Goal: Task Accomplishment & Management: Manage account settings

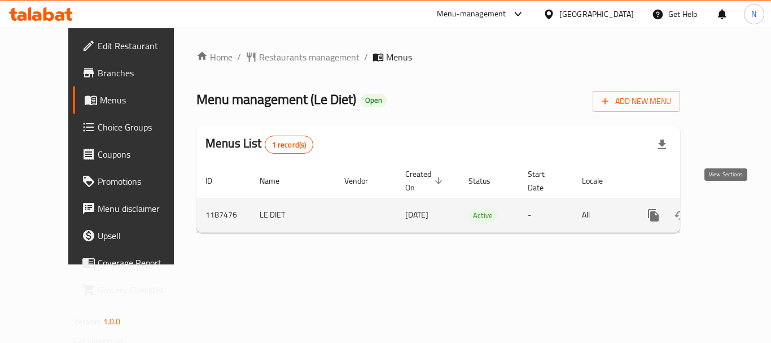
click at [728, 208] on icon "enhanced table" at bounding box center [735, 215] width 14 height 14
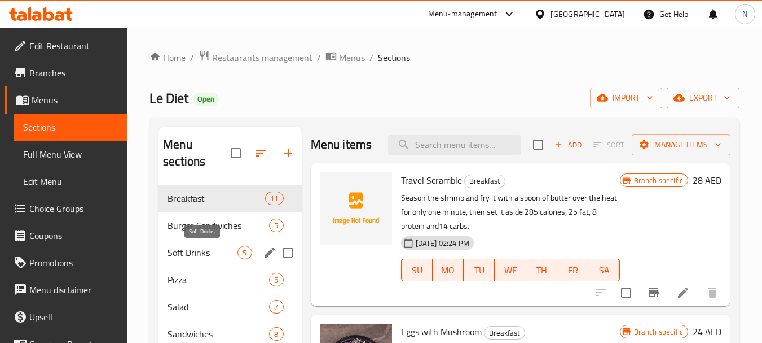
scroll to position [257, 0]
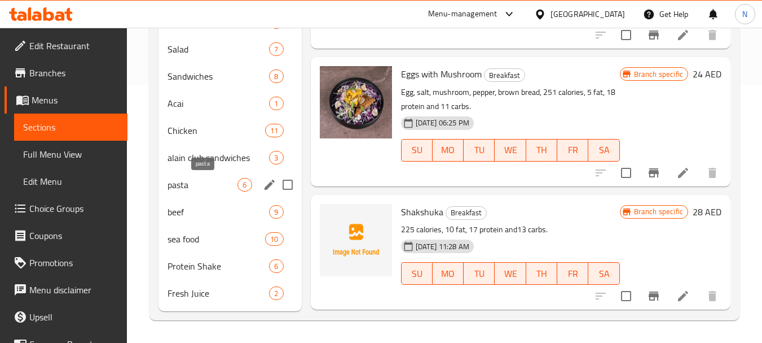
click at [204, 182] on span "pasta" at bounding box center [203, 185] width 70 height 14
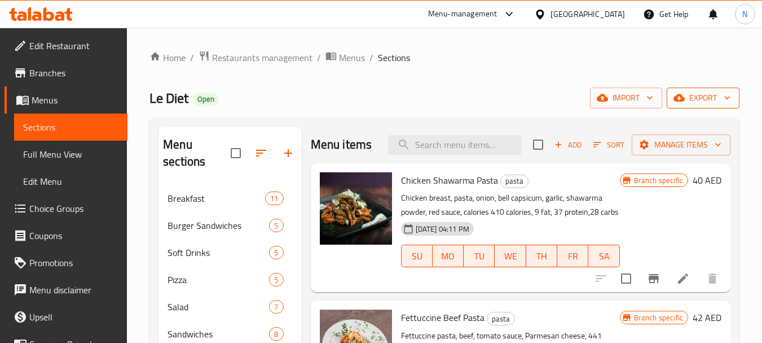
click at [692, 96] on span "export" at bounding box center [703, 98] width 55 height 14
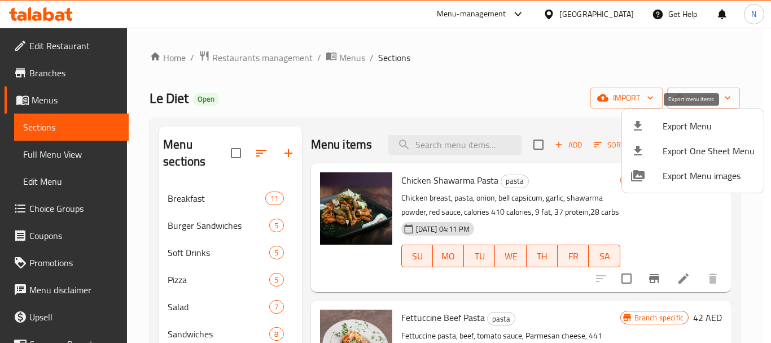
click at [695, 126] on span "Export Menu" at bounding box center [708, 126] width 92 height 14
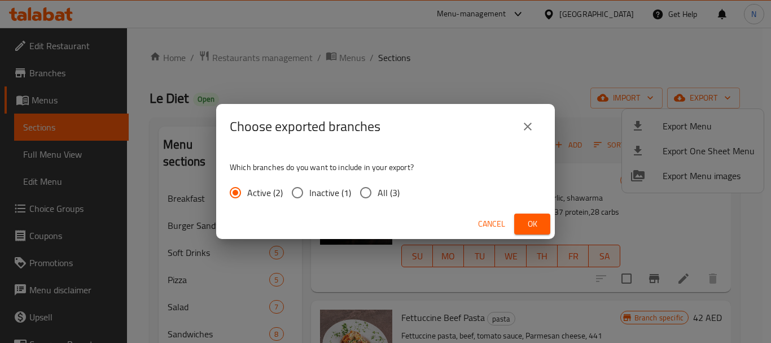
click at [522, 225] on button "Ok" at bounding box center [532, 223] width 36 height 21
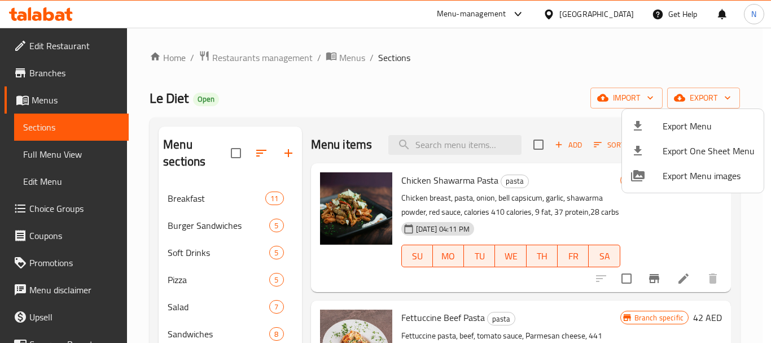
click at [48, 159] on div at bounding box center [385, 171] width 771 height 343
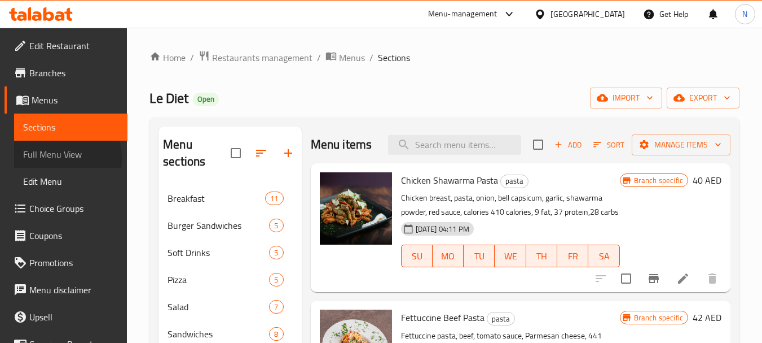
drag, startPoint x: 48, startPoint y: 159, endPoint x: 165, endPoint y: 10, distance: 189.3
click at [48, 159] on span "Full Menu View" at bounding box center [70, 154] width 95 height 14
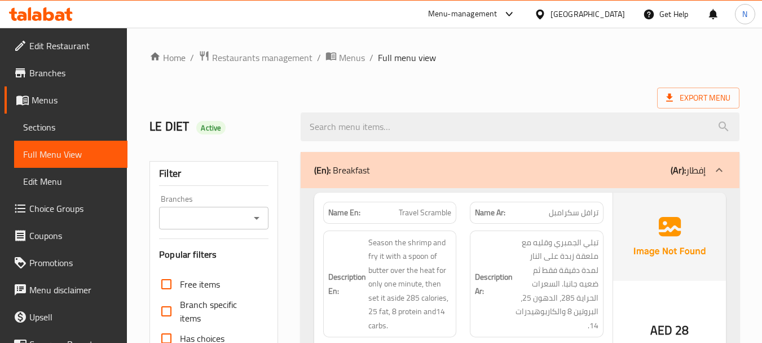
click at [262, 216] on icon "Open" at bounding box center [257, 218] width 14 height 14
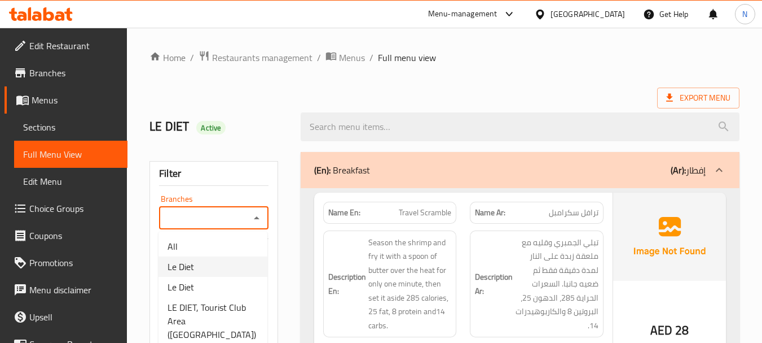
click at [217, 264] on li "Le Diet" at bounding box center [213, 266] width 109 height 20
type input "Le Diet"
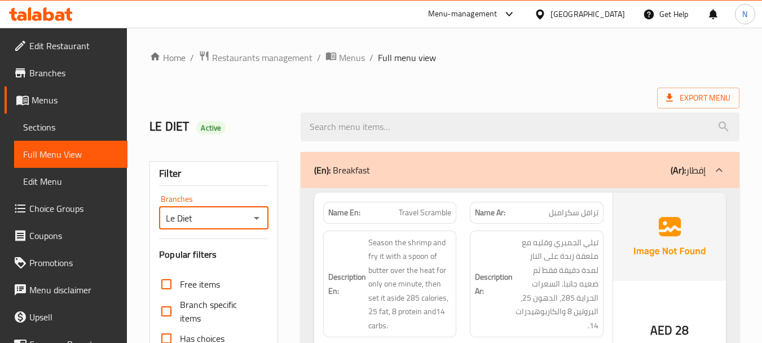
scroll to position [300, 0]
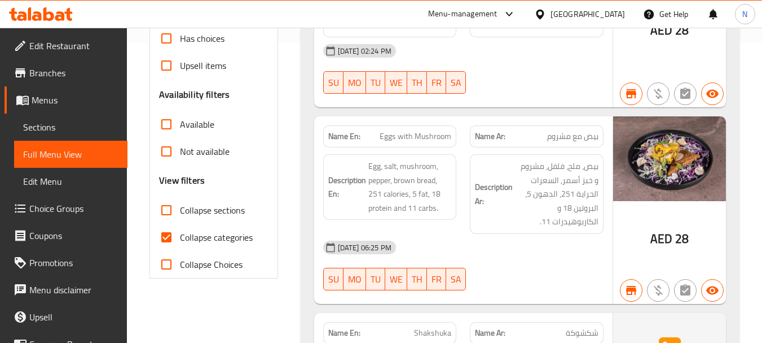
click at [168, 236] on input "Collapse categories" at bounding box center [166, 236] width 27 height 27
checkbox input "false"
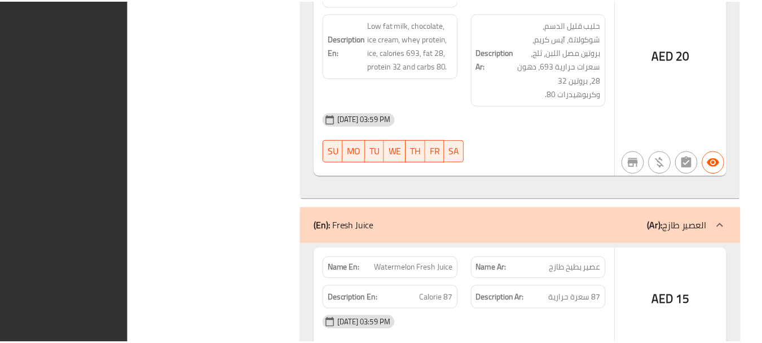
scroll to position [19347, 0]
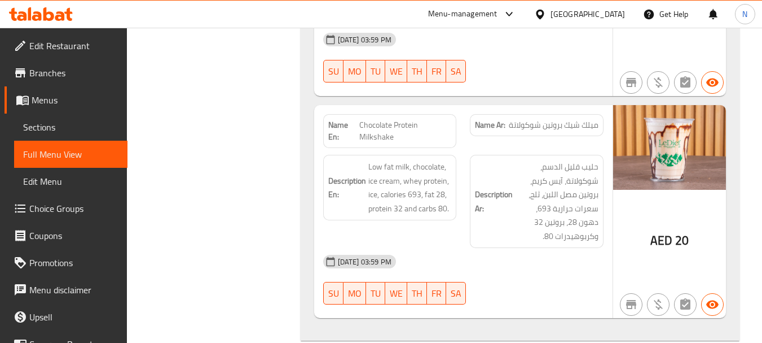
click at [64, 76] on span "Branches" at bounding box center [73, 73] width 89 height 14
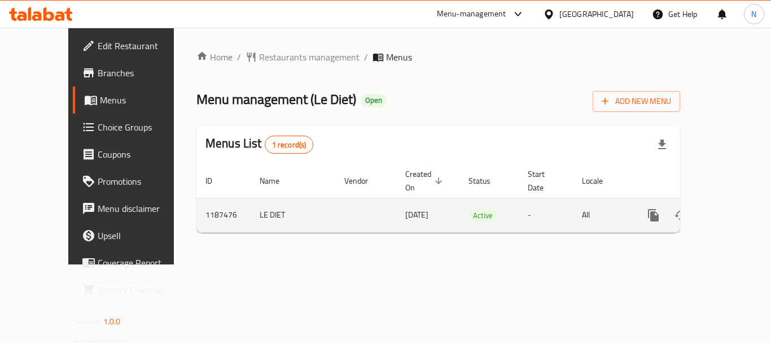
click at [730, 210] on icon "enhanced table" at bounding box center [735, 215] width 10 height 10
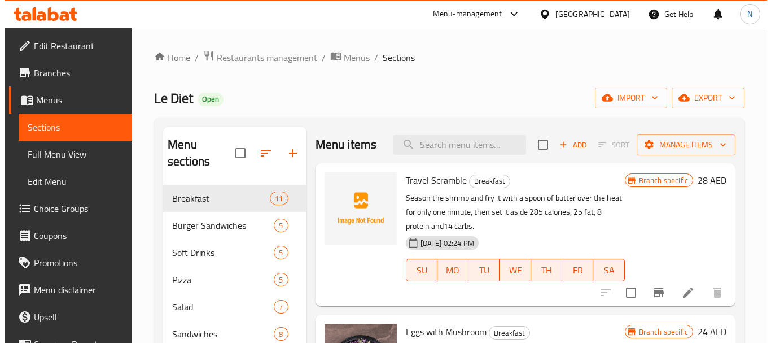
scroll to position [257, 0]
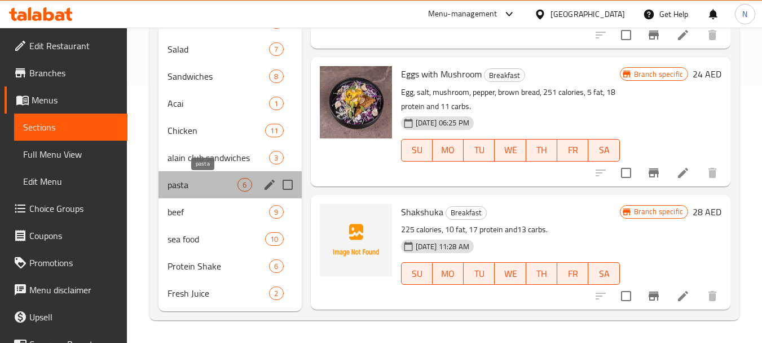
click at [196, 188] on span "pasta" at bounding box center [203, 185] width 70 height 14
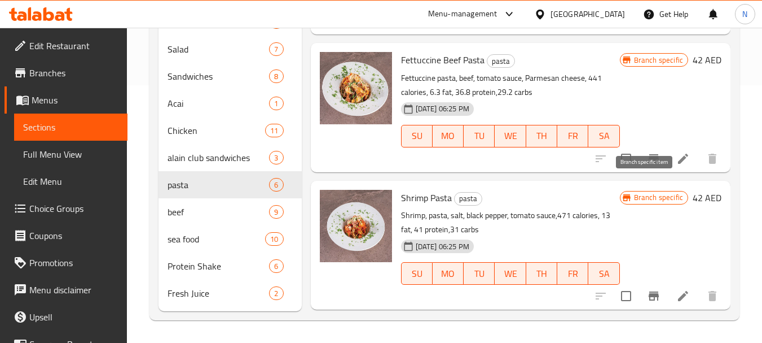
click at [647, 165] on icon "Branch-specific-item" at bounding box center [654, 159] width 14 height 14
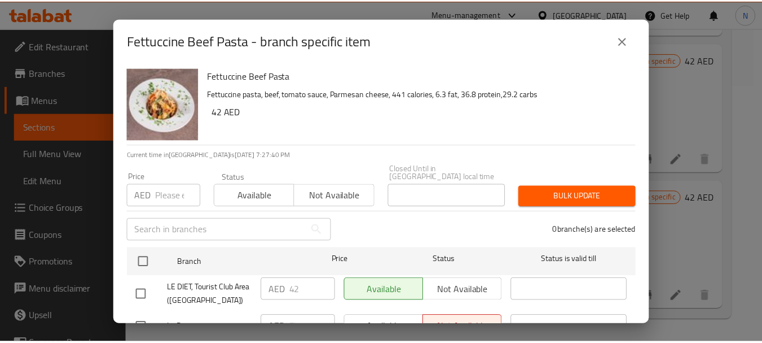
scroll to position [75, 0]
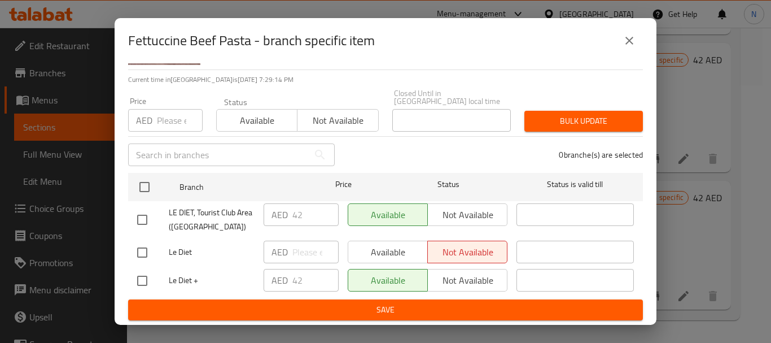
click at [630, 42] on icon "close" at bounding box center [629, 41] width 8 height 8
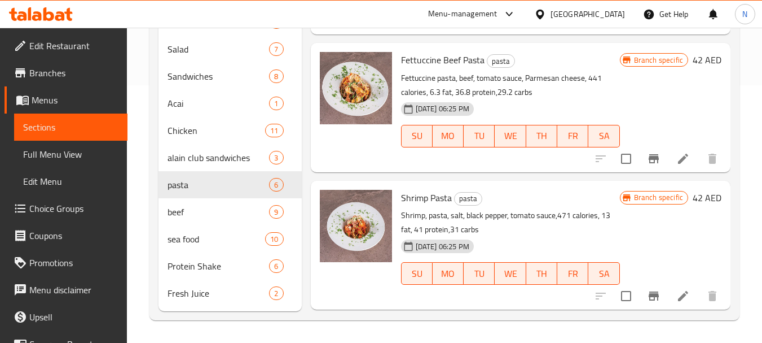
click at [58, 159] on span "Full Menu View" at bounding box center [70, 154] width 95 height 14
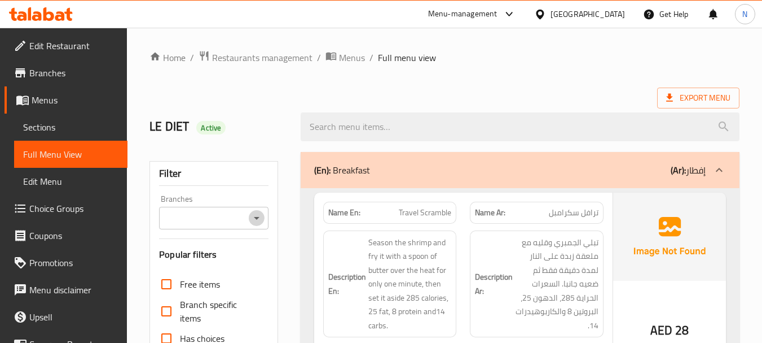
click at [252, 221] on icon "Open" at bounding box center [257, 218] width 14 height 14
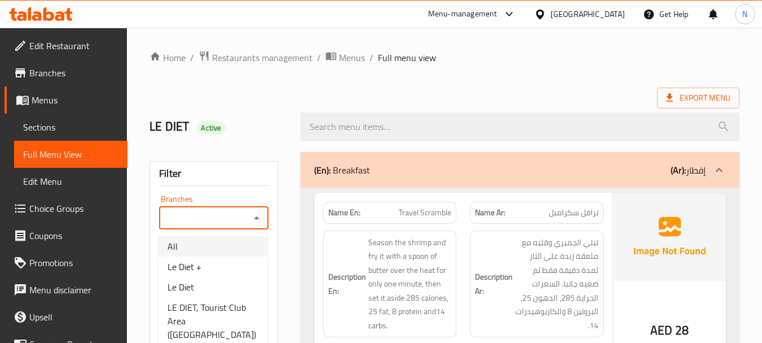
click at [52, 103] on span "Menus" at bounding box center [75, 100] width 87 height 14
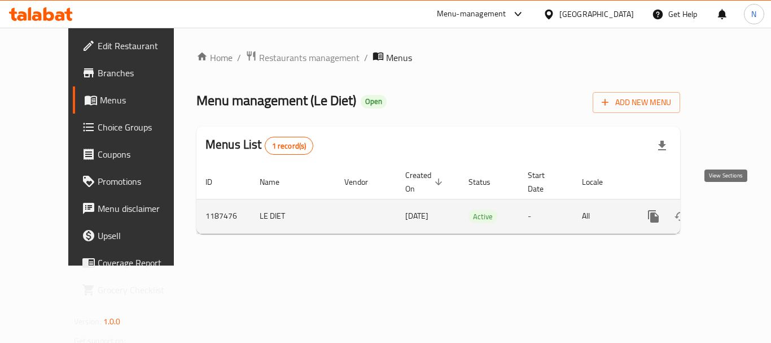
click at [728, 209] on icon "enhanced table" at bounding box center [735, 216] width 14 height 14
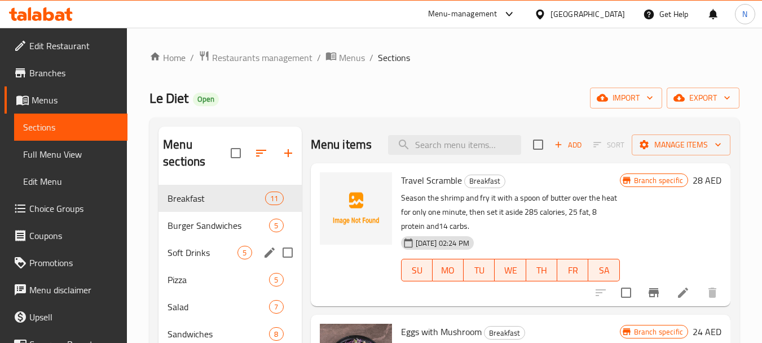
scroll to position [257, 0]
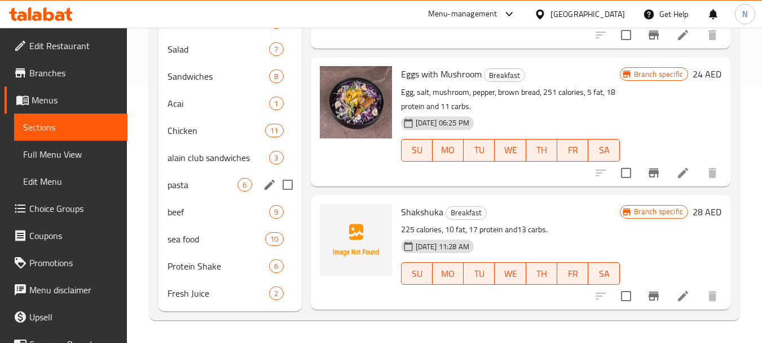
click at [200, 192] on div "pasta 6" at bounding box center [230, 184] width 143 height 27
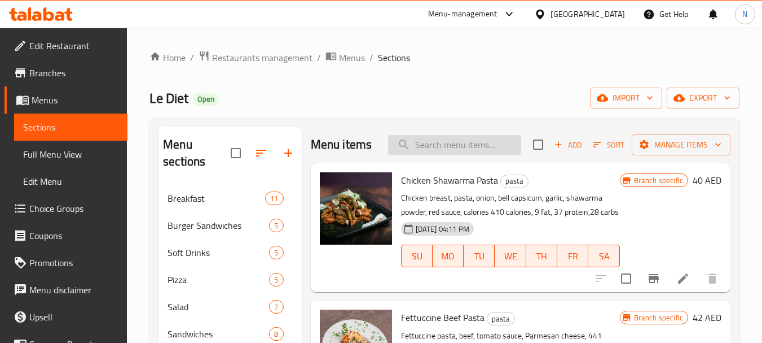
click at [480, 151] on input "search" at bounding box center [454, 145] width 133 height 20
paste input "Spaghetti Bolognese"
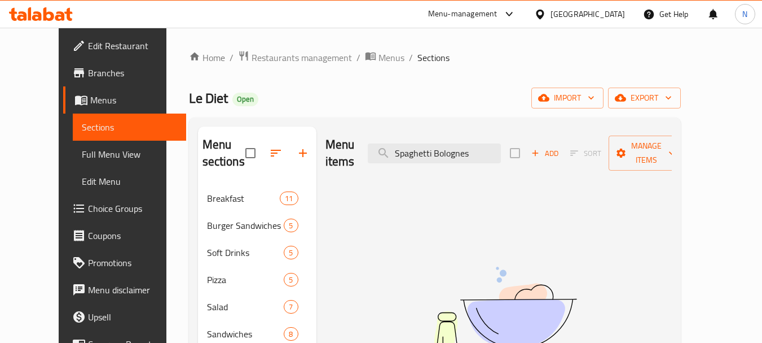
drag, startPoint x: 454, startPoint y: 146, endPoint x: 381, endPoint y: 151, distance: 73.0
click at [381, 151] on div "Menu items Spaghetti Bolognes Add Sort Manage items" at bounding box center [499, 153] width 346 height 54
click at [422, 143] on input "Bolognes" at bounding box center [434, 153] width 133 height 20
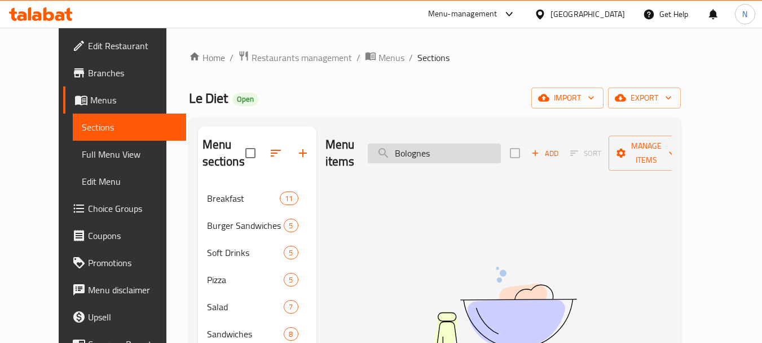
paste input "Spaghetti Bolognese"
click at [485, 145] on input "Spaghetti Bolognese" at bounding box center [434, 153] width 133 height 20
type input "Spaghetti"
click at [88, 47] on span "Edit Restaurant" at bounding box center [132, 46] width 89 height 14
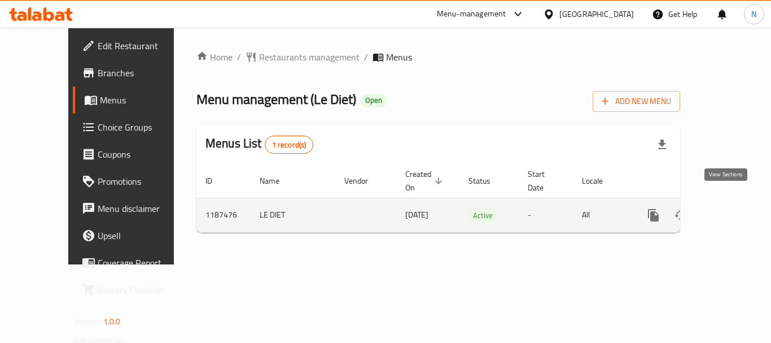
click at [728, 208] on icon "enhanced table" at bounding box center [735, 215] width 14 height 14
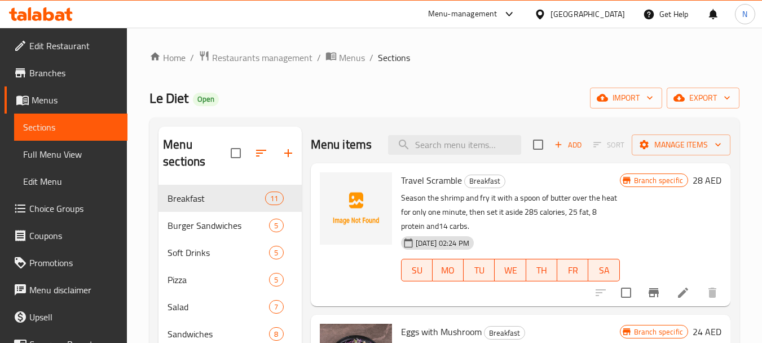
scroll to position [257, 0]
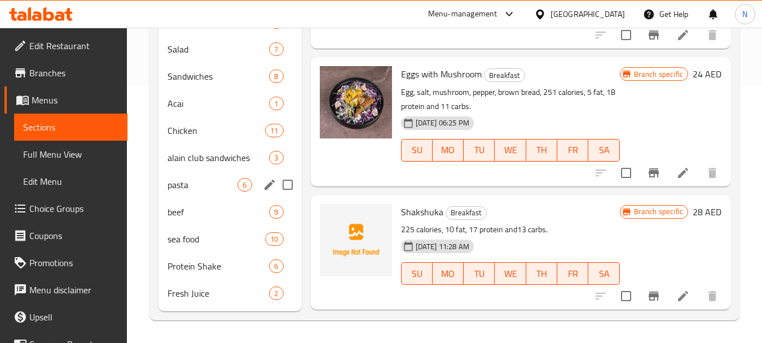
click at [192, 192] on div "pasta 6" at bounding box center [230, 184] width 143 height 27
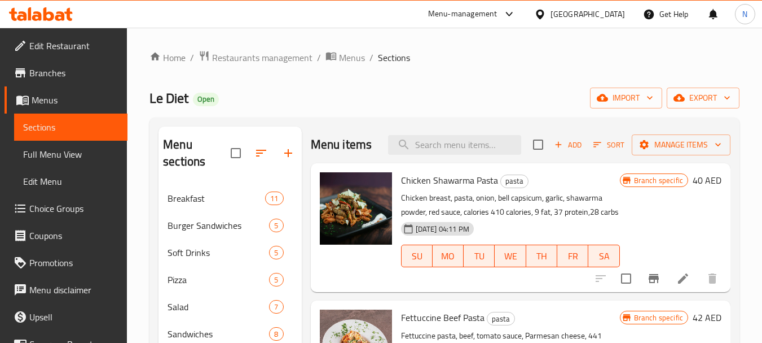
click at [554, 150] on icon "button" at bounding box center [559, 144] width 10 height 10
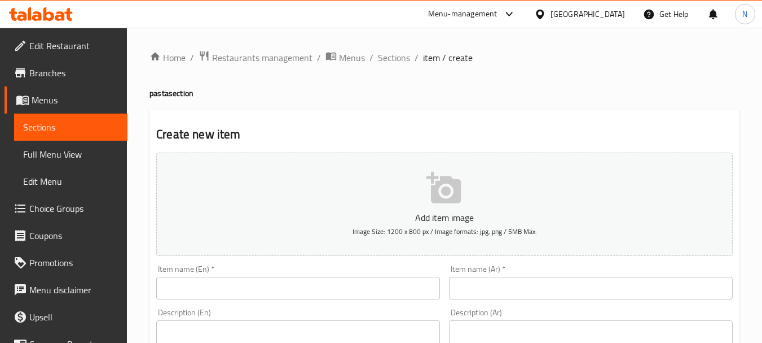
click at [321, 292] on input "text" at bounding box center [298, 288] width 284 height 23
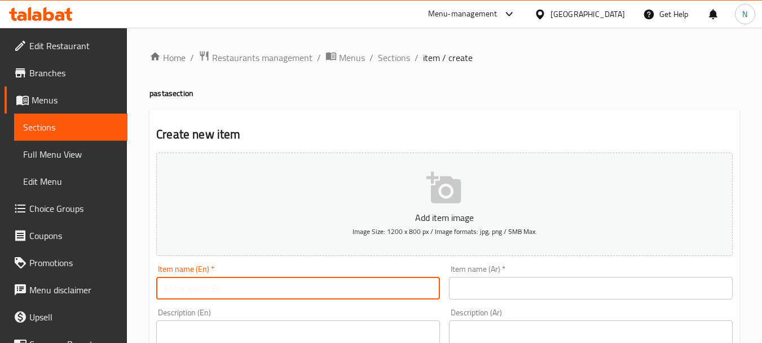
paste input "Spaghetti Bolognese"
type input "Spaghetti Bolognese"
click at [476, 286] on input "text" at bounding box center [591, 288] width 284 height 23
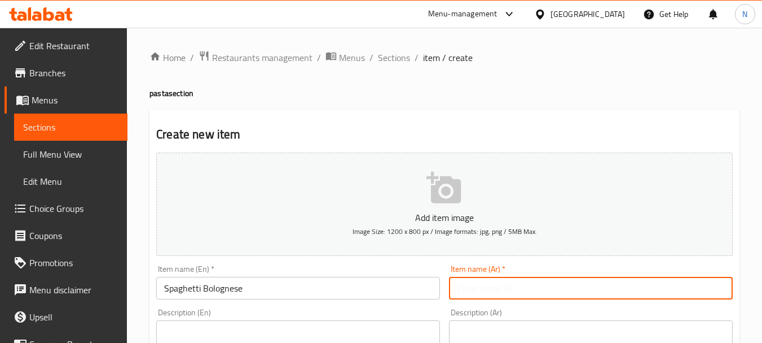
paste input "سباغيتي بولونيز"
type input "سباغيتي بولونيز"
click at [471, 319] on div "Description (Ar) Description (Ar)" at bounding box center [591, 346] width 284 height 77
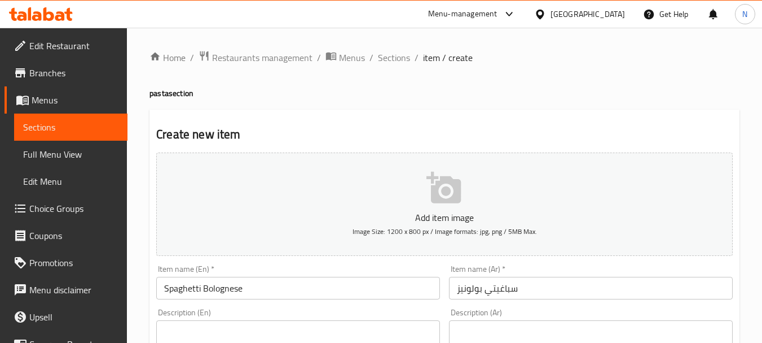
paste textarea "السعرات الحراية 491 - الدهون 13 - البروتين 49 - الكاربوهيدرات 36"
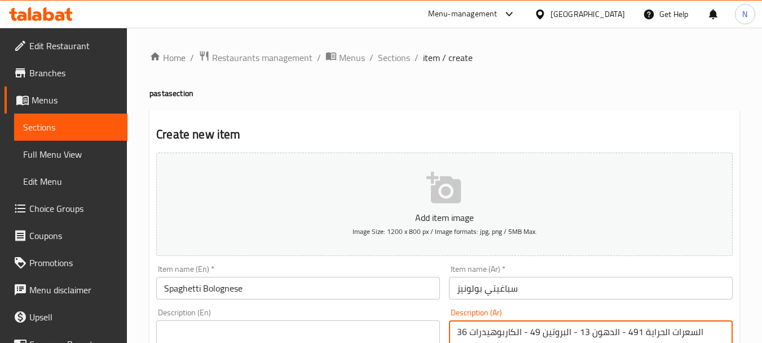
type textarea "السعرات الحراية 491 - الدهون 13 - البروتين 49 - الكاربوهيدرات 36"
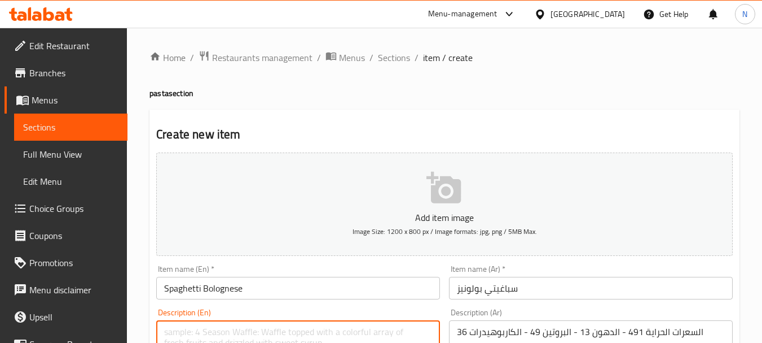
paste textarea "491 calories, 13 fat ,49 protein ,36 carbs"
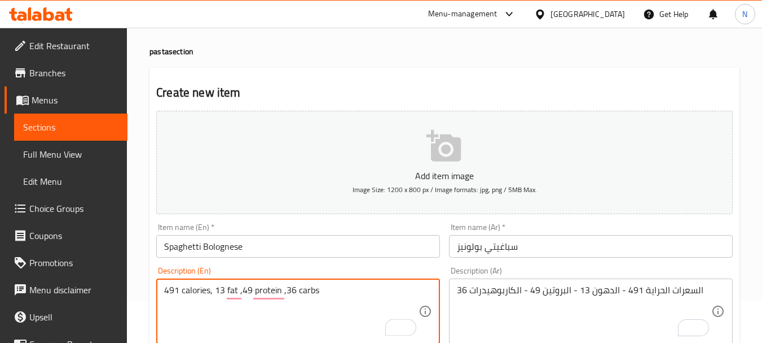
scroll to position [59, 0]
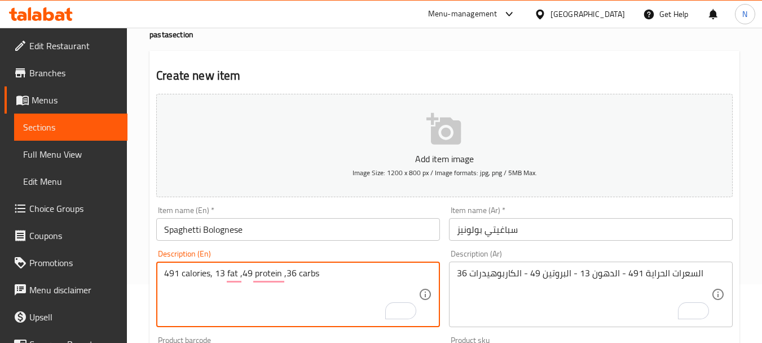
type textarea "491 calories, 13 fat ,49 protein ,36 carbs"
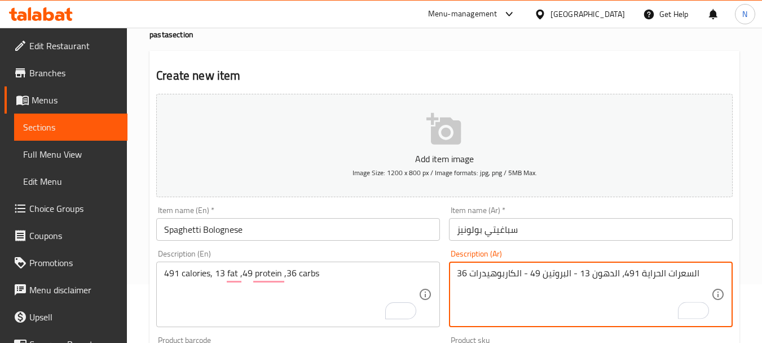
click at [572, 272] on textarea "السعرات الحراية 491، الدهون 13 - البروتين 49 - الكاربوهيدرات 36" at bounding box center [584, 294] width 254 height 54
click at [522, 274] on textarea "السعرات الحراية 491، الدهون 13، البروتين 49 - الكاربوهيدرات 36" at bounding box center [584, 294] width 254 height 54
type textarea "السعرات الحراية 491، الدهون 13، البروتين 49 والكاربوهيدرات 36"
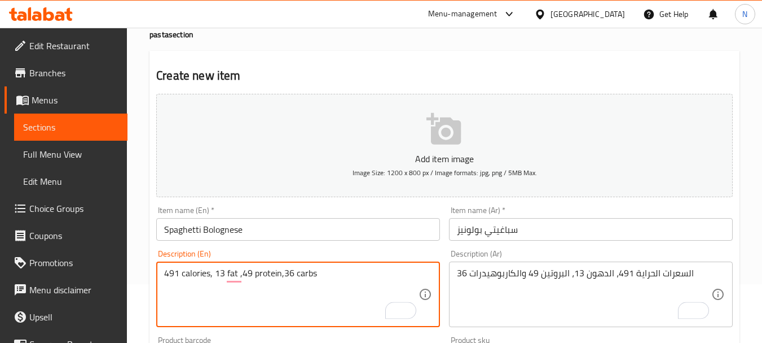
click at [283, 277] on textarea "491 calories, 13 fat ,49 protein,36 carbs" at bounding box center [291, 294] width 254 height 54
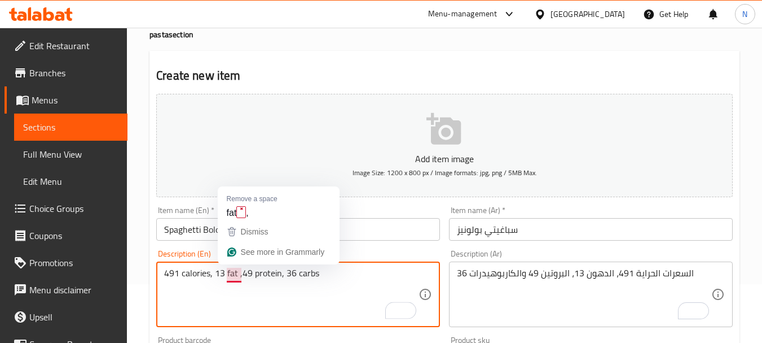
click at [239, 273] on textarea "491 calories, 13 fat ,49 protein, 36 carbs" at bounding box center [291, 294] width 254 height 54
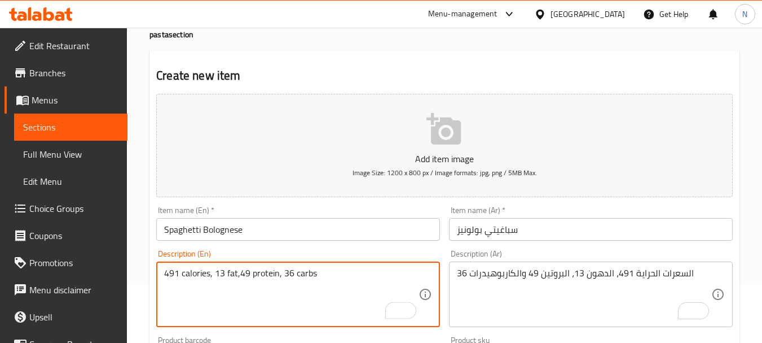
click at [240, 273] on textarea "491 calories, 13 fat,49 protein, 36 carbs" at bounding box center [291, 294] width 254 height 54
click at [216, 273] on textarea "491 calories, 13 fat, 49 protein, 36 carbs" at bounding box center [291, 294] width 254 height 54
click at [216, 271] on textarea "491 calories,13 fat, 49 protein, 36 carbs" at bounding box center [291, 294] width 254 height 54
click at [191, 279] on textarea "491 calories, 13 fat, 49 protein, 36 carbs" at bounding box center [291, 294] width 254 height 54
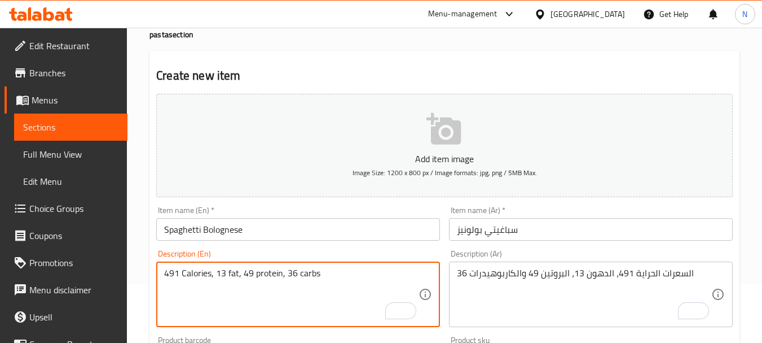
click at [318, 271] on textarea "491 Calories, 13 fat, 49 protein, 36 carbs" at bounding box center [291, 294] width 254 height 54
type textarea "491 Calories, 13 fat, 49 protein, 36 carbs."
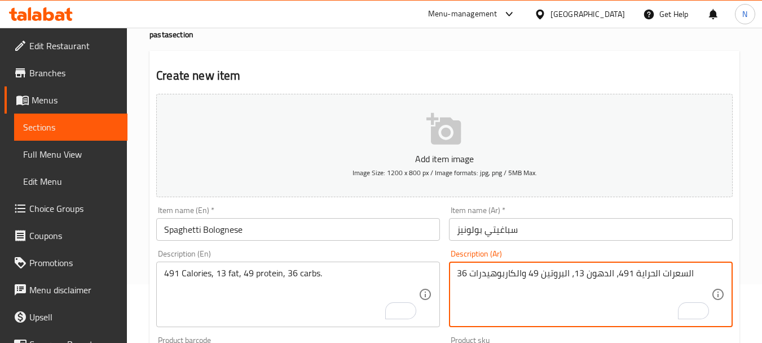
click at [626, 277] on textarea "السعرات الحراية 491، الدهون 13، البروتين 49 والكاربوهيدرات 36" at bounding box center [584, 294] width 254 height 54
click at [504, 286] on textarea "السعرات الحراية 491، الدهون 13، البروتين 49 والكاربوهيدرات 36" at bounding box center [584, 294] width 254 height 54
click at [480, 275] on textarea "السعرات الحراية 491، الدهون 13، البروتين 49 والكاربوهيدرات 36" at bounding box center [584, 294] width 254 height 54
type textarea "السعرات الحراية 491، الدهون 13، البروتين 49 والكاربوهيدرات 36."
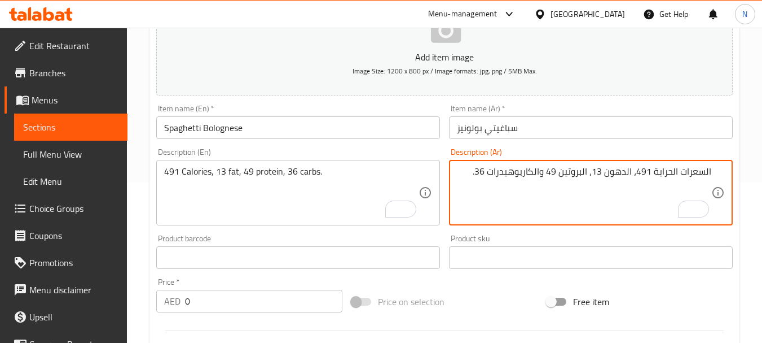
scroll to position [358, 0]
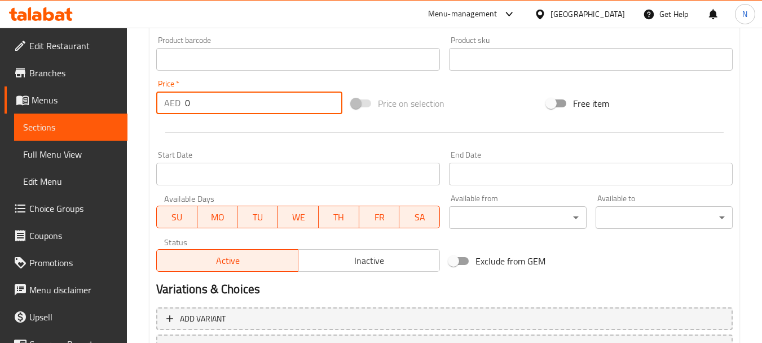
drag, startPoint x: 210, startPoint y: 102, endPoint x: 168, endPoint y: 109, distance: 42.4
click at [168, 109] on div "AED 0 Price *" at bounding box center [249, 102] width 186 height 23
type input "42"
click at [502, 90] on div "Price on selection" at bounding box center [444, 103] width 195 height 30
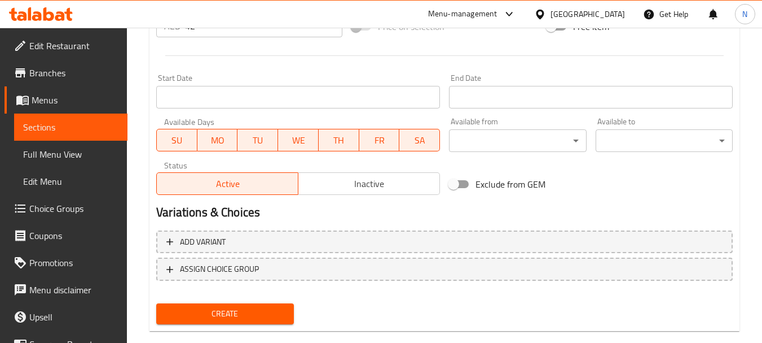
scroll to position [455, 0]
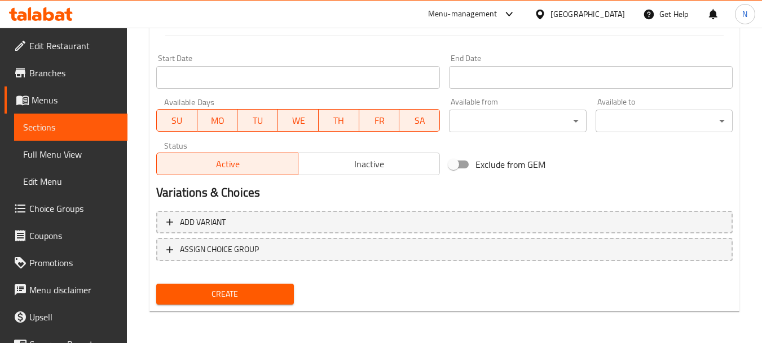
type textarea "491 Calories, 13 fat, 49 protein and 36 carbs."
click at [237, 301] on button "Create" at bounding box center [224, 293] width 137 height 21
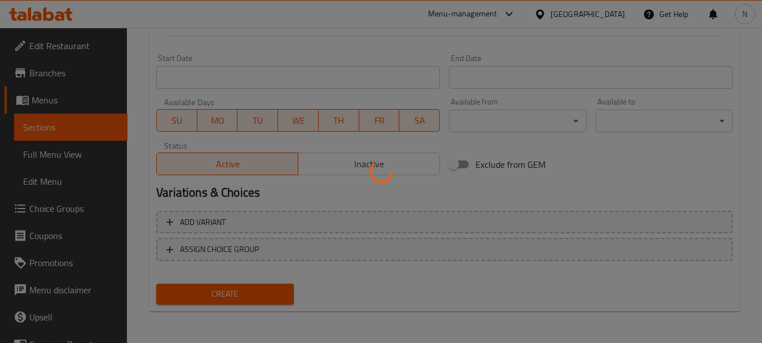
type input "0"
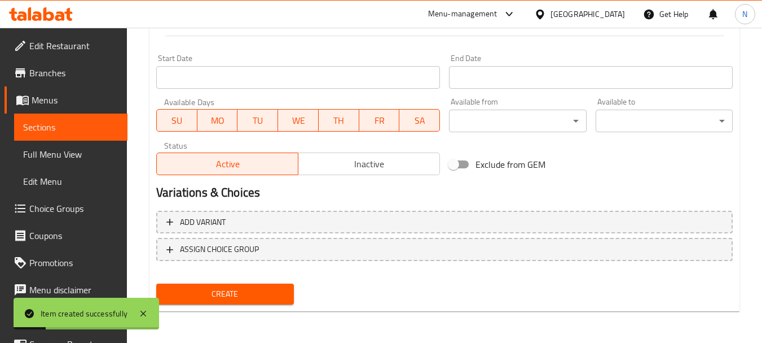
scroll to position [0, 0]
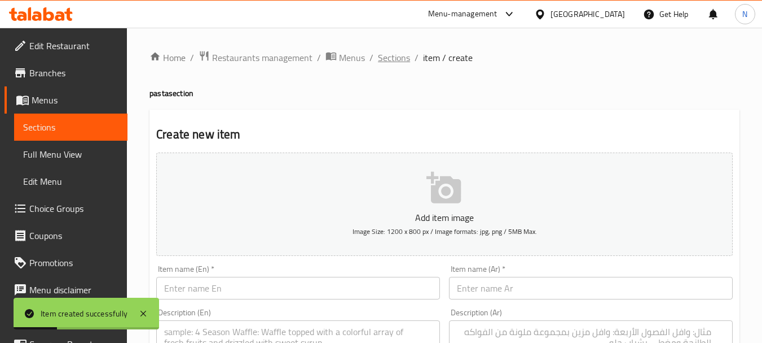
click at [402, 59] on span "Sections" at bounding box center [394, 58] width 32 height 14
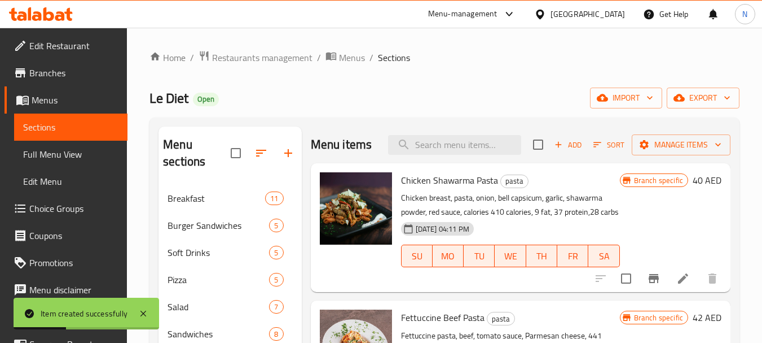
click at [455, 155] on input "search" at bounding box center [454, 145] width 133 height 20
paste input "Pesto Sauce Pasta"
click at [470, 155] on input "Pesto Sauce Pasta" at bounding box center [454, 145] width 133 height 20
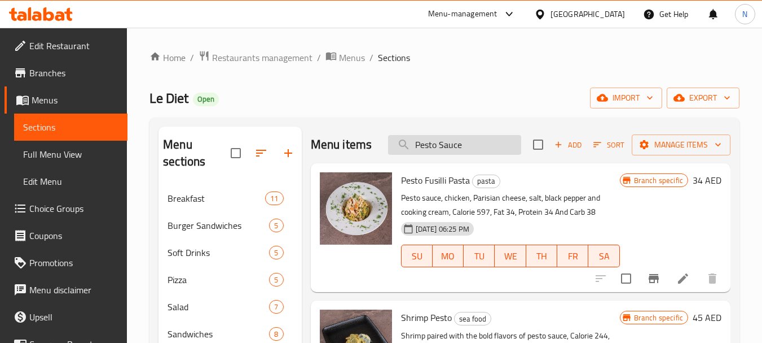
click at [446, 150] on input "Pesto Sauce" at bounding box center [454, 145] width 133 height 20
click at [443, 155] on input "Pesto Sauce" at bounding box center [454, 145] width 133 height 20
type input "Pesto"
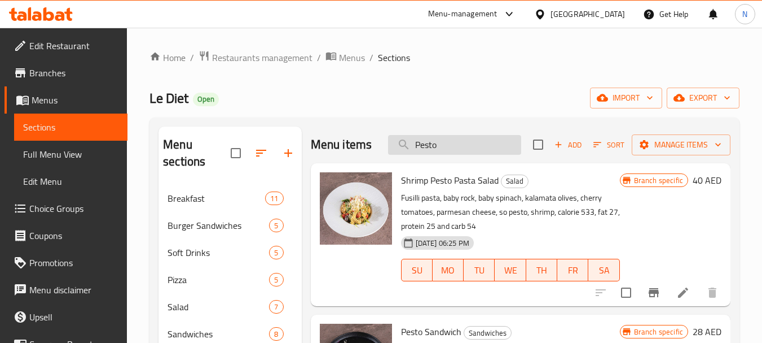
click at [486, 153] on input "Pesto" at bounding box center [454, 145] width 133 height 20
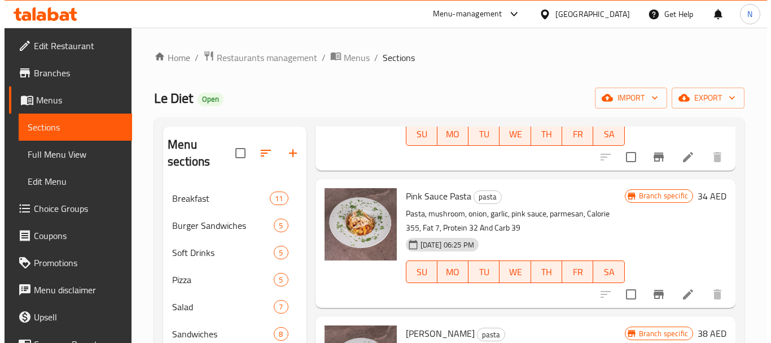
scroll to position [257, 0]
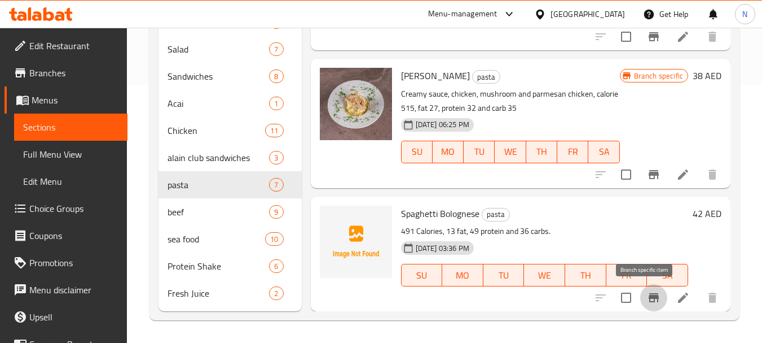
click at [649, 301] on icon "Branch-specific-item" at bounding box center [654, 297] width 10 height 9
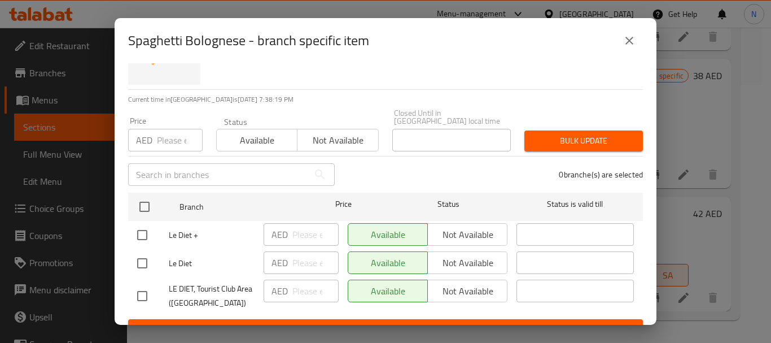
scroll to position [75, 0]
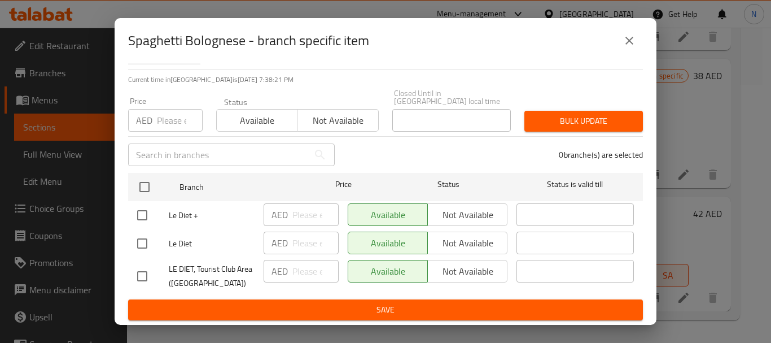
click at [139, 247] on input "checkbox" at bounding box center [142, 243] width 24 height 24
checkbox input "true"
click at [139, 274] on input "checkbox" at bounding box center [142, 276] width 24 height 24
checkbox input "true"
click at [307, 121] on span "Not available" at bounding box center [338, 120] width 72 height 16
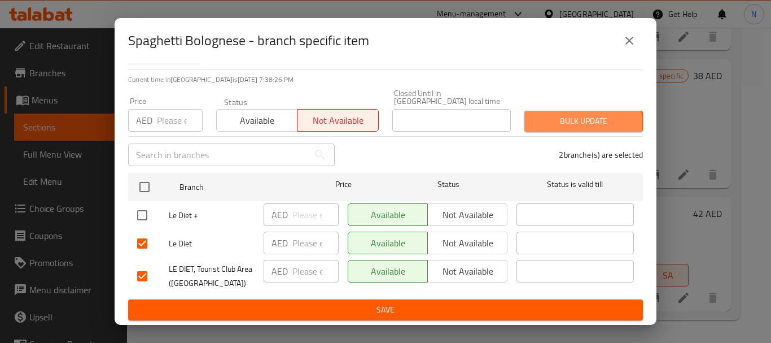
click at [554, 124] on span "Bulk update" at bounding box center [583, 121] width 100 height 14
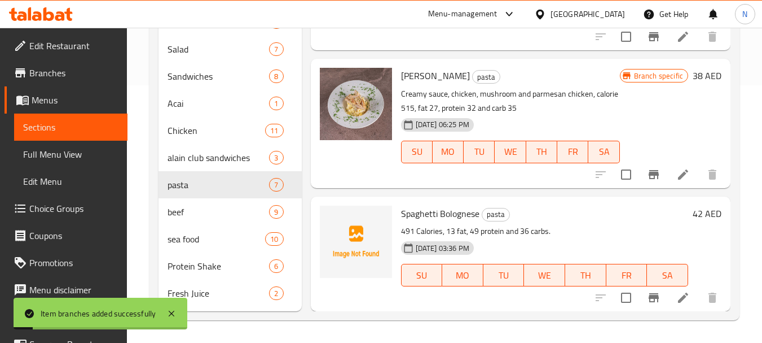
click at [649, 297] on icon "Branch-specific-item" at bounding box center [654, 297] width 10 height 9
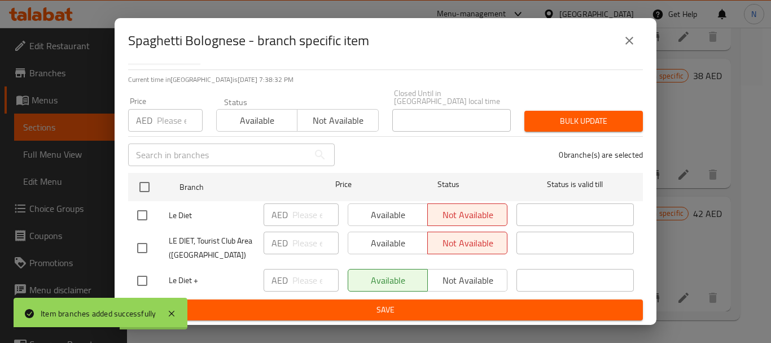
click at [624, 49] on button "close" at bounding box center [629, 40] width 27 height 27
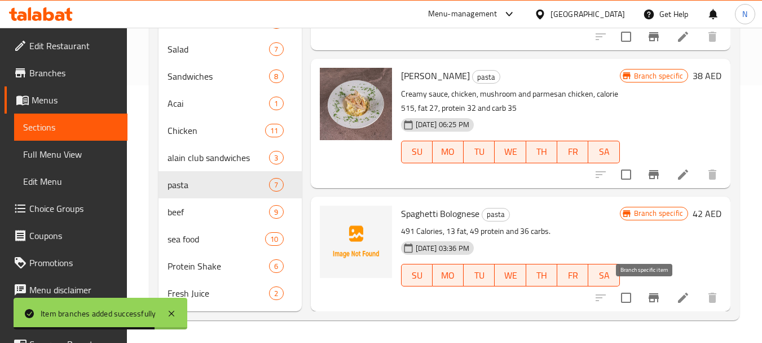
click at [649, 299] on icon "Branch-specific-item" at bounding box center [654, 297] width 10 height 9
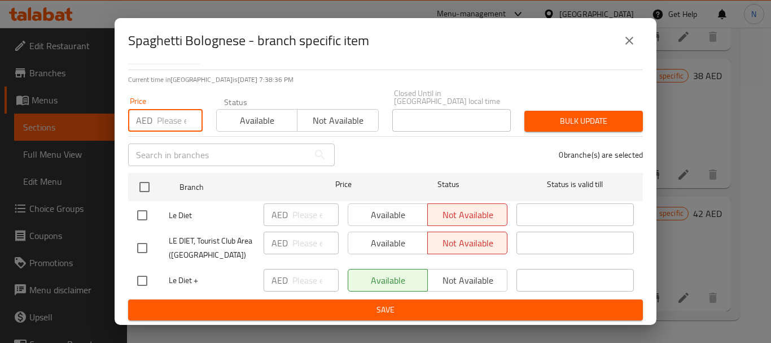
click at [175, 124] on input "number" at bounding box center [180, 120] width 46 height 23
type input "42"
click at [138, 287] on input "checkbox" at bounding box center [142, 281] width 24 height 24
checkbox input "true"
click at [561, 118] on span "Bulk update" at bounding box center [583, 121] width 100 height 14
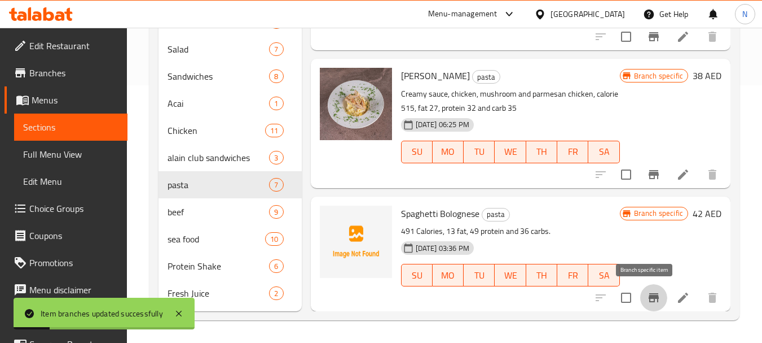
click at [649, 296] on icon "Branch-specific-item" at bounding box center [654, 297] width 10 height 9
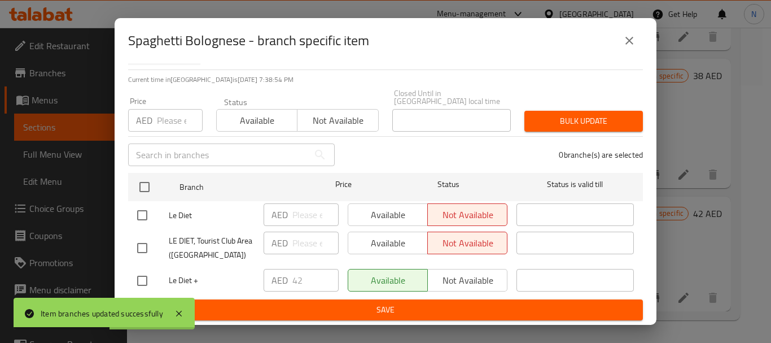
click at [634, 40] on icon "close" at bounding box center [629, 41] width 14 height 14
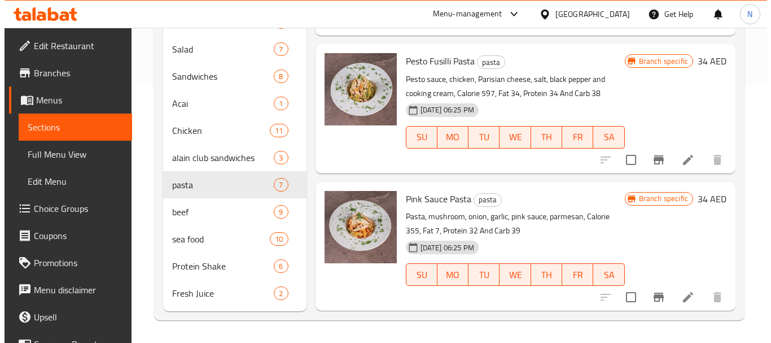
scroll to position [273, 0]
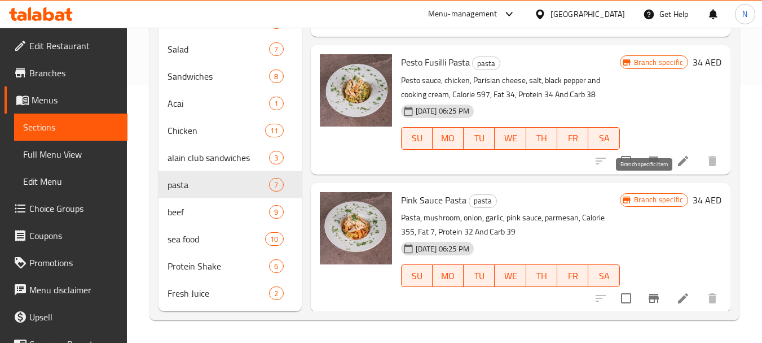
click at [652, 174] on button "Branch-specific-item" at bounding box center [653, 160] width 27 height 27
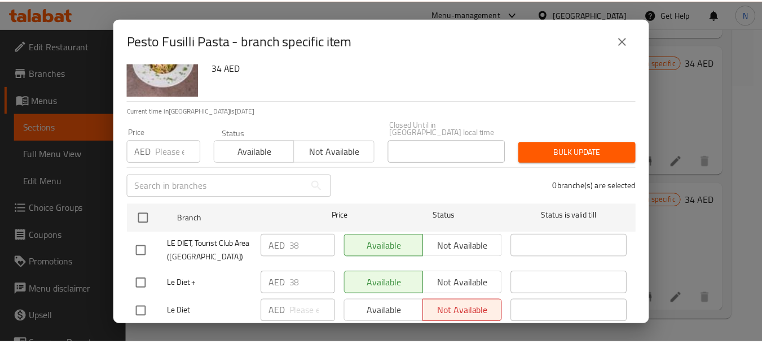
scroll to position [75, 0]
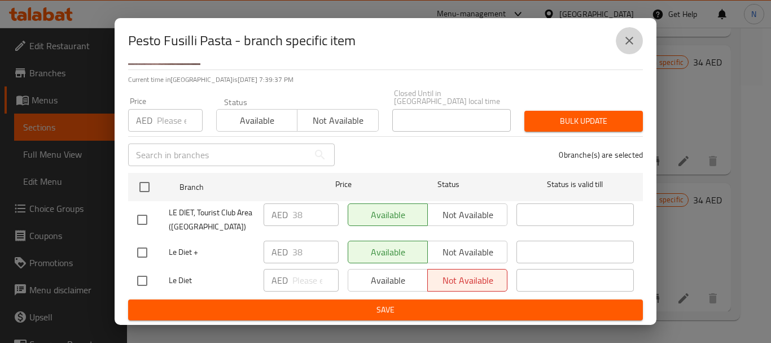
click at [627, 45] on icon "close" at bounding box center [629, 41] width 14 height 14
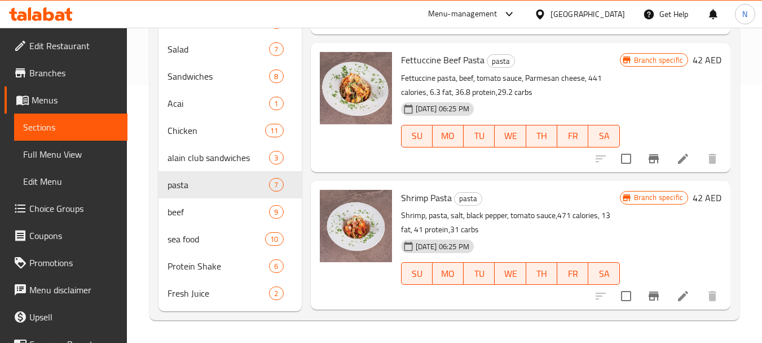
scroll to position [0, 0]
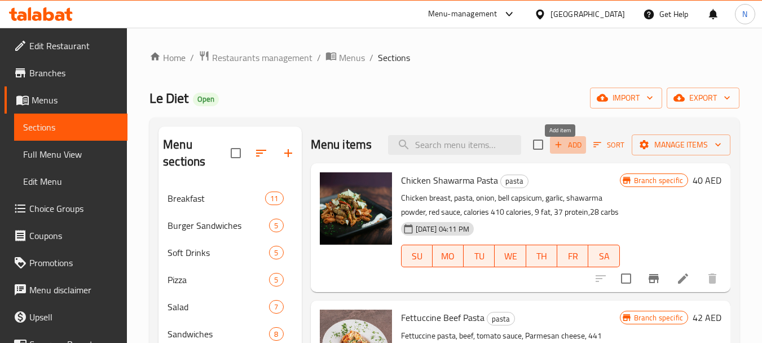
click at [562, 151] on span "Add" at bounding box center [568, 144] width 30 height 13
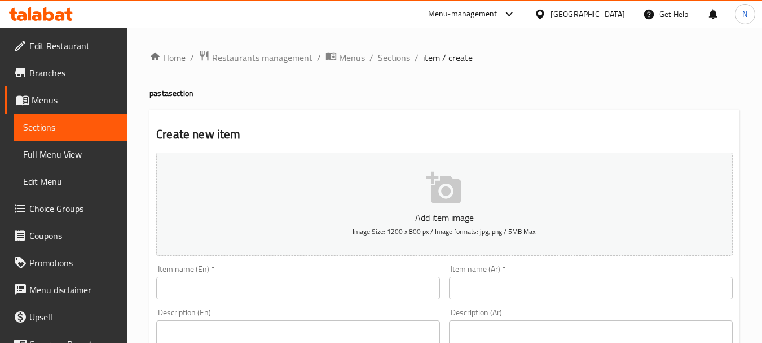
click at [339, 278] on input "text" at bounding box center [298, 288] width 284 height 23
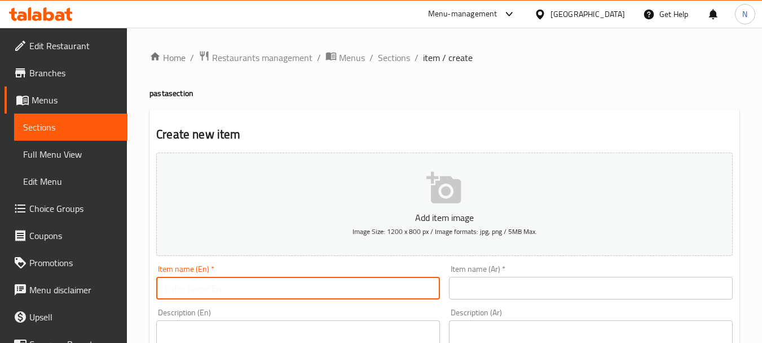
paste input "Pesto Sauce Pasta"
type input "Pesto Sauce Pasta"
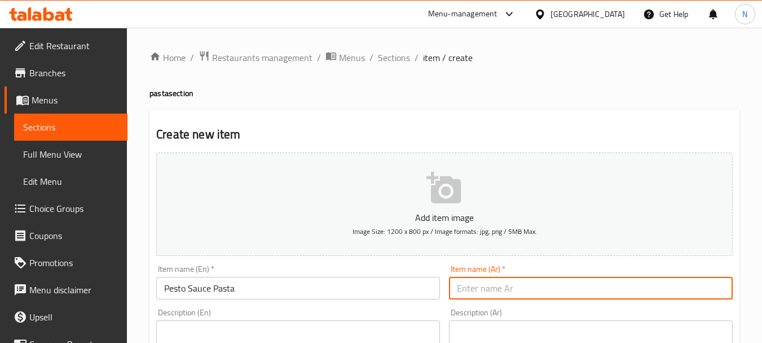
click at [484, 290] on input "text" at bounding box center [591, 288] width 284 height 23
paste input "مكرونة بصلصة البيستو"
type input "مكرونة بصلصة البيستو"
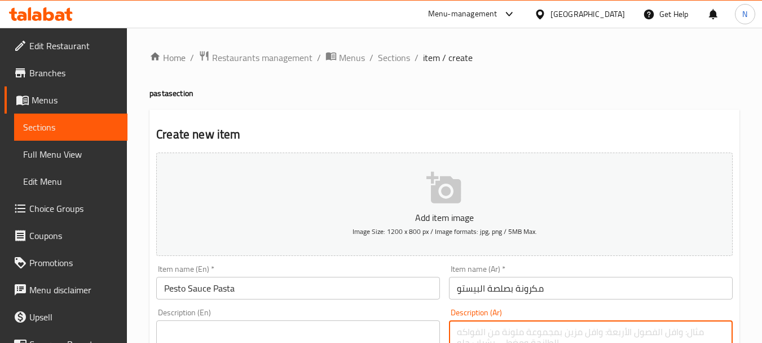
paste textarea "السعرات الحراية 487 - الدهون 10 - البروتين 39 - الكاربوهيدرات 29"
type textarea "السعرات الحراية 487 - الدهون 10 - البروتين 39 - الكاربوهيدرات 29"
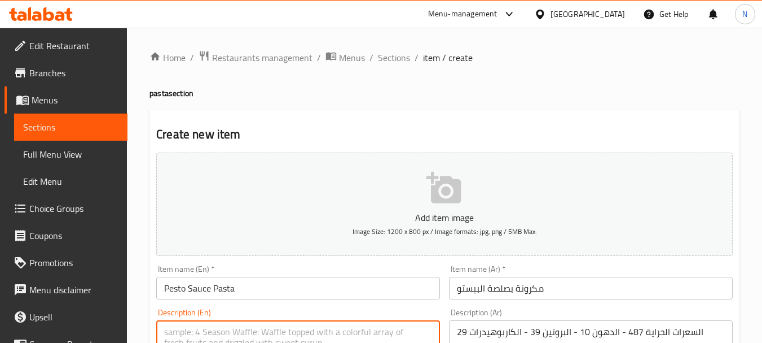
paste textarea "487 calories, 10 fat, 39 protein ,29 carbs"
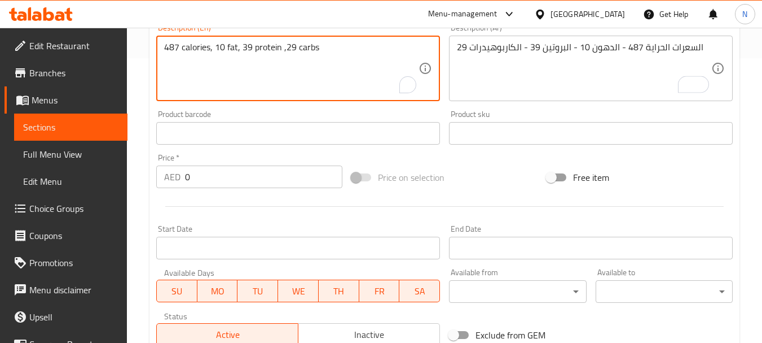
scroll to position [300, 0]
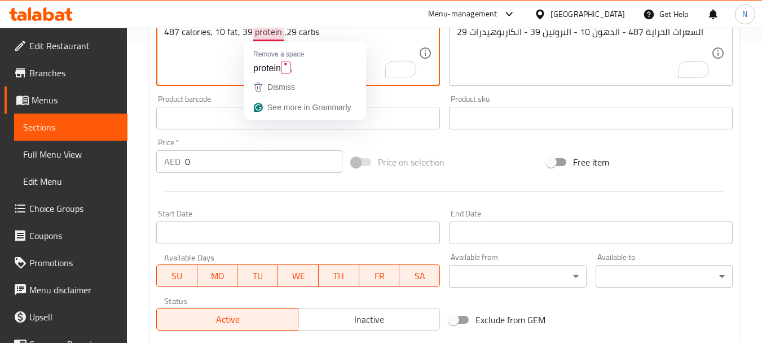
click at [282, 32] on textarea "487 calories, 10 fat, 39 protein ,29 carbs" at bounding box center [291, 54] width 254 height 54
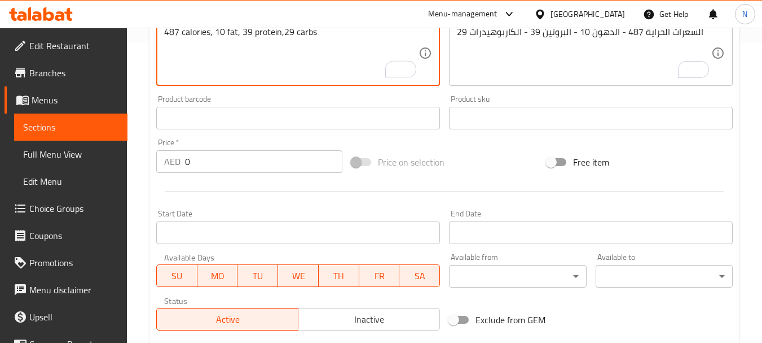
click at [283, 32] on textarea "487 calories, 10 fat, 39 protein,29 carbs" at bounding box center [291, 54] width 254 height 54
click at [331, 32] on textarea "487 calories, 10 fat, 39 protein and 29 carbs" at bounding box center [291, 54] width 254 height 54
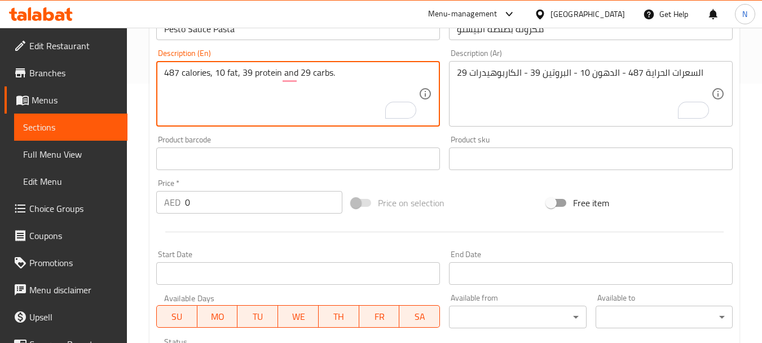
scroll to position [254, 0]
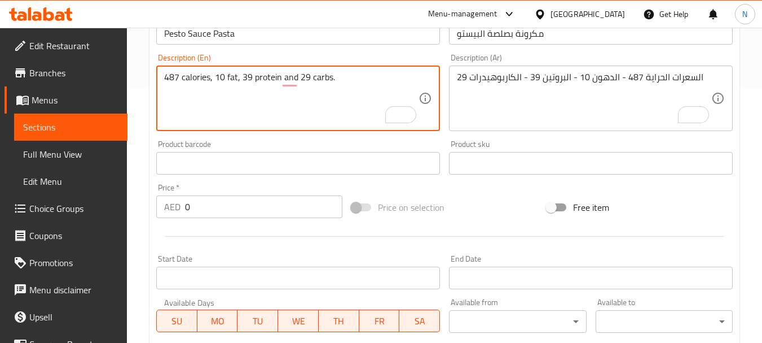
type textarea "487 calories, 10 fat, 39 protein and 29 carbs."
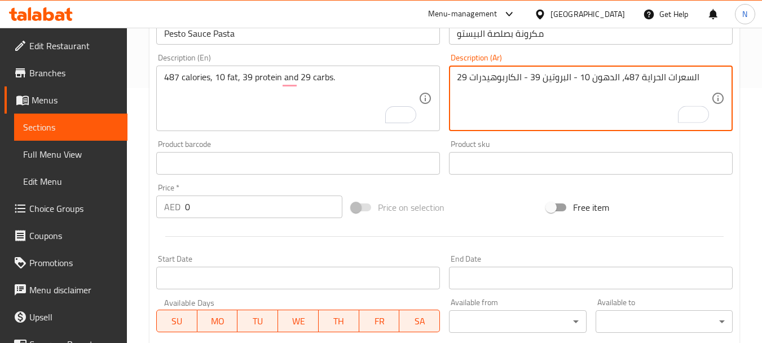
click at [576, 76] on textarea "السعرات الحراية 487، الدهون 10 - البروتين 39 - الكاربوهيدرات 29" at bounding box center [584, 99] width 254 height 54
click at [526, 75] on textarea "السعرات الحراية 487، الدهون 10، البروتين 39 - الكاربوهيدرات 29" at bounding box center [584, 99] width 254 height 54
click at [521, 80] on textarea "السعرات الحراية 487، الدهون 10، البروتين 39 الكاربوهيدرات 29" at bounding box center [584, 99] width 254 height 54
type textarea "السعرات الحراية 487، الدهون 10، البروتين 39 والكاربوهيدرات 29"
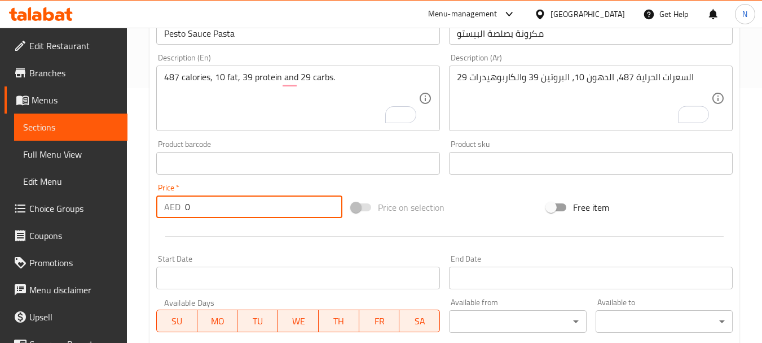
drag, startPoint x: 243, startPoint y: 205, endPoint x: 180, endPoint y: 209, distance: 62.8
click at [180, 209] on div "AED 0 Price *" at bounding box center [249, 206] width 186 height 23
type input "38"
click at [483, 191] on div "Add item image Image Size: 1200 x 800 px / Image formats: jpg, png / 5MB Max. I…" at bounding box center [445, 136] width 586 height 486
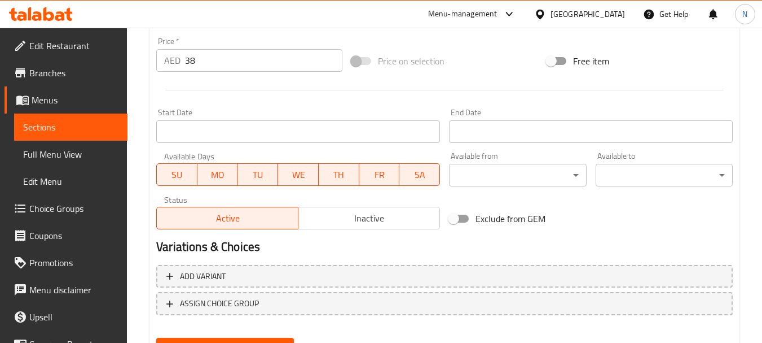
scroll to position [455, 0]
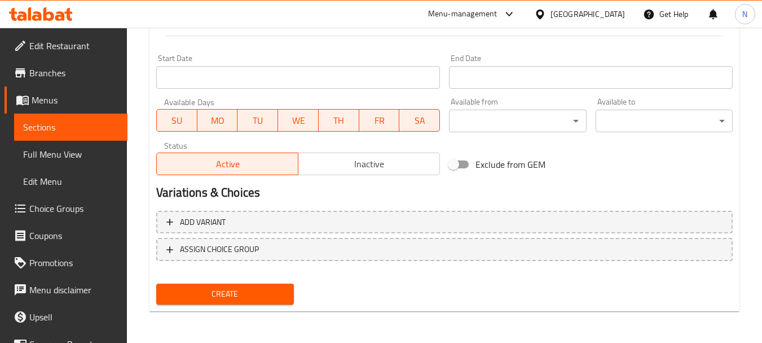
click at [247, 294] on span "Create" at bounding box center [224, 294] width 119 height 14
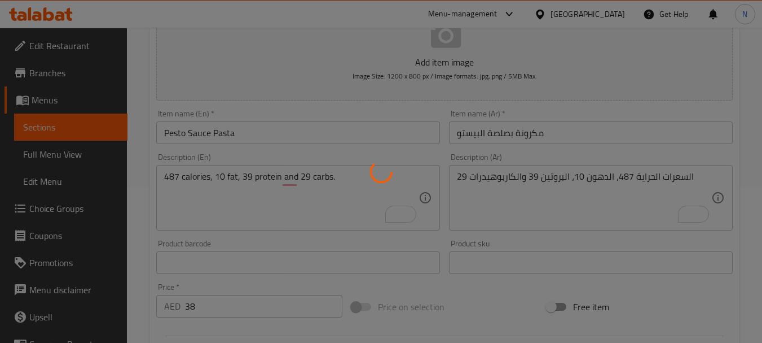
type input "0"
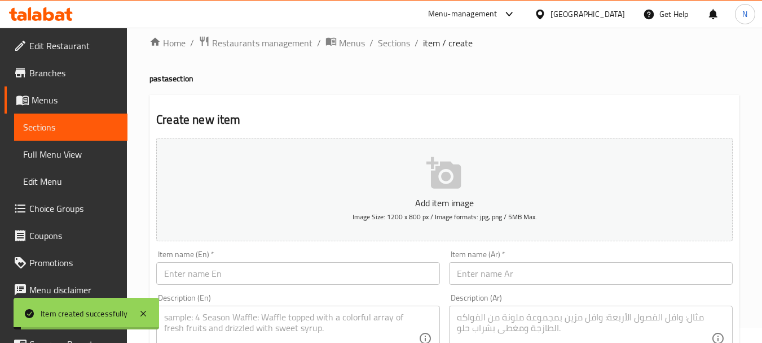
scroll to position [0, 0]
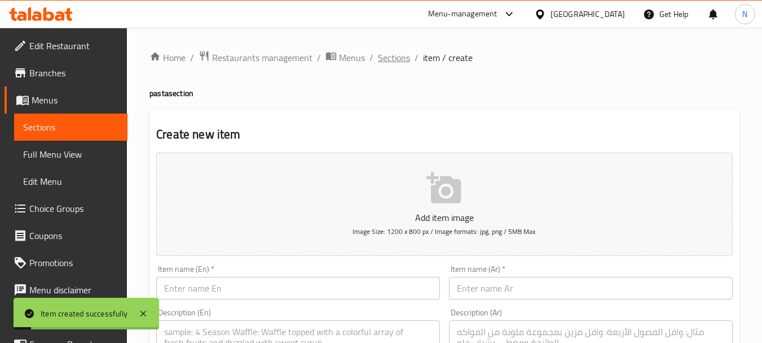
click at [398, 54] on span "Sections" at bounding box center [394, 58] width 32 height 14
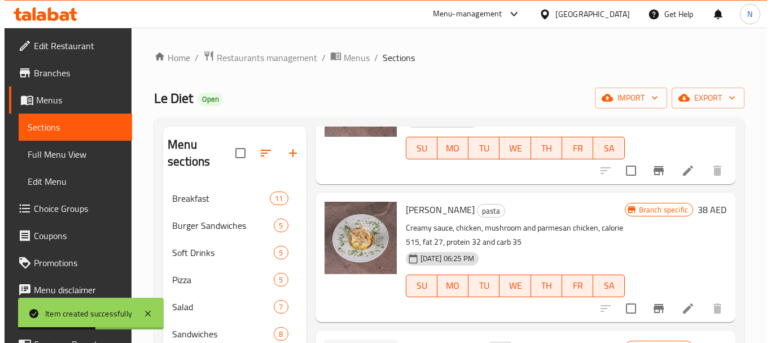
scroll to position [257, 0]
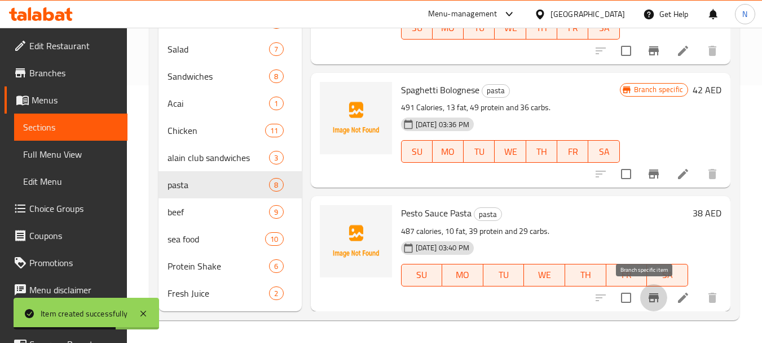
click at [649, 299] on icon "Branch-specific-item" at bounding box center [654, 297] width 10 height 9
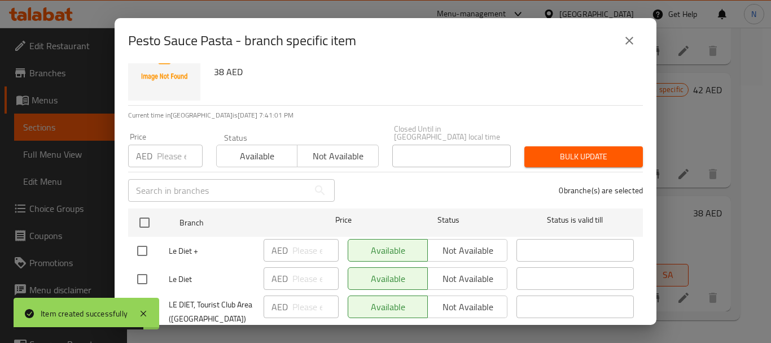
scroll to position [75, 0]
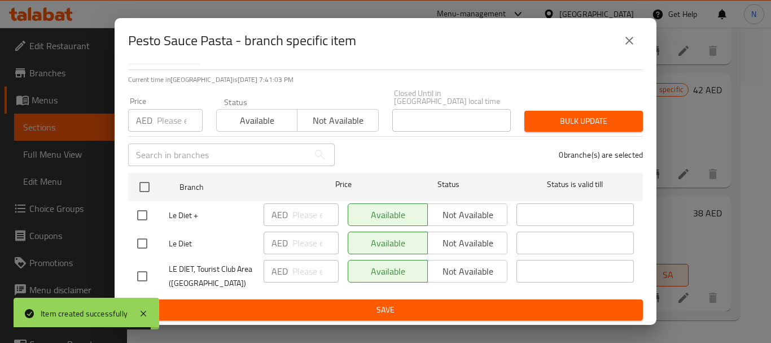
click at [137, 251] on input "checkbox" at bounding box center [142, 243] width 24 height 24
checkbox input "true"
click at [138, 277] on input "checkbox" at bounding box center [142, 276] width 24 height 24
checkbox input "true"
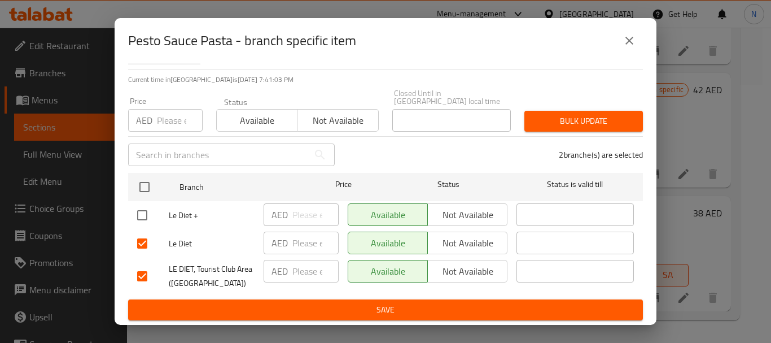
click at [312, 124] on span "Not available" at bounding box center [338, 120] width 72 height 16
click at [591, 124] on span "Bulk update" at bounding box center [583, 121] width 100 height 14
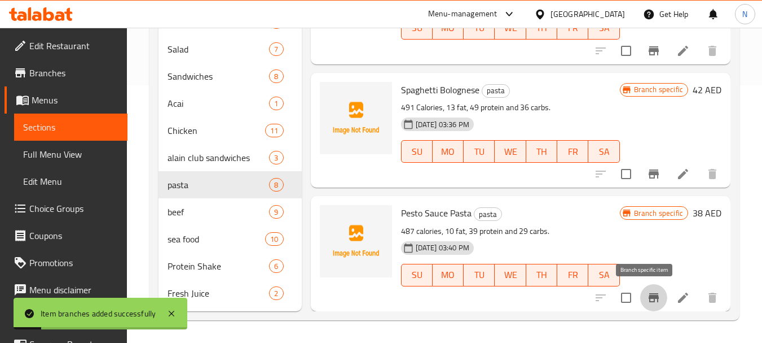
click at [649, 297] on icon "Branch-specific-item" at bounding box center [654, 297] width 10 height 9
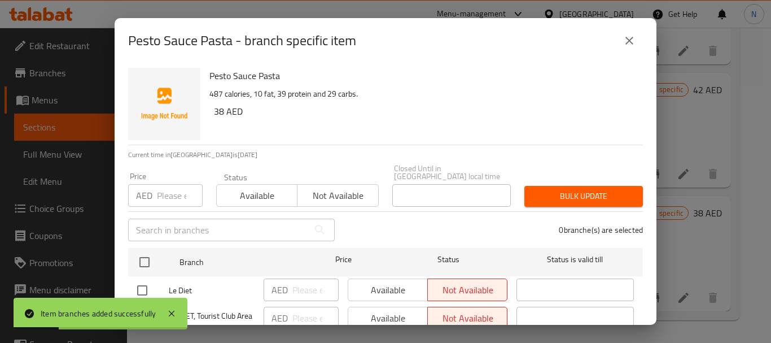
click at [170, 194] on input "number" at bounding box center [180, 195] width 46 height 23
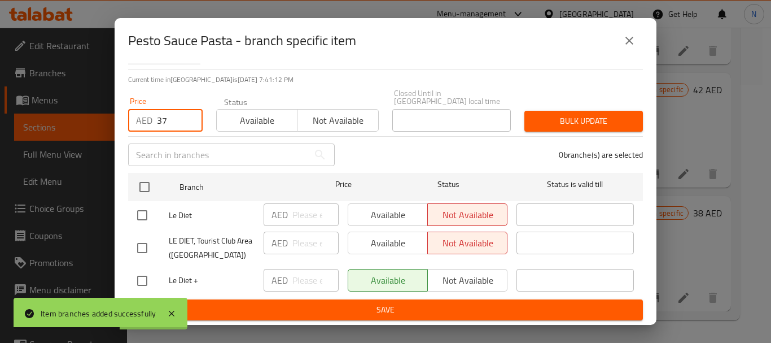
type input "37"
drag, startPoint x: 142, startPoint y: 280, endPoint x: 152, endPoint y: 281, distance: 10.2
click at [142, 281] on input "checkbox" at bounding box center [142, 281] width 24 height 24
checkbox input "true"
click at [161, 122] on input "34" at bounding box center [180, 120] width 46 height 23
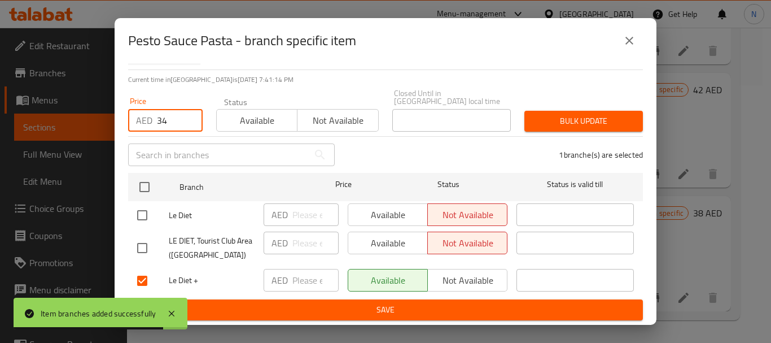
click at [173, 117] on input "34" at bounding box center [180, 120] width 46 height 23
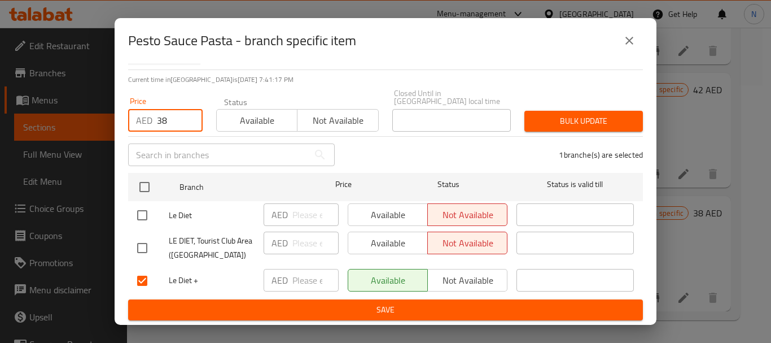
type input "38"
click at [554, 129] on button "Bulk update" at bounding box center [583, 121] width 119 height 21
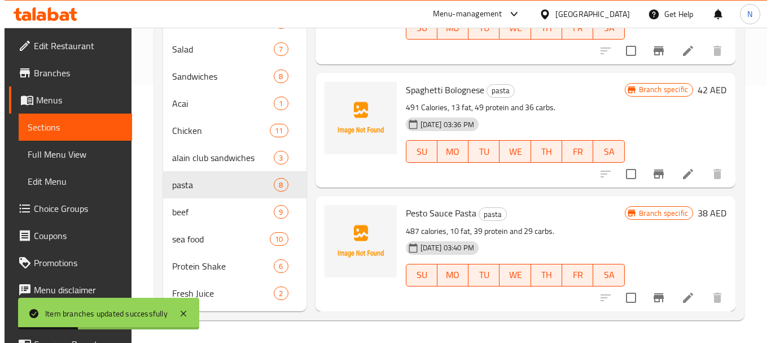
scroll to position [389, 0]
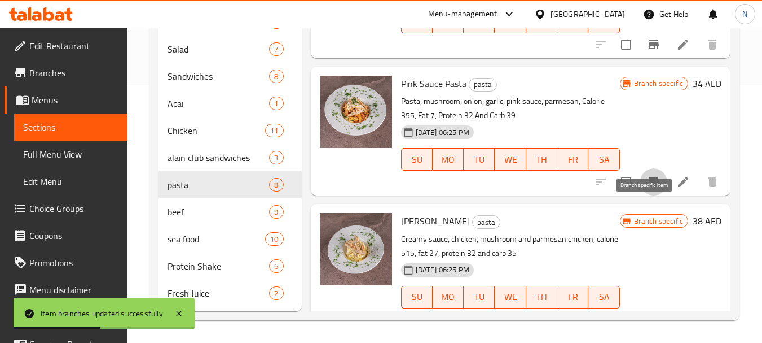
click at [640, 195] on button "Branch-specific-item" at bounding box center [653, 181] width 27 height 27
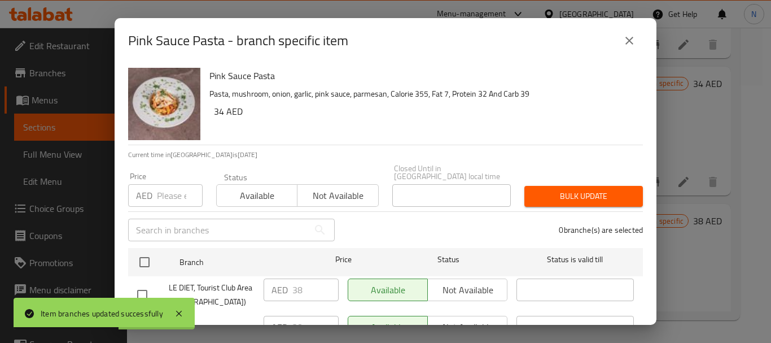
click at [169, 193] on input "number" at bounding box center [180, 195] width 46 height 23
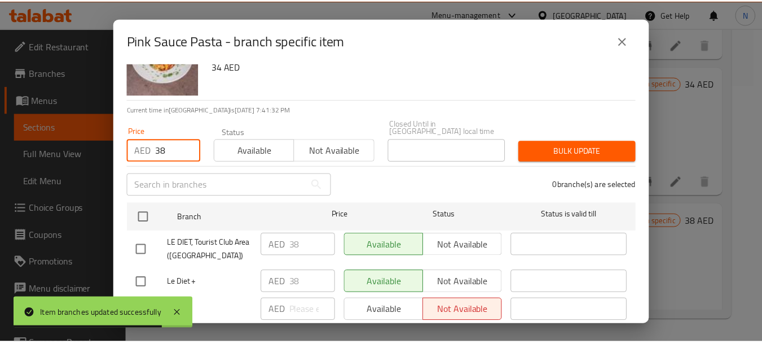
scroll to position [75, 0]
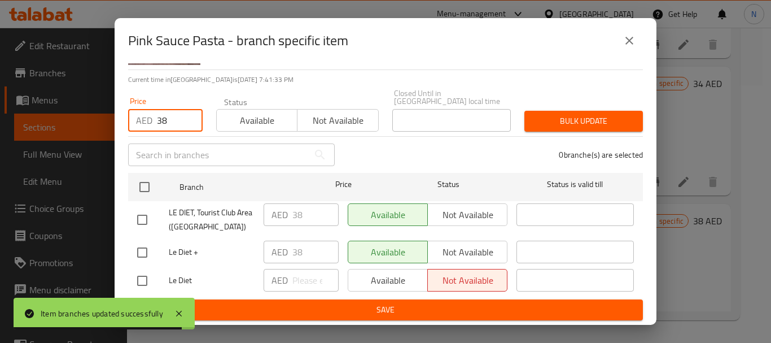
type input "38"
click at [141, 250] on input "checkbox" at bounding box center [142, 252] width 24 height 24
checkbox input "true"
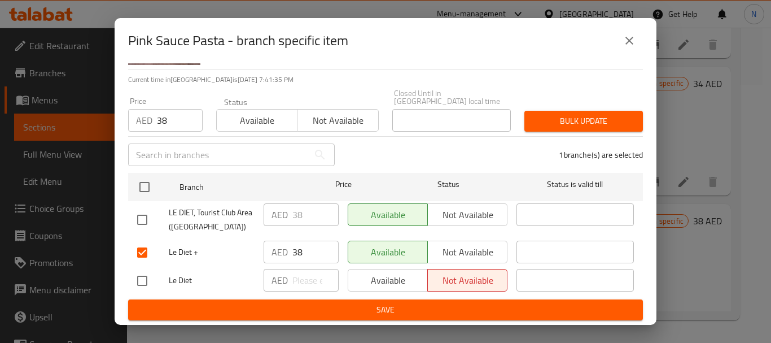
click at [534, 128] on button "Bulk update" at bounding box center [583, 121] width 119 height 21
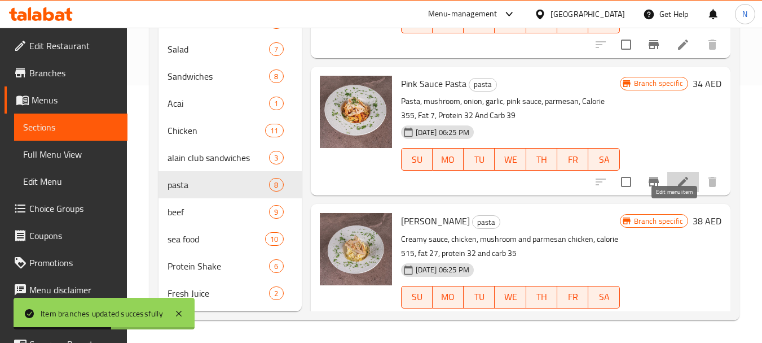
click at [677, 188] on icon at bounding box center [684, 182] width 14 height 14
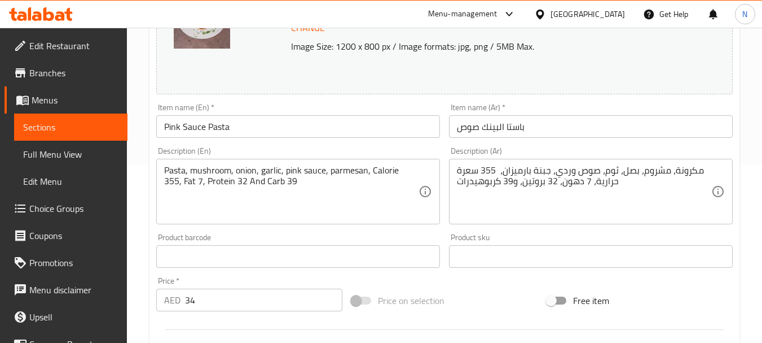
scroll to position [300, 0]
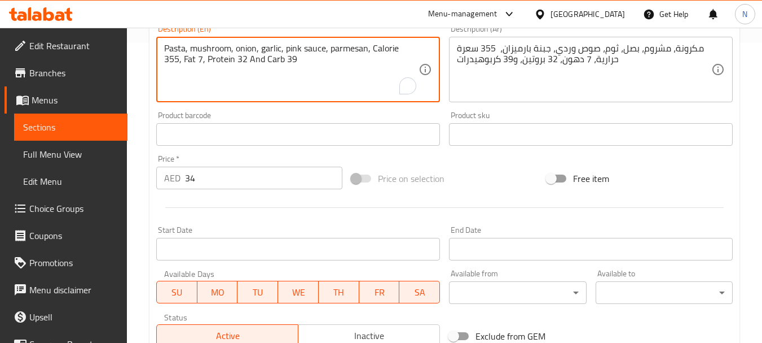
click at [239, 63] on textarea "Pasta, mushroom, onion, garlic, pink sauce, parmesan, Calorie 355, Fat 7, Prote…" at bounding box center [291, 70] width 254 height 54
paste textarea "السعرات الحراية 481 - الدهون 11 - البروتين 40 - الكاربوهيدرات 32"
type textarea "السعرات الحراية 481 - الدهون 11 - البروتين 40 - الكاربوهيدرات 32"
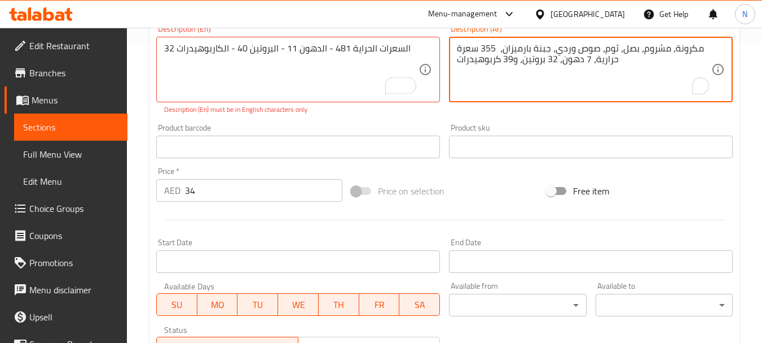
click at [524, 50] on textarea "مكرونة، مشروم، بصل، ثوم، صوص وردي، جبنة بارميزان، 355 سعرة حرارية، 7 دهون، 32 ب…" at bounding box center [584, 70] width 254 height 54
paste textarea "السعرات الحراية 481 - الدهون 11 - البروتين 40 - الكاربوهيدرات 32"
type textarea "السعرات الحراية 481 - الدهون 11 - البروتين 40 - الكاربوهيدرات 32"
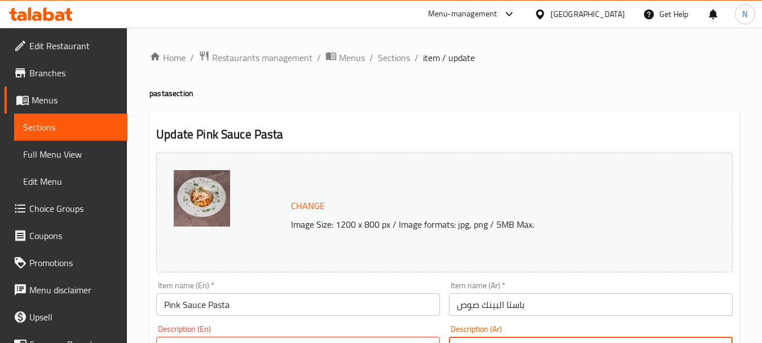
scroll to position [300, 0]
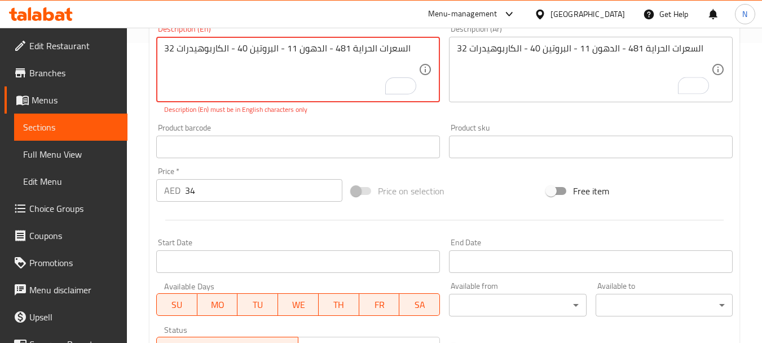
click at [295, 50] on textarea "السعرات الحراية 481 - الدهون 11 - البروتين 40 - الكاربوهيدرات 32" at bounding box center [291, 70] width 254 height 54
paste textarea "481 calories, 11 fat, 40 protein ,32 carbs"
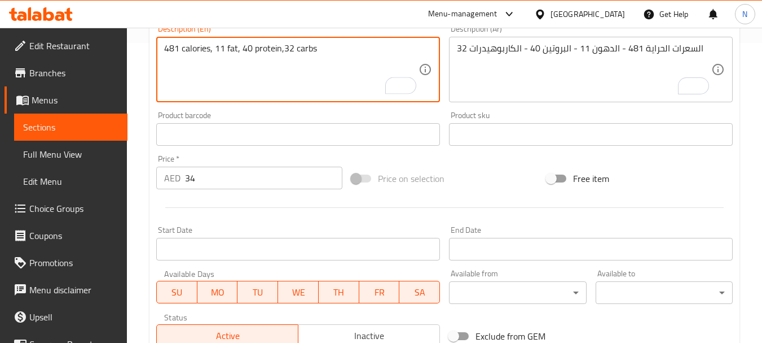
click at [282, 52] on textarea "481 calories, 11 fat, 40 protein,32 carbs" at bounding box center [291, 70] width 254 height 54
click at [187, 49] on textarea "481 calories, 11 fat, 40 protein and 32 carbs" at bounding box center [291, 70] width 254 height 54
type textarea "481 Calories, 11 fat, 40 protein and 32 carbs"
click at [310, 69] on textarea "481 Calories, 11 fat, 40 protein and 32 carbs" at bounding box center [291, 70] width 254 height 54
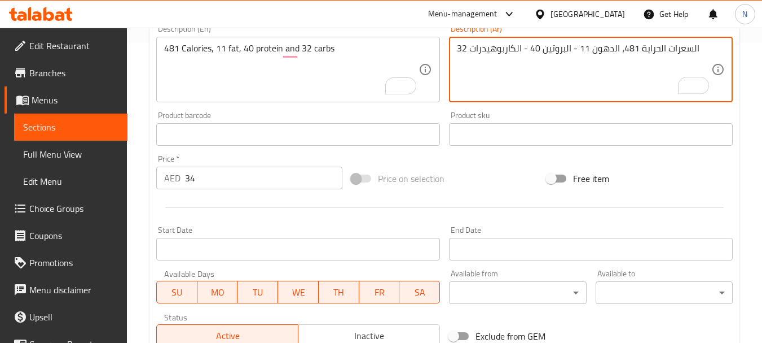
click at [572, 49] on textarea "السعرات الحراية 481، الدهون 11 - البروتين 40 - الكاربوهيدرات 32" at bounding box center [584, 70] width 254 height 54
click at [520, 49] on textarea "السعرات الحراية 481، الدهون 11، البروتين 40 - الكاربوهيدرات 32" at bounding box center [584, 70] width 254 height 54
click at [526, 46] on textarea "السعرات الحراية 481، الدهون 11، البروتين 40 - الكاربوهيدرات 32" at bounding box center [584, 70] width 254 height 54
type textarea "السعرات الحراية 481، الدهون 11، البروتين 40 والكاربوهيدرات 32"
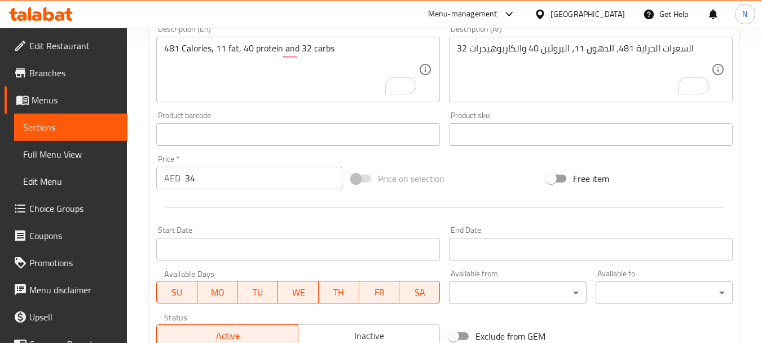
click at [491, 188] on div "Price on selection" at bounding box center [444, 178] width 195 height 30
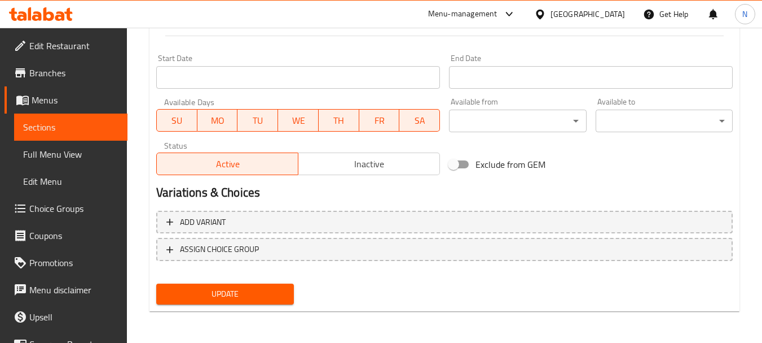
click at [222, 291] on span "Update" at bounding box center [224, 294] width 119 height 14
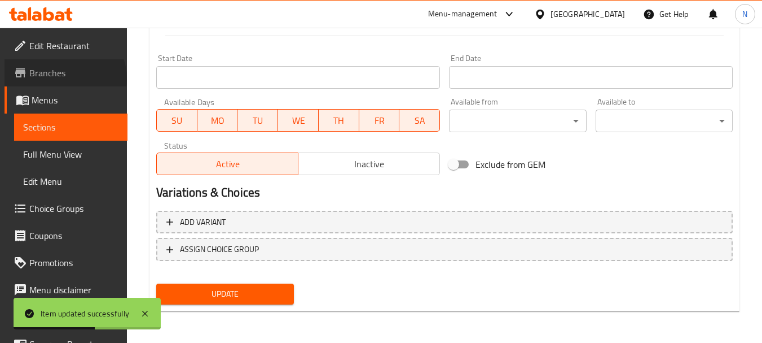
click at [65, 77] on span "Branches" at bounding box center [73, 73] width 89 height 14
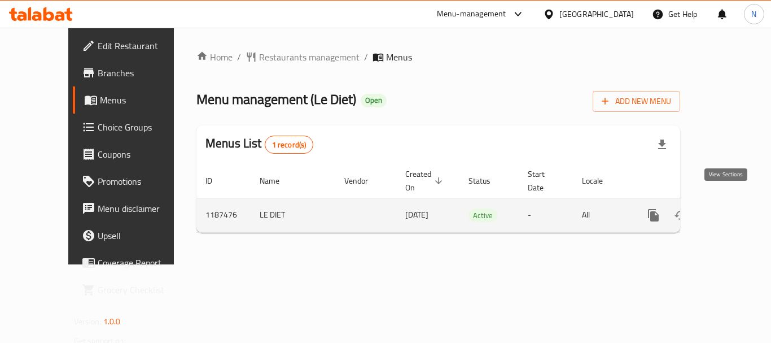
click at [728, 208] on icon "enhanced table" at bounding box center [735, 215] width 14 height 14
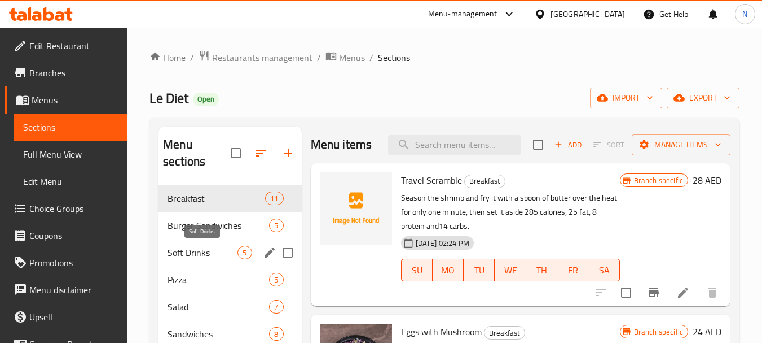
scroll to position [257, 0]
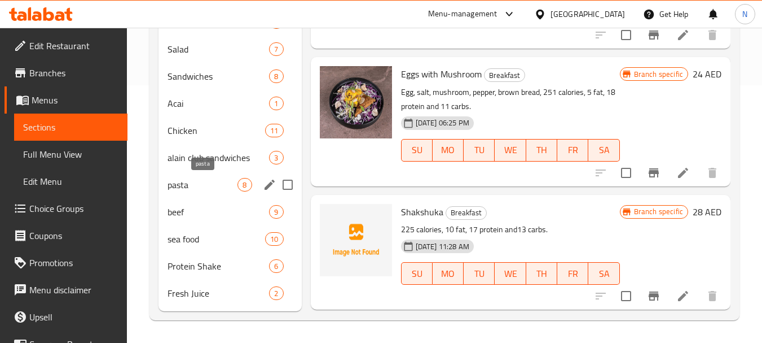
click at [203, 187] on span "pasta" at bounding box center [203, 185] width 70 height 14
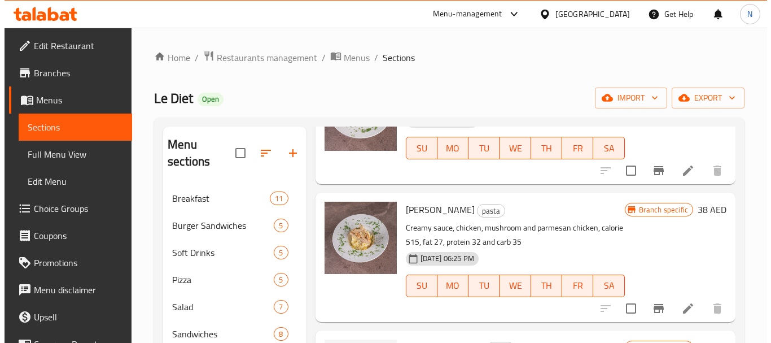
scroll to position [674, 0]
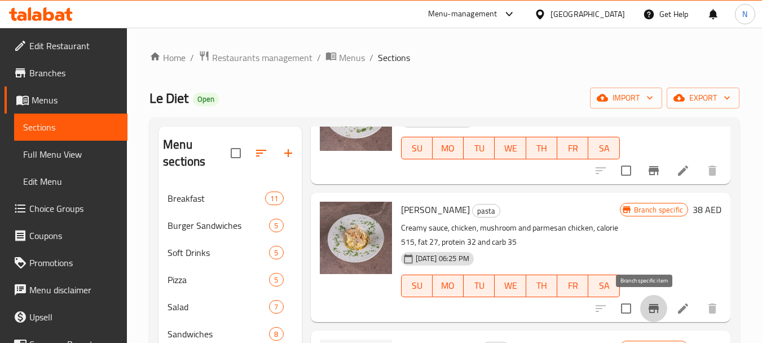
click at [648, 302] on icon "Branch-specific-item" at bounding box center [654, 308] width 14 height 14
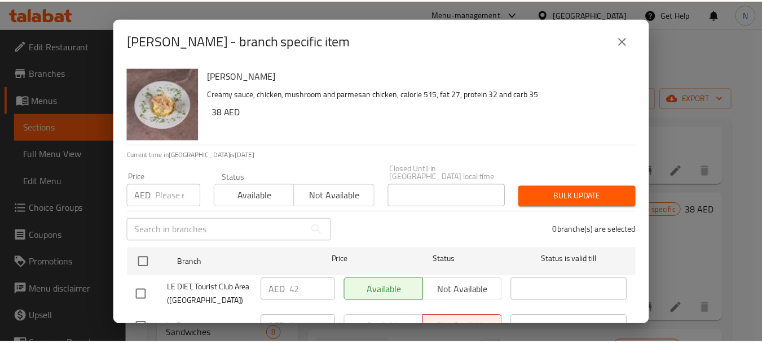
scroll to position [75, 0]
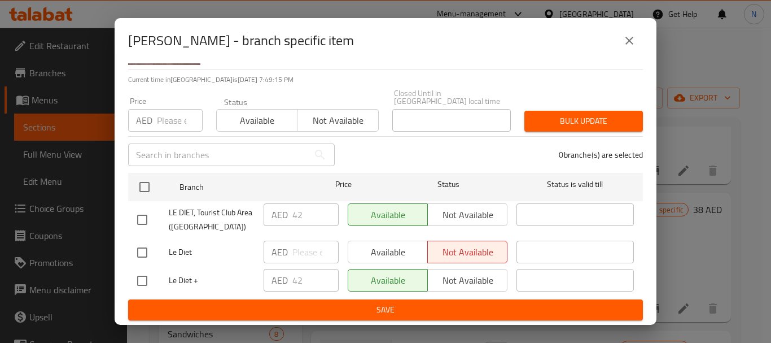
click at [166, 125] on input "number" at bounding box center [180, 120] width 46 height 23
type input "42"
click at [143, 285] on input "checkbox" at bounding box center [142, 281] width 24 height 24
checkbox input "true"
click at [561, 121] on span "Bulk update" at bounding box center [583, 121] width 100 height 14
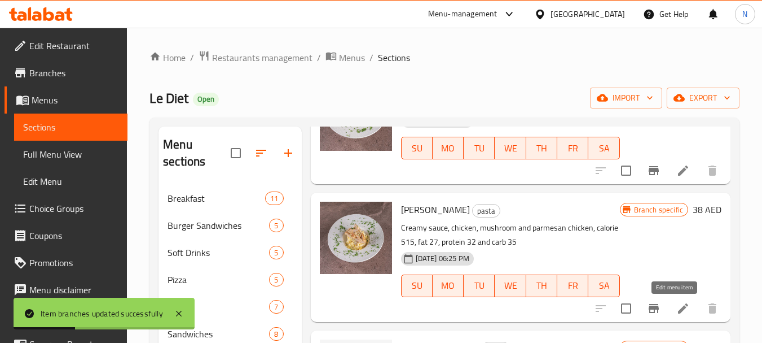
click at [678, 307] on icon at bounding box center [683, 308] width 10 height 10
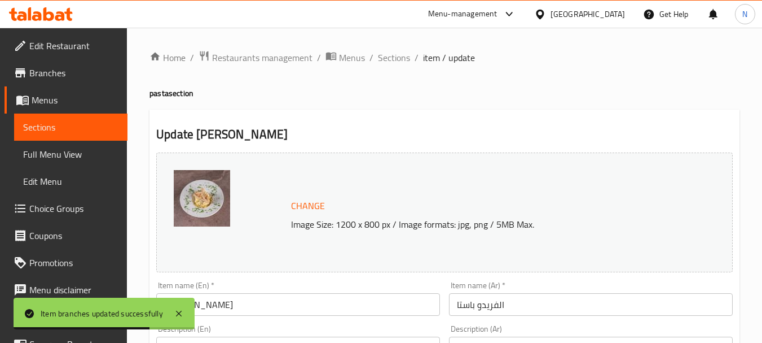
scroll to position [300, 0]
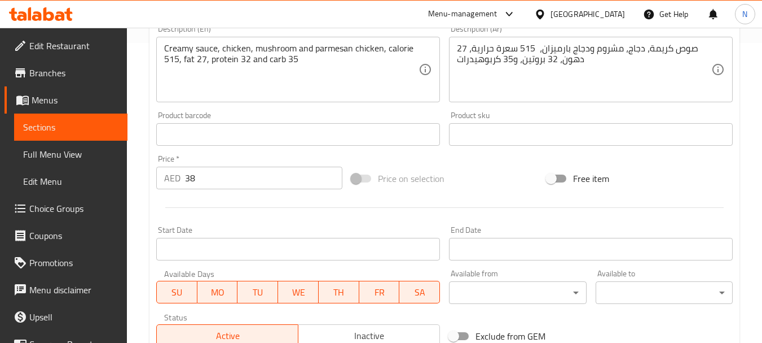
click at [541, 57] on textarea "صوص كريمة، دجاج، مشروم ودجاج بارميزان، 515 سعرة حرارية، 27 دهون، 32 بروتين، و35…" at bounding box center [584, 70] width 254 height 54
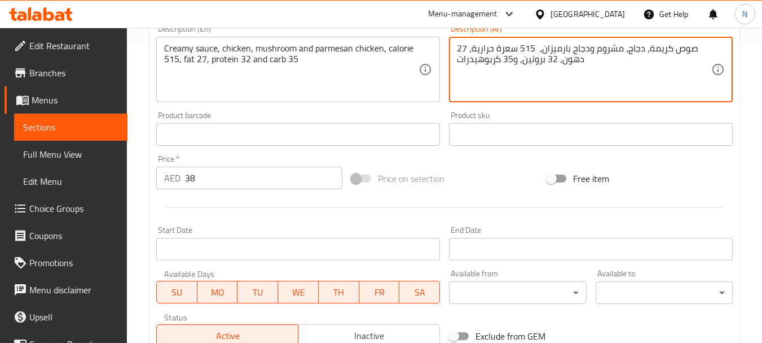
click at [541, 57] on textarea "صوص كريمة، دجاج، مشروم ودجاج بارميزان، 515 سعرة حرارية، 27 دهون، 32 بروتين، و35…" at bounding box center [584, 70] width 254 height 54
paste textarea "لسعرات الحراية 418 - الدهون 15 - البروتين 43 - الكاربوهيدرات 33.4"
type textarea "السعرات الحراية 418 - الدهون 15 - البروتين 43 - الكاربوهيدرات 33.4"
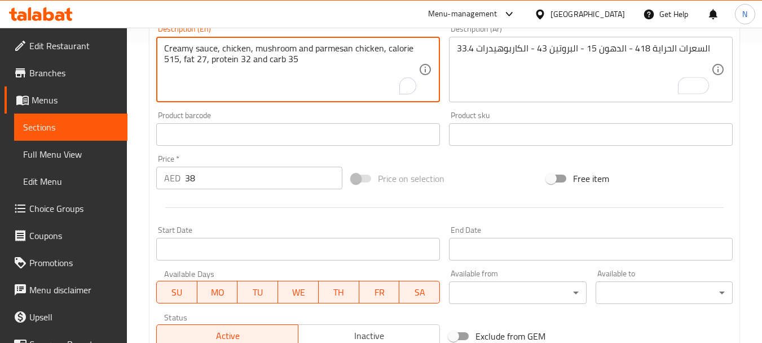
click at [252, 56] on textarea "Creamy sauce, chicken, mushroom and parmesan chicken, calorie 515, fat 27, prot…" at bounding box center [291, 70] width 254 height 54
paste textarea "418 calories, 15 fat, 43 protein ,33.4 carbs"
click at [199, 54] on textarea "418 calories, 15 fat, 43 protein ,33.4 carbs" at bounding box center [291, 70] width 254 height 54
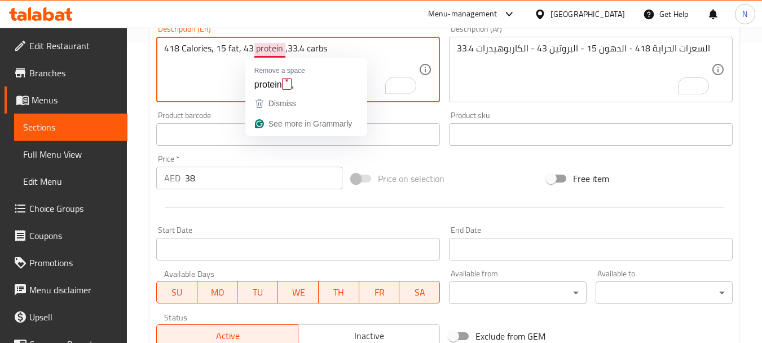
click at [283, 51] on textarea "418 Calories, 15 fat, 43 protein ,33.4 carbs" at bounding box center [291, 70] width 254 height 54
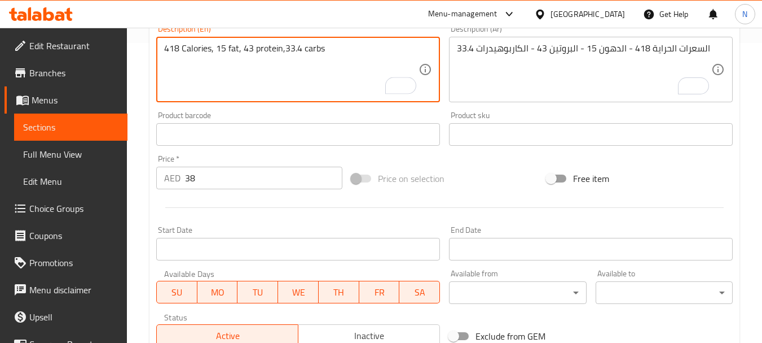
click at [286, 49] on textarea "418 Calories, 15 fat, 43 protein,33.4 carbs" at bounding box center [291, 70] width 254 height 54
click at [285, 49] on textarea "418 Calories, 15 fat, 43 protein,33.4 carbs" at bounding box center [291, 70] width 254 height 54
type textarea "418 Calories, 15 fat, 43 protein and 33.4 carbs"
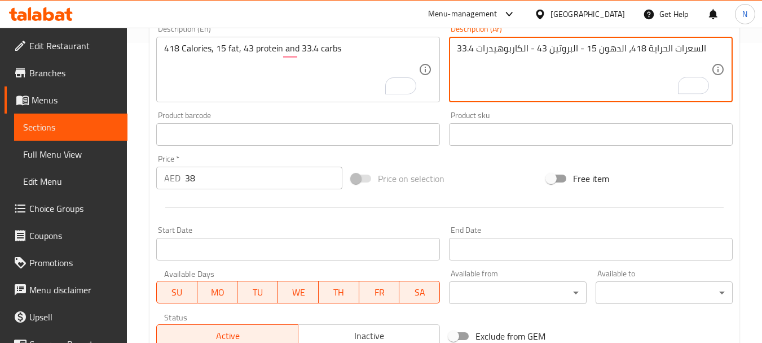
click at [580, 50] on textarea "السعرات الحراية 418، الدهون 15 - البروتين 43 - الكاربوهيدرات 33.4" at bounding box center [584, 70] width 254 height 54
click at [527, 45] on textarea "السعرات الحراية 418، الدهون 15، البروتين 43 - الكاربوهيدرات 33.4" at bounding box center [584, 70] width 254 height 54
click at [702, 46] on textarea "السعرات الحراية 418، الدهون 15، البروتين 43 والكاربوهيدرات 33.4" at bounding box center [584, 70] width 254 height 54
type textarea "السعرات الحراية 418، الدهون 15، البروتين 43 والكاربوهيدرات 33.4."
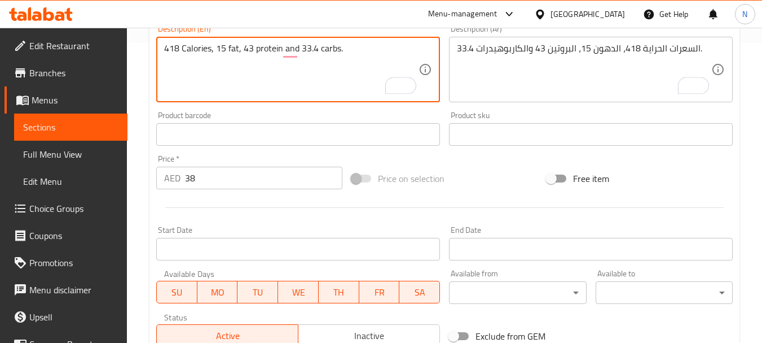
type textarea "418 Calories, 15 fat, 43 protein and 33.4 carbs."
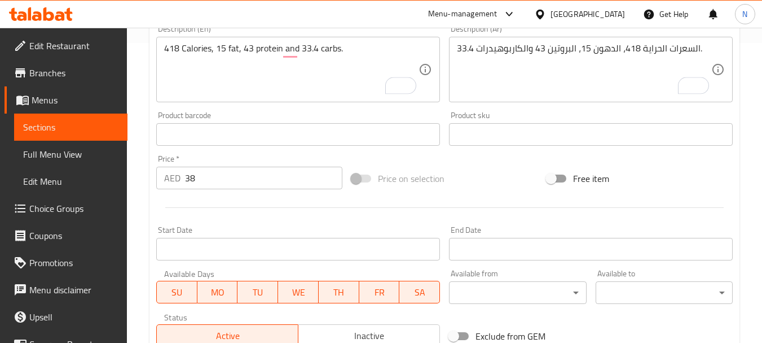
click at [491, 179] on div "Price on selection" at bounding box center [444, 178] width 195 height 30
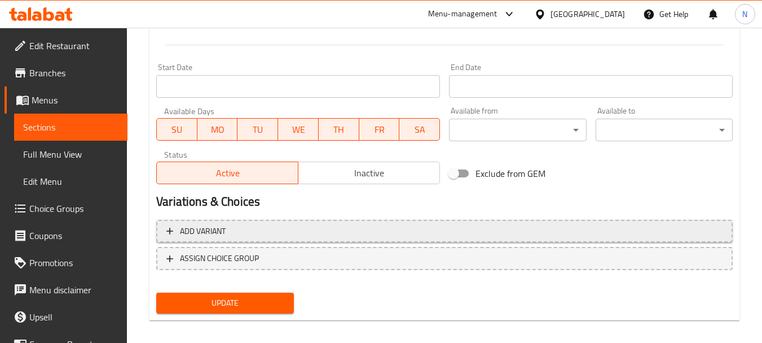
scroll to position [471, 0]
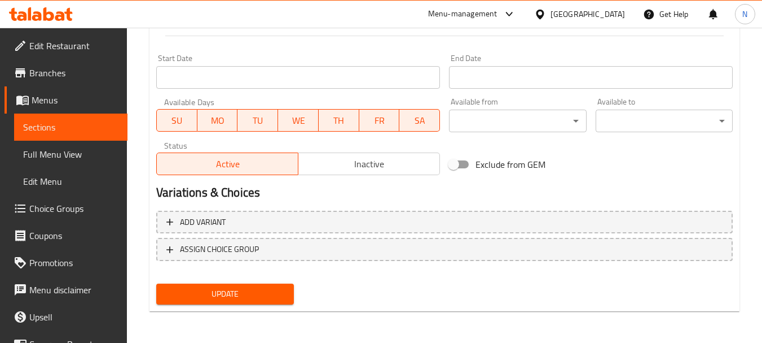
click at [252, 293] on span "Update" at bounding box center [224, 294] width 119 height 14
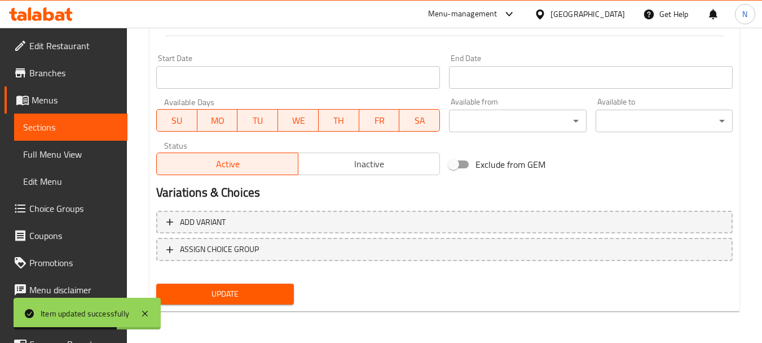
scroll to position [0, 0]
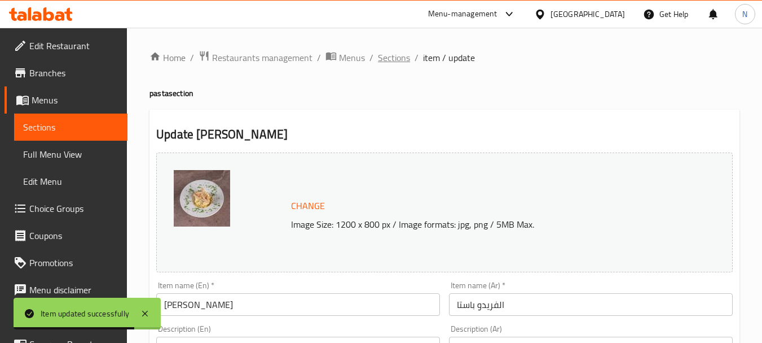
click at [405, 58] on span "Sections" at bounding box center [394, 58] width 32 height 14
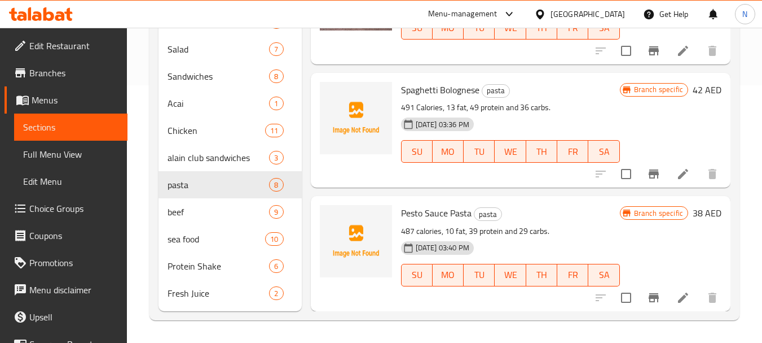
scroll to position [361, 0]
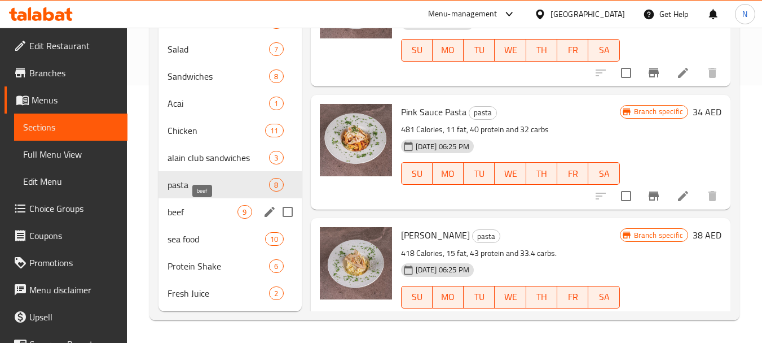
click at [199, 207] on span "beef" at bounding box center [203, 212] width 70 height 14
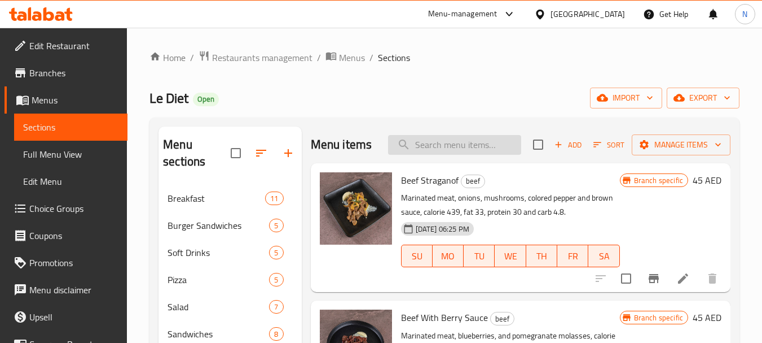
click at [490, 155] on input "search" at bounding box center [454, 145] width 133 height 20
paste input "Beef Straganof"
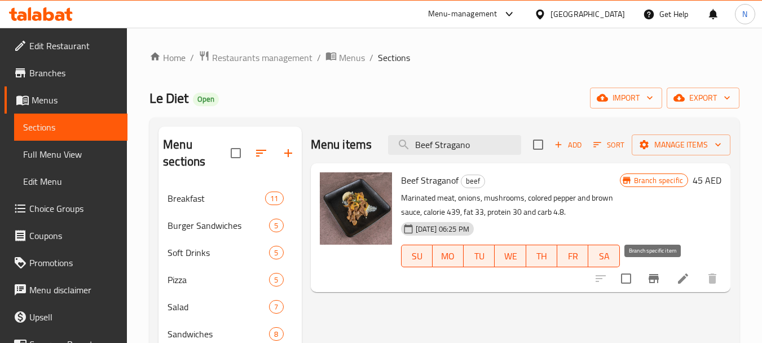
type input "Beef Stragano"
click at [652, 277] on icon "Branch-specific-item" at bounding box center [654, 278] width 10 height 9
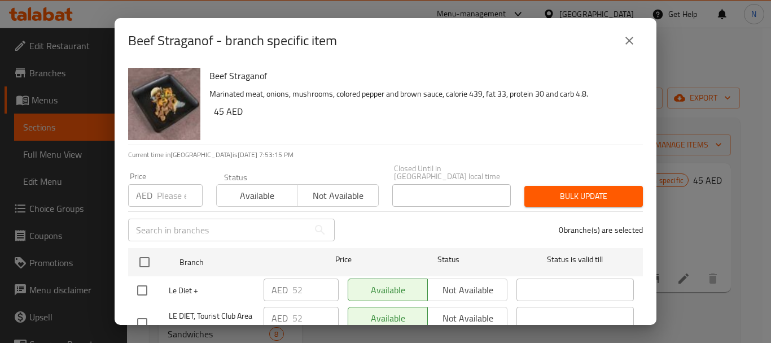
click at [163, 197] on input "number" at bounding box center [180, 195] width 46 height 23
type input "52"
click at [145, 293] on input "checkbox" at bounding box center [142, 290] width 24 height 24
checkbox input "true"
click at [567, 196] on span "Bulk update" at bounding box center [583, 196] width 100 height 14
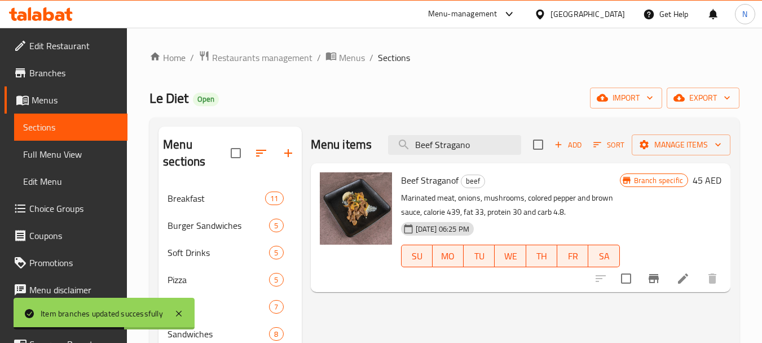
click at [682, 280] on icon at bounding box center [683, 278] width 10 height 10
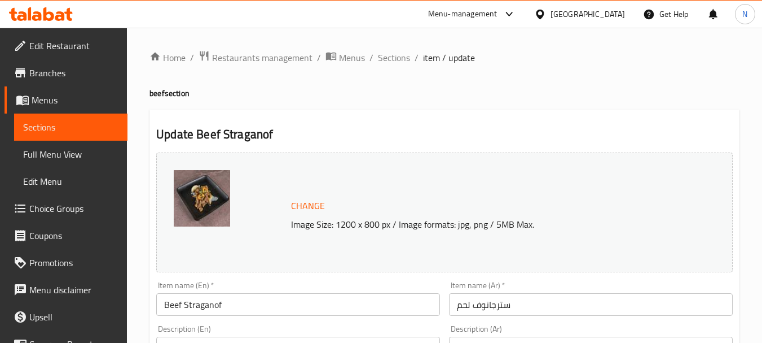
scroll to position [300, 0]
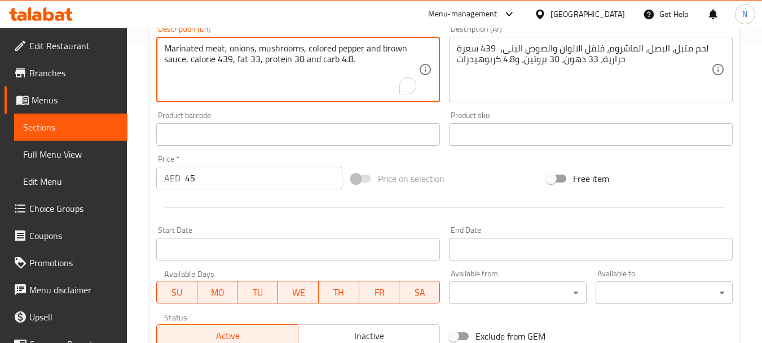
click at [296, 62] on textarea "Marinated meat, onions, mushrooms, colored pepper and brown sauce, calorie 439,…" at bounding box center [291, 70] width 254 height 54
paste textarea "410 calories, 18 fat, 35 protein ,22 carbs"
click at [318, 51] on textarea "410 calories, 18 fat, 35 protein ,22 carbs" at bounding box center [291, 70] width 254 height 54
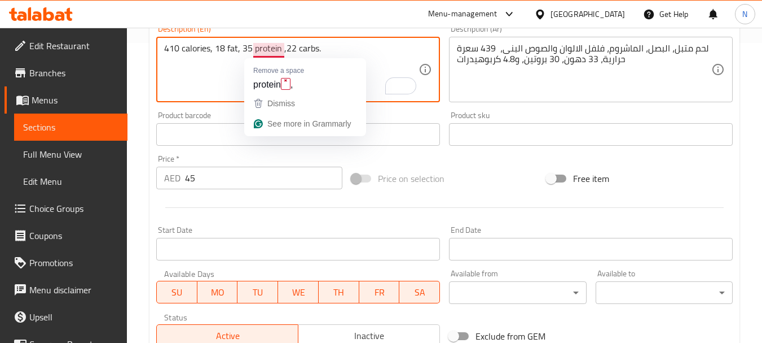
click at [281, 51] on textarea "410 calories, 18 fat, 35 protein ,22 carbs." at bounding box center [291, 70] width 254 height 54
click at [282, 50] on textarea "410 calories, 18 fat, 35 protein ,22 carbs." at bounding box center [291, 70] width 254 height 54
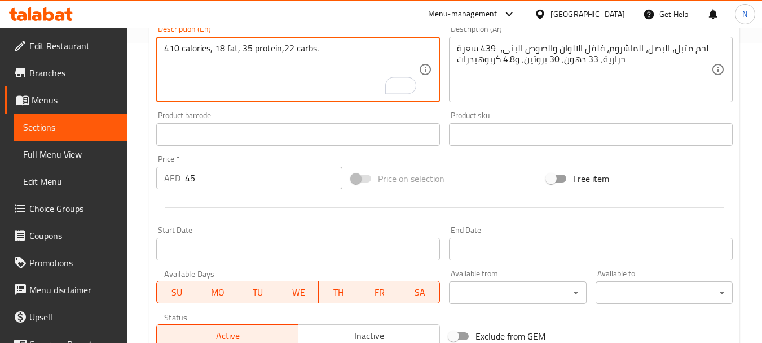
click at [282, 51] on textarea "410 calories, 18 fat, 35 protein,22 carbs." at bounding box center [291, 70] width 254 height 54
type textarea "410 calories, 18 fat, 35 protein and 22 carbs."
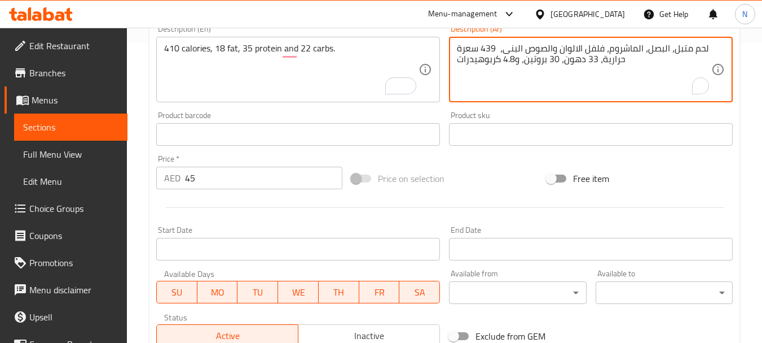
click at [546, 62] on textarea "لحم متبل، البصل، الماشروم، فلفل الالوان والصوص البنى، 439 سعرة حرارية، 33 دهون،…" at bounding box center [584, 70] width 254 height 54
paste textarea "السعرات الحراية 410 - الدهون 18 - البروتين 35 - الكاربوهيدرات 22"
type textarea "السعرات الحراية 410 - الدهون 18 - البروتين 35 - الكاربوهيدرات 22"
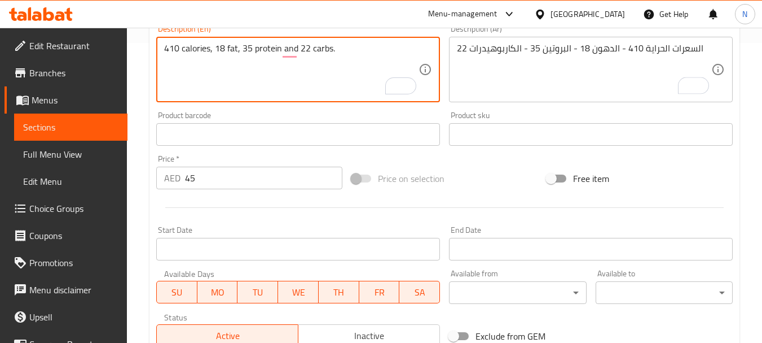
click at [192, 48] on textarea "410 calories, 18 fat, 35 protein and 22 carbs." at bounding box center [291, 70] width 254 height 54
type textarea "410 Calories, 18 fat, 35 protein and 22 carbs."
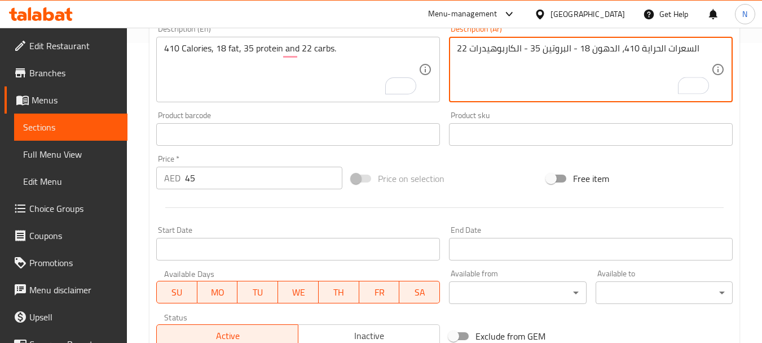
click at [573, 46] on textarea "السعرات الحراية 410، الدهون 18 - البروتين 35 - الكاربوهيدرات 22" at bounding box center [584, 70] width 254 height 54
click at [521, 50] on textarea "السعرات الحراية 410، الدهون 18، البروتين 35 - الكاربوهيدرات 22" at bounding box center [584, 70] width 254 height 54
type textarea "السعرات الحراية 410، الدهون 18، البروتين 35 والكاربوهيدرات 22"
click at [484, 175] on div "Price on selection" at bounding box center [444, 178] width 195 height 30
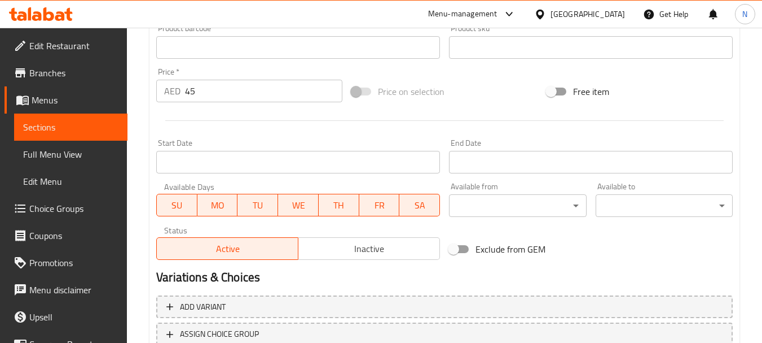
scroll to position [471, 0]
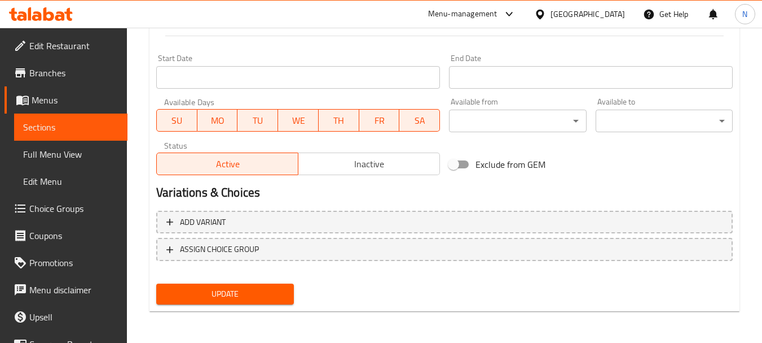
click at [247, 292] on span "Update" at bounding box center [224, 294] width 119 height 14
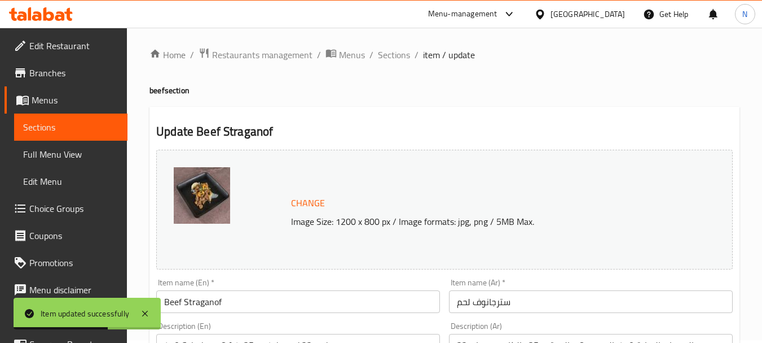
scroll to position [0, 0]
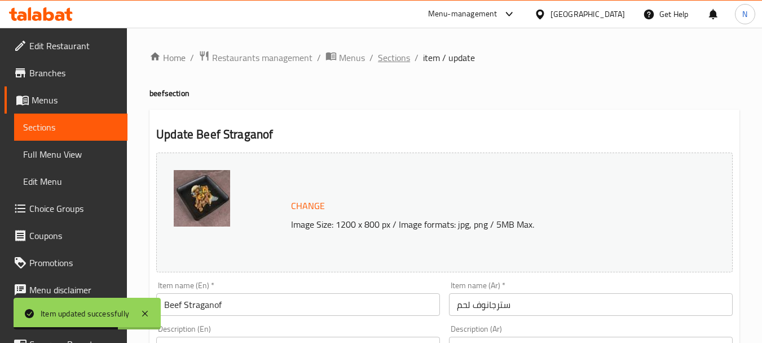
click at [398, 58] on span "Sections" at bounding box center [394, 58] width 32 height 14
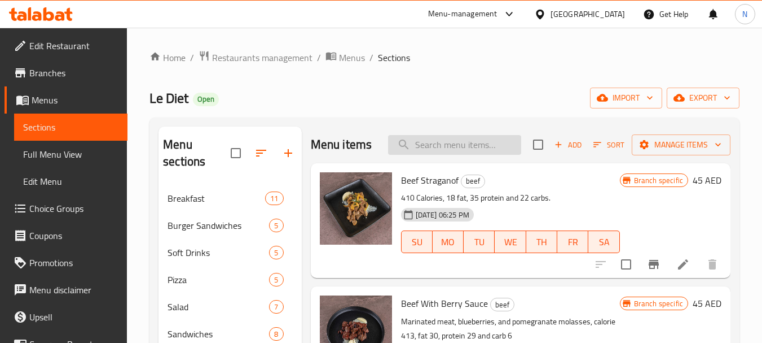
click at [460, 155] on input "search" at bounding box center [454, 145] width 133 height 20
paste input "Beef Dinamic"
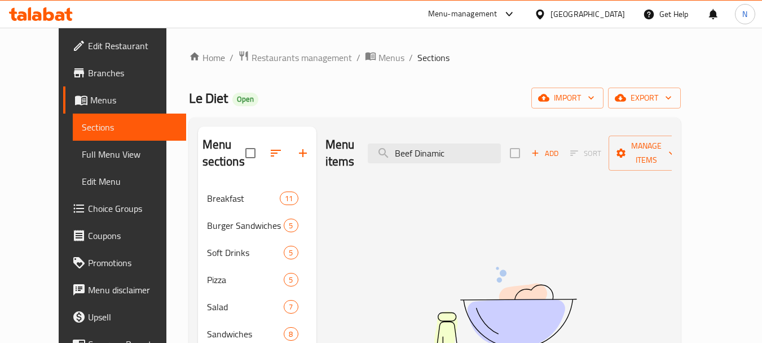
type input "Beef Dinami"
click at [484, 144] on input "Beef Dinami" at bounding box center [434, 153] width 133 height 20
click at [476, 144] on input "Beef Dinami" at bounding box center [434, 153] width 133 height 20
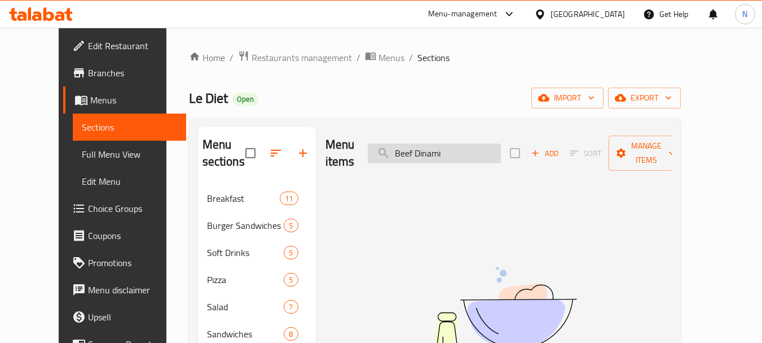
click at [476, 144] on input "Beef Dinami" at bounding box center [434, 153] width 133 height 20
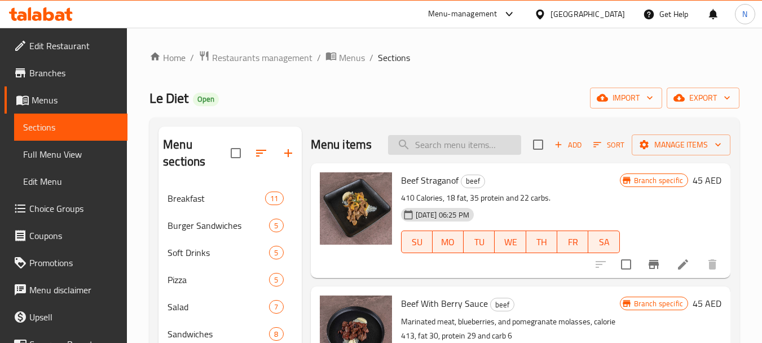
paste input "Beef Dinamic"
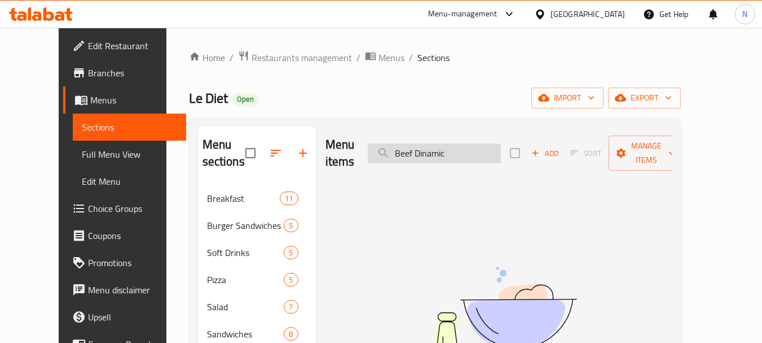
drag, startPoint x: 433, startPoint y: 146, endPoint x: 400, endPoint y: 147, distance: 32.7
click at [400, 147] on input "Beef Dinamic" at bounding box center [434, 153] width 133 height 20
click at [417, 143] on input "Dinamic" at bounding box center [434, 153] width 133 height 20
click at [451, 145] on input "Dinamic" at bounding box center [434, 153] width 133 height 20
type input "Dinamic"
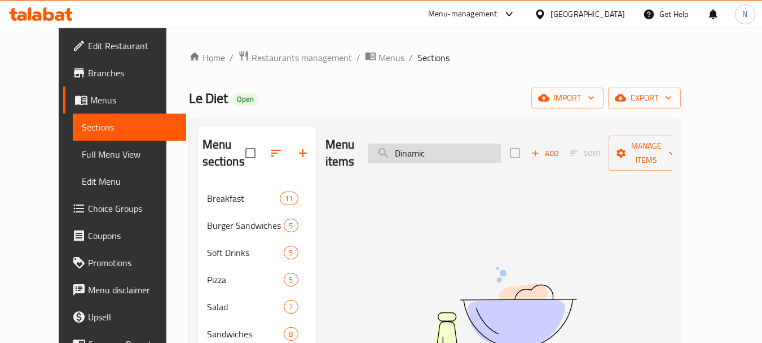
click at [487, 151] on input "Dinamic" at bounding box center [434, 153] width 133 height 20
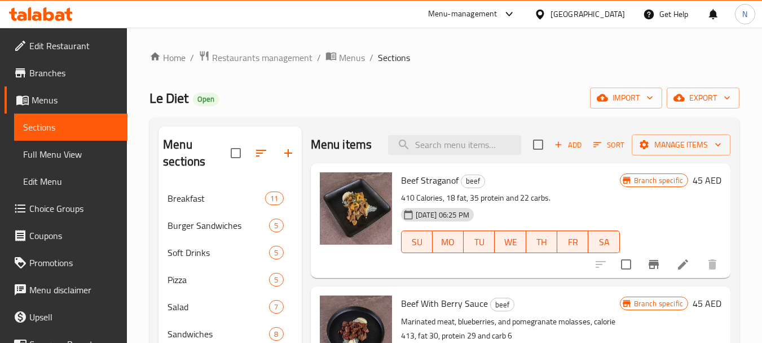
click at [558, 151] on span "Add" at bounding box center [568, 144] width 30 height 13
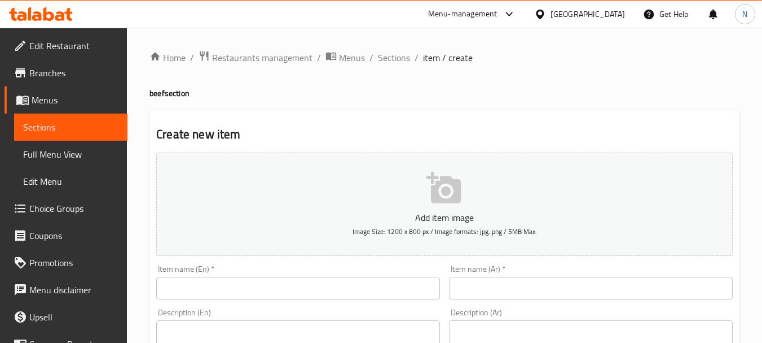
click at [260, 305] on div "Description (En) Description (En)" at bounding box center [298, 347] width 293 height 86
click at [251, 262] on div "Item name (En)   * Item name (En) *" at bounding box center [298, 281] width 293 height 43
click at [248, 291] on input "text" at bounding box center [298, 288] width 284 height 23
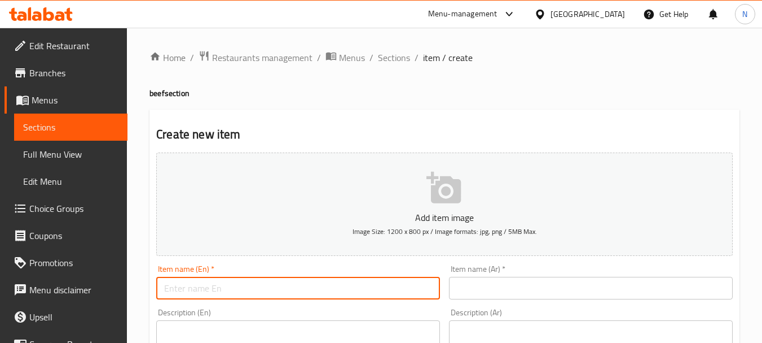
paste input "Beef Dinamic"
type input "Beef Dinamic"
click at [566, 282] on input "text" at bounding box center [591, 288] width 284 height 23
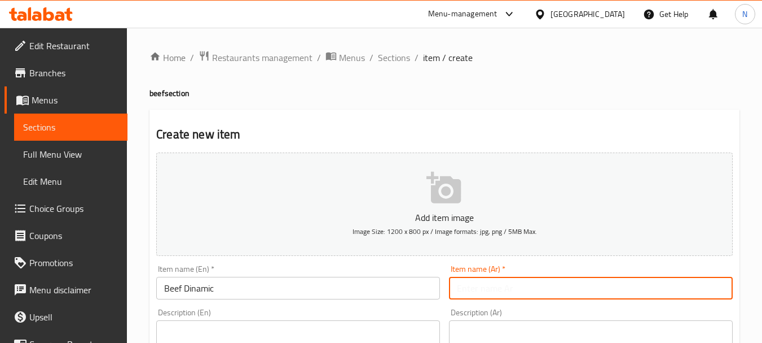
paste input "لحم بصوص ديناميك"
type input "لحم بصوص ديناميك"
click at [388, 56] on span "Sections" at bounding box center [394, 58] width 32 height 14
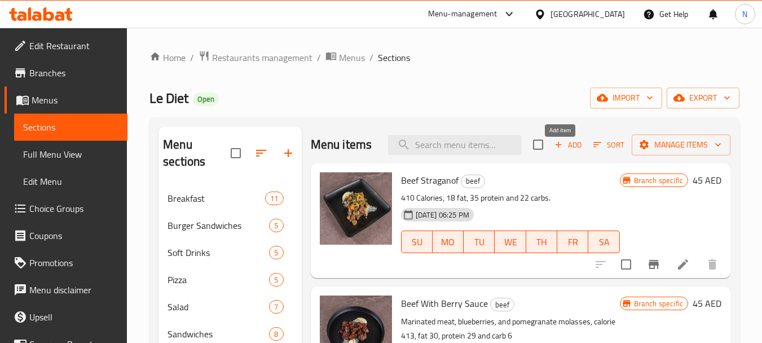
click at [557, 151] on span "Add" at bounding box center [568, 144] width 30 height 13
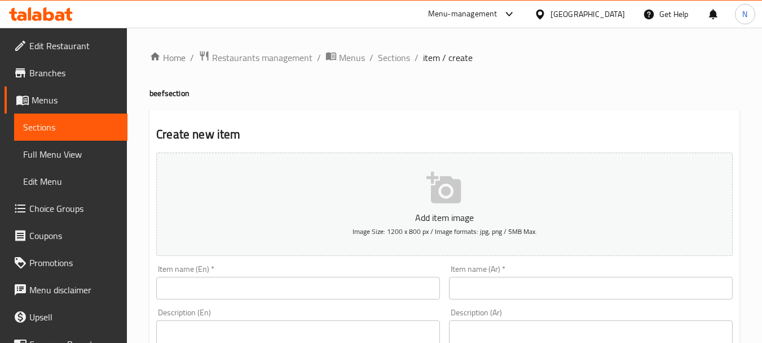
click at [264, 291] on input "text" at bounding box center [298, 288] width 284 height 23
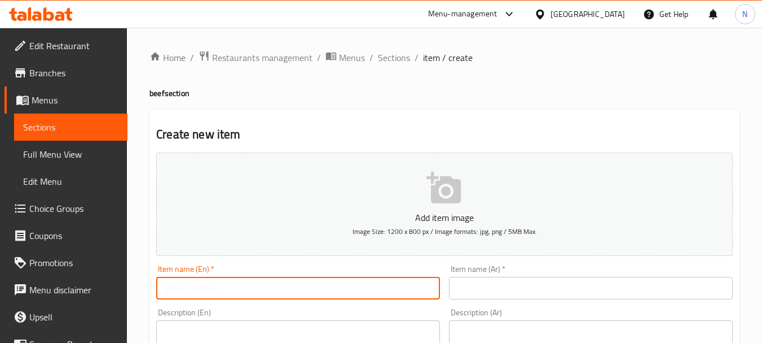
paste input "Meat with dynamic sauce"
click at [242, 300] on div "Item name (En)   * Meat with dynamic sauce Item name (En) *" at bounding box center [298, 281] width 293 height 43
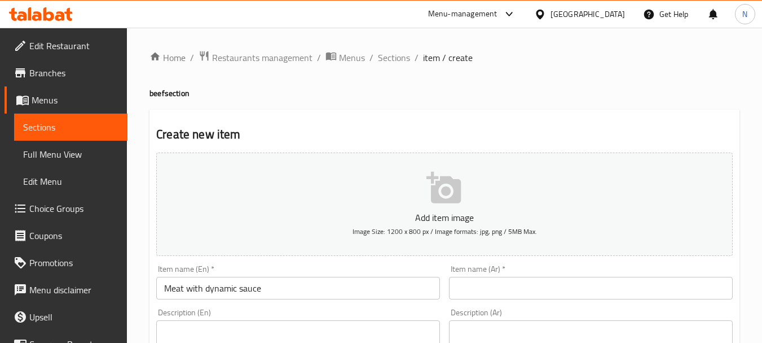
click at [246, 289] on input "Meat with dynamic sauce" at bounding box center [298, 288] width 284 height 23
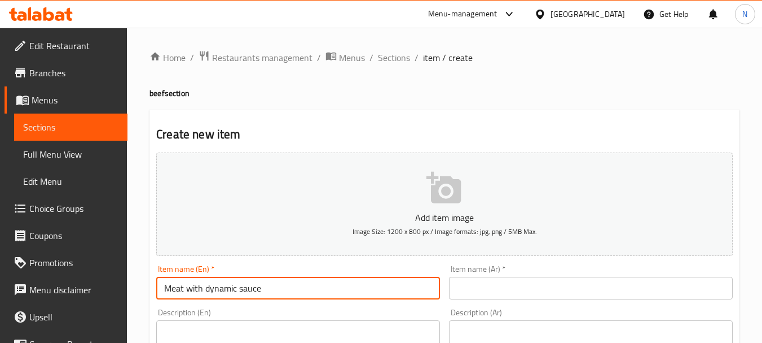
click at [246, 289] on input "Meat with dynamic sauce" at bounding box center [298, 288] width 284 height 23
type input "Meat with Dynamic Sauce"
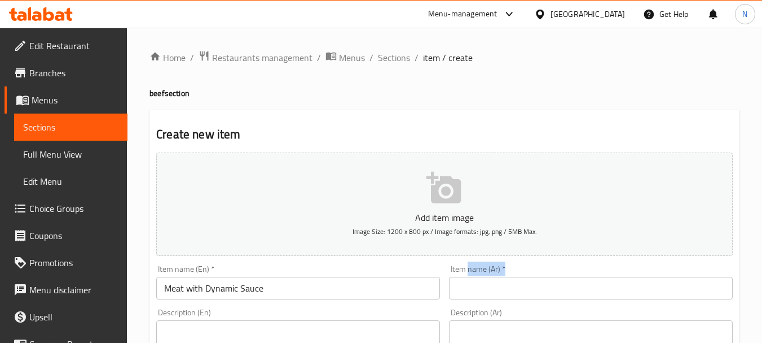
drag, startPoint x: 469, startPoint y: 276, endPoint x: 469, endPoint y: 282, distance: 6.2
click at [469, 277] on div "Item name (Ar)   * Item name (Ar) *" at bounding box center [591, 282] width 284 height 34
click at [469, 283] on input "text" at bounding box center [591, 288] width 284 height 23
paste input "لحم بصوص ديناميك"
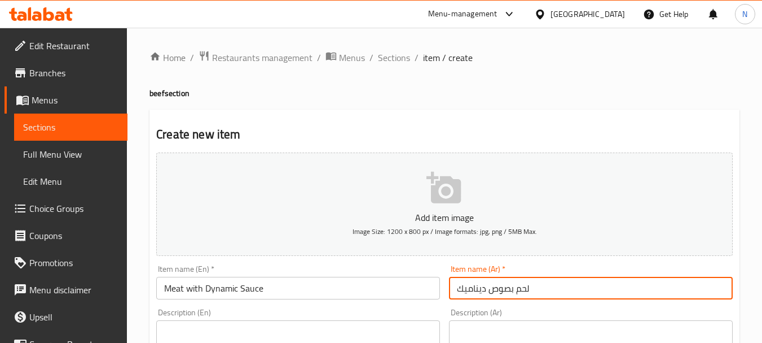
type input "لحم بصوص ديناميك"
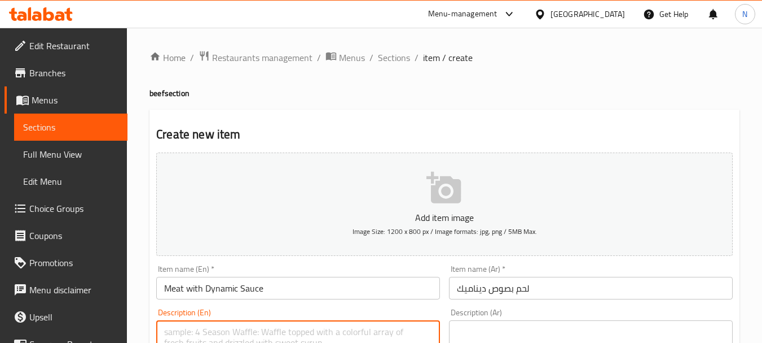
paste textarea "Beef Dinamic"
type textarea "Beef Dinamic"
click at [172, 289] on input "Meat with Dynamic Sauce" at bounding box center [298, 288] width 284 height 23
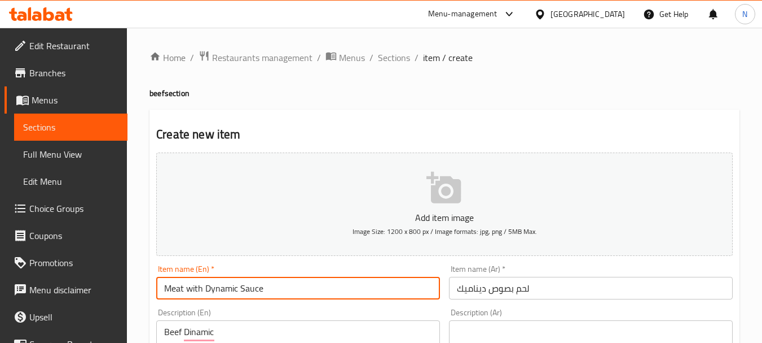
click at [172, 289] on input "Meat with Dynamic Sauce" at bounding box center [298, 288] width 284 height 23
paste input "Beef"
type input "Beef with Dynamic Sauce"
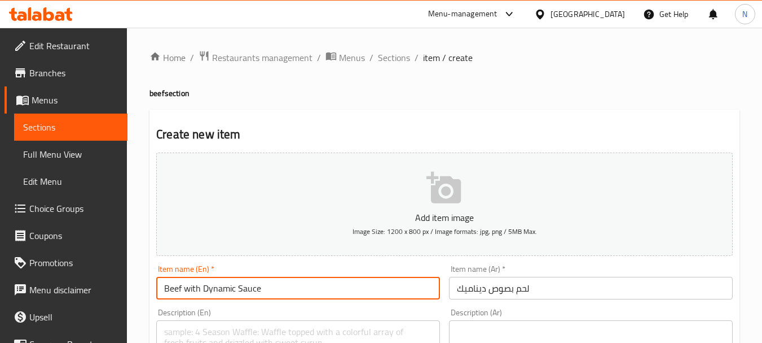
click at [197, 288] on input "Beef with Dynamic Sauce" at bounding box center [298, 288] width 284 height 23
type input "Beef With Dynamic Sauce"
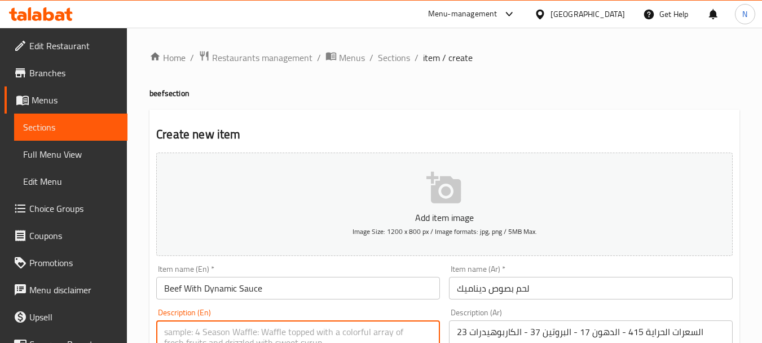
paste textarea "415 calories, 17 fat, 37 protein ,23 carbs"
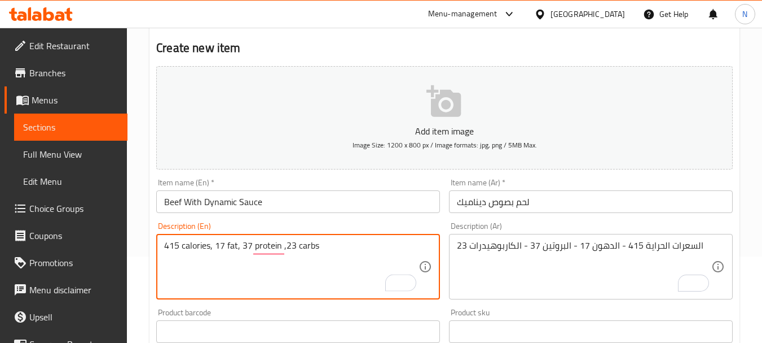
scroll to position [95, 0]
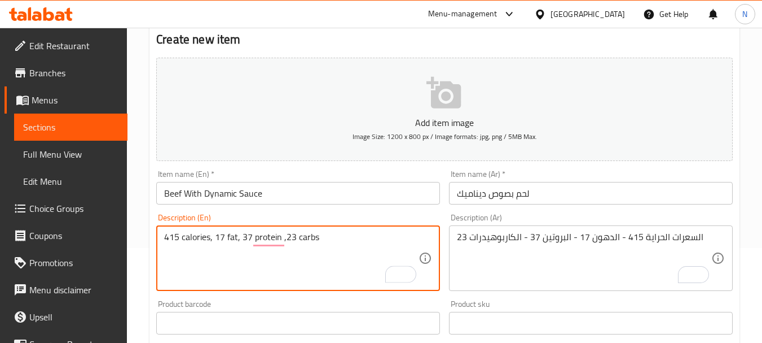
type textarea "415 calories, 17 fat, 37 protein ,23 carbs"
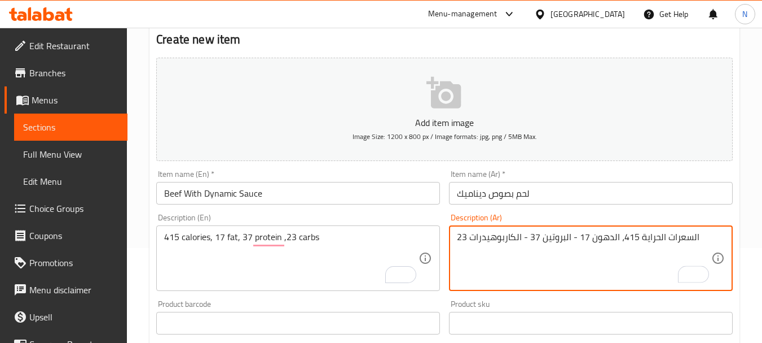
click at [573, 242] on textarea "السعرات الحراية 415، الدهون 17 - البروتين 37 - الكاربوهيدرات 23" at bounding box center [584, 258] width 254 height 54
click at [521, 239] on textarea "السعرات الحراية 415، الدهون 17، البروتين 37 - الكاربوهيدرات 23" at bounding box center [584, 258] width 254 height 54
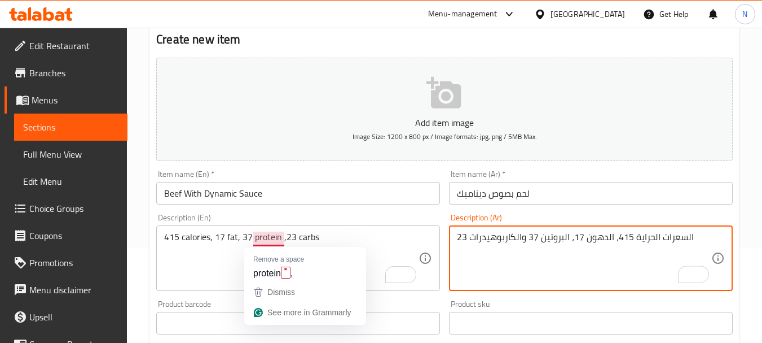
type textarea "السعرات الحراية 415، الدهون 17، البروتين 37 والكاربوهيدرات 23"
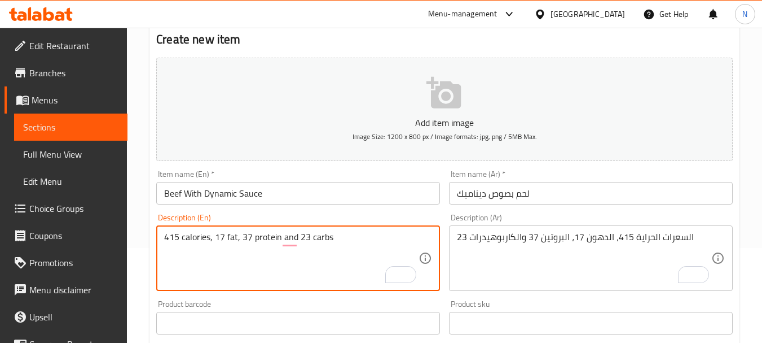
type textarea "415 calories, 17 fat, 37 protein and 23 carbs"
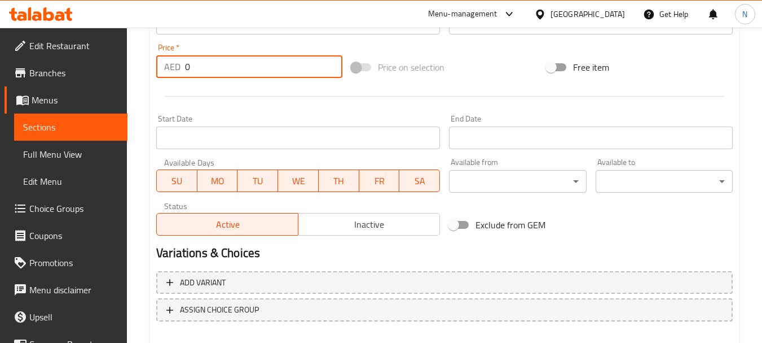
drag, startPoint x: 191, startPoint y: 69, endPoint x: 184, endPoint y: 72, distance: 7.1
click at [184, 72] on div "AED 0 Price *" at bounding box center [249, 66] width 186 height 23
type input "52"
click at [567, 92] on div at bounding box center [445, 96] width 586 height 28
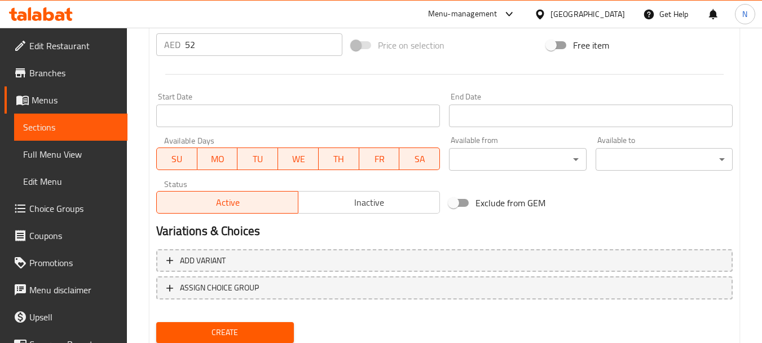
scroll to position [455, 0]
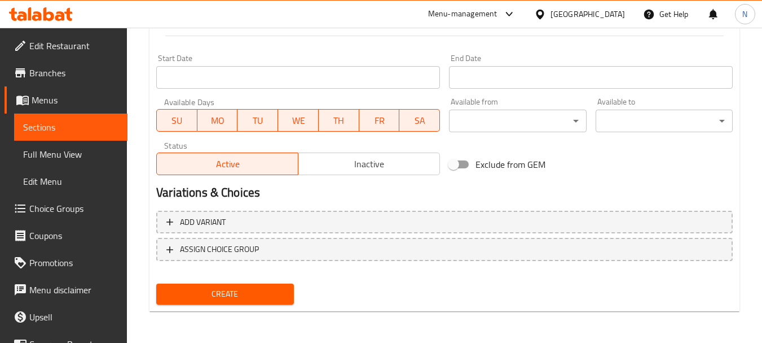
click at [247, 290] on span "Create" at bounding box center [224, 294] width 119 height 14
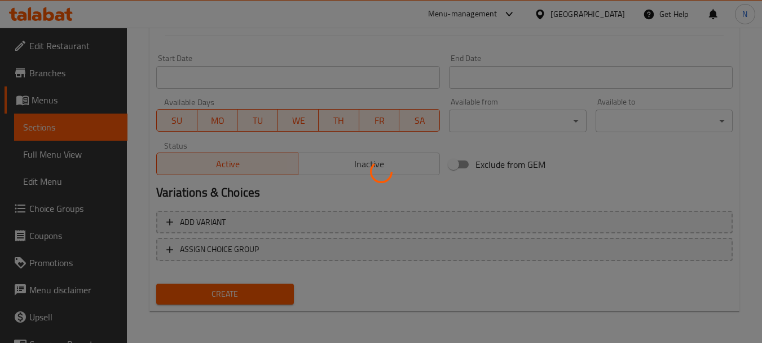
scroll to position [0, 0]
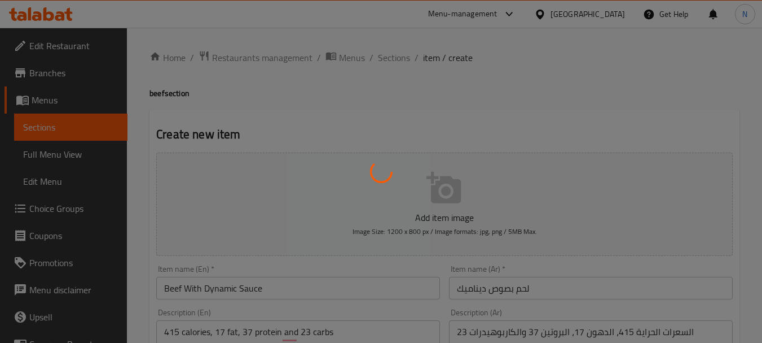
type input "0"
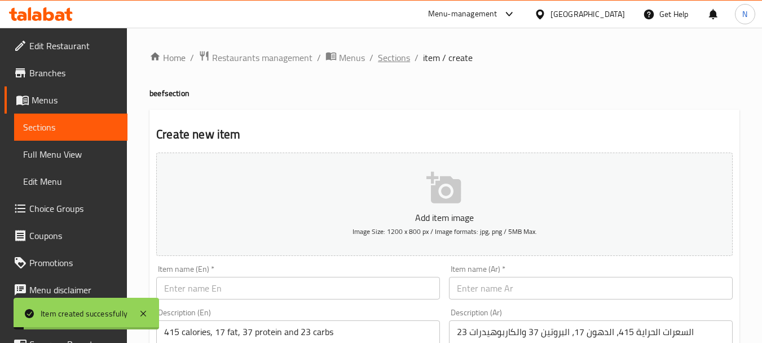
click at [388, 51] on span "Sections" at bounding box center [394, 58] width 32 height 14
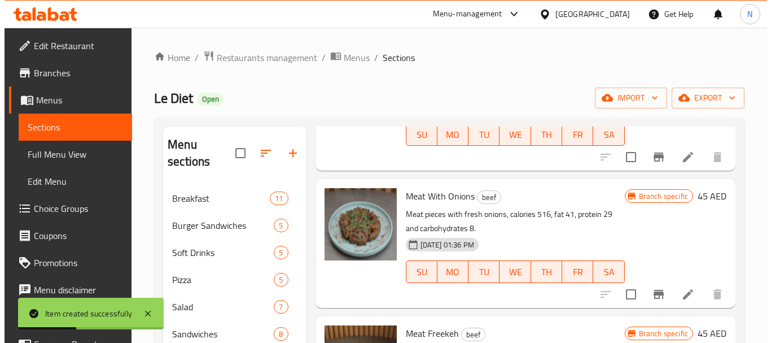
scroll to position [257, 0]
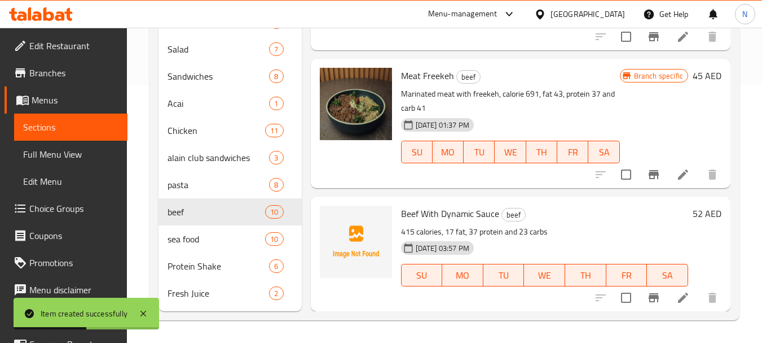
click at [647, 304] on icon "Branch-specific-item" at bounding box center [654, 298] width 14 height 14
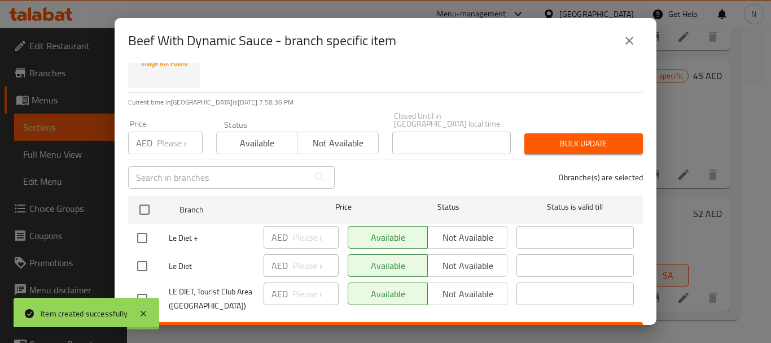
scroll to position [75, 0]
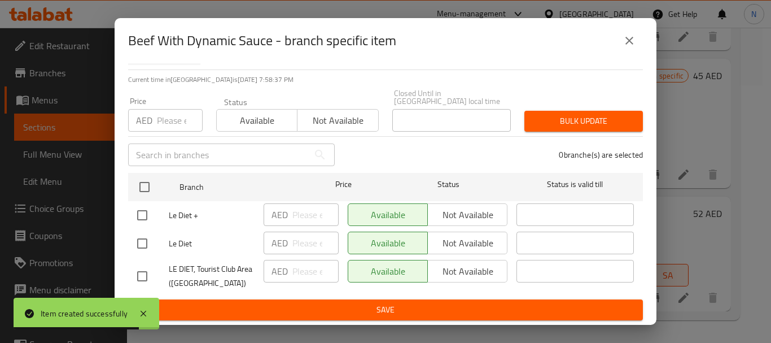
click at [139, 242] on input "checkbox" at bounding box center [142, 243] width 24 height 24
checkbox input "true"
click at [141, 267] on input "checkbox" at bounding box center [142, 276] width 24 height 24
checkbox input "true"
click at [336, 123] on span "Not available" at bounding box center [338, 120] width 72 height 16
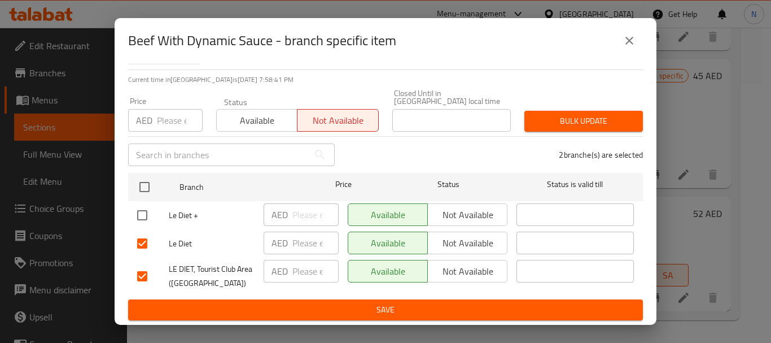
click at [553, 122] on span "Bulk update" at bounding box center [583, 121] width 100 height 14
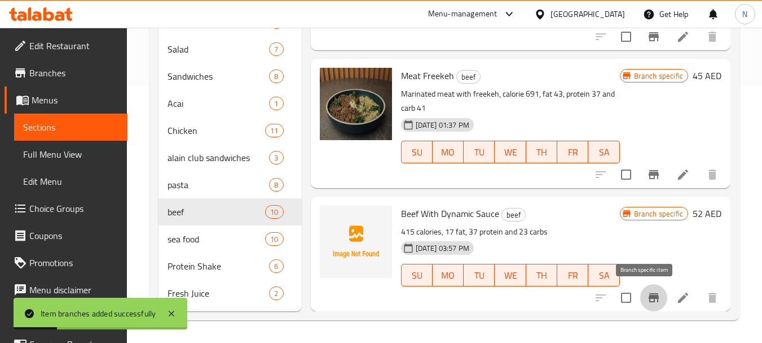
click at [649, 301] on icon "Branch-specific-item" at bounding box center [654, 297] width 10 height 9
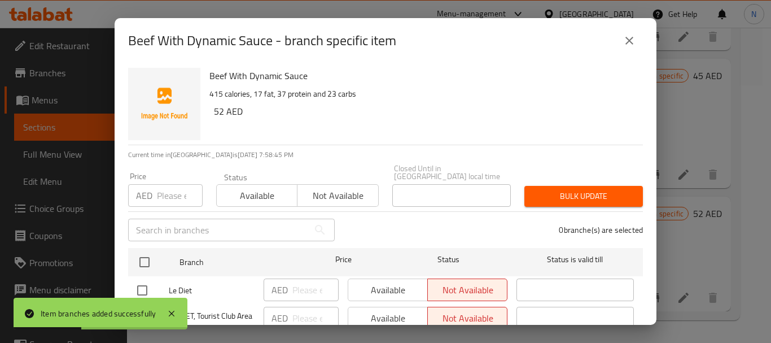
click at [175, 198] on input "number" at bounding box center [180, 195] width 46 height 23
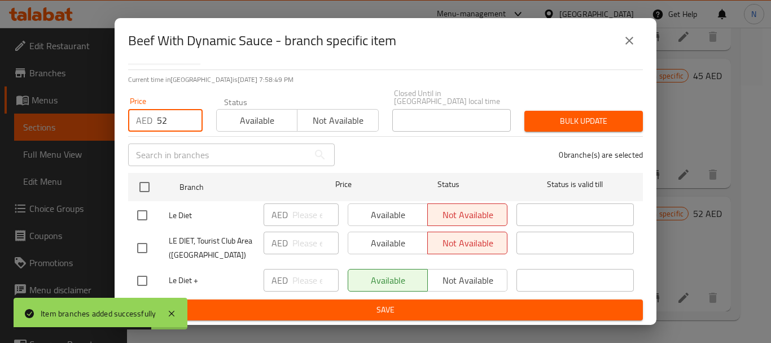
type input "52"
click at [142, 274] on input "checkbox" at bounding box center [142, 281] width 24 height 24
checkbox input "true"
click at [597, 121] on span "Bulk update" at bounding box center [583, 121] width 100 height 14
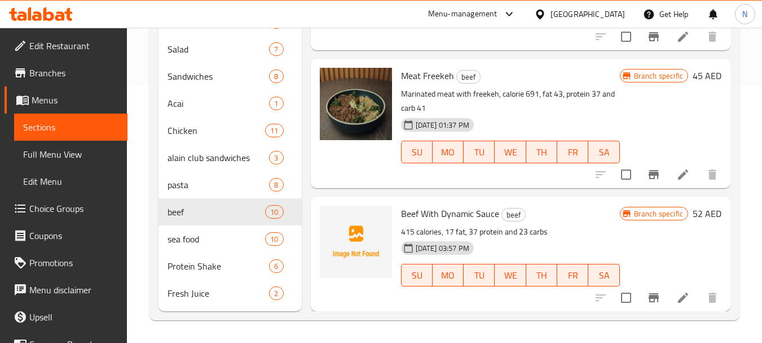
click at [649, 294] on icon "Branch-specific-item" at bounding box center [654, 297] width 10 height 9
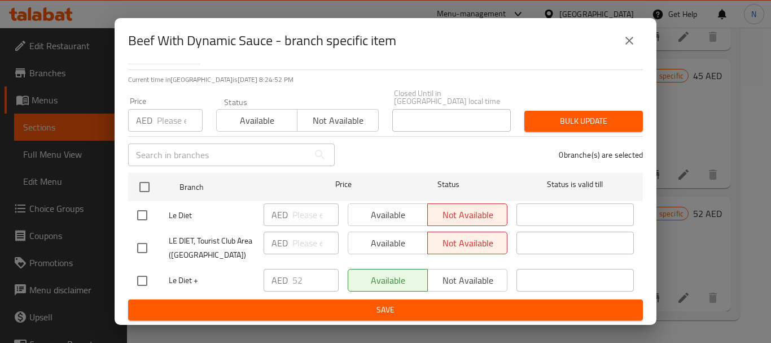
click at [630, 46] on icon "close" at bounding box center [629, 41] width 14 height 14
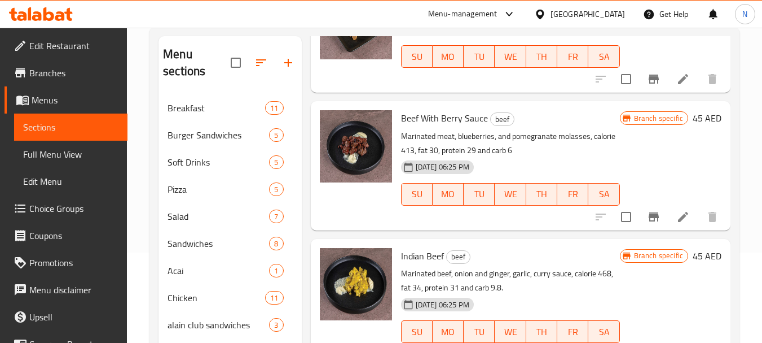
scroll to position [77, 0]
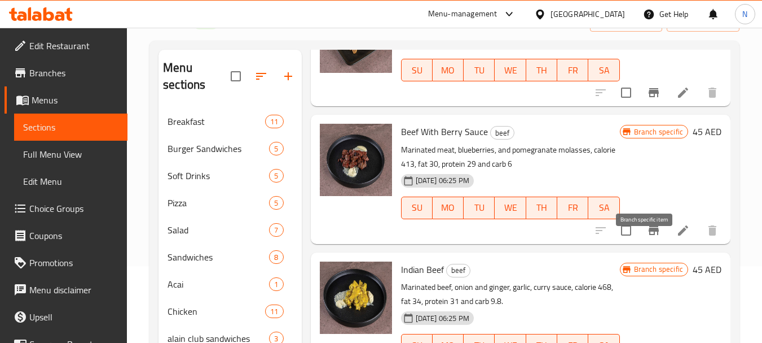
click at [649, 235] on icon "Branch-specific-item" at bounding box center [654, 230] width 10 height 9
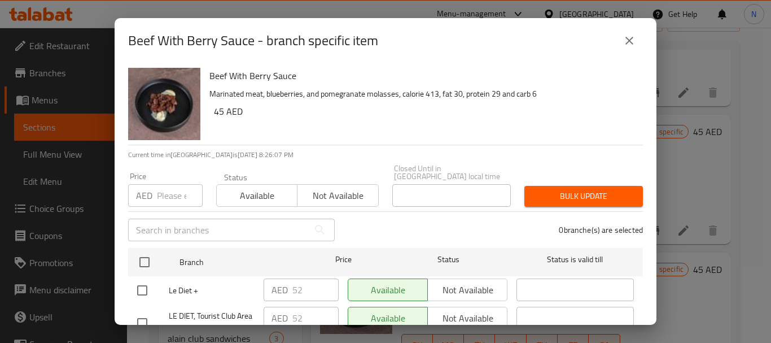
click at [163, 190] on input "number" at bounding box center [180, 195] width 46 height 23
type input "52"
click at [143, 290] on input "checkbox" at bounding box center [142, 290] width 24 height 24
checkbox input "true"
click at [567, 196] on span "Bulk update" at bounding box center [583, 196] width 100 height 14
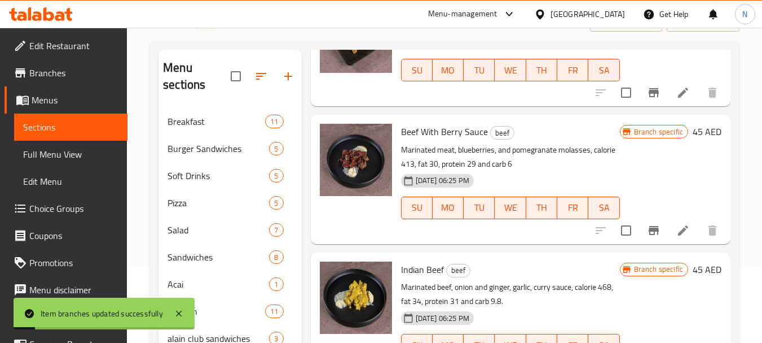
click at [677, 237] on icon at bounding box center [684, 230] width 14 height 14
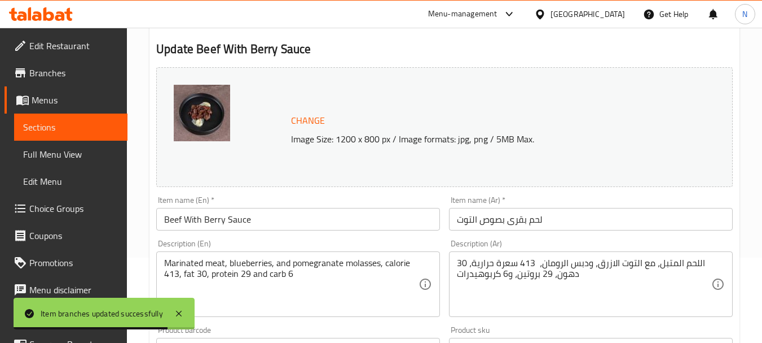
scroll to position [103, 0]
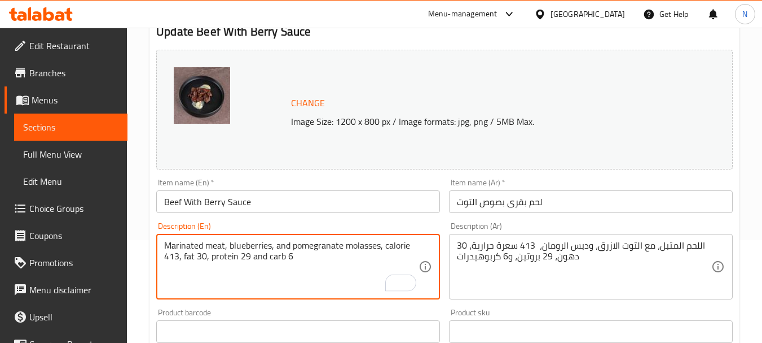
paste textarea "420 calories, 17.4 fat, 40 protein ,22 carbs"
click at [214, 254] on textarea "Marinated meat, blueberries, and pomegranate molasses, calorie 413, fat 30, pro…" at bounding box center [291, 267] width 254 height 54
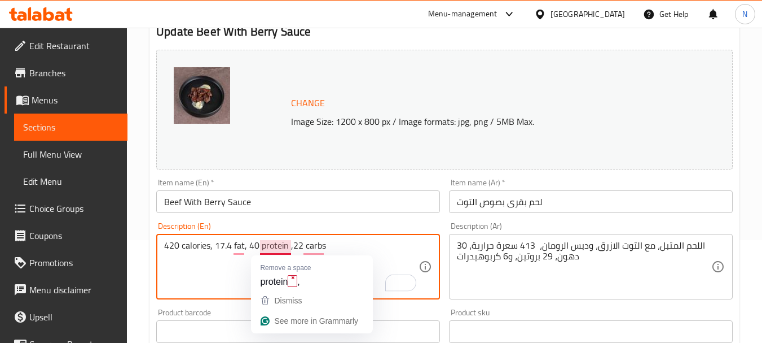
click at [291, 245] on textarea "420 calories, 17.4 fat, 40 protein ,22 carbs" at bounding box center [291, 267] width 254 height 54
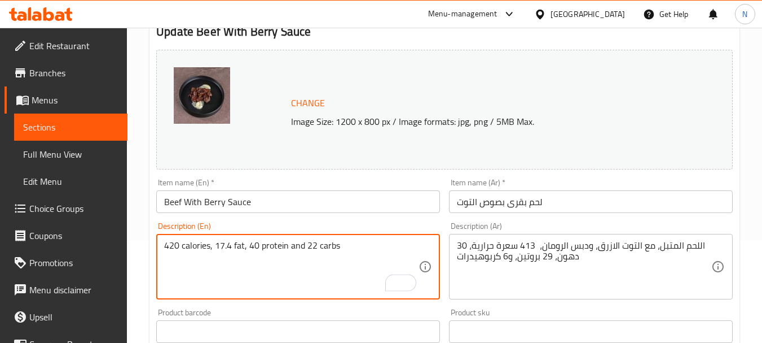
click at [201, 245] on textarea "420 calories, 17.4 fat, 40 protein and 22 carbs" at bounding box center [291, 267] width 254 height 54
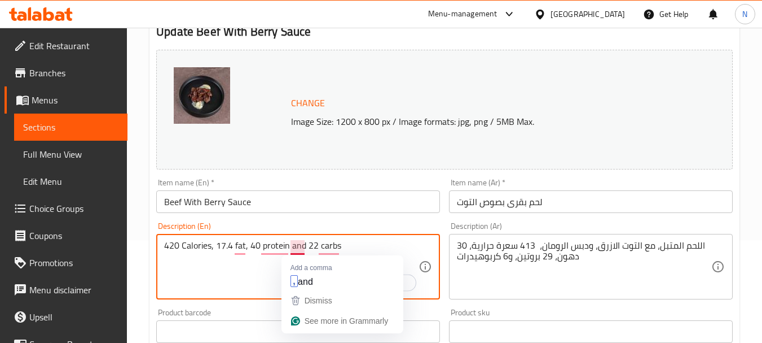
click at [300, 247] on textarea "420 Calories, 17.4 fat, 40 protein and 22 carbs" at bounding box center [291, 267] width 254 height 54
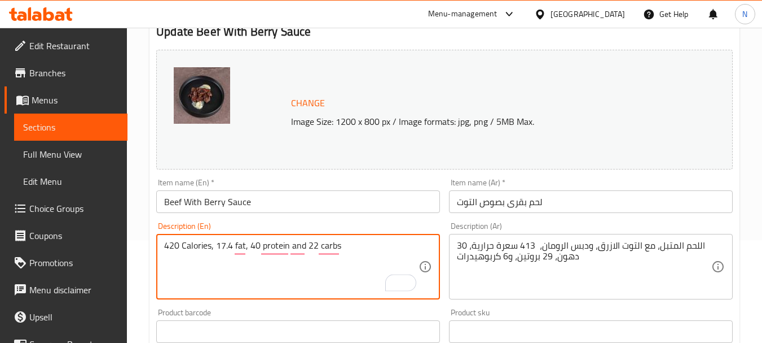
type textarea "420 Calories, 17.4 fat, 40 protein and 22 carbs"
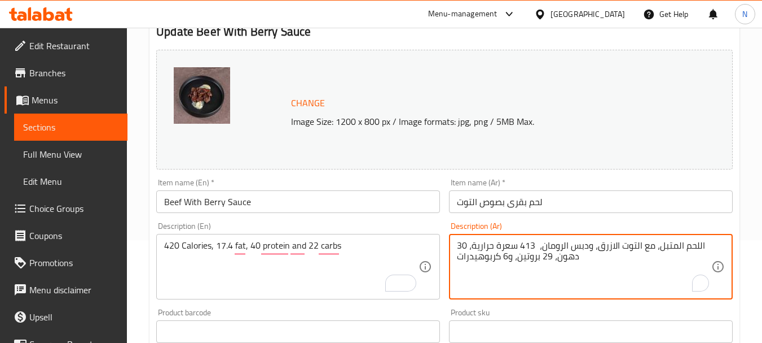
click at [504, 253] on textarea "اللحم المتبل، مع التوت الازرق، ودبس الرومان، 413 سعرة حرارية، 30 دهون، 29 بروتي…" at bounding box center [584, 267] width 254 height 54
paste textarea "سعرات الحراية 420 - الدهون 17.4 - البروتين 40 - الكاربوهيدرات 22"
click at [629, 247] on textarea "السعرات الحراية 420 - الدهون 17.4 - البروتين 40 - الكاربوهيدرات 22" at bounding box center [584, 267] width 254 height 54
click at [628, 247] on textarea "السعرات الحراية 420 - الدهون 17.4 - البروتين 40 - الكاربوهيدرات 22" at bounding box center [584, 267] width 254 height 54
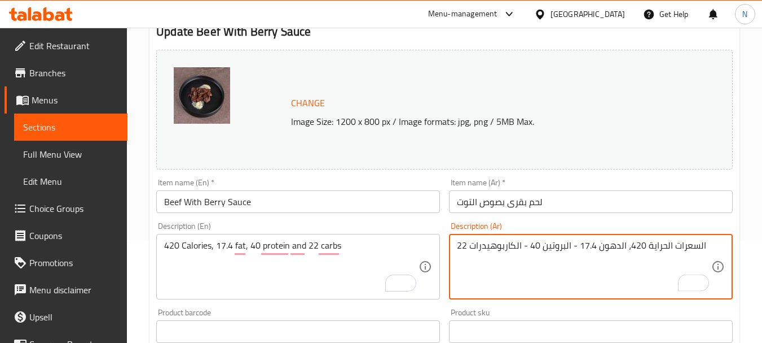
click at [573, 247] on textarea "السعرات الحراية 420، الدهون 17.4 - البروتين 40 - الكاربوهيدرات 22" at bounding box center [584, 267] width 254 height 54
click at [522, 245] on textarea "السعرات الحراية 420، الدهون 17.4، البروتين 40 - الكاربوهيدرات 22" at bounding box center [584, 267] width 254 height 54
click at [562, 277] on textarea "السعرات الحراية 420، الدهون 17.4، البروتين 40 والكاربوهيدرات 22" at bounding box center [584, 267] width 254 height 54
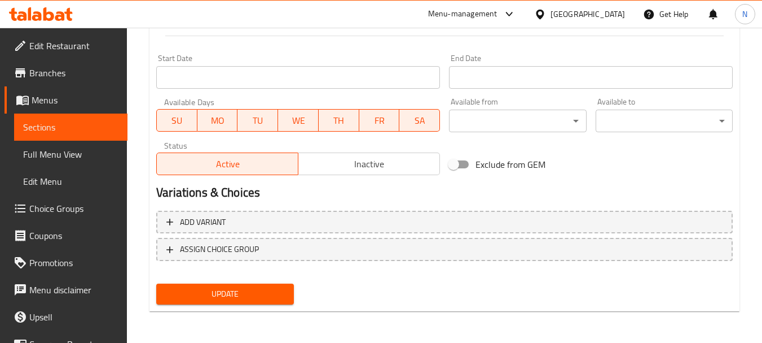
type textarea "السعرات الحراية 420، الدهون 17.4، البروتين 40 والكاربوهيدرات 22"
click at [255, 299] on span "Update" at bounding box center [224, 294] width 119 height 14
click at [222, 300] on span "Update" at bounding box center [224, 294] width 119 height 14
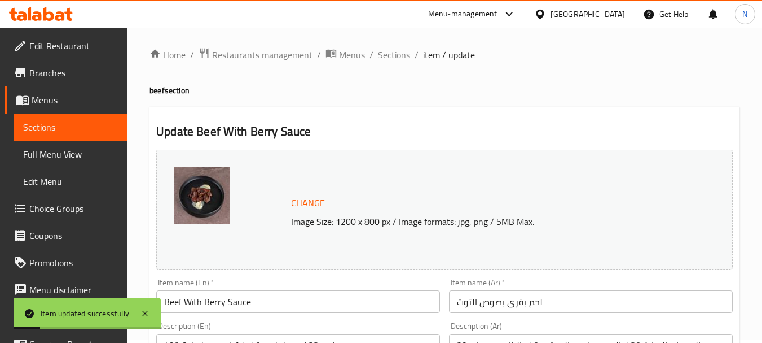
scroll to position [0, 0]
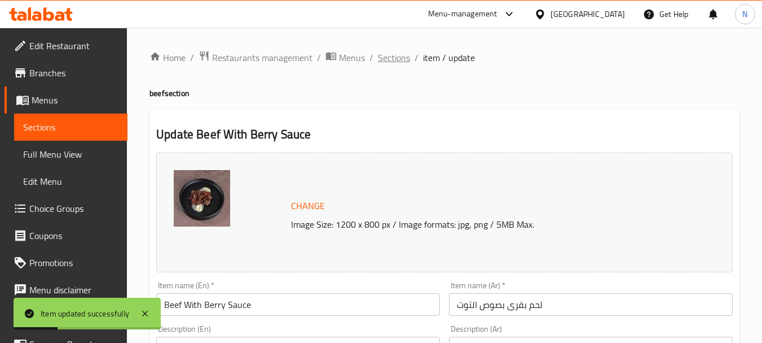
click at [392, 56] on span "Sections" at bounding box center [394, 58] width 32 height 14
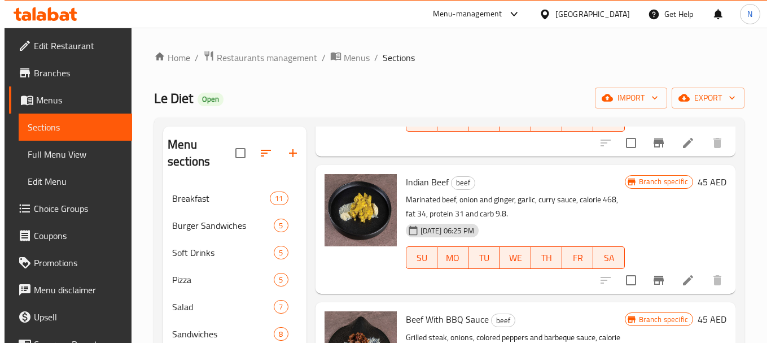
scroll to position [254, 0]
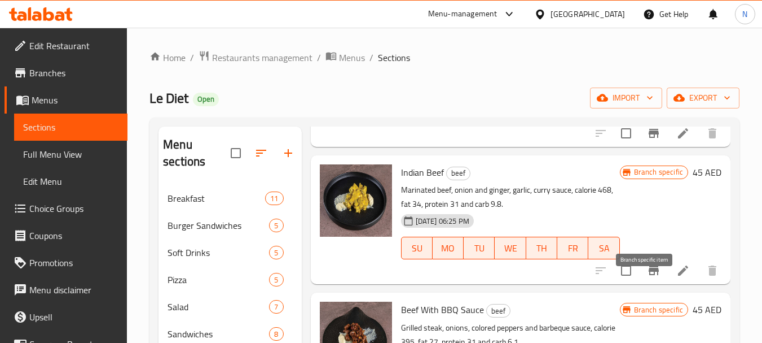
click icon "Branch-specific-item"
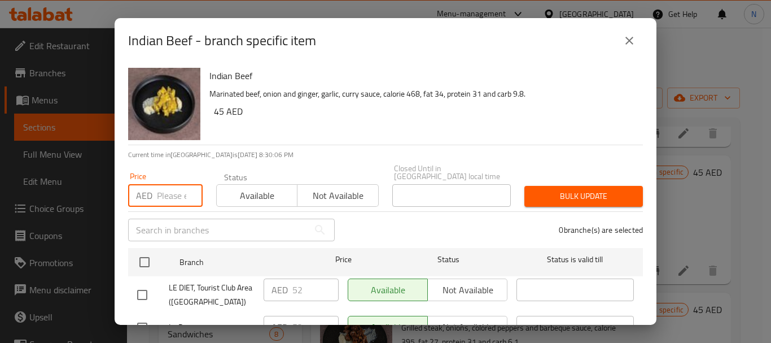
click input "number"
type input "52"
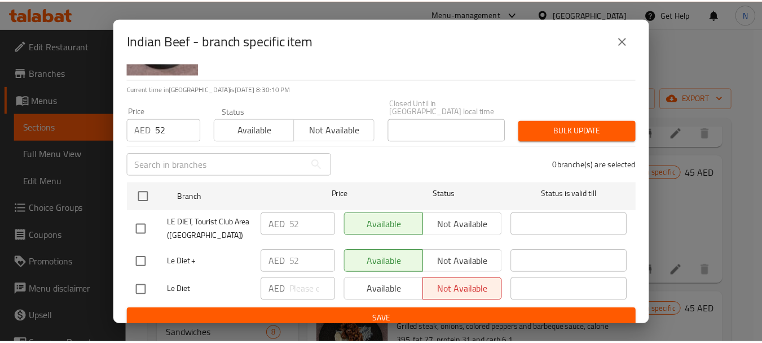
scroll to position [71, 0]
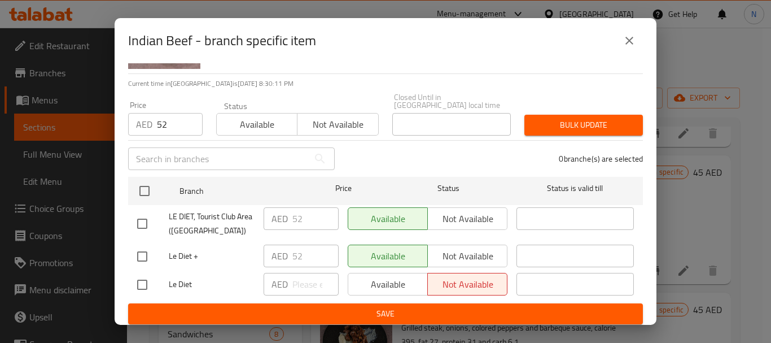
click input "checkbox"
checkbox input "true"
click span "Bulk update"
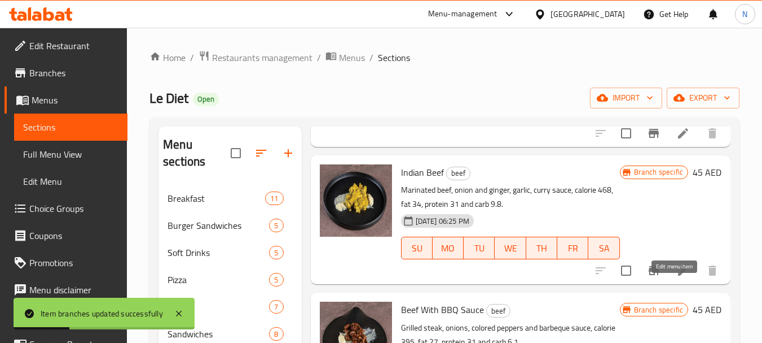
click icon
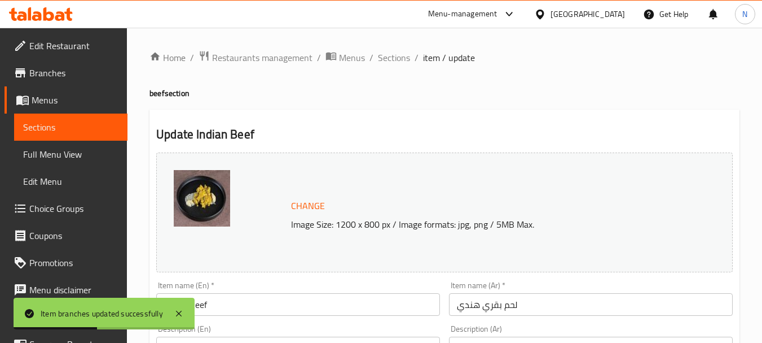
scroll to position [300, 0]
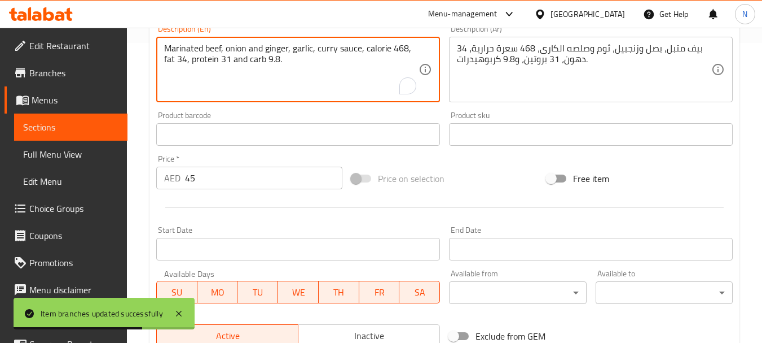
paste textarea "431 calories, 19 fat, 33.8 protein ,23.2 carbs"
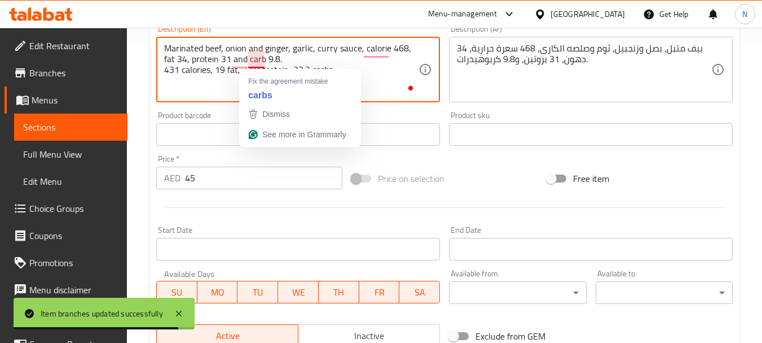
click textarea "Marinated beef, onion and ginger, garlic, curry sauce, calorie 468, fat 34, pro…"
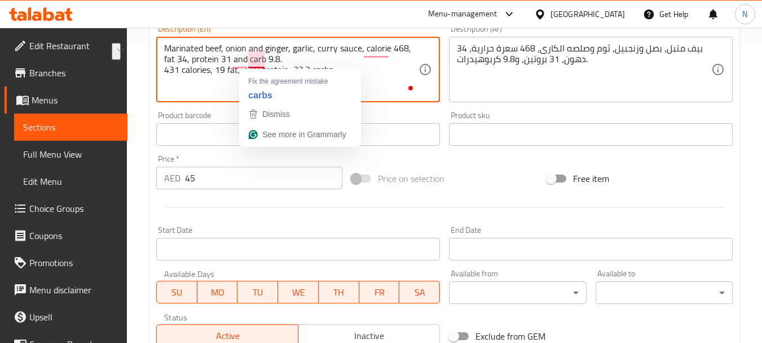
click textarea "Marinated beef, onion and ginger, garlic, curry sauce, calorie 468, fat 34, pro…"
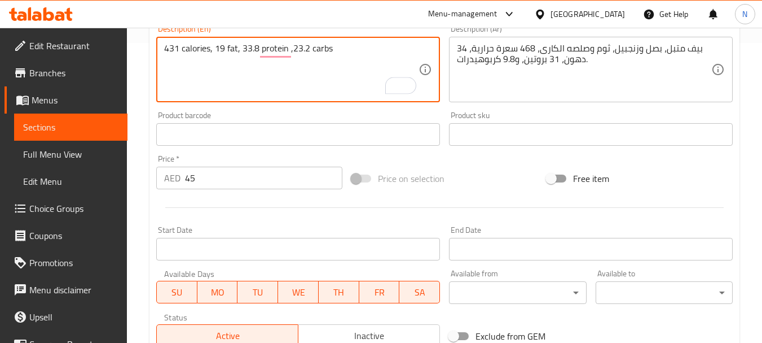
click textarea "431 calories, 19 fat, 33.8 protein ,23.2 carbs"
click textarea "431 calories, 19 fat, 33.8 protein and 23.2 carbs"
type textarea "431 calories, 19 fat, 33.8 protein and 23.2 carbs."
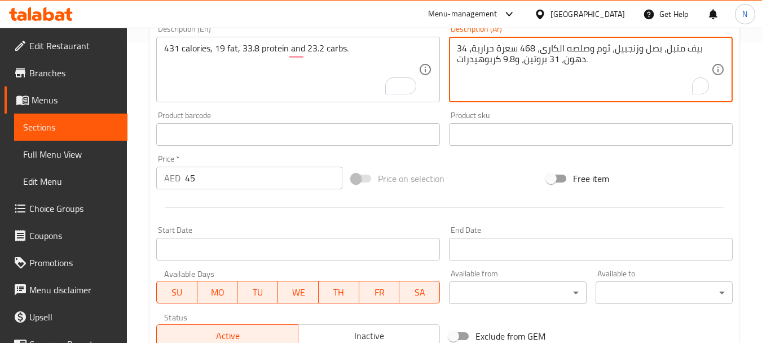
click textarea "بيف متبل، بصل وزنجبيل، ثوم وصلصه الكارى، 468 سعرة حرارية، 34 دهون، 31 بروتين، و…"
paste textarea "لسعرات الحراية 431 - الدهون 19 - البروتين 33.8 - الكاربوهيدرات 23.2"
click textarea "السعرات الحراية 431 - الدهون 19 - البروتين 33.8 - الكاربوهيدرات 23.2"
click textarea "السعرات الحراية 431، الدهون 19 - البروتين 33.8 - الكاربوهيدرات 23.2"
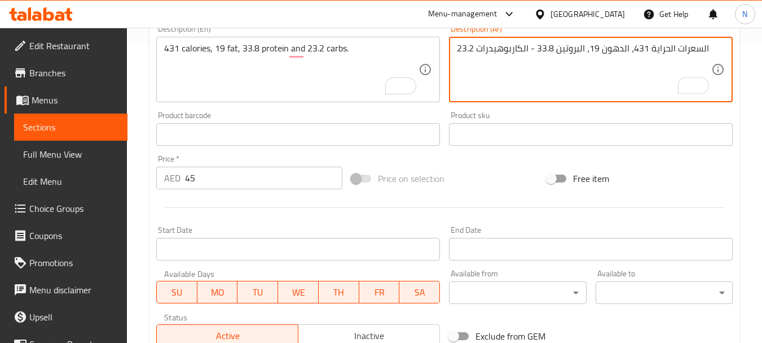
click textarea "السعرات الحراية 431، الدهون 19، البروتين 33.8 - الكاربوهيدرات 23.2"
click textarea "السعرات الحراية 431، الدهون 19، البروتين 33.8 الكاربوهيدرات 23.2"
click textarea "السعرات الحراية 431، الدهون 19، البروتين 33.8 والكاربوهيدرات 23.2"
type textarea "السعرات الحراية 431، الدهون 19، البروتين 33.8 والكاربوهيدرات 23.2."
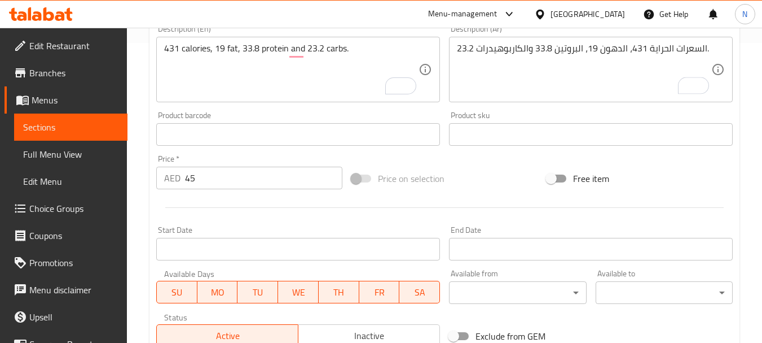
click div
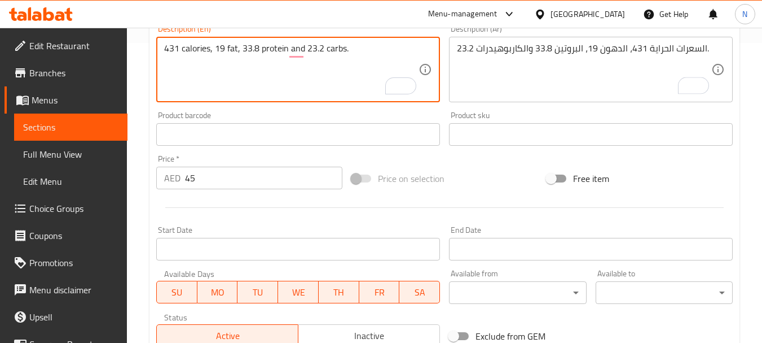
click textarea "431 calories, 19 fat, 33.8 protein and 23.2 carbs."
type textarea "431 Calories, 19 fat, 33.8 protein and 23.2 carbs."
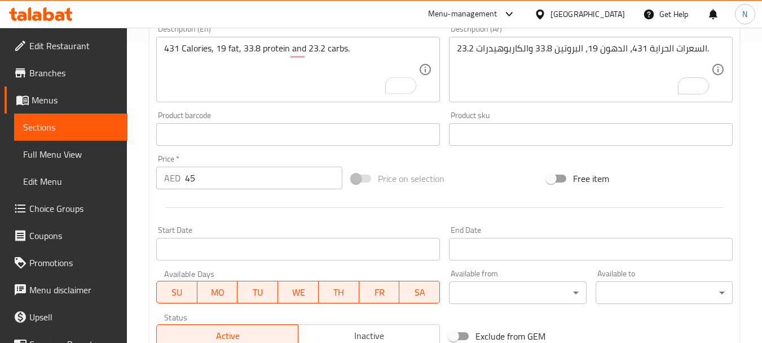
click div "Price on selection"
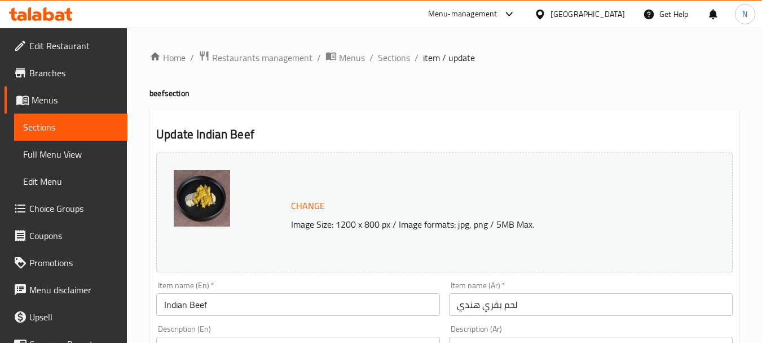
scroll to position [300, 0]
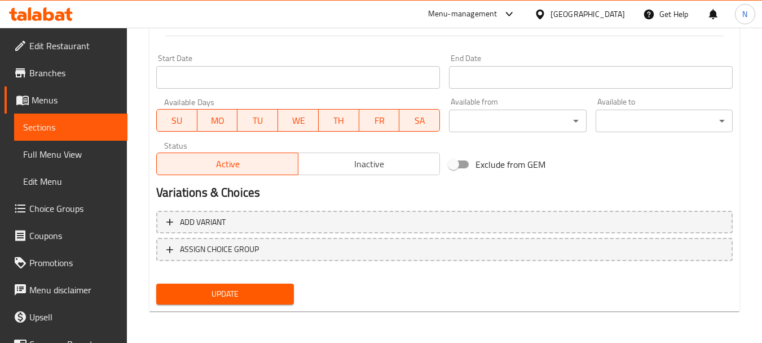
click at [238, 295] on span "Update" at bounding box center [224, 294] width 119 height 14
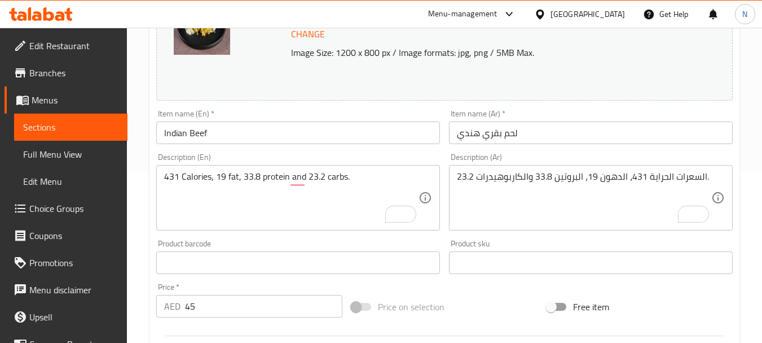
scroll to position [471, 0]
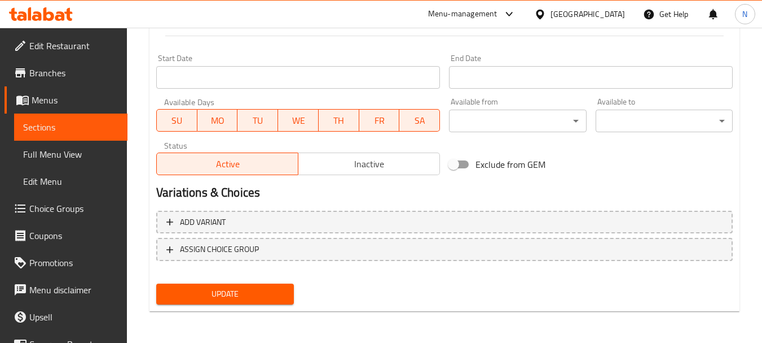
click at [249, 293] on span "Update" at bounding box center [224, 294] width 119 height 14
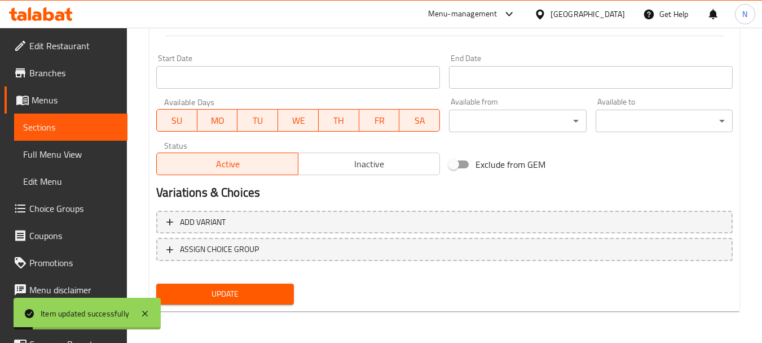
scroll to position [0, 0]
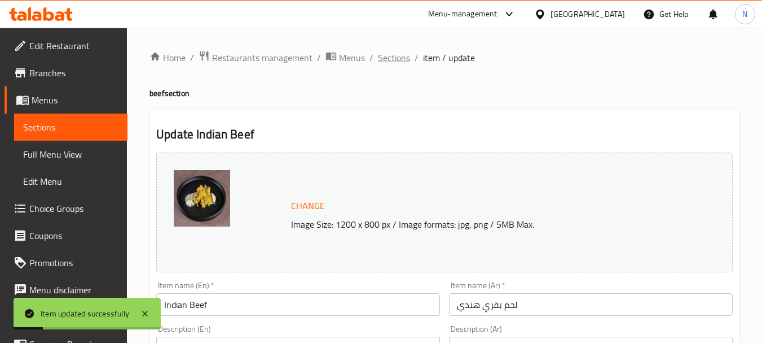
click at [394, 63] on span "Sections" at bounding box center [394, 58] width 32 height 14
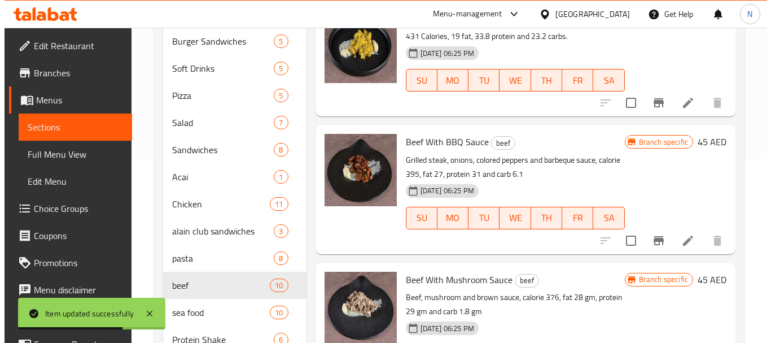
scroll to position [231, 0]
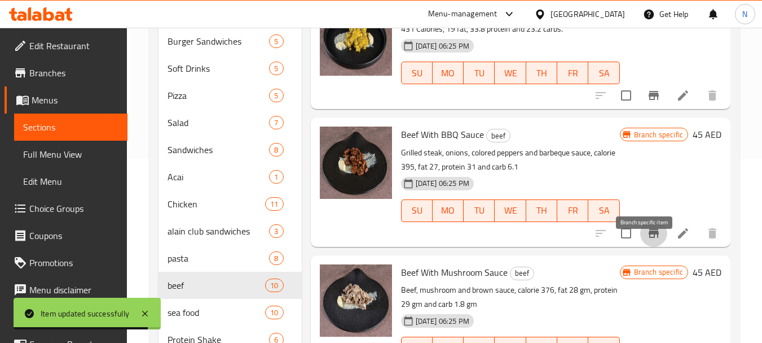
click at [649, 238] on icon "Branch-specific-item" at bounding box center [654, 233] width 10 height 9
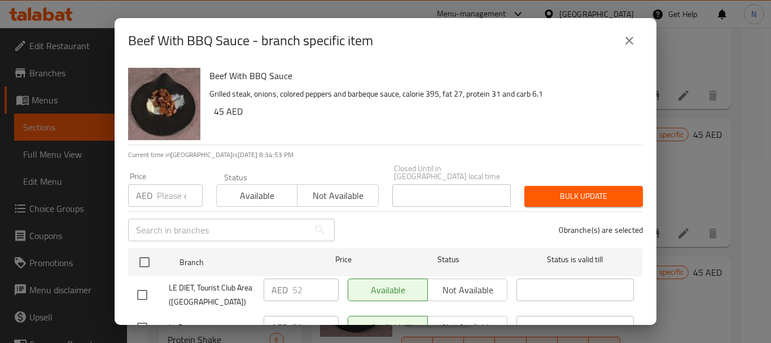
click at [171, 198] on input "number" at bounding box center [180, 195] width 46 height 23
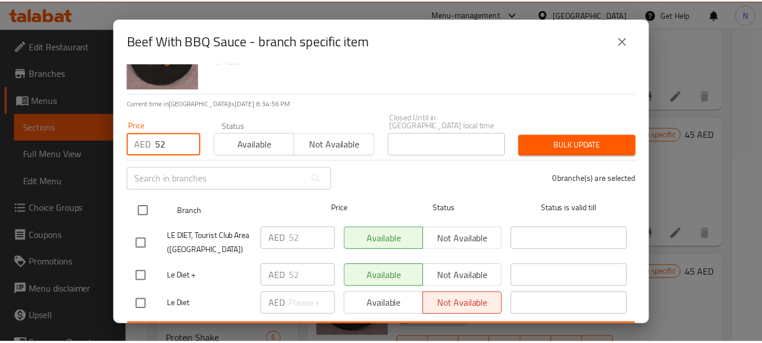
scroll to position [75, 0]
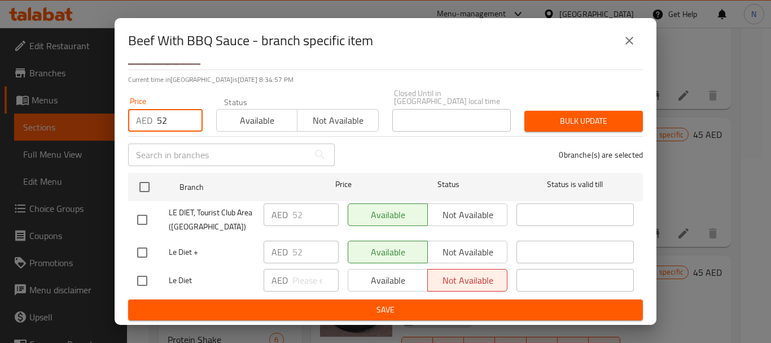
type input "52"
click at [148, 252] on input "checkbox" at bounding box center [142, 252] width 24 height 24
checkbox input "true"
click at [541, 114] on span "Bulk update" at bounding box center [583, 121] width 100 height 14
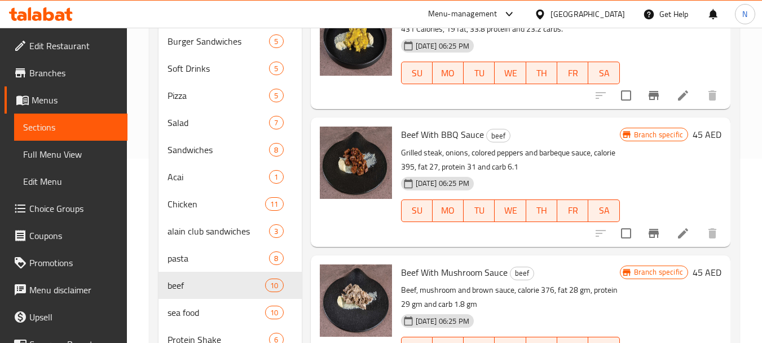
click at [678, 238] on icon at bounding box center [683, 233] width 10 height 10
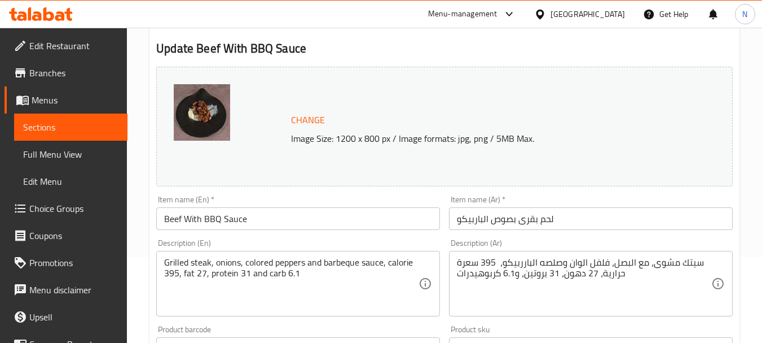
scroll to position [90, 0]
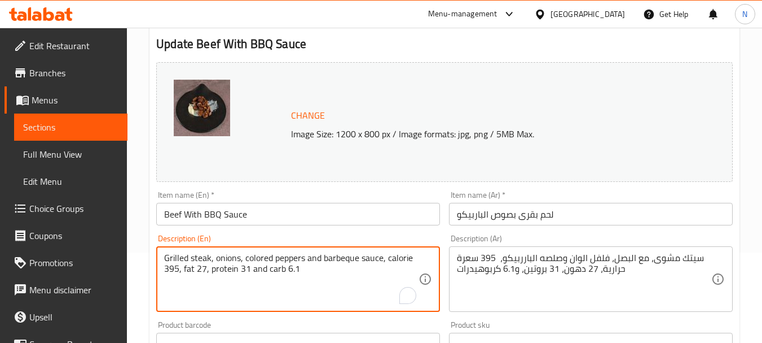
click at [296, 266] on textarea "Grilled steak, onions, colored peppers and barbeque sauce, calorie 395, fat 27,…" at bounding box center [291, 279] width 254 height 54
paste textarea "السعرات الحراية 400 - الدهون 16.4 - البروتين 36 - الكاربوهيدرات 21.8"
type textarea "السعرات الحراية 400 - الدهون 16.4 - البروتين 36 - الكاربوهيدرات 21.8"
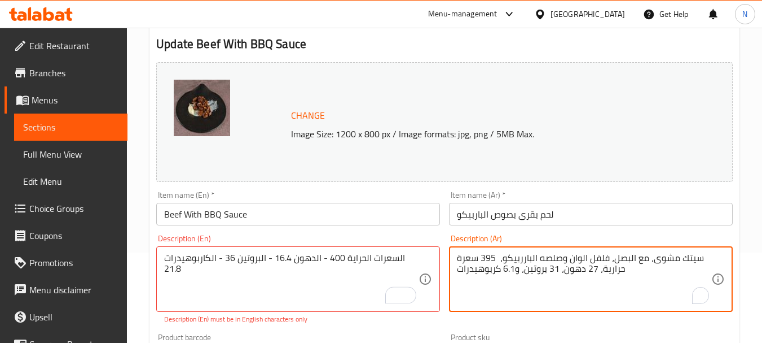
click at [555, 266] on textarea "سيتك مشوى، مع البصل، فلفل الوان وصلصه البارربيكو، 395 سعرة حرارية، 27 دهون، 31 …" at bounding box center [584, 279] width 254 height 54
paste textarea "لسعرات الحراية 400 - الدهون 16.4 - البروتين 36 - الكاربوهيدرات 21.8"
type textarea "السعرات الحراية 400 - الدهون 16.4 - البروتين 36 - الكاربوهيدرات 21.8"
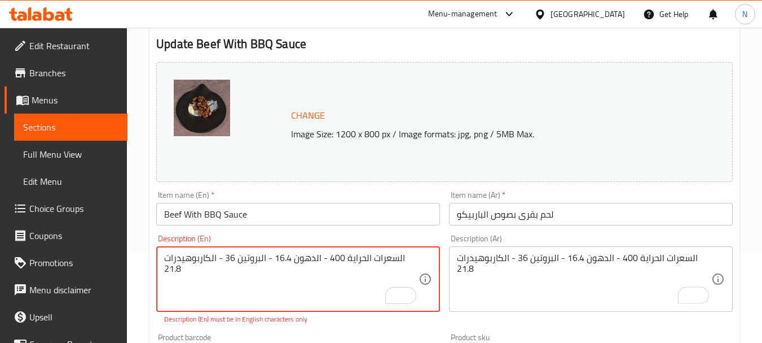
click at [240, 260] on textarea "السعرات الحراية 400 - الدهون 16.4 - البروتين 36 - الكاربوهيدرات 21.8" at bounding box center [291, 279] width 254 height 54
paste textarea "400 calories, 16.4 fat, 36 protein ,21.8 carbs"
click at [293, 258] on textarea "400 calories, 16.4 fat, 36 protein ,21.8 carbs" at bounding box center [291, 279] width 254 height 54
type textarea "400 calories, 16.4 fat, 36 protein and 21.8 carbs"
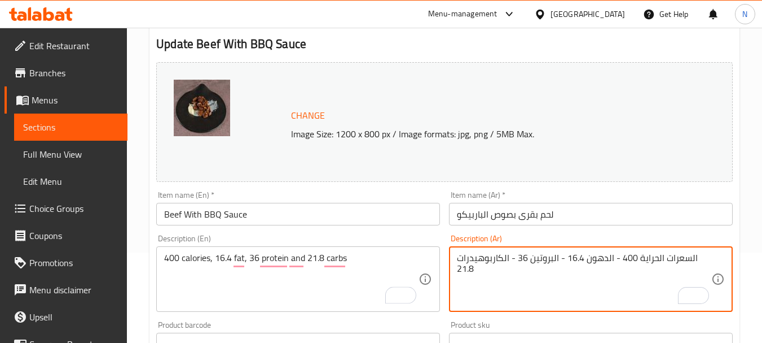
click at [615, 260] on textarea "السعرات الحراية 400 - الدهون 16.4 - البروتين 36 - الكاربوهيدرات 21.8" at bounding box center [584, 279] width 254 height 54
click at [580, 259] on textarea "السعرات الحراية 400، الدهون 16.4 - البروتين 36 - الكاربوهيدرات 21.8" at bounding box center [584, 279] width 254 height 54
click at [528, 254] on textarea "السعرات الحراية 400، الدهون 16.4، البروتين 36 - الكاربوهيدرات 21.8" at bounding box center [584, 279] width 254 height 54
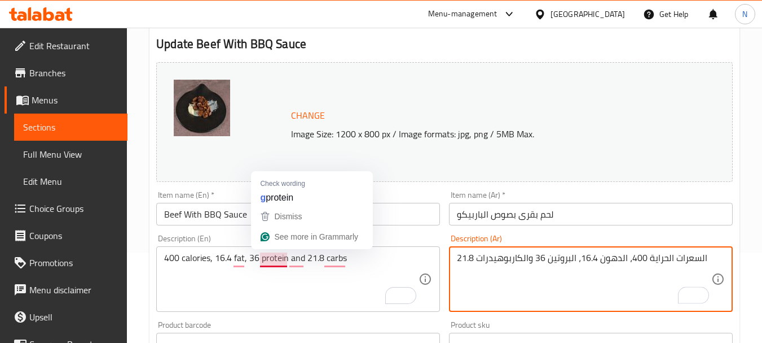
type textarea "السعرات الحراية 400، الدهون 16.4، البروتين 36 والكاربوهيدرات 21.8"
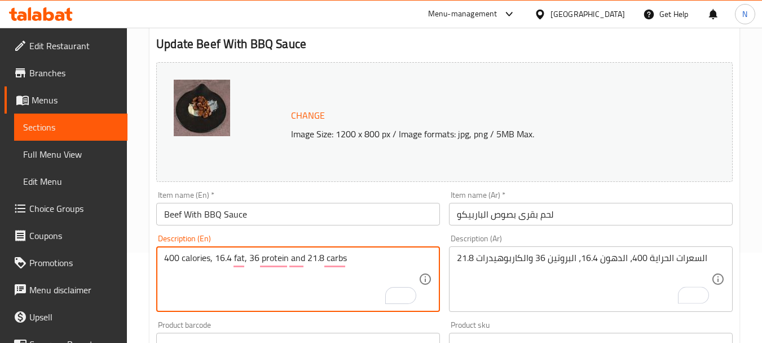
click at [198, 262] on textarea "400 calories, 16.4 fat, 36 protein and 21.8 carbs" at bounding box center [291, 279] width 254 height 54
click at [352, 254] on textarea "400 Calories, 16.4 fat, 36 protein and 21.8 carbs" at bounding box center [291, 279] width 254 height 54
click at [344, 258] on textarea "400 Calories, 16.4 fat, 36 protein and 21.8 carbs" at bounding box center [291, 279] width 254 height 54
type textarea "400 Calories, 16.4 fat, 36 protein and 21.8 carbs."
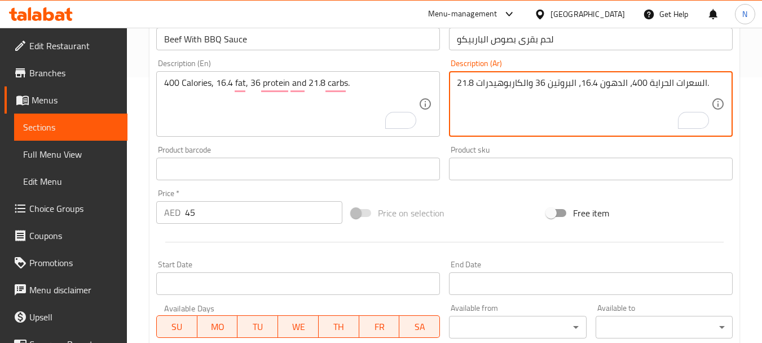
scroll to position [471, 0]
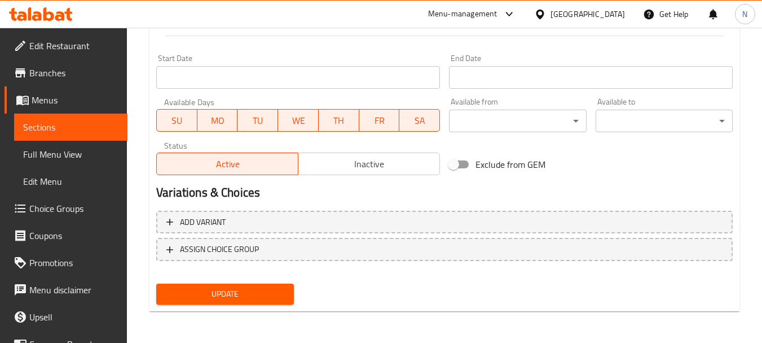
type textarea "السعرات الحراية 400، الدهون 16.4، البروتين 36 والكاربوهيدرات 21.8."
click at [214, 289] on span "Update" at bounding box center [224, 294] width 119 height 14
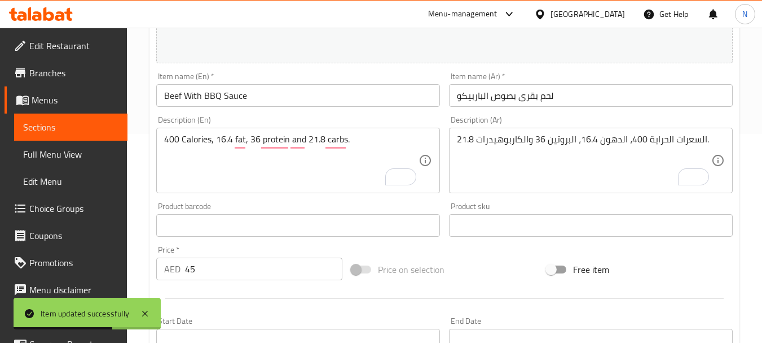
scroll to position [0, 0]
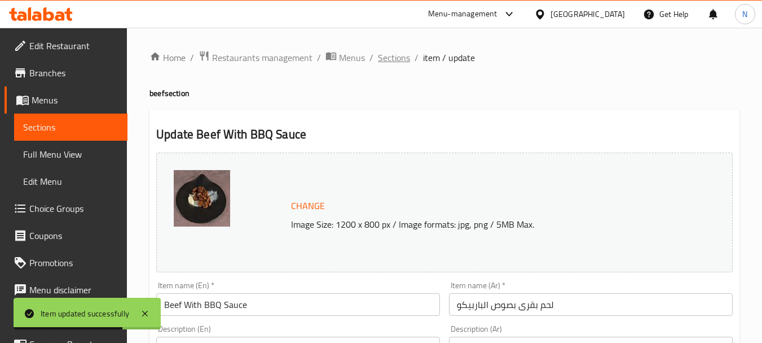
click at [380, 63] on span "Sections" at bounding box center [394, 58] width 32 height 14
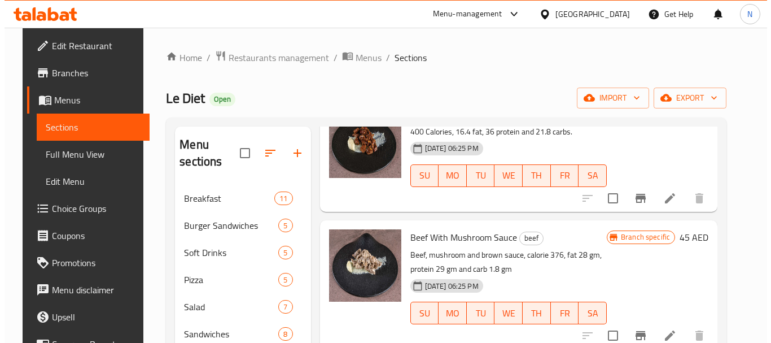
scroll to position [460, 0]
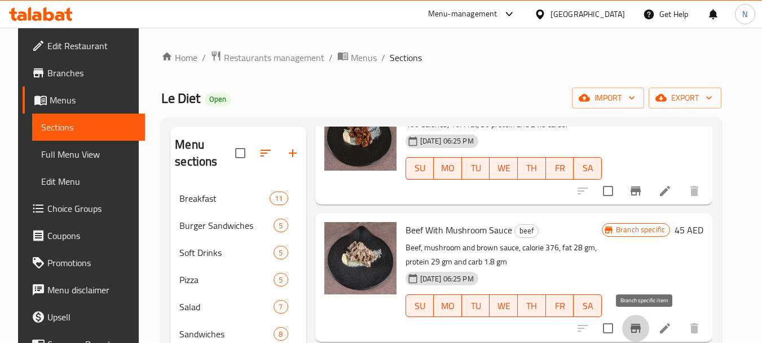
click at [642, 323] on icon "Branch-specific-item" at bounding box center [636, 328] width 14 height 14
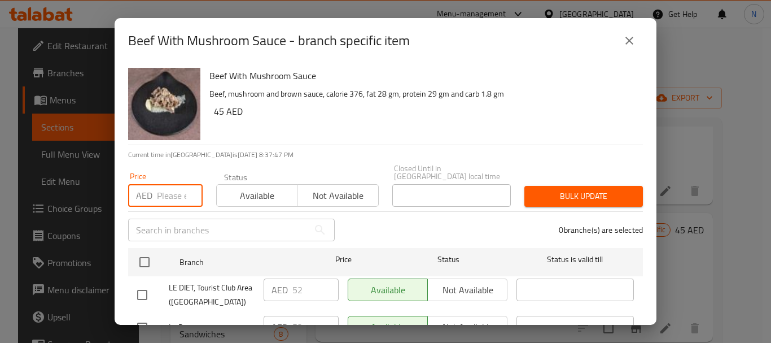
click at [165, 186] on input "number" at bounding box center [180, 195] width 46 height 23
type input "52"
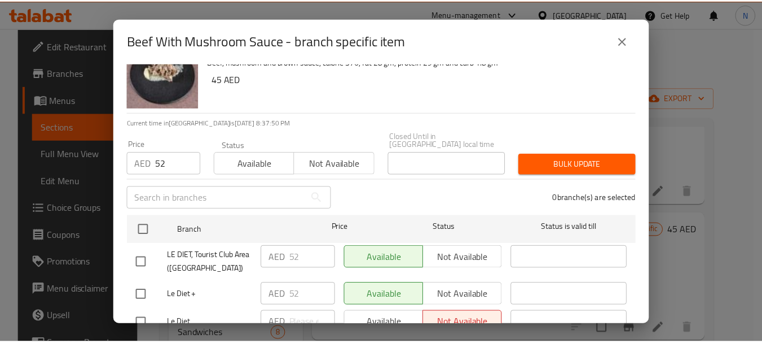
scroll to position [42, 0]
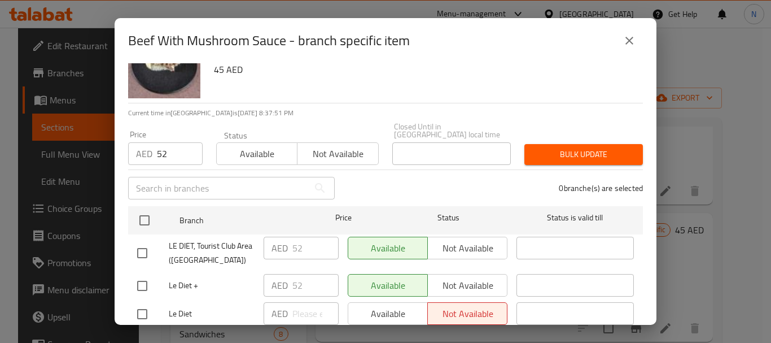
click at [141, 287] on input "checkbox" at bounding box center [142, 286] width 24 height 24
checkbox input "true"
click at [551, 152] on span "Bulk update" at bounding box center [583, 154] width 100 height 14
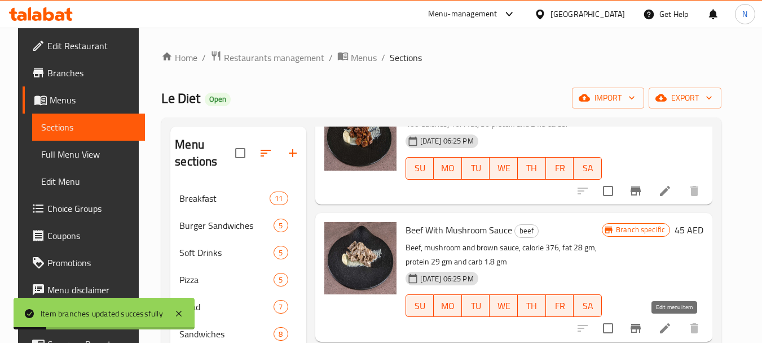
click at [670, 328] on icon at bounding box center [665, 328] width 10 height 10
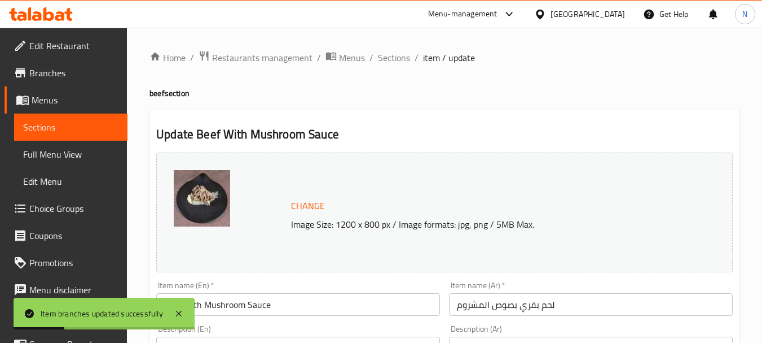
scroll to position [300, 0]
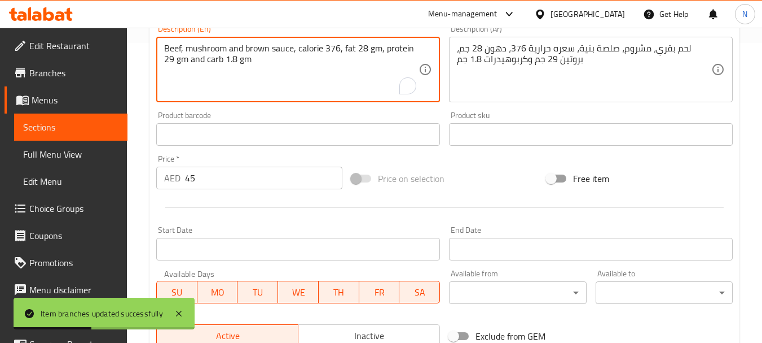
click at [327, 52] on textarea "Beef, mushroom and brown sauce, calorie 376, fat 28 gm, protein 29 gm and carb …" at bounding box center [291, 70] width 254 height 54
paste textarea "السعرات الحراية 436 - الدهون 17.2 - البروتين 37.1 - الكاربوهيدرات 25.3"
type textarea "السعرات الحراية 436 - الدهون 17.2 - البروتين 37.1 - الكاربوهيدرات 25.3"
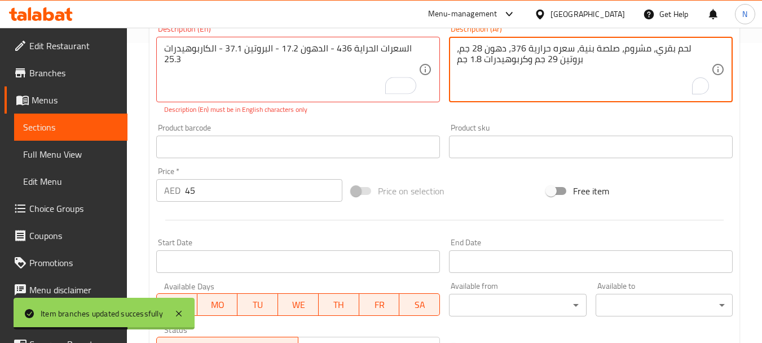
click at [511, 59] on textarea "لحم بقري، مشروم، صلصة بنية، سعره حرارية 376، دهون 28 جم، بروتين 29 جم وكربوهيدر…" at bounding box center [584, 70] width 254 height 54
paste textarea "السعرات الحراية 436 - الدهون 17.2 - البروتين 37.1 - الكاربوهيدرات 25.3"
click at [622, 47] on textarea "السعرات الحراية 436 - الدهون 17.2 - البروتين 37.1 - الكاربوهيدرات 25.3" at bounding box center [584, 70] width 254 height 54
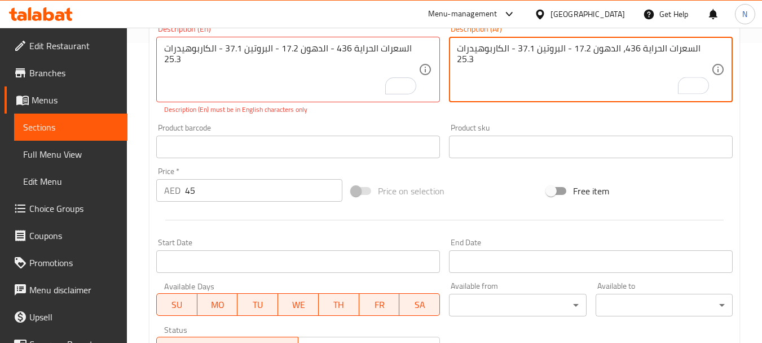
click at [567, 50] on textarea "السعرات الحراية 436، الدهون 17.2 - البروتين 37.1 - الكاربوهيدرات 25.3" at bounding box center [584, 70] width 254 height 54
click at [509, 50] on textarea "السعرات الحراية 436، الدهون 17.2، البروتين 37.1 - الكاربوهيدرات 25.3" at bounding box center [584, 70] width 254 height 54
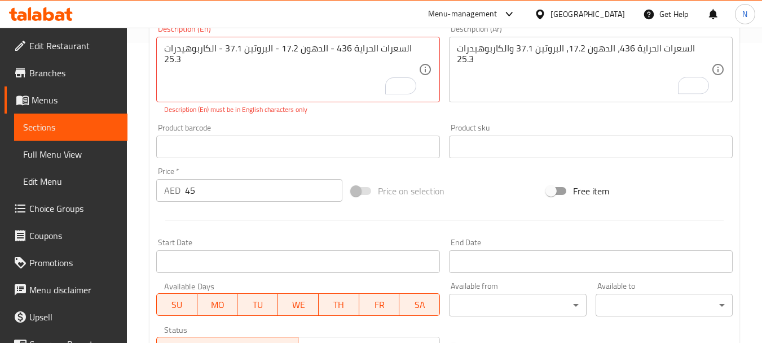
click at [712, 43] on div "السعرات الحراية 436، الدهون 17.2، البروتين 37.1 والكاربوهيدرات 25.3 Description…" at bounding box center [591, 69] width 284 height 65
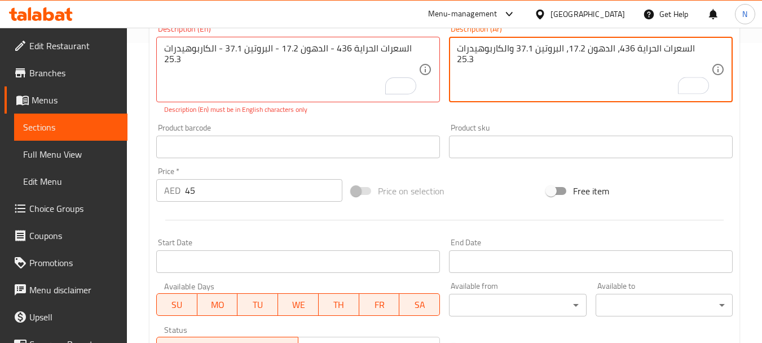
click at [710, 48] on textarea "السعرات الحراية 436، الدهون 17.2، البروتين 37.1 والكاربوهيدرات 25.3" at bounding box center [584, 70] width 254 height 54
type textarea "السعرات الحراية 436، الدهون 17.2، البروتين 37.1 والكاربوهيدرات 25.3."
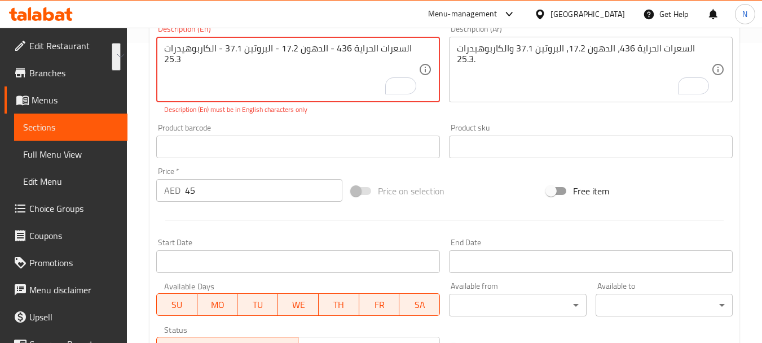
click at [255, 56] on textarea "السعرات الحراية 436 - الدهون 17.2 - البروتين 37.1 - الكاربوهيدرات 25.3" at bounding box center [291, 70] width 254 height 54
paste textarea "436 calories, 17.2 fat, 37.1 protein ,25.3 carbs"
click at [300, 50] on textarea "436 calories, 17.2 fat, 37.1 protein ,25.3 carbs" at bounding box center [291, 70] width 254 height 54
click at [186, 51] on textarea "436 calories, 17.2 fat, 37.1 protein and 25.3 carbs" at bounding box center [291, 70] width 254 height 54
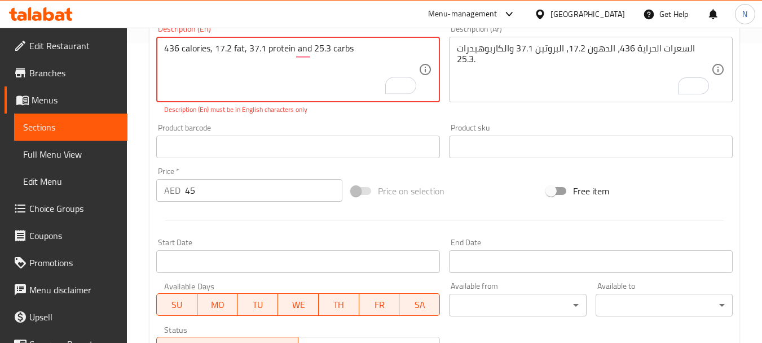
click at [186, 51] on textarea "436 calories, 17.2 fat, 37.1 protein and 25.3 carbs" at bounding box center [291, 70] width 254 height 54
click at [352, 49] on textarea "436 Calories, 17.2 fat, 37.1 protein and 25.3 carbs" at bounding box center [291, 70] width 254 height 54
type textarea "436 Calories, 17.2 fat, 37.1 protein and 25.3 carbs."
click at [489, 204] on div "Change Image Size: 1200 x 800 px / Image formats: jpg, png / 5MB Max. Item name…" at bounding box center [445, 105] width 586 height 515
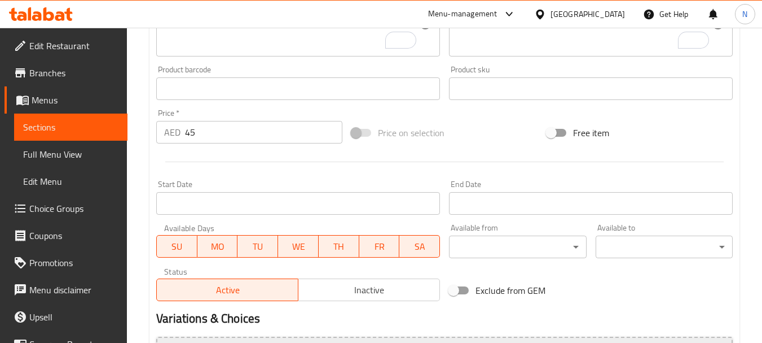
scroll to position [471, 0]
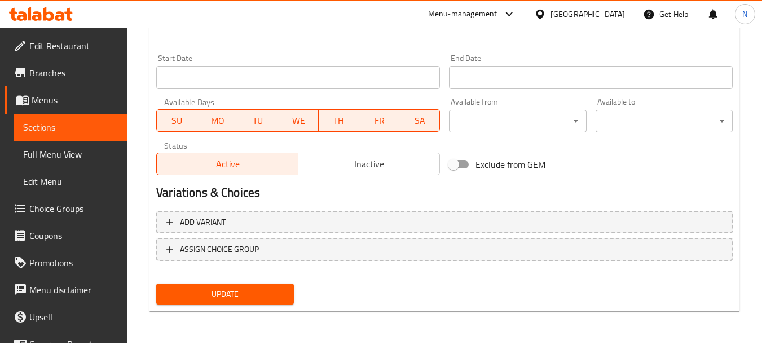
click at [200, 297] on span "Update" at bounding box center [224, 294] width 119 height 14
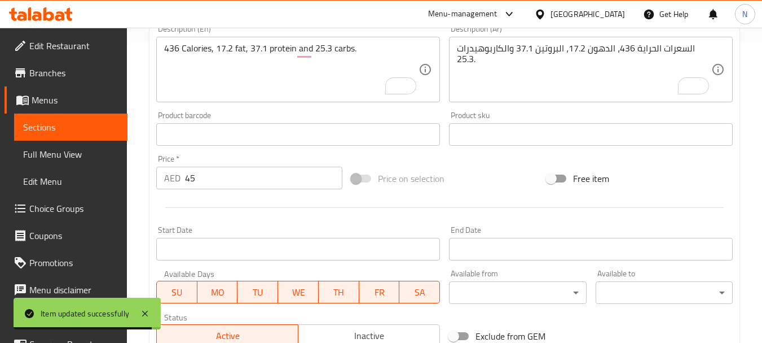
scroll to position [0, 0]
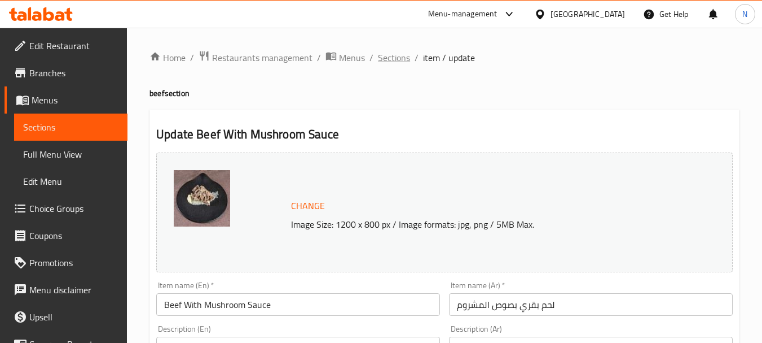
click at [401, 55] on span "Sections" at bounding box center [394, 58] width 32 height 14
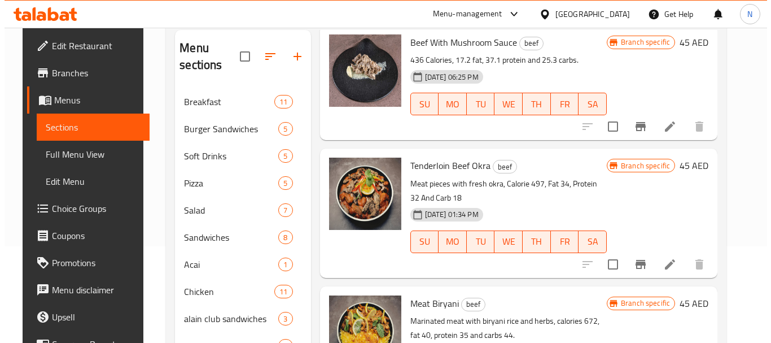
scroll to position [107, 0]
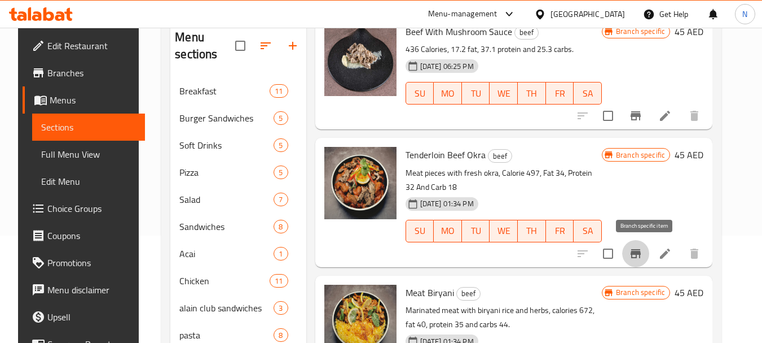
click at [641, 253] on icon "Branch-specific-item" at bounding box center [636, 253] width 10 height 9
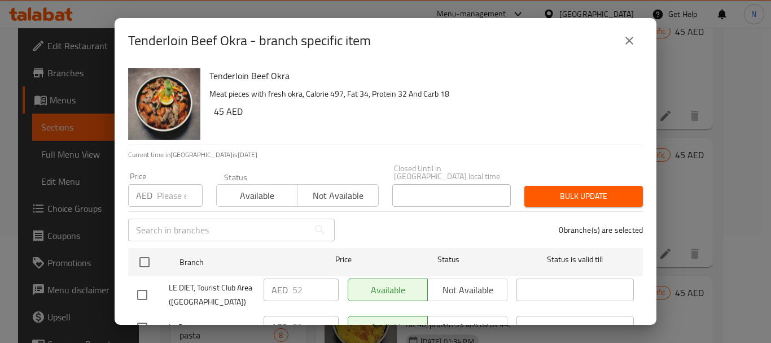
click at [169, 196] on input "number" at bounding box center [180, 195] width 46 height 23
type input "52"
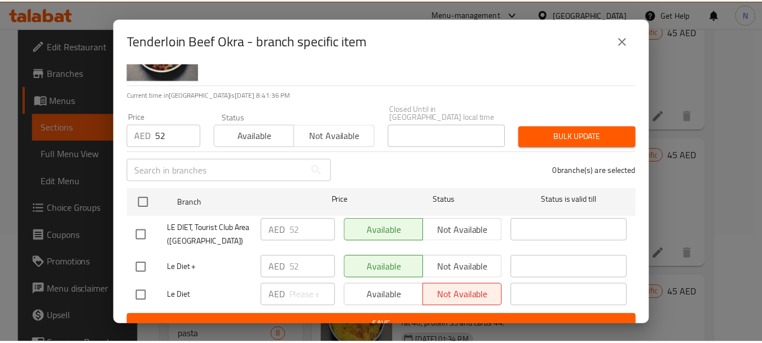
scroll to position [67, 0]
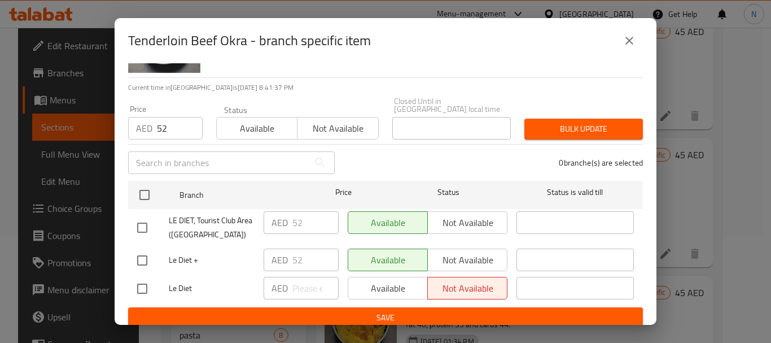
click at [142, 260] on input "checkbox" at bounding box center [142, 260] width 24 height 24
checkbox input "true"
click at [579, 133] on span "Bulk update" at bounding box center [583, 129] width 100 height 14
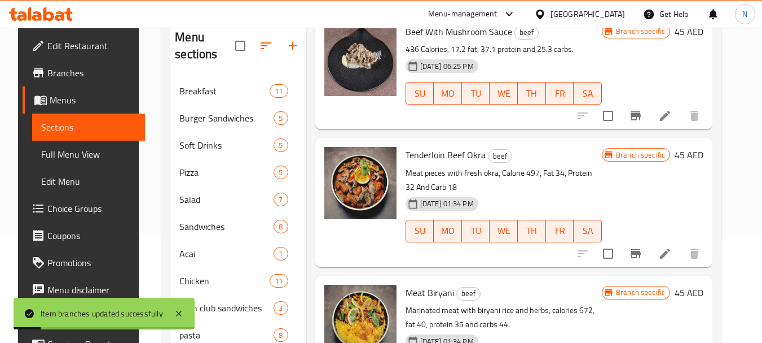
click at [681, 261] on li at bounding box center [665, 253] width 32 height 20
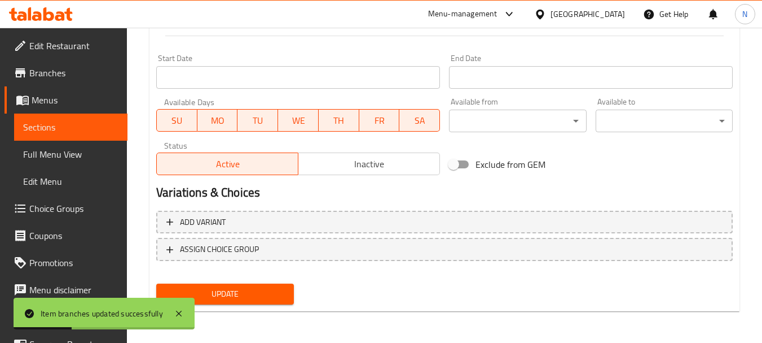
scroll to position [172, 0]
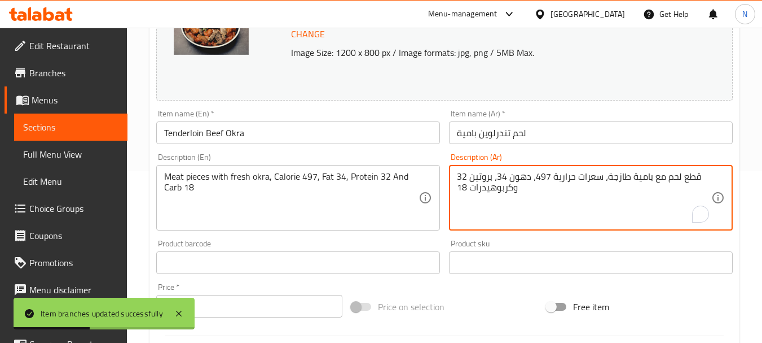
click at [551, 172] on textarea "قطع لحم مع بامية طازجة، سعرات حرارية 497، دهون 34، بروتين 32 وكربوهيدرات 18" at bounding box center [584, 198] width 254 height 54
click at [551, 185] on textarea "قطع لحم مع بامية طازجة، سعرات حرارية 497، دهون 34، بروتين 32 وكربوهيدرات 18" at bounding box center [584, 198] width 254 height 54
paste textarea "السعرات الحراية 425 - الدهون 15 - البروتين 36 - الكاربوهيدرات 27"
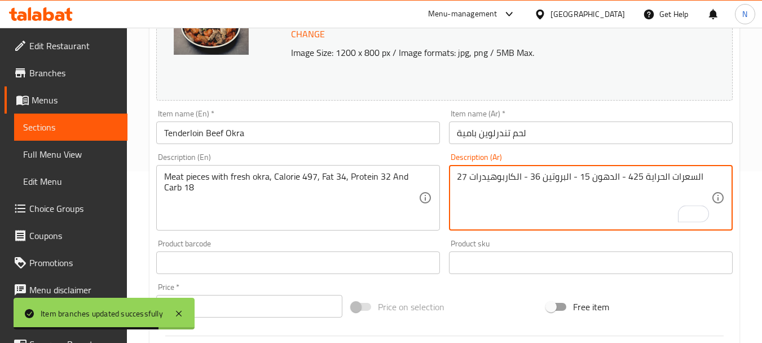
click at [621, 180] on textarea "السعرات الحراية 425 - الدهون 15 - البروتين 36 - الكاربوهيدرات 27" at bounding box center [584, 198] width 254 height 54
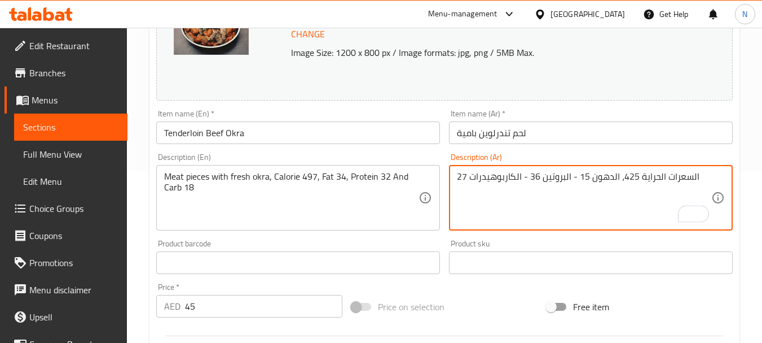
click at [574, 177] on textarea "السعرات الحراية 425، الدهون 15 - البروتين 36 - الكاربوهيدرات 27" at bounding box center [584, 198] width 254 height 54
click at [573, 177] on textarea "السعرات الحراية 425، الدهون 15 - البروتين 36 - الكاربوهيدرات 27" at bounding box center [584, 198] width 254 height 54
click at [522, 177] on textarea "السعرات الحراية 425، الدهون 15، البروتين 36 - الكاربوهيدرات 27" at bounding box center [584, 198] width 254 height 54
type textarea "السعرات الحراية 425، الدهون 15، البروتين 36 والكاربوهيدرات 27"
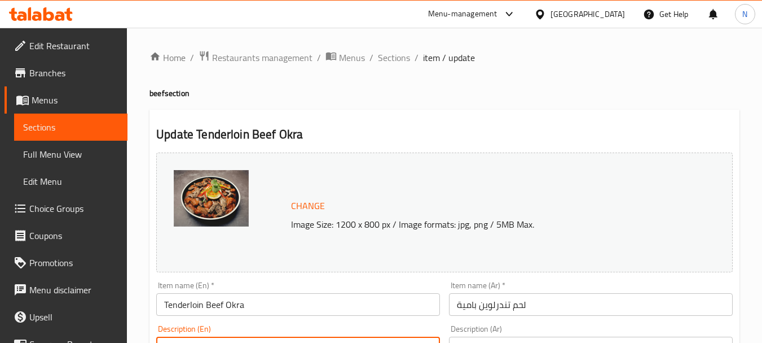
scroll to position [172, 0]
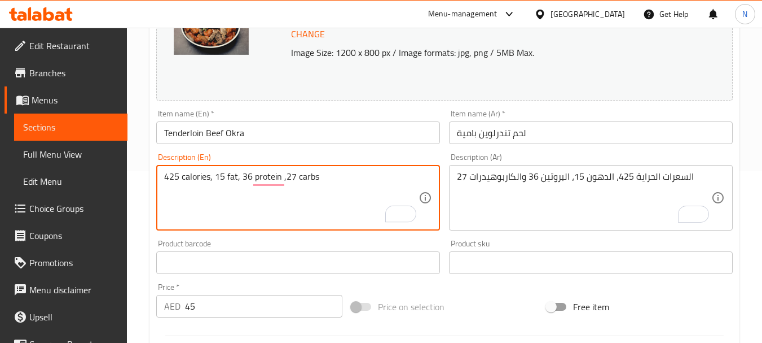
click at [193, 177] on textarea "425 calories, 15 fat, 36 protein ,27 carbs" at bounding box center [291, 198] width 254 height 54
click at [286, 177] on textarea "425 Calories, 15 fat, 36 protein ,27 carbs" at bounding box center [291, 198] width 254 height 54
click at [339, 182] on textarea "425 Calories, 15 fat, 36 protein and 27 carbs" at bounding box center [291, 198] width 254 height 54
click at [332, 178] on textarea "425 Calories, 15 fat, 36 protein and 27 carbs" at bounding box center [291, 198] width 254 height 54
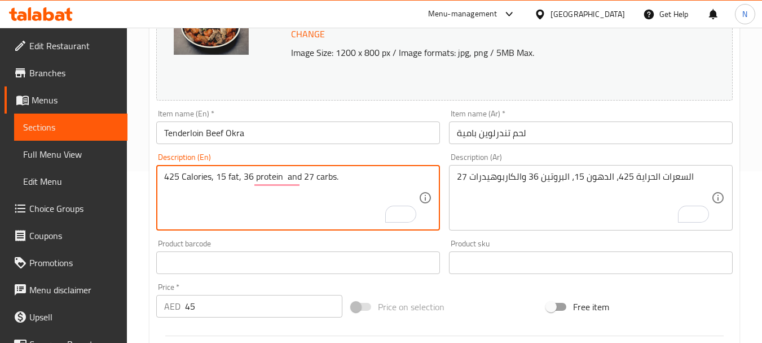
type textarea "425 Calories, 15 fat, 36 protein and 27 carbs."
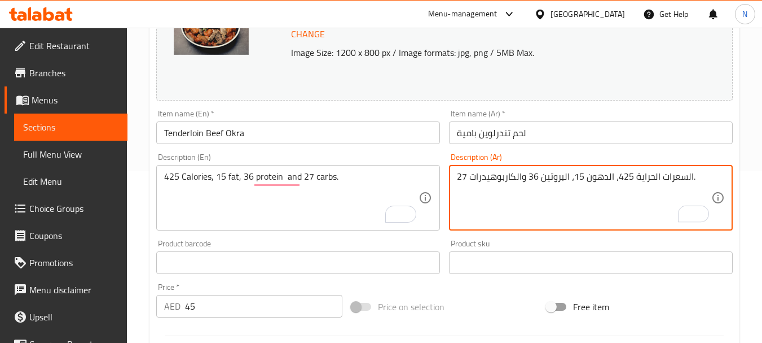
type textarea "السعرات الحراية 425، الدهون 15، البروتين 36 والكاربوهيدرات 27."
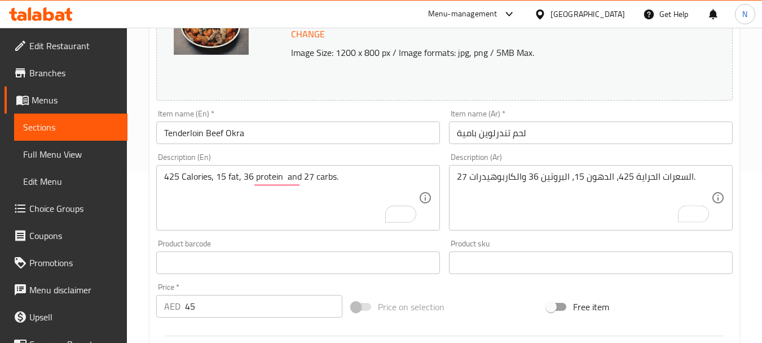
click at [482, 298] on div "Price on selection" at bounding box center [444, 306] width 195 height 30
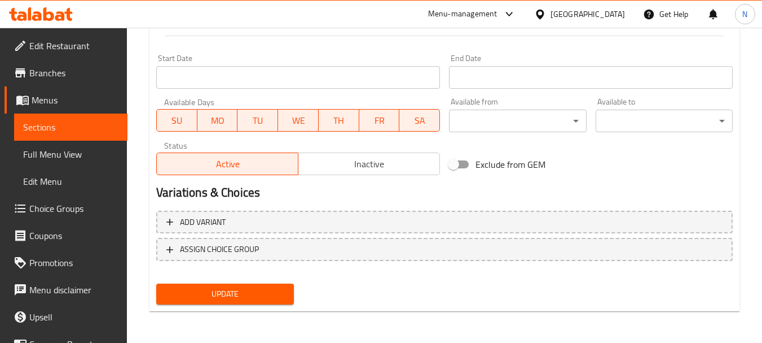
click at [255, 294] on span "Update" at bounding box center [224, 294] width 119 height 14
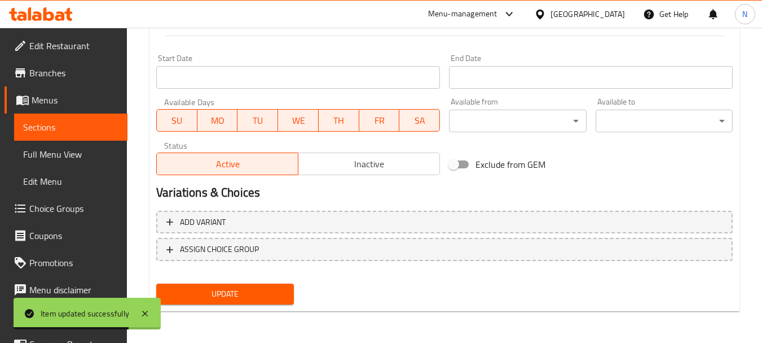
type textarea "425 Calories, 15 fat, 36 protein and 27 carbs."
click at [262, 293] on span "Update" at bounding box center [224, 294] width 119 height 14
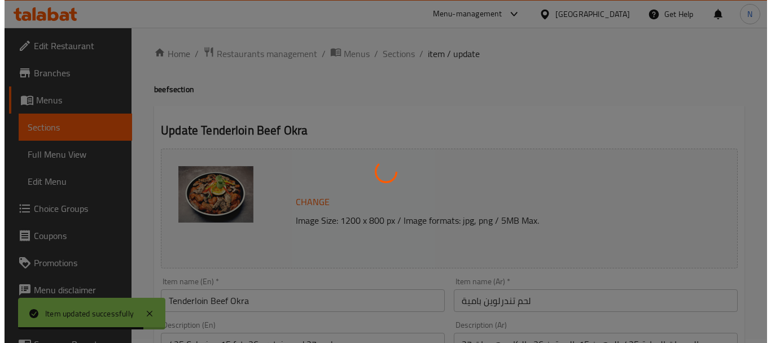
scroll to position [0, 0]
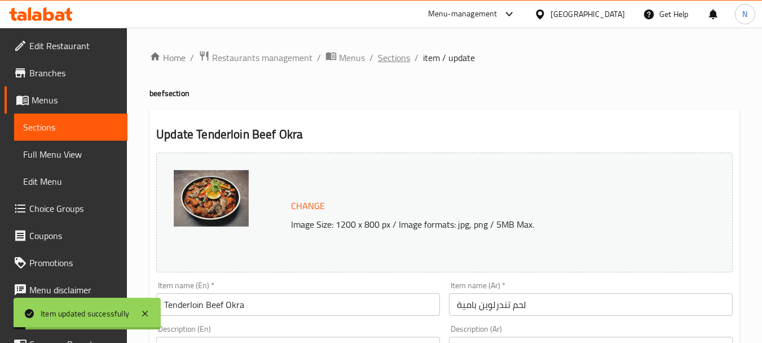
click at [382, 62] on span "Sections" at bounding box center [394, 58] width 32 height 14
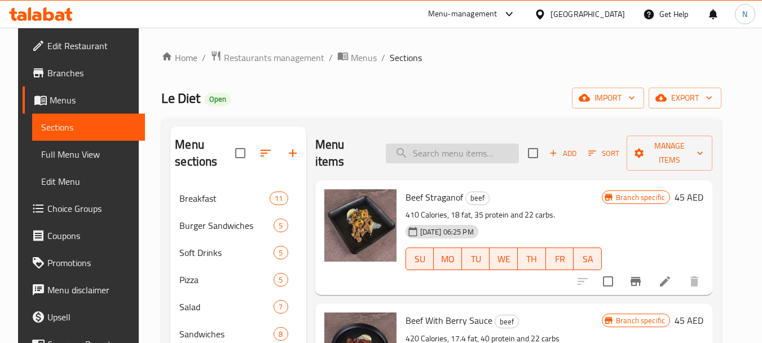
click at [446, 162] on input "search" at bounding box center [452, 153] width 133 height 20
paste input "Meat Biryani"
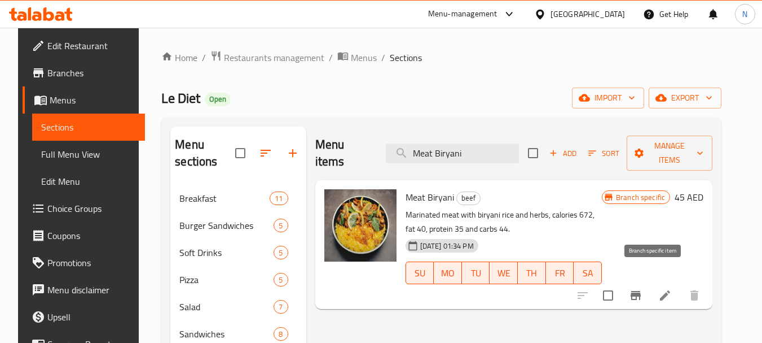
type input "Meat Biryani"
click at [643, 288] on icon "Branch-specific-item" at bounding box center [636, 295] width 14 height 14
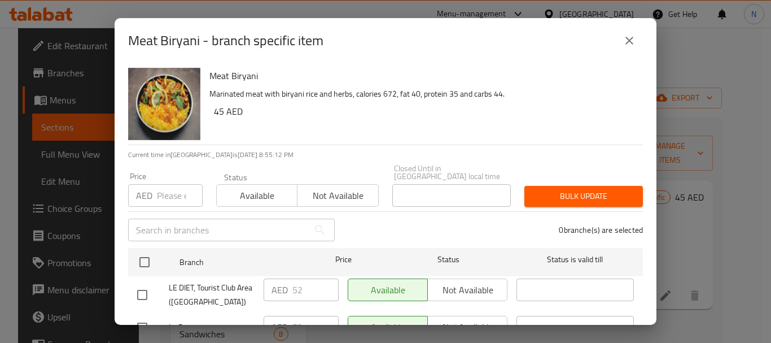
click at [165, 199] on input "number" at bounding box center [180, 195] width 46 height 23
type input "52"
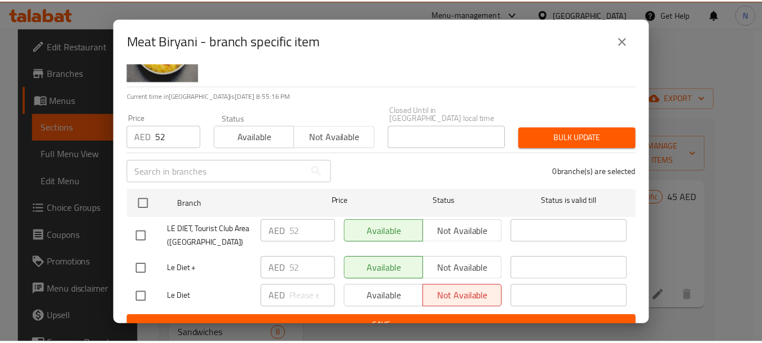
scroll to position [61, 0]
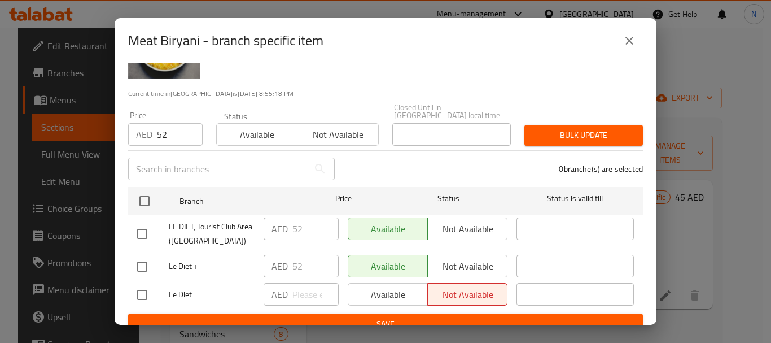
click at [147, 268] on input "checkbox" at bounding box center [142, 266] width 24 height 24
checkbox input "true"
click at [552, 143] on button "Bulk update" at bounding box center [583, 135] width 119 height 21
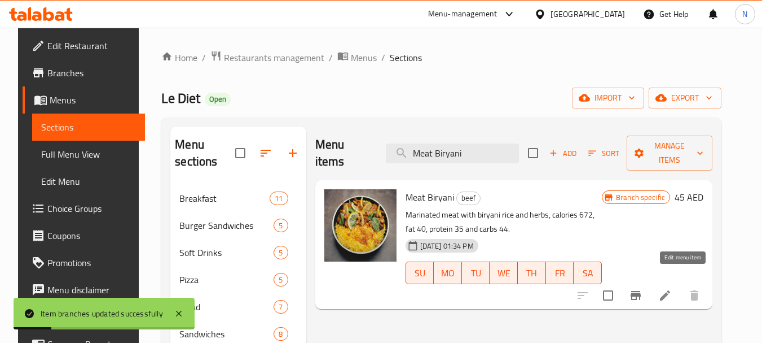
click at [672, 288] on icon at bounding box center [666, 295] width 14 height 14
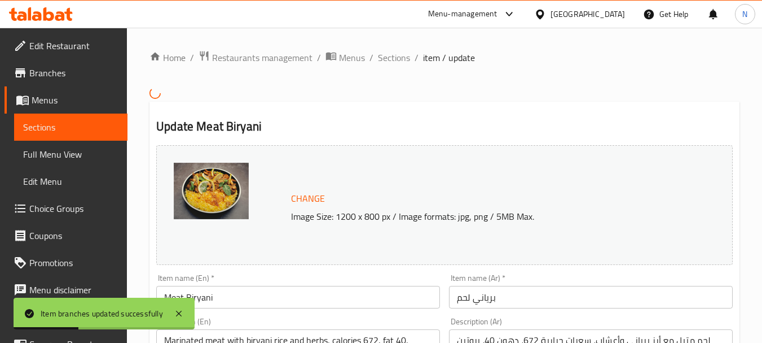
scroll to position [300, 0]
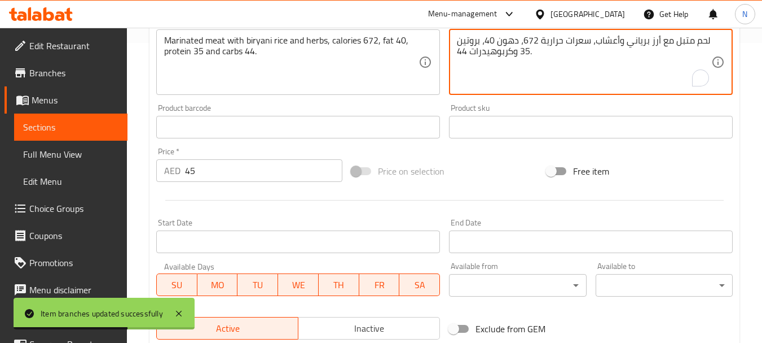
click at [602, 48] on textarea "لحم متبل مع أرز برياني وأعشاب، سعرات حرارية 672، دهون 40، بروتين 35 وكربوهيدرات…" at bounding box center [584, 62] width 254 height 54
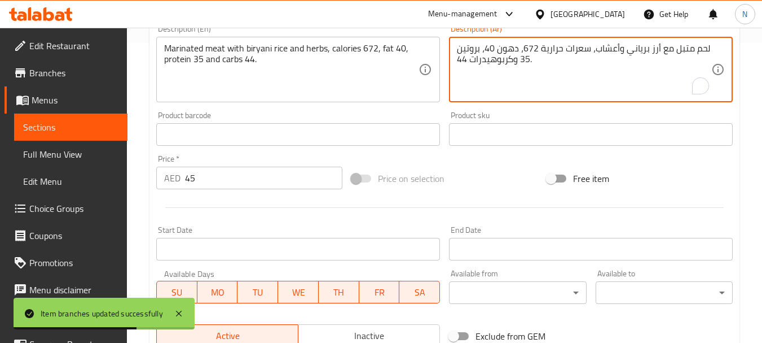
paste textarea "السعرات الحراية 439 - الدهون 17.7 - البروتين 36 - الكاربوهيدرات 26.6"
type textarea "السعرات الحراية 439 - الدهون 17.7 - البروتين 36 - الكاربوهيدرات 26.6"
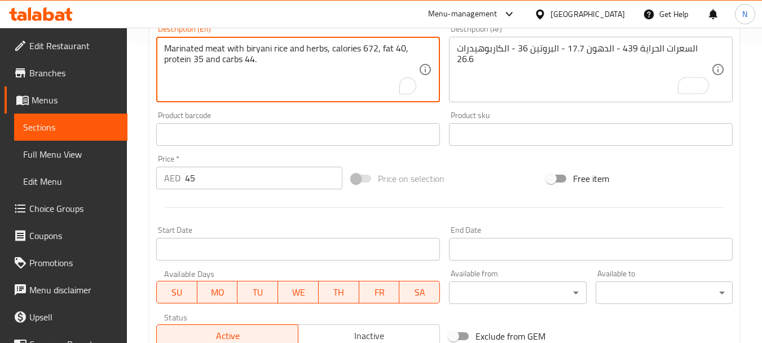
click at [290, 45] on textarea "Marinated meat with biryani rice and herbs, calories 672, fat 40, protein 35 an…" at bounding box center [291, 70] width 254 height 54
paste textarea "439 calories, 17.7 fat, 36 protein ,26.6 carbs"
type textarea "439 calories, 17.7 fat, 36 protein ,26.6 carbs"
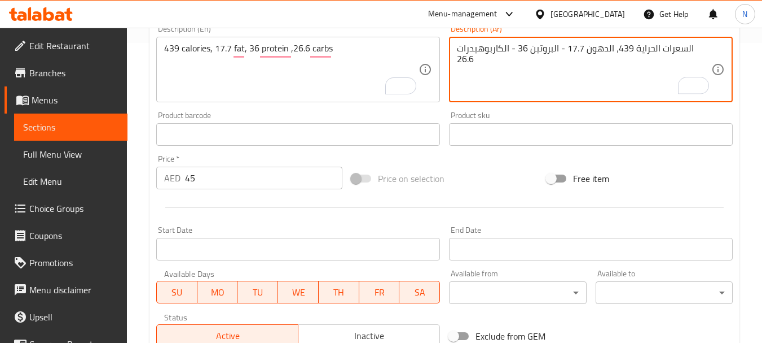
click at [580, 50] on textarea "السعرات الحراية 439، الدهون 17.7 - البروتين 36 - الكاربوهيدرات 26.6" at bounding box center [584, 70] width 254 height 54
click at [529, 50] on textarea "السعرات الحراية 439، الدهون 17.7، البروتين 36 - الكاربوهيدرات 26.6" at bounding box center [584, 70] width 254 height 54
click at [527, 50] on textarea "السعرات الحراية 439، الدهون 17.7، البروتين 36 - الكاربوهيدرات 26.6" at bounding box center [584, 70] width 254 height 54
type textarea "السعرات الحراية 439، الدهون 17.7، البروتين 36 والكاربوهيدرات 26.6"
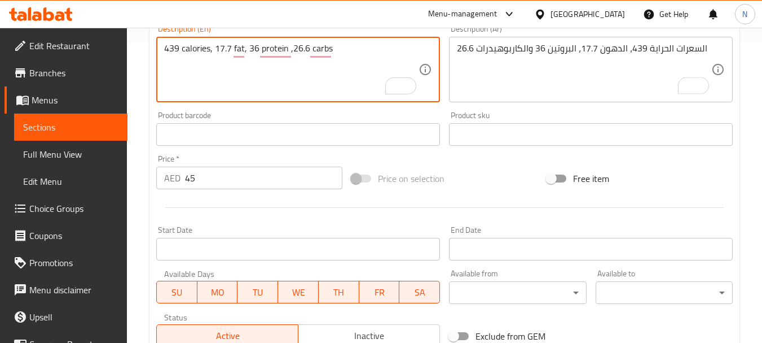
click at [192, 51] on textarea "439 calories, 17.7 fat, 36 protein ,26.6 carbs" at bounding box center [291, 70] width 254 height 54
click at [315, 85] on textarea "439 Calories, 17.7 fat, 36 protein ,26.6 carbs" at bounding box center [291, 70] width 254 height 54
click at [292, 50] on textarea "439 Calories, 17.7 fat, 36 protein ,26.6 carbs" at bounding box center [291, 70] width 254 height 54
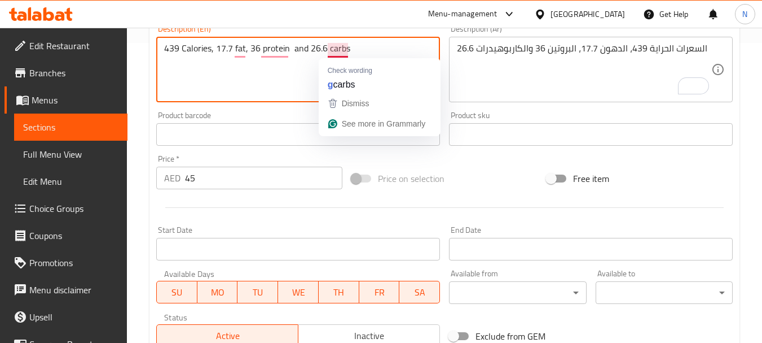
click at [348, 53] on textarea "439 Calories, 17.7 fat, 36 protein and 26.6 carbs" at bounding box center [291, 70] width 254 height 54
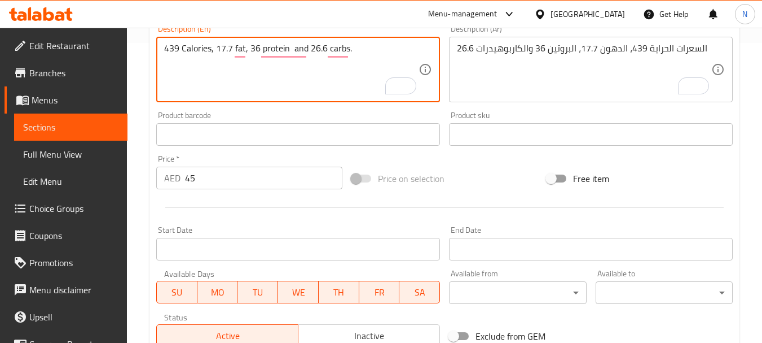
type textarea "439 Calories, 17.7 fat, 36 protein and 26.6 carbs."
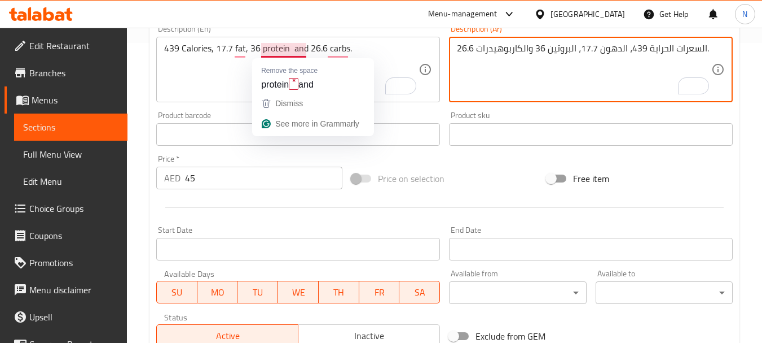
type textarea "السعرات الحراية 439، الدهون 17.7، البروتين 36 والكاربوهيدرات 26.6."
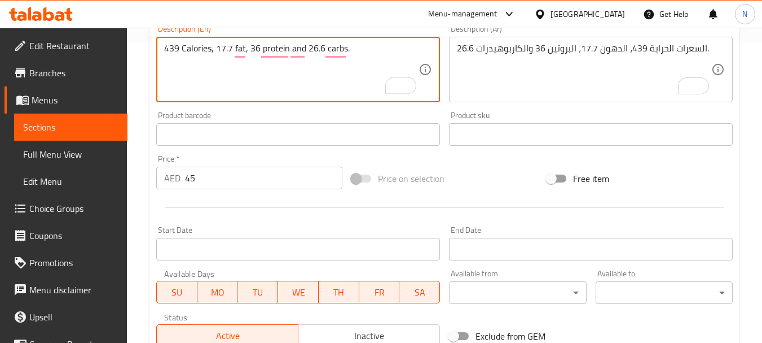
type textarea "439 Calories, 17.7 fat, 36 protein and 26.6 carbs."
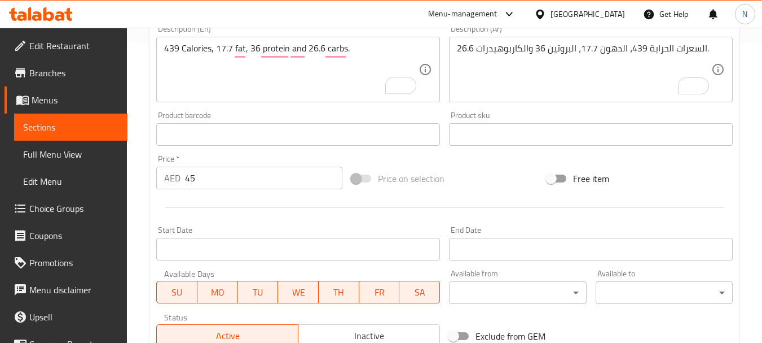
click at [486, 180] on div "Price on selection" at bounding box center [444, 178] width 195 height 30
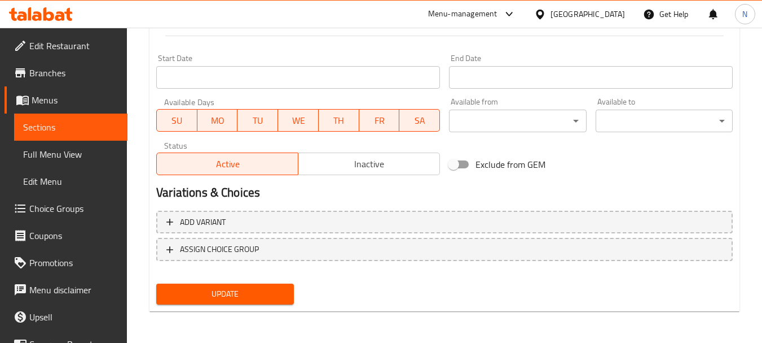
click at [269, 292] on span "Update" at bounding box center [224, 294] width 119 height 14
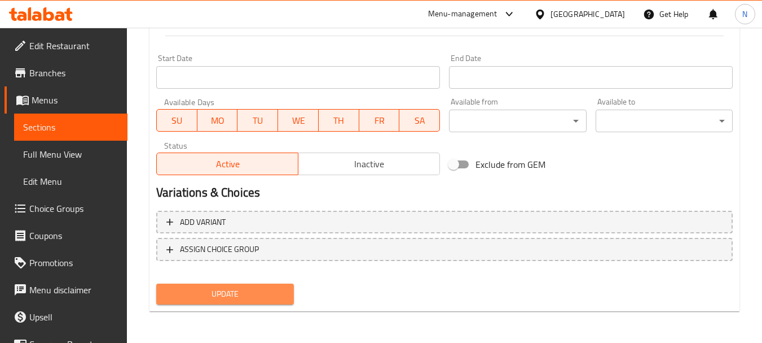
click at [235, 291] on span "Update" at bounding box center [224, 294] width 119 height 14
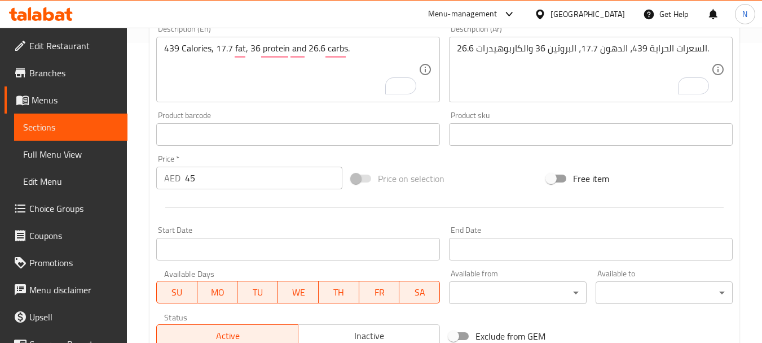
scroll to position [0, 0]
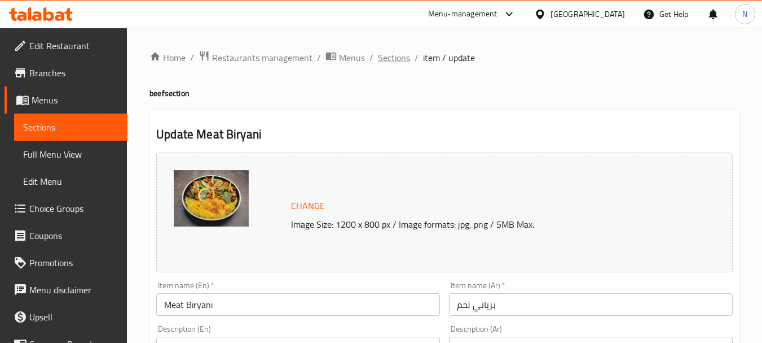
click at [393, 59] on span "Sections" at bounding box center [394, 58] width 32 height 14
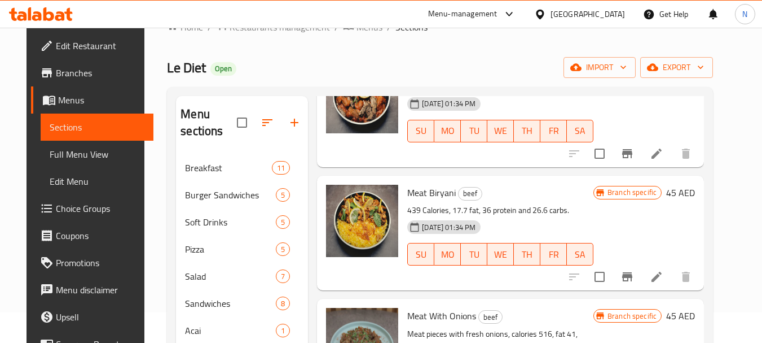
scroll to position [719, 0]
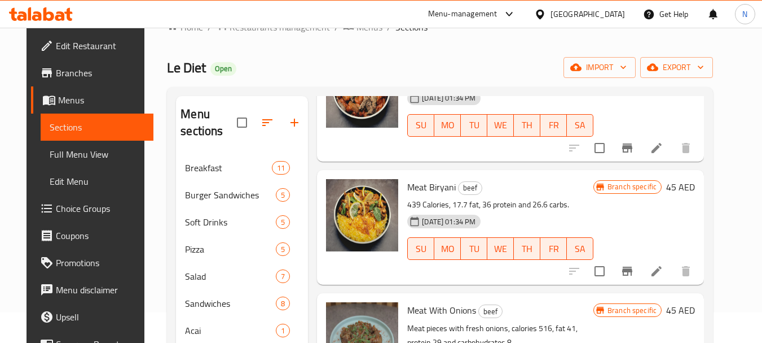
click at [633, 270] on icon "Branch-specific-item" at bounding box center [627, 270] width 10 height 9
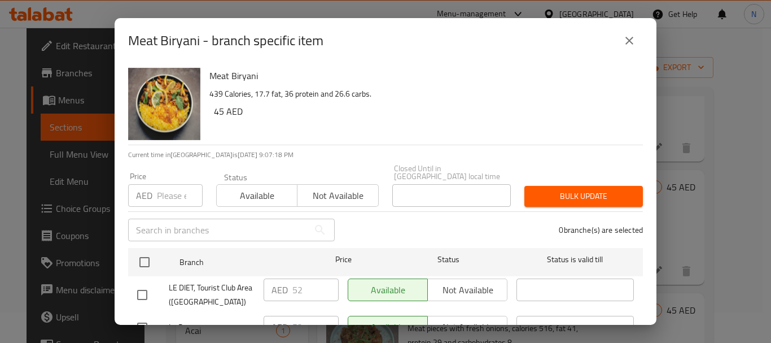
click at [625, 39] on icon "close" at bounding box center [629, 41] width 14 height 14
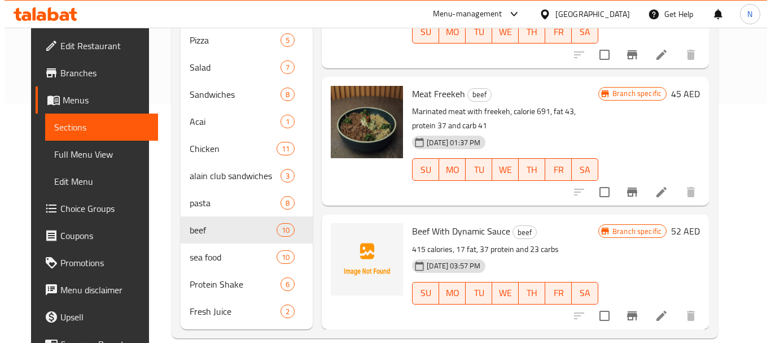
scroll to position [257, 0]
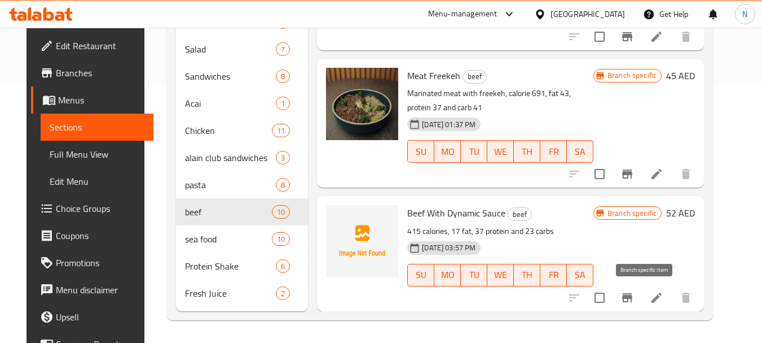
click at [634, 300] on icon "Branch-specific-item" at bounding box center [628, 298] width 14 height 14
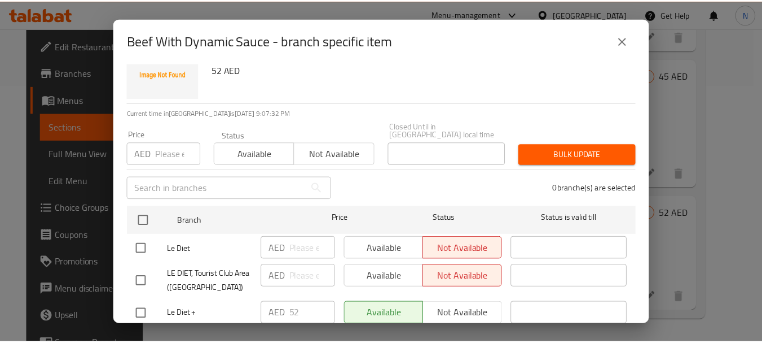
scroll to position [75, 0]
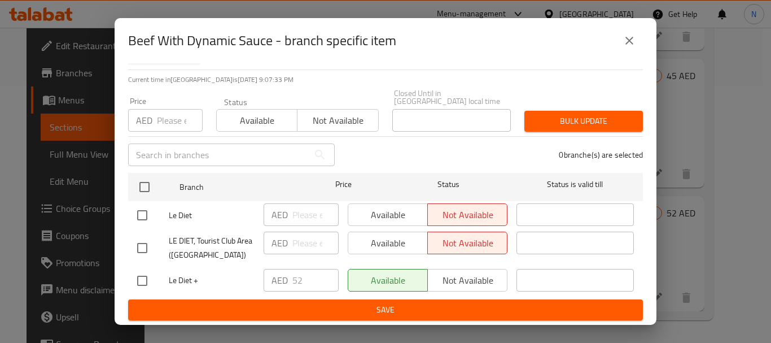
click at [635, 37] on icon "close" at bounding box center [629, 41] width 14 height 14
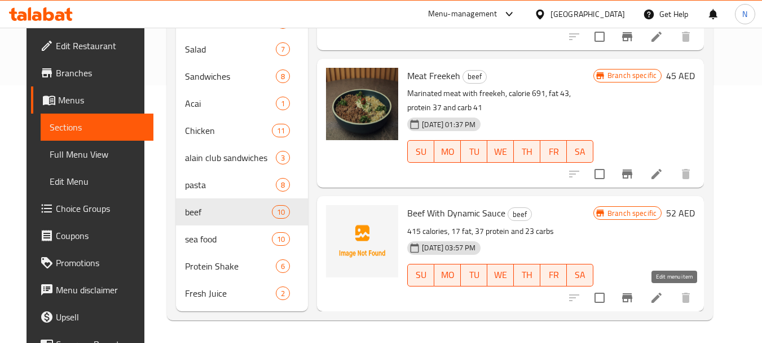
click at [664, 292] on icon at bounding box center [657, 298] width 14 height 14
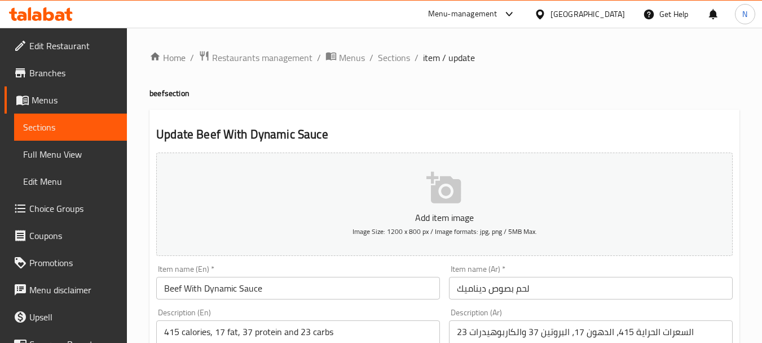
scroll to position [300, 0]
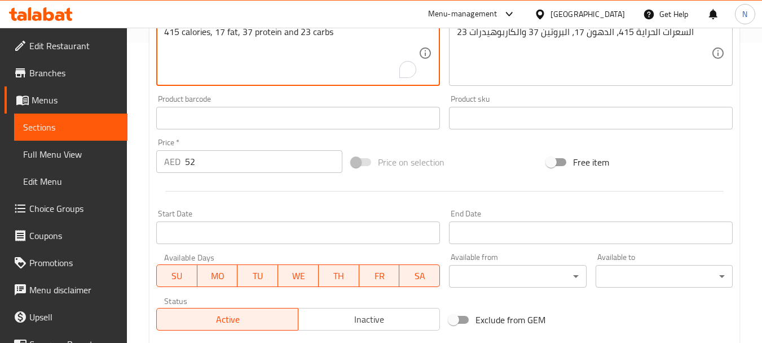
click at [202, 36] on textarea "415 calories, 17 fat, 37 protein and 23 carbs" at bounding box center [291, 54] width 254 height 54
type textarea "415 Calories, 17 fat, 37 protein and 23 carbs"
click at [490, 160] on div "Price on selection" at bounding box center [444, 162] width 195 height 30
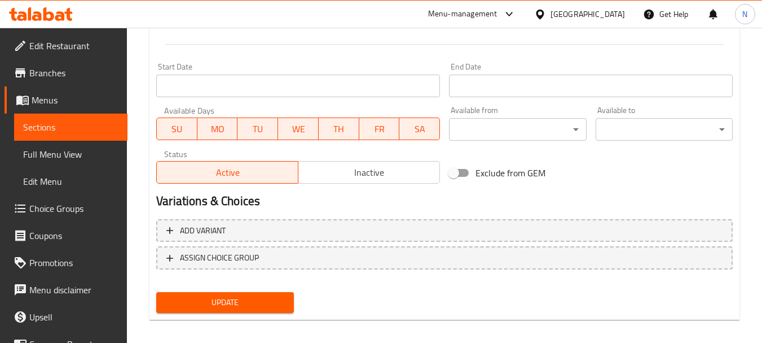
scroll to position [455, 0]
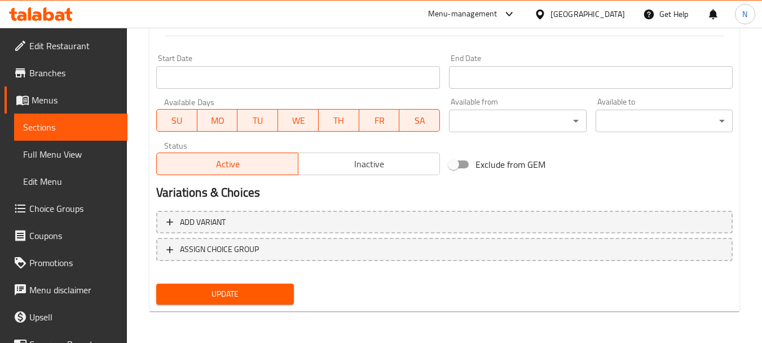
click at [221, 293] on span "Update" at bounding box center [224, 294] width 119 height 14
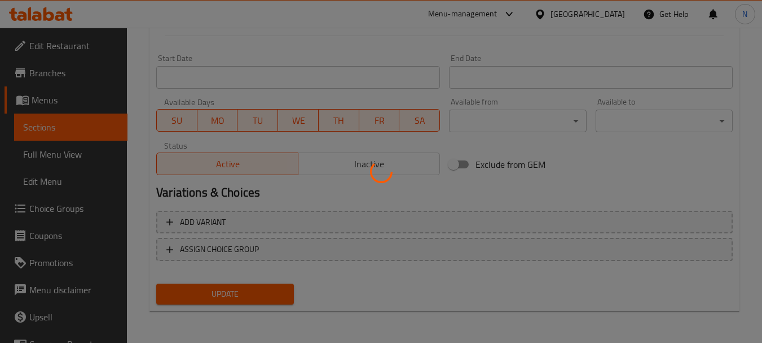
scroll to position [0, 0]
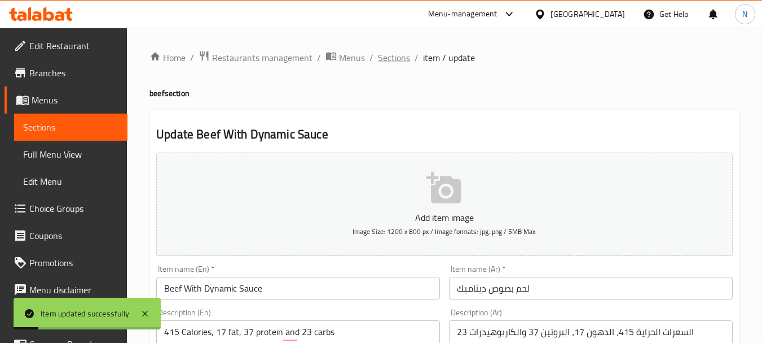
click at [379, 63] on span "Sections" at bounding box center [394, 58] width 32 height 14
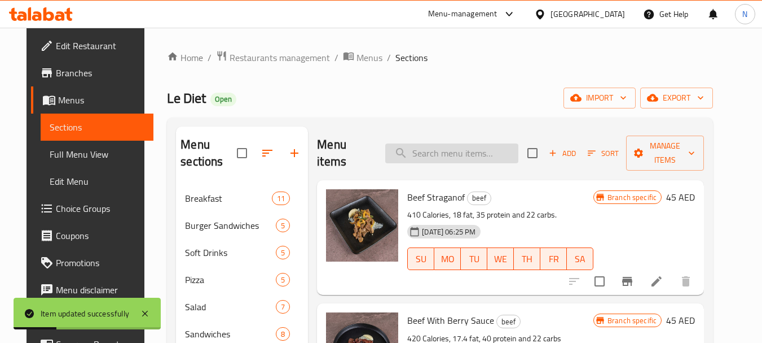
click at [451, 148] on input "search" at bounding box center [451, 153] width 133 height 20
paste input "Meat shawarma"
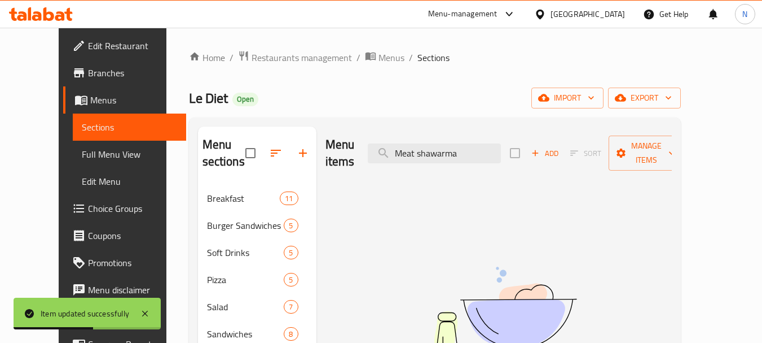
type input "Meat shawarma"
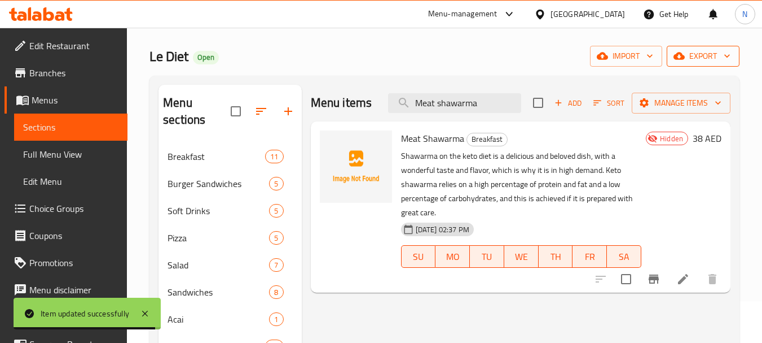
scroll to position [28, 0]
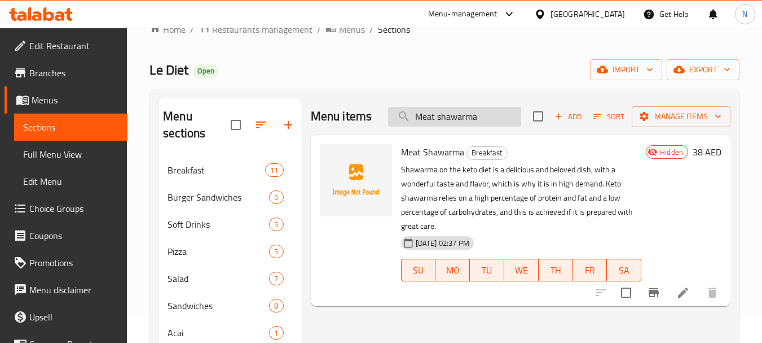
click at [444, 117] on input "Meat shawarma" at bounding box center [454, 117] width 133 height 20
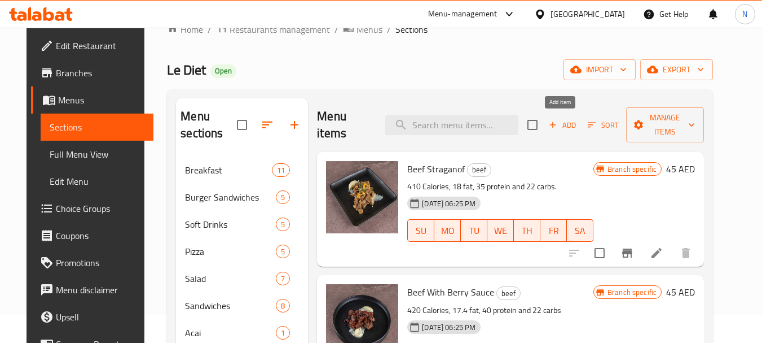
click at [549, 127] on icon "button" at bounding box center [553, 125] width 10 height 10
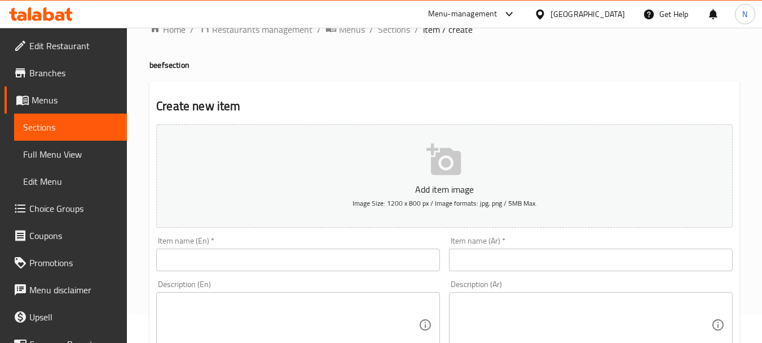
click at [354, 259] on input "text" at bounding box center [298, 259] width 284 height 23
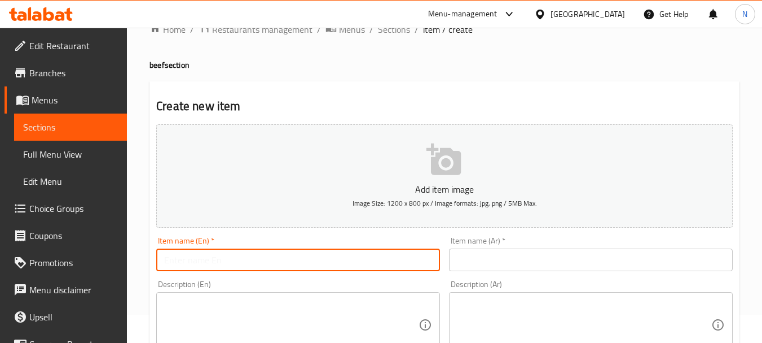
paste input "Meat shawarma"
click at [194, 257] on input "Meat shawarma" at bounding box center [298, 259] width 284 height 23
type input "Meat Shawarma"
click at [468, 266] on input "text" at bounding box center [591, 259] width 284 height 23
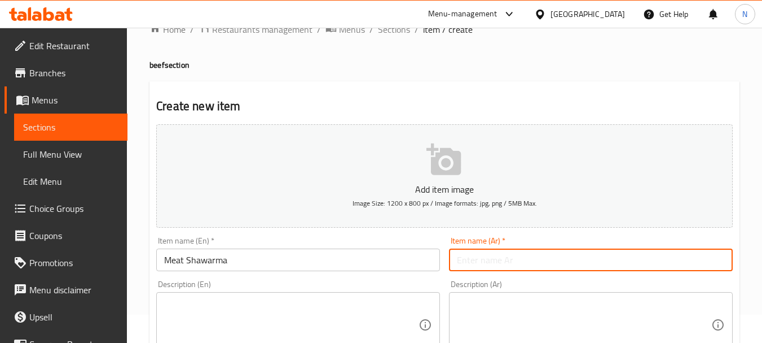
paste input "شاورما لحم"
type input "شاورما لحم"
click at [479, 316] on textarea at bounding box center [584, 325] width 254 height 54
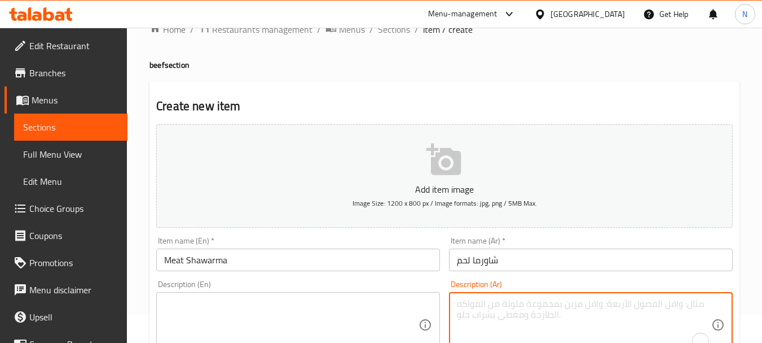
paste textarea "السعرات الحراية 422 - الدهون 14 - البروتين 37 - الكاربوهيدرات 25"
type textarea "السعرات الحراية 422 - الدهون 14 - البروتين 37 - الكاربوهيدرات 25"
click at [260, 324] on textarea at bounding box center [291, 325] width 254 height 54
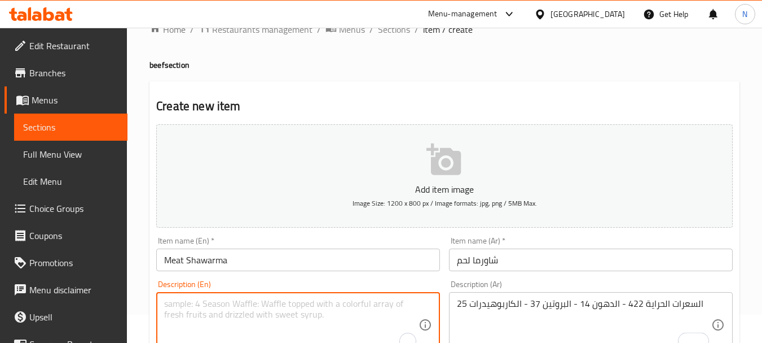
paste textarea "422 calories, 14 fat, 37 protein ,25 carbs"
click at [199, 302] on textarea "422 calories, 14 fat, 37 protein ,25 carbs" at bounding box center [291, 325] width 254 height 54
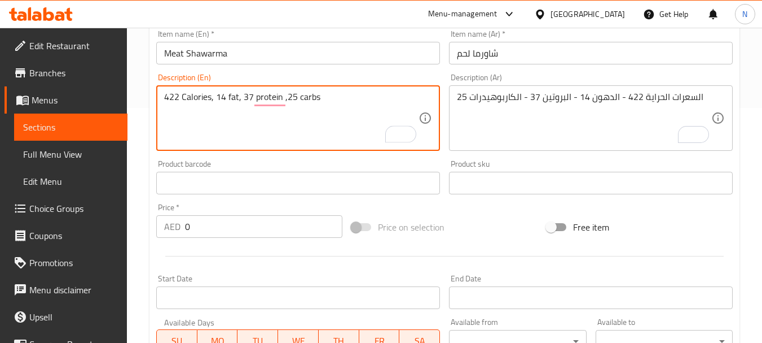
scroll to position [247, 0]
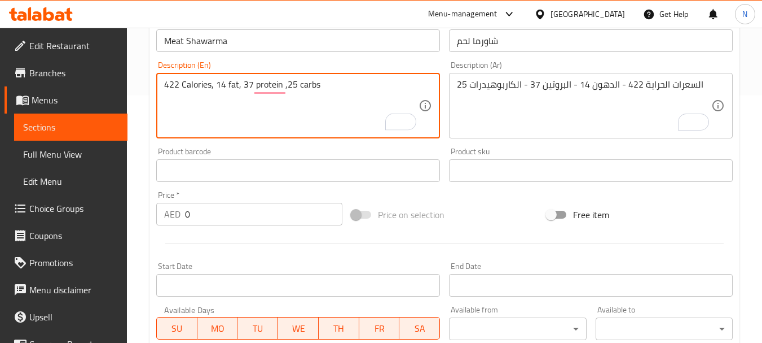
type textarea "422 Calories, 14 fat, 37 protein ,25 carbs"
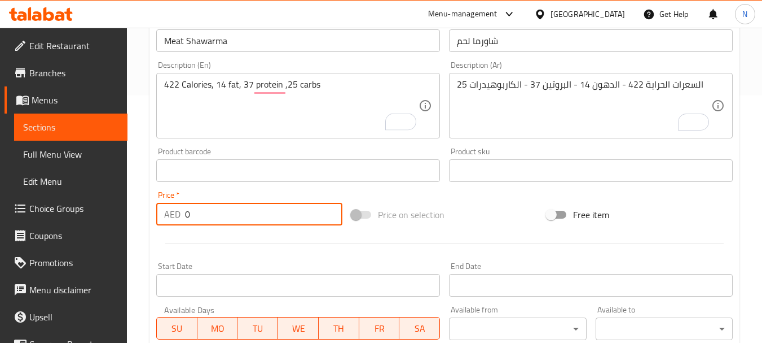
drag, startPoint x: 201, startPoint y: 223, endPoint x: 183, endPoint y: 223, distance: 18.6
click at [183, 223] on div "AED 0 Price *" at bounding box center [249, 214] width 186 height 23
type input "52"
click at [477, 208] on div "Price on selection" at bounding box center [444, 214] width 195 height 30
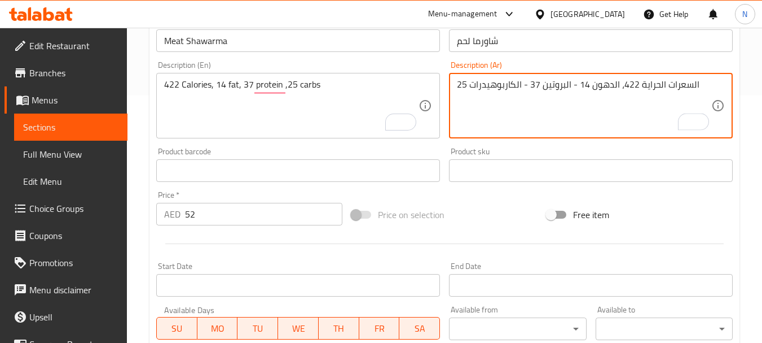
click at [573, 85] on textarea "السعرات الحراية 422، الدهون 14 - البروتين 37 - الكاربوهيدرات 25" at bounding box center [584, 106] width 254 height 54
click at [521, 87] on textarea "السعرات الحراية 422، الدهون 14، البروتين 37 - الكاربوهيدرات 25" at bounding box center [584, 106] width 254 height 54
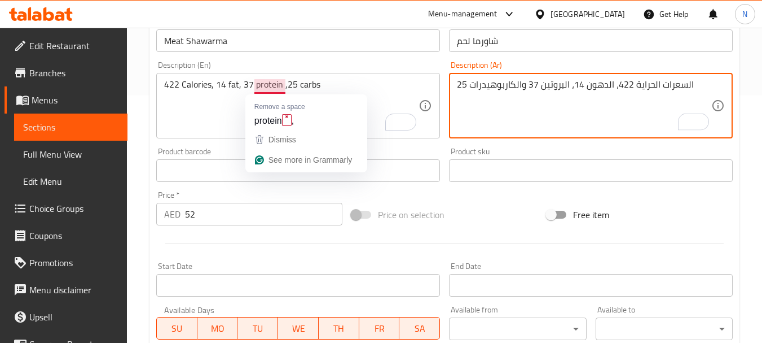
type textarea "السعرات الحراية 422، الدهون 14، البروتين 37 والكاربوهيدرات 25"
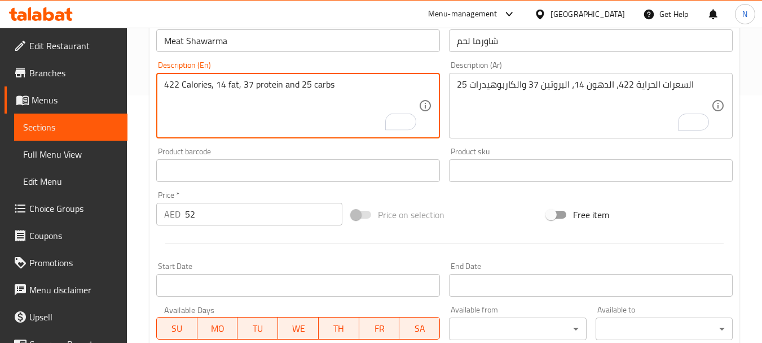
click at [331, 86] on textarea "422 Calories, 14 fat, 37 protein and 25 carbs" at bounding box center [291, 106] width 254 height 54
type textarea "422 Calories, 14 fat, 37 protein and 25 carbs."
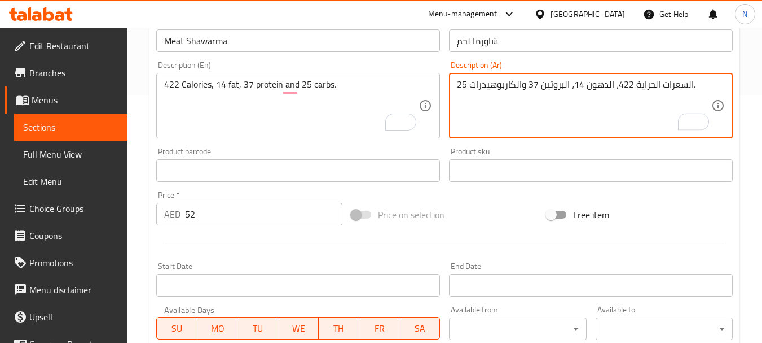
type textarea "السعرات الحراية 422، الدهون 14، البروتين 37 والكاربوهيدرات 25."
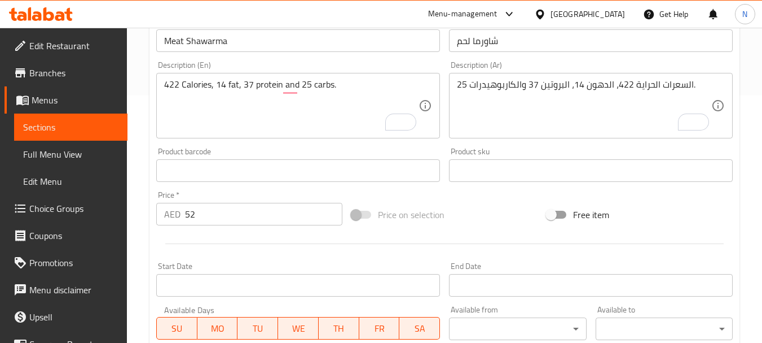
click at [472, 212] on div "Price on selection" at bounding box center [444, 214] width 195 height 30
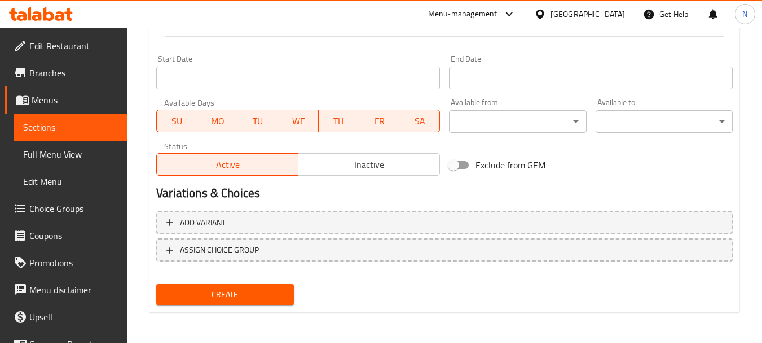
scroll to position [455, 0]
click at [212, 294] on span "Create" at bounding box center [224, 294] width 119 height 14
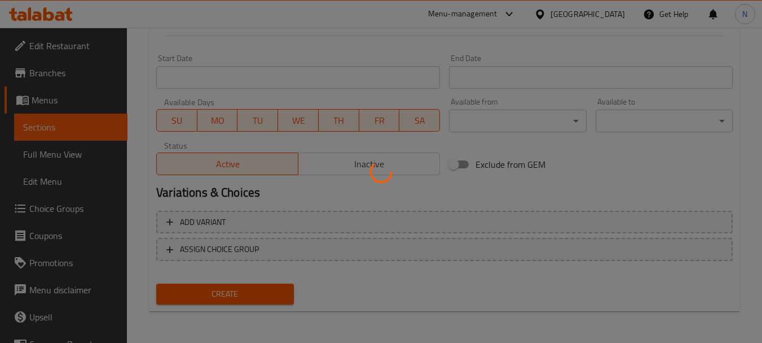
type input "0"
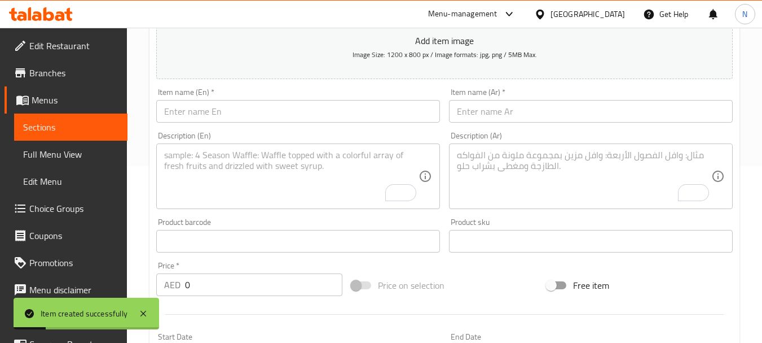
scroll to position [0, 0]
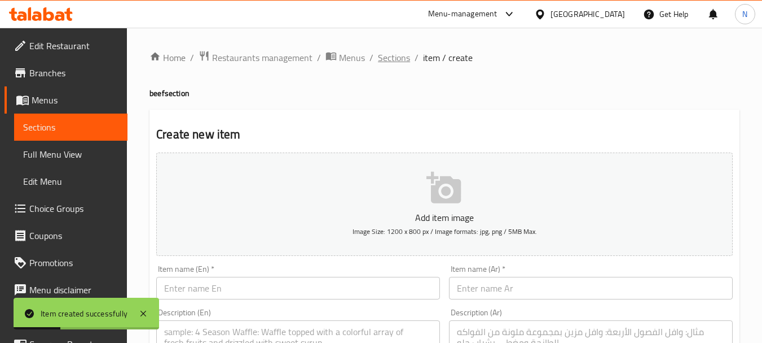
click at [393, 54] on span "Sections" at bounding box center [394, 58] width 32 height 14
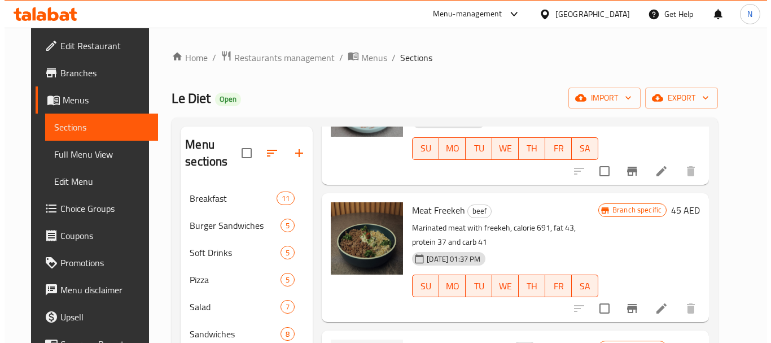
scroll to position [257, 0]
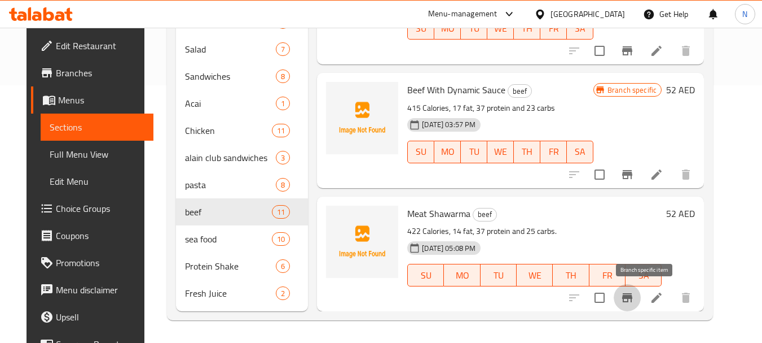
click at [634, 302] on icon "Branch-specific-item" at bounding box center [628, 298] width 14 height 14
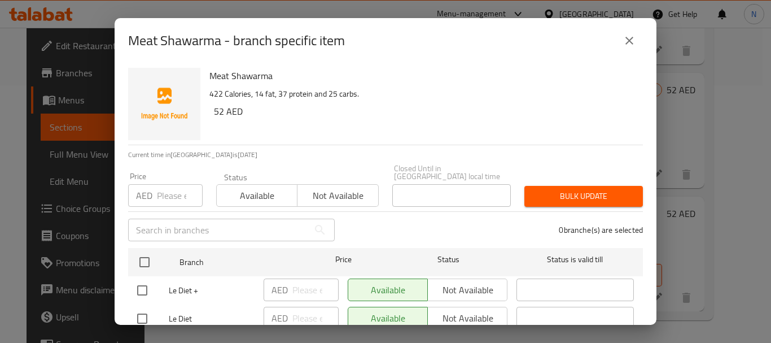
click at [163, 193] on input "number" at bounding box center [180, 195] width 46 height 23
type input "52"
click at [138, 289] on input "checkbox" at bounding box center [142, 290] width 24 height 24
checkbox input "true"
click at [540, 191] on span "Bulk update" at bounding box center [583, 196] width 100 height 14
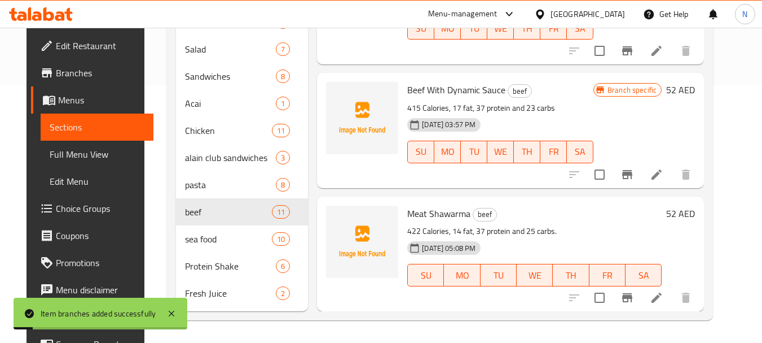
click at [633, 293] on icon "Branch-specific-item" at bounding box center [627, 297] width 10 height 9
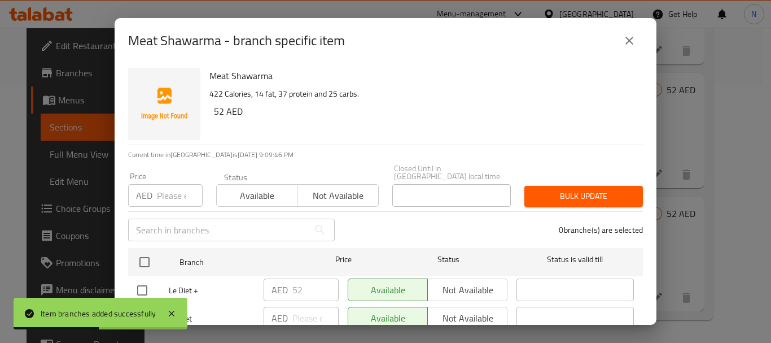
scroll to position [75, 0]
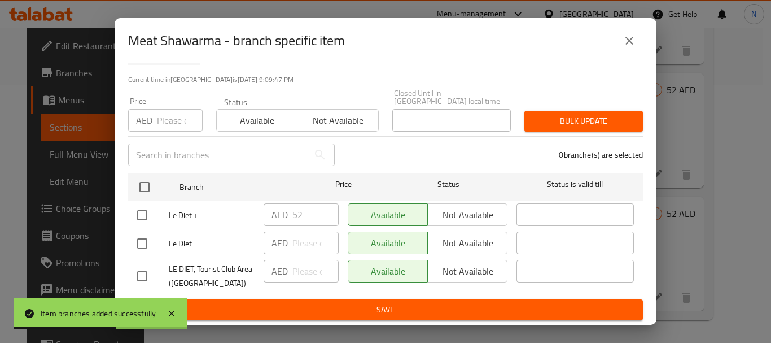
click at [144, 242] on input "checkbox" at bounding box center [142, 243] width 24 height 24
checkbox input "true"
click at [142, 274] on input "checkbox" at bounding box center [142, 276] width 24 height 24
checkbox input "true"
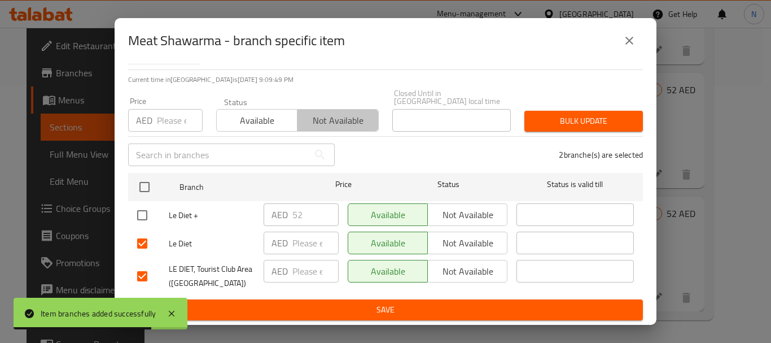
click at [322, 126] on span "Not available" at bounding box center [338, 120] width 72 height 16
click at [569, 127] on span "Bulk update" at bounding box center [583, 121] width 100 height 14
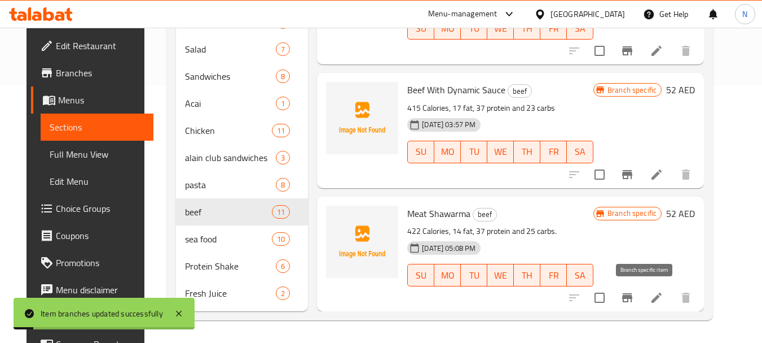
click at [641, 305] on button "Branch-specific-item" at bounding box center [627, 297] width 27 height 27
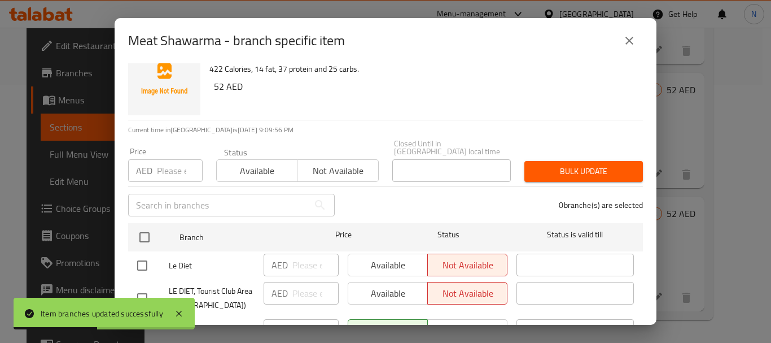
scroll to position [0, 0]
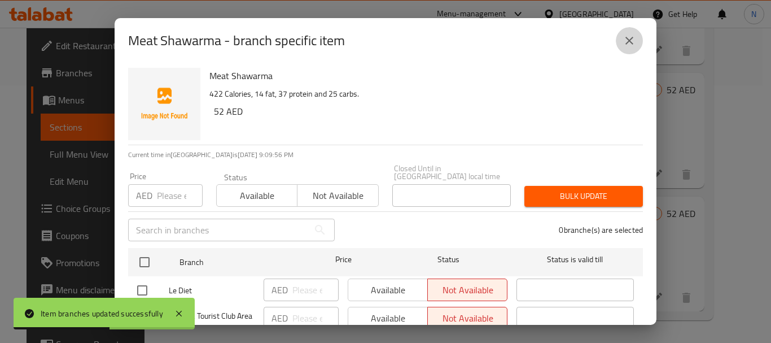
click at [630, 35] on icon "close" at bounding box center [629, 41] width 14 height 14
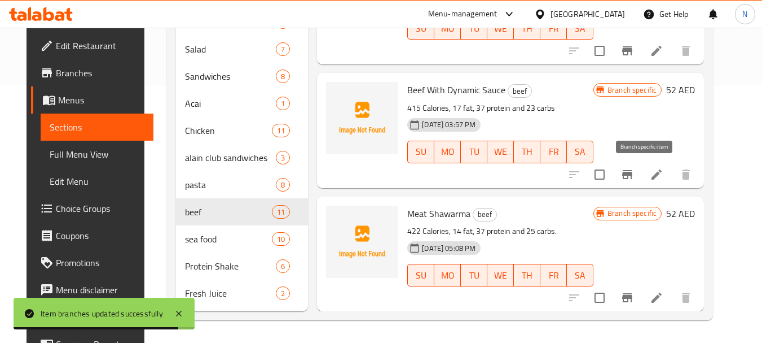
click at [633, 170] on icon "Branch-specific-item" at bounding box center [627, 174] width 10 height 9
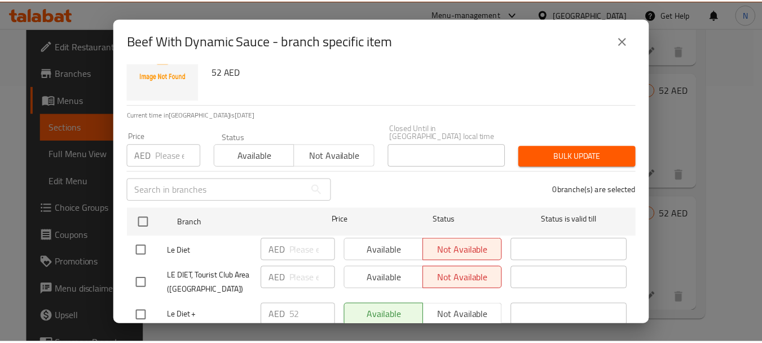
scroll to position [75, 0]
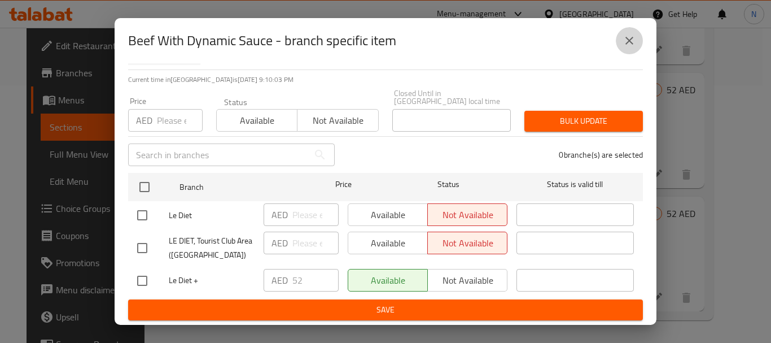
click at [627, 38] on icon "close" at bounding box center [629, 41] width 8 height 8
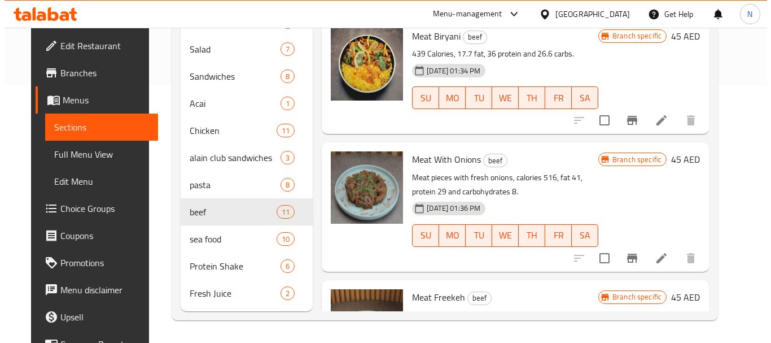
scroll to position [639, 0]
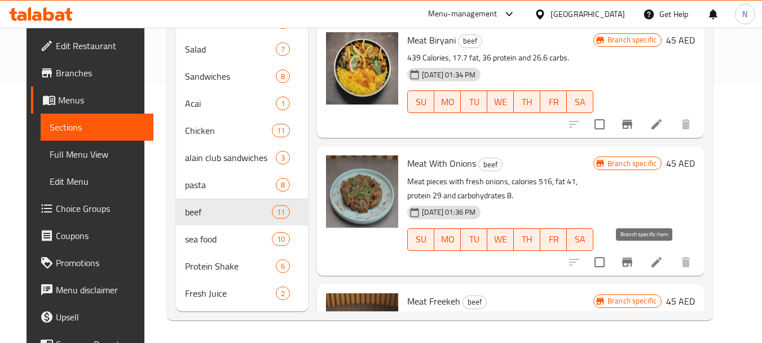
click at [633, 263] on icon "Branch-specific-item" at bounding box center [627, 261] width 10 height 9
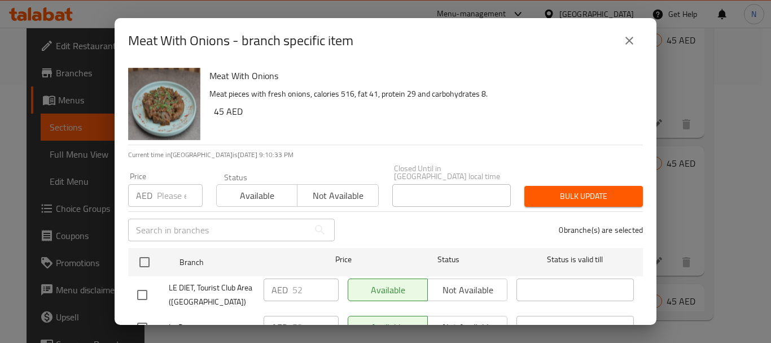
click at [165, 190] on input "number" at bounding box center [180, 195] width 46 height 23
type input "52"
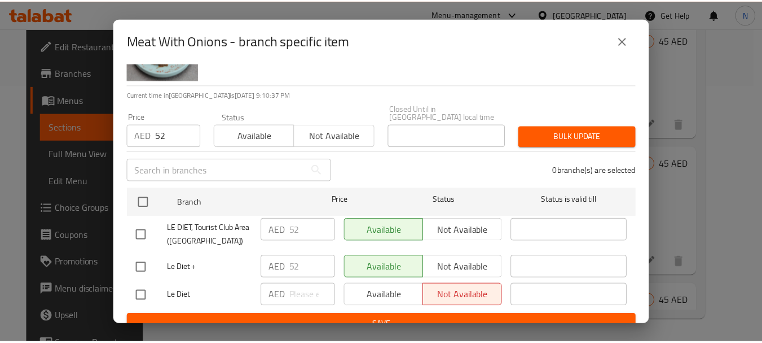
scroll to position [68, 0]
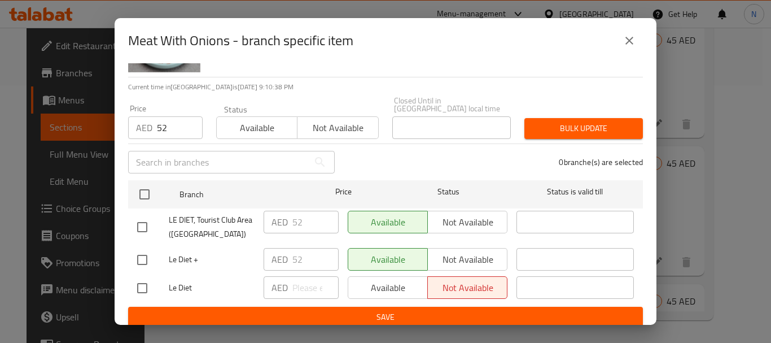
click at [150, 258] on input "checkbox" at bounding box center [142, 260] width 24 height 24
checkbox input "true"
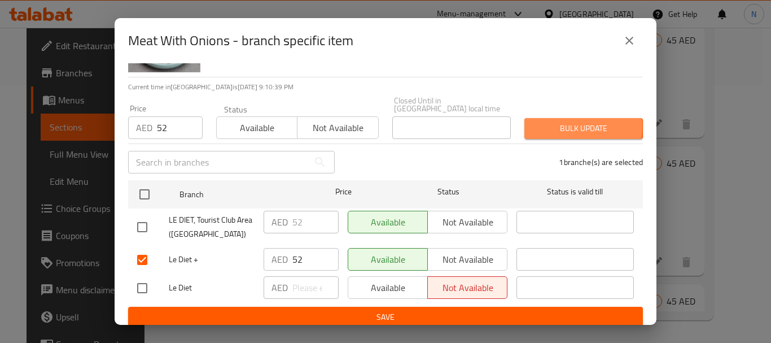
click at [545, 126] on span "Bulk update" at bounding box center [583, 128] width 100 height 14
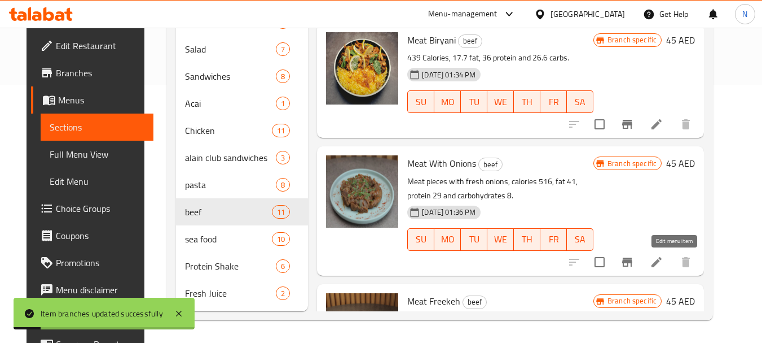
click at [664, 257] on icon at bounding box center [657, 262] width 14 height 14
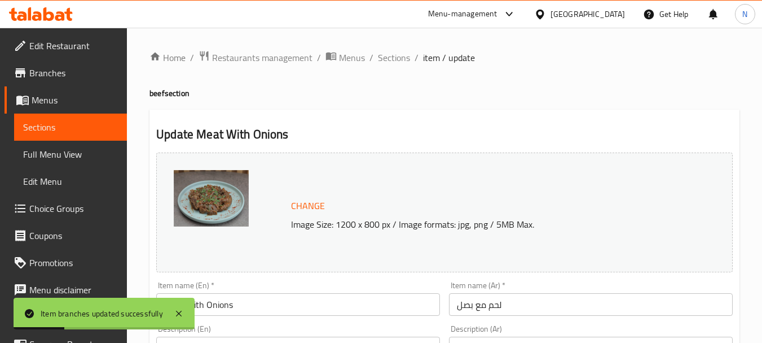
scroll to position [300, 0]
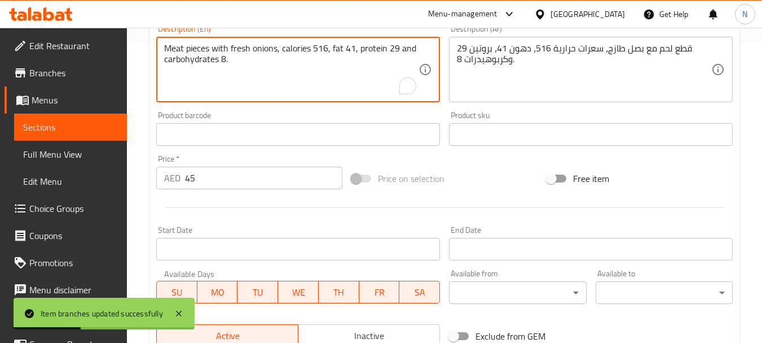
click at [281, 55] on textarea "Meat pieces with fresh onions, calories 516, fat 41, protein 29 and carbohydrat…" at bounding box center [291, 70] width 254 height 54
paste textarea "السعرات الحراية 411 - الدهون 18 - البروتين 36.1 - الكاربوهيدرات 26"
type textarea "السعرات الحراية 411 - الدهون 18 - البروتين 36.1 - الكاربوهيدرات 26"
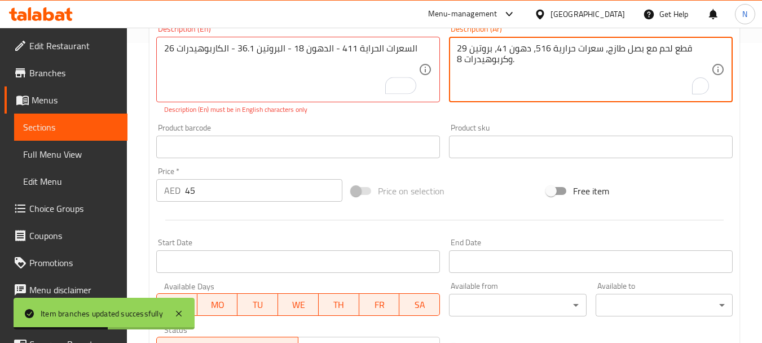
click at [484, 55] on textarea "قطع لحم مع بصل طازج، سعرات حرارية 516، دهون 41، بروتين 29 وكربوهيدرات 8." at bounding box center [584, 70] width 254 height 54
paste textarea "السعرات الحراية 411 - الدهون 18 - البروتين 36.1 - الكاربوهيدرات 26"
type textarea "السعرات الحراية 411 - الدهون 18 - البروتين 36.1 - الكاربوهيدرات 26"
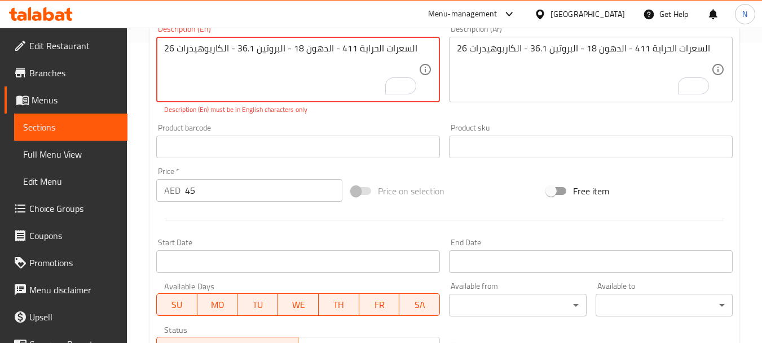
click at [286, 52] on textarea "السعرات الحراية 411 - الدهون 18 - البروتين 36.1 - الكاربوهيدرات 26" at bounding box center [291, 70] width 254 height 54
paste textarea "411 calories, 18 fat, 36.1 protein ,26 carbs"
click at [291, 50] on textarea "411 calories, 18 fat, 36.1 protein ,26 carbs" at bounding box center [291, 70] width 254 height 54
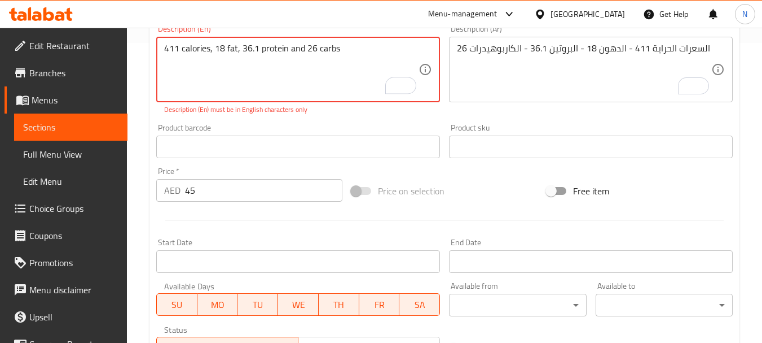
click at [339, 49] on textarea "411 calories, 18 fat, 36.1 protein and 26 carbs" at bounding box center [291, 70] width 254 height 54
type textarea "411 calories, 18 fat, 36.1 protein and 26 carbs."
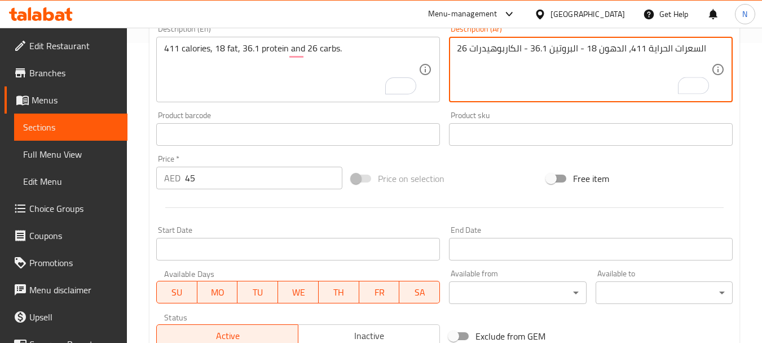
click at [580, 52] on textarea "السعرات الحراية 411، الدهون 18 - البروتين 36.1 - الكاربوهيدرات 26" at bounding box center [584, 70] width 254 height 54
click at [521, 48] on textarea "السعرات الحراية 411، الدهون 18، البروتين 36.1 - الكاربوهيدرات 26" at bounding box center [584, 70] width 254 height 54
click at [700, 49] on textarea "السعرات الحراية 411، الدهون 18، البروتين 36.1 والكاربوهيدرات 26" at bounding box center [584, 70] width 254 height 54
type textarea "السعرات الحراية 411، الدهون 18، البروتين 36.1 والكاربوهيدرات 26."
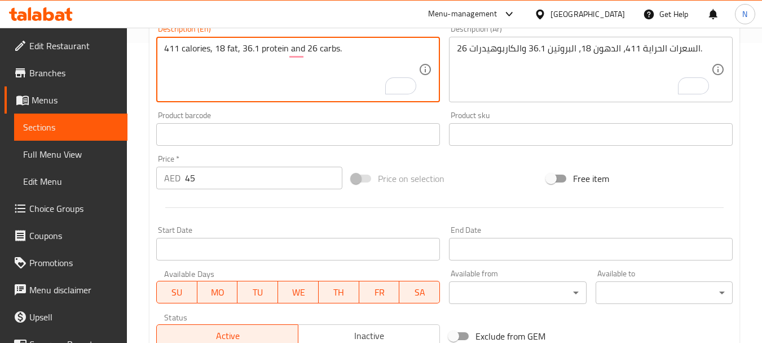
click at [201, 51] on textarea "411 calories, 18 fat, 36.1 protein and 26 carbs." at bounding box center [291, 70] width 254 height 54
type textarea "411 Calories, 18 fat, 36.1 protein and 26 carbs."
click at [247, 59] on textarea "411 Calories, 18 fat, 36.1 protein and 26 carbs." at bounding box center [291, 70] width 254 height 54
click at [462, 181] on div "Price on selection" at bounding box center [444, 178] width 195 height 30
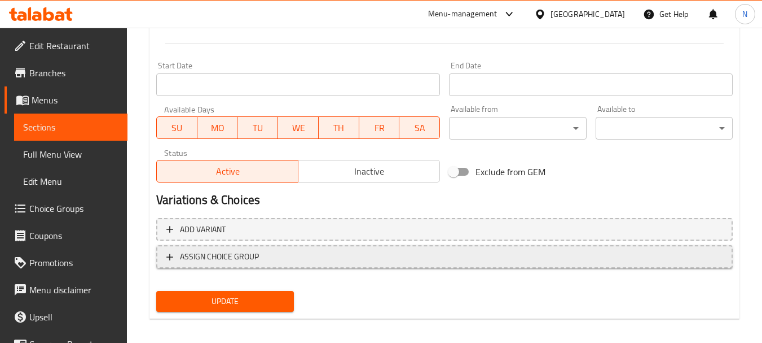
scroll to position [471, 0]
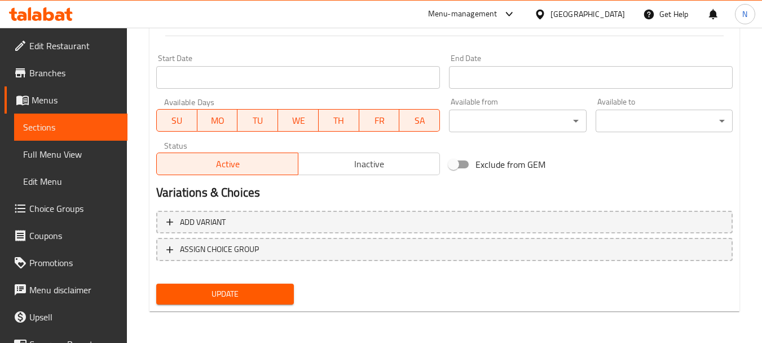
click at [227, 289] on span "Update" at bounding box center [224, 294] width 119 height 14
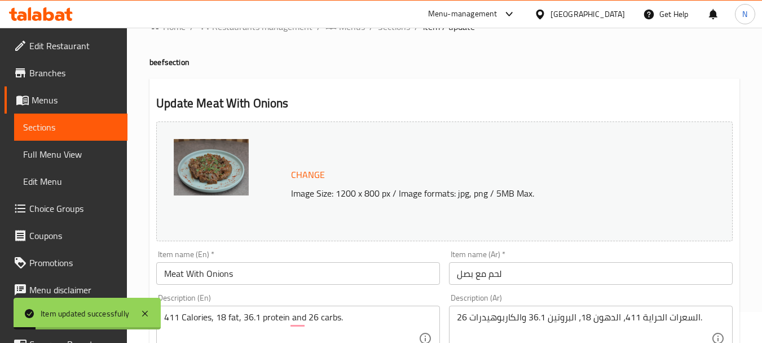
scroll to position [0, 0]
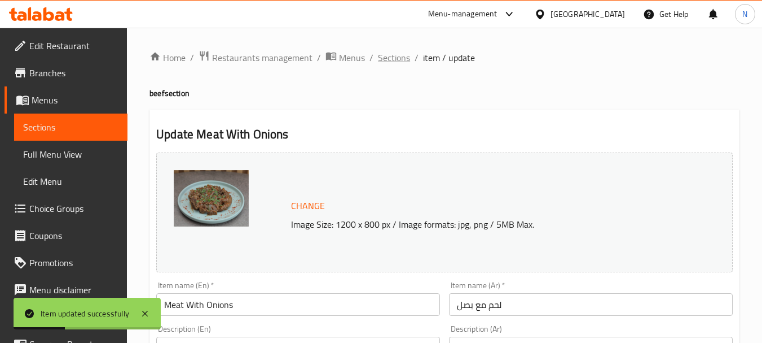
click at [401, 56] on span "Sections" at bounding box center [394, 58] width 32 height 14
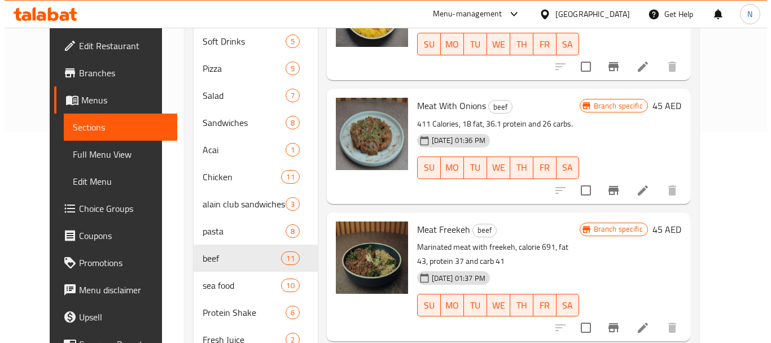
scroll to position [792, 0]
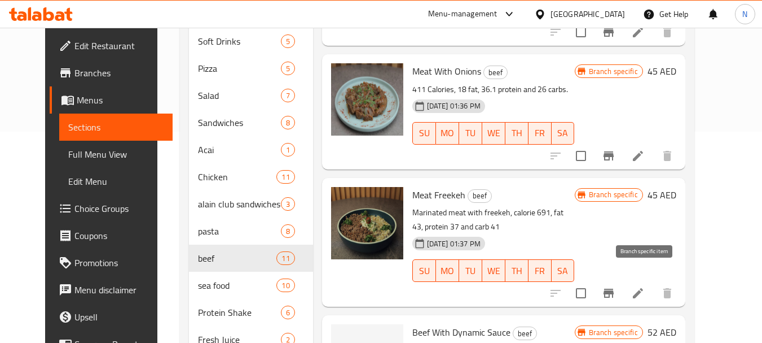
click at [614, 288] on icon "Branch-specific-item" at bounding box center [609, 292] width 10 height 9
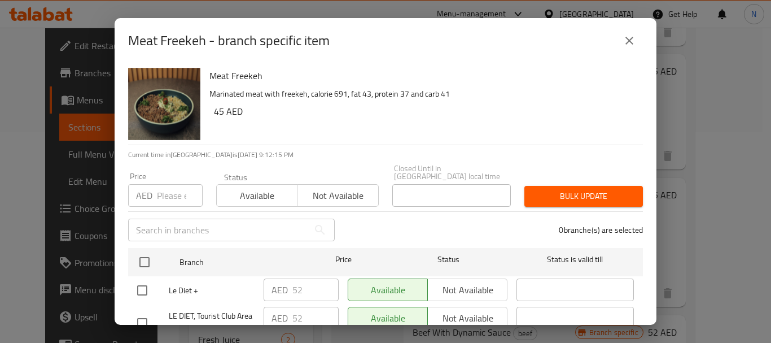
click at [169, 194] on input "number" at bounding box center [180, 195] width 46 height 23
type input "2"
type input "52"
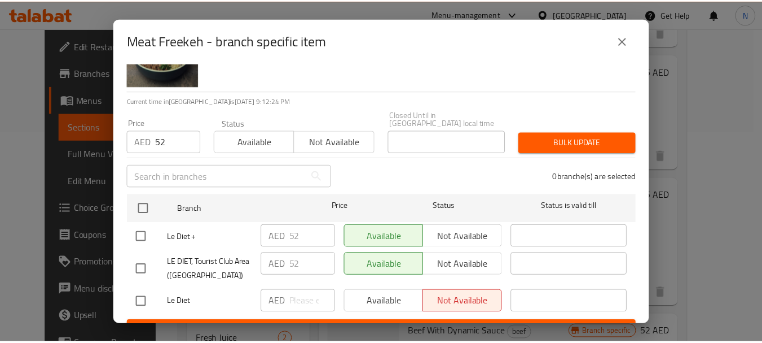
scroll to position [60, 0]
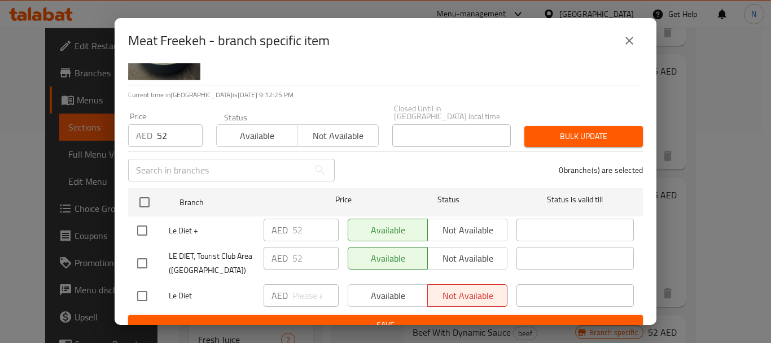
click at [143, 231] on input "checkbox" at bounding box center [142, 230] width 24 height 24
checkbox input "true"
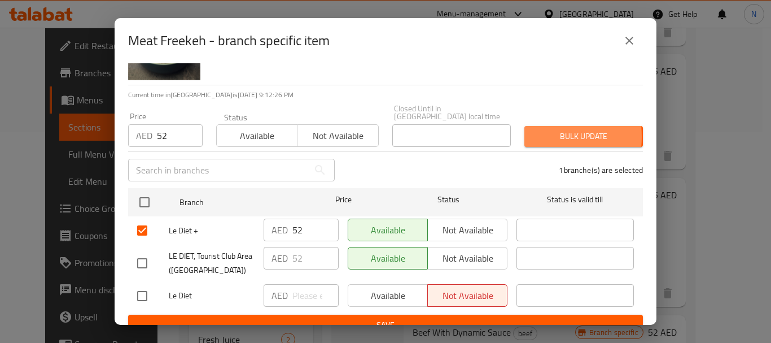
click at [525, 137] on button "Bulk update" at bounding box center [583, 136] width 119 height 21
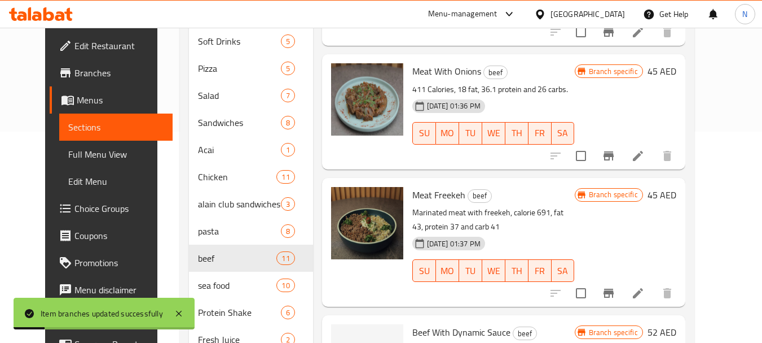
click at [654, 283] on li at bounding box center [638, 293] width 32 height 20
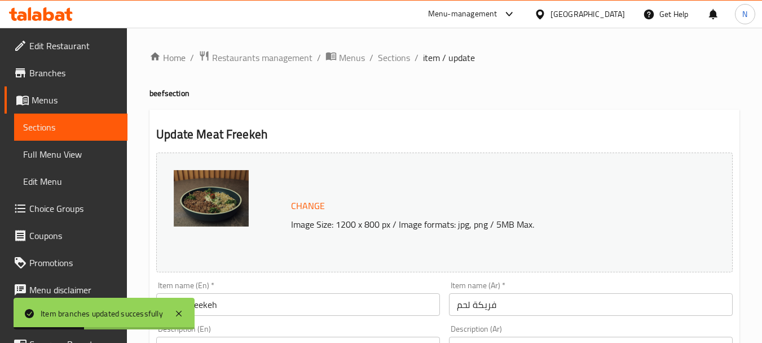
scroll to position [300, 0]
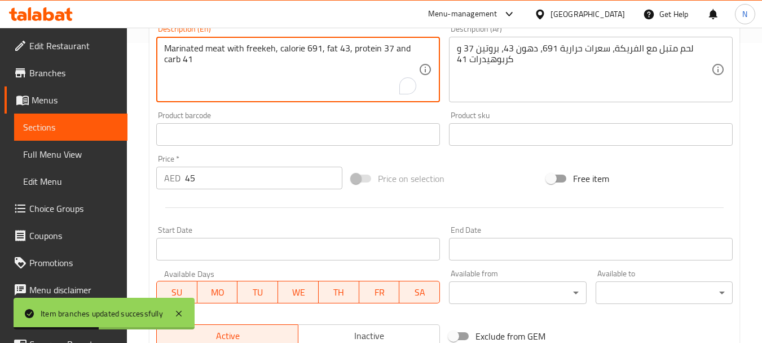
click at [325, 44] on textarea "Marinated meat with freekeh, calorie 691, fat 43, protein 37 and carb 41" at bounding box center [291, 70] width 254 height 54
paste textarea "السعرات الحراية 449 - الدهون 9 - البروتين 38 - الكاربوهيدرات 30"
type textarea "السعرات الحراية 449 - الدهون 9 - البروتين 38 - الكاربوهيدرات 30"
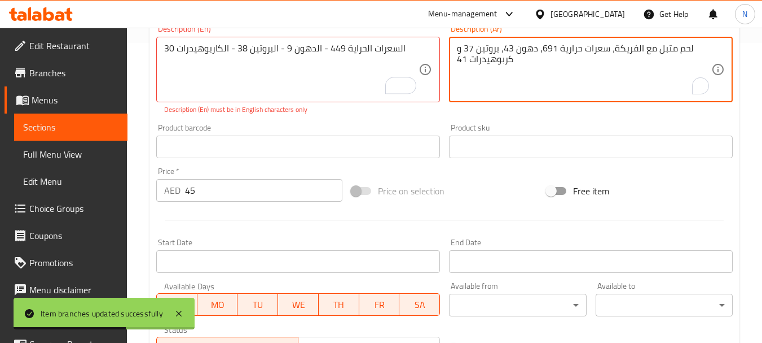
click at [484, 58] on textarea "لحم متبل مع الفريكة، سعرات حرارية 691، دهون 43، بروتين 37 و كربوهيدرات 41" at bounding box center [584, 70] width 254 height 54
paste textarea "السعرات الحراية 449 - الدهون 9 - البروتين 38 - الكاربوهيدرات 30"
type textarea "السعرات الحراية 449 - الدهون 9 - البروتين 38 - الكاربوهيدرات 30"
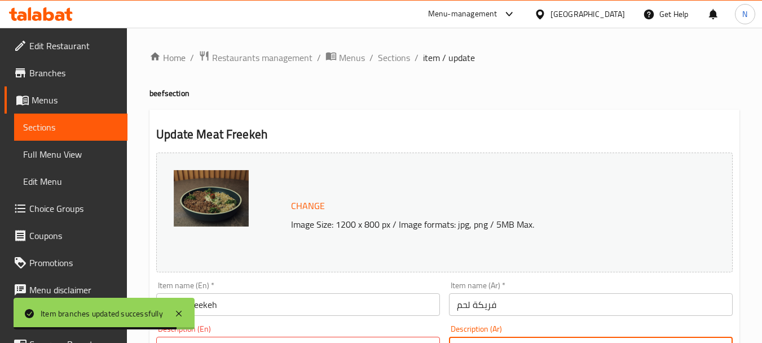
scroll to position [300, 0]
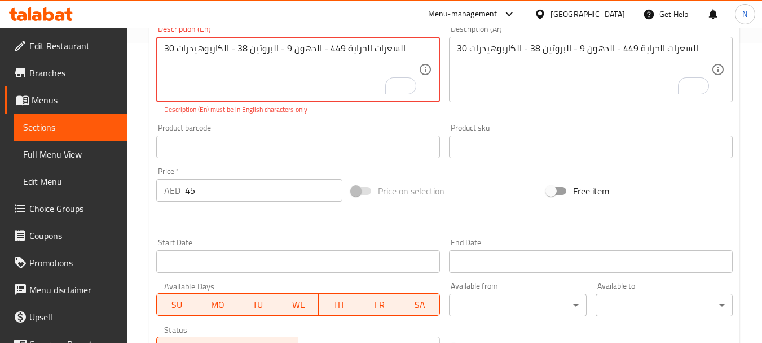
click at [321, 52] on textarea "السعرات الحراية 449 - الدهون 9 - البروتين 38 - الكاربوهيدرات 30" at bounding box center [291, 70] width 254 height 54
paste textarea "449 calories, 9 fat, 38 protein ,30 carbs"
click at [280, 50] on textarea "449 calories, 9 fat, 38 protein ,30 carbs" at bounding box center [291, 70] width 254 height 54
type textarea "449 calories, 9 fat, 38 protein and 30 carbs"
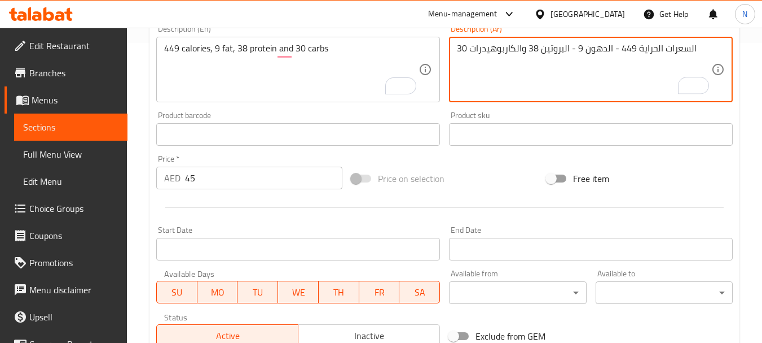
click at [572, 52] on textarea "السعرات الحراية 449 - الدهون 9 - البروتين 38 والكاربوهيدرات 30" at bounding box center [584, 70] width 254 height 54
click at [610, 46] on textarea "السعرات الحراية 449 - الدهون 9، البروتين 38 والكاربوهيدرات 30" at bounding box center [584, 70] width 254 height 54
type textarea "السعرات الحراية 449، الدهون 9، البروتين 38 والكاربوهيدرات 30"
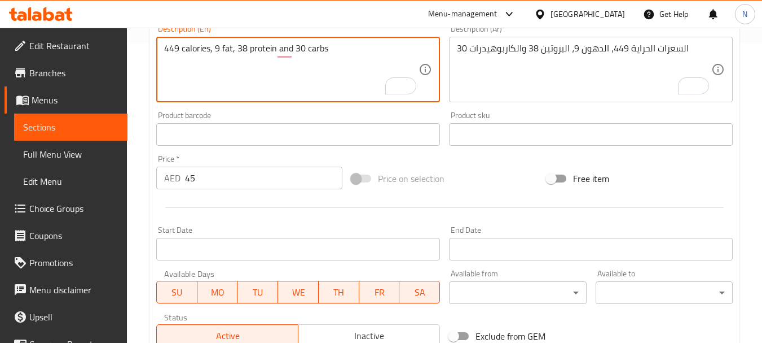
click at [194, 49] on textarea "449 calories, 9 fat, 38 protein and 30 carbs" at bounding box center [291, 70] width 254 height 54
click at [331, 52] on textarea "449 Calories, 9 fat, 38 protein and 30 carbs" at bounding box center [291, 70] width 254 height 54
type textarea "449 Calories, 9 fat, 38 protein and 30 carbs."
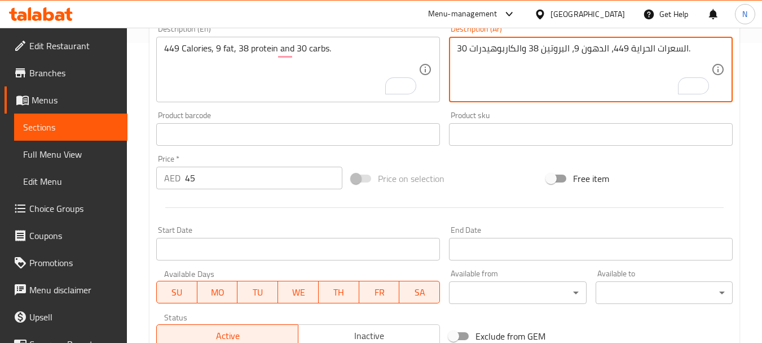
type textarea "السعرات الحراية 449، الدهون 9، البروتين 38 والكاربوهيدرات 30."
click at [512, 182] on div "Price on selection" at bounding box center [444, 178] width 195 height 30
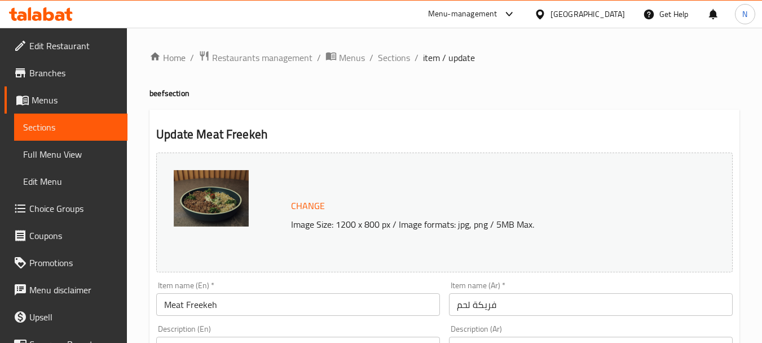
scroll to position [471, 0]
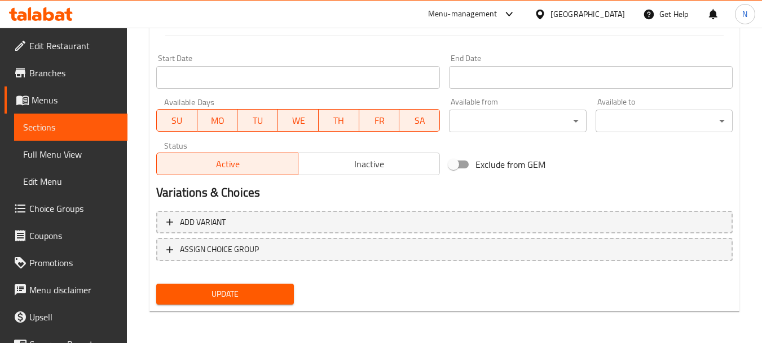
click at [251, 288] on span "Update" at bounding box center [224, 294] width 119 height 14
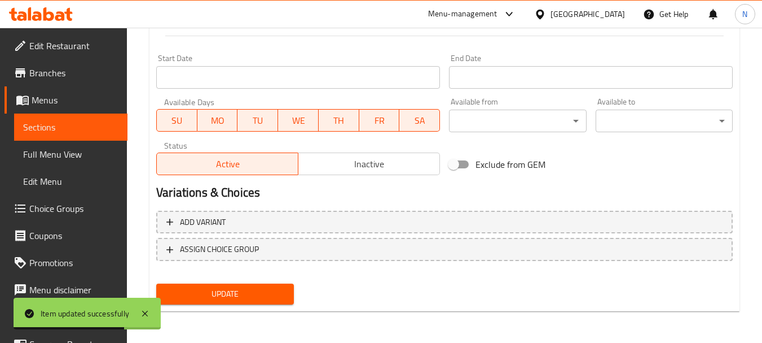
scroll to position [0, 0]
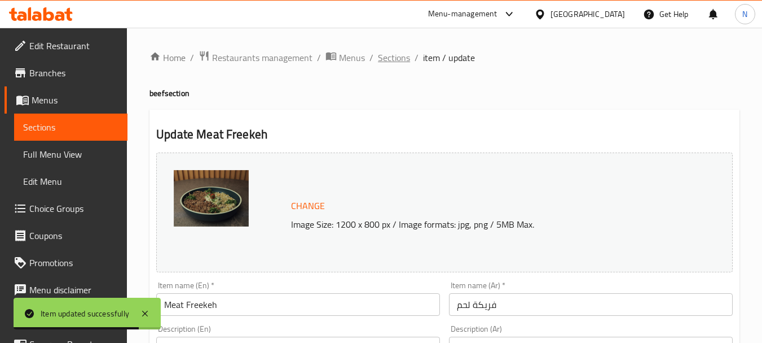
click at [397, 62] on span "Sections" at bounding box center [394, 58] width 32 height 14
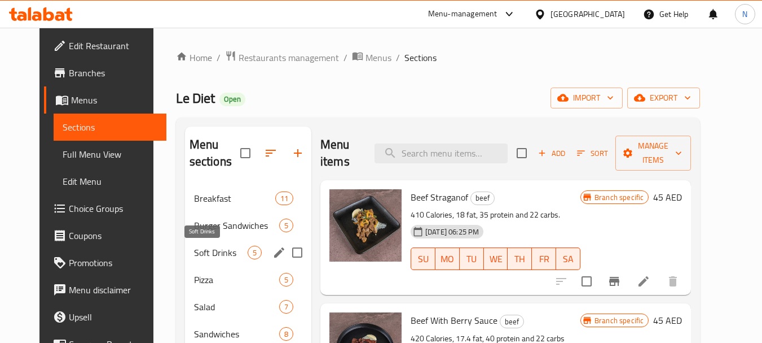
scroll to position [257, 0]
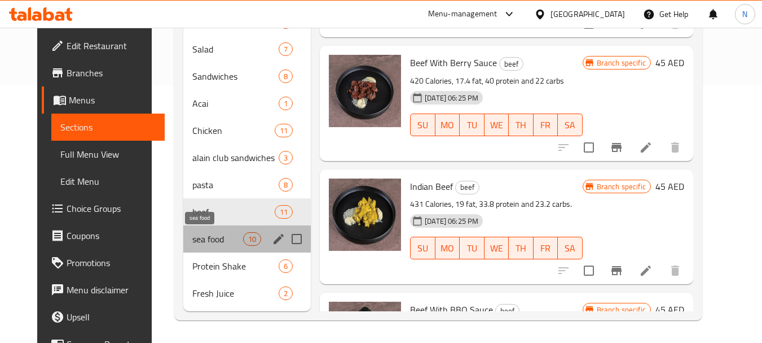
click at [192, 238] on span "sea food" at bounding box center [217, 239] width 51 height 14
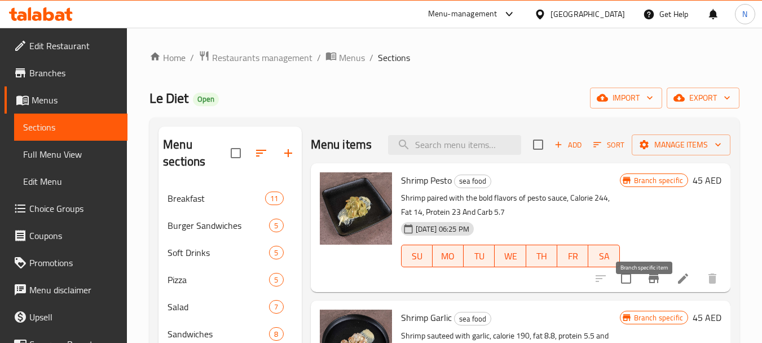
click at [647, 285] on icon "Branch-specific-item" at bounding box center [654, 278] width 14 height 14
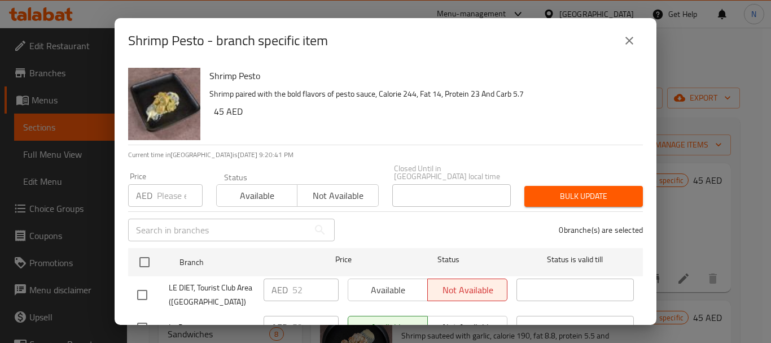
click at [163, 188] on input "number" at bounding box center [180, 195] width 46 height 23
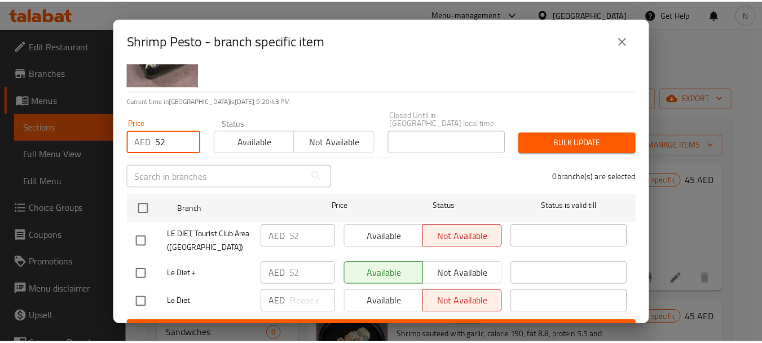
scroll to position [75, 0]
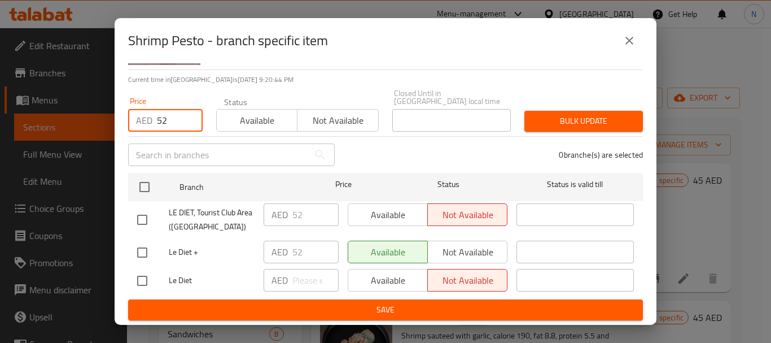
type input "52"
click at [142, 252] on input "checkbox" at bounding box center [142, 252] width 24 height 24
checkbox input "true"
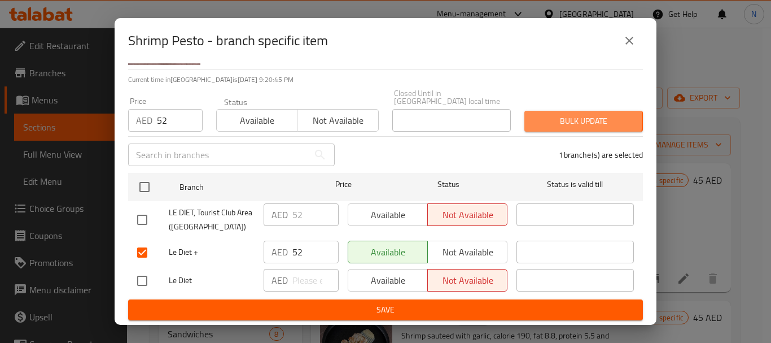
click at [536, 118] on span "Bulk update" at bounding box center [583, 121] width 100 height 14
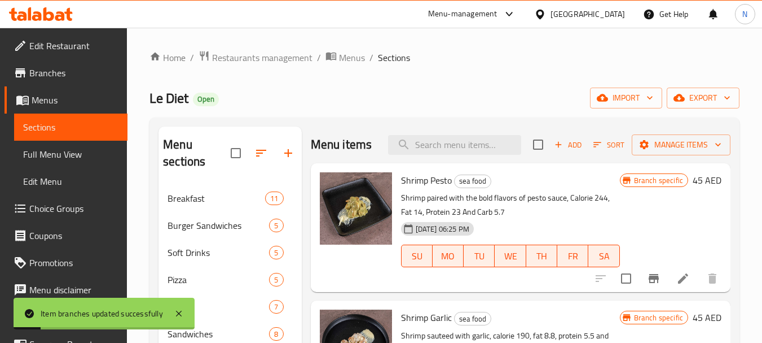
click at [677, 285] on icon at bounding box center [684, 278] width 14 height 14
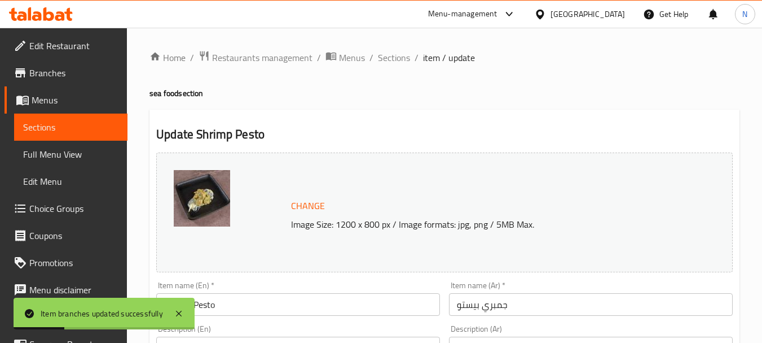
scroll to position [300, 0]
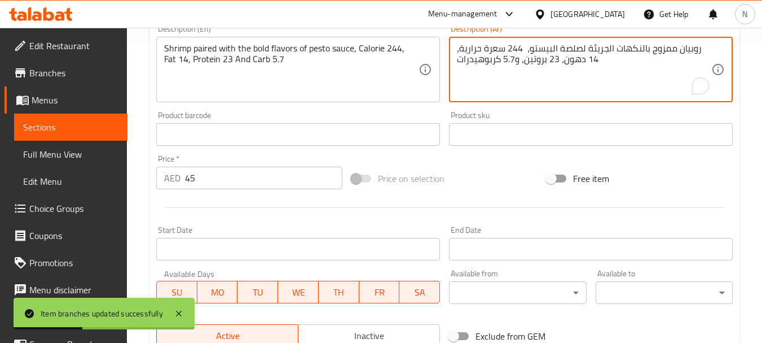
click at [533, 64] on textarea "روبيان ممزوج بالنكهات الجريئة لصلصة البيستو، 244 سعرة حرارية، 14 دهون، 23 بروتي…" at bounding box center [584, 70] width 254 height 54
paste textarea "لسعرات الحراية 392 - الدهون 16 - البروتين 36 - الكاربوهيدرات 19"
type textarea "السعرات الحراية 392 - الدهون 16 - البروتين 36 - الكاربوهيدرات 19"
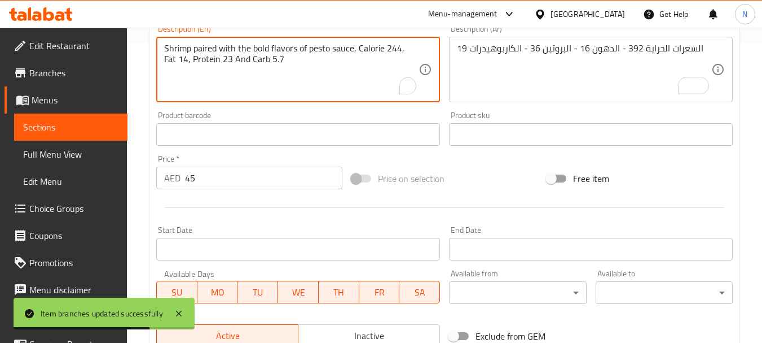
click at [278, 56] on textarea "Shrimp paired with the bold flavors of pesto sauce, Calorie 244, Fat 14, Protei…" at bounding box center [291, 70] width 254 height 54
paste textarea "392 calories, 16 fat, 36 protein ,19 carbs"
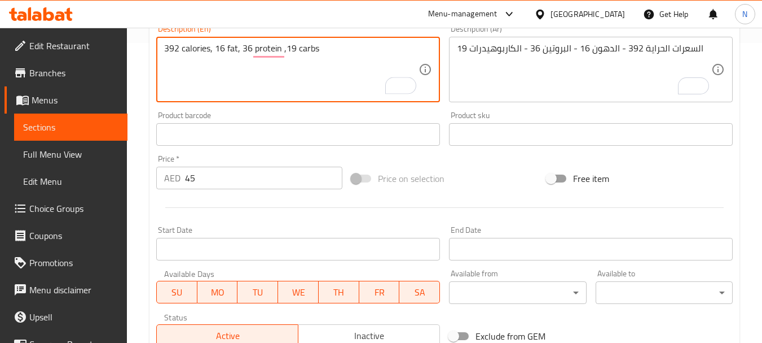
click at [196, 49] on textarea "392 calories, 16 fat, 36 protein ,19 carbs" at bounding box center [291, 70] width 254 height 54
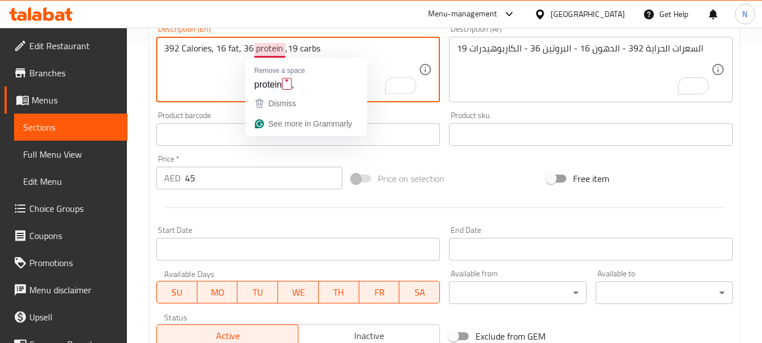
click at [287, 47] on textarea "392 Calories, 16 fat, 36 protein ,19 carbs" at bounding box center [291, 70] width 254 height 54
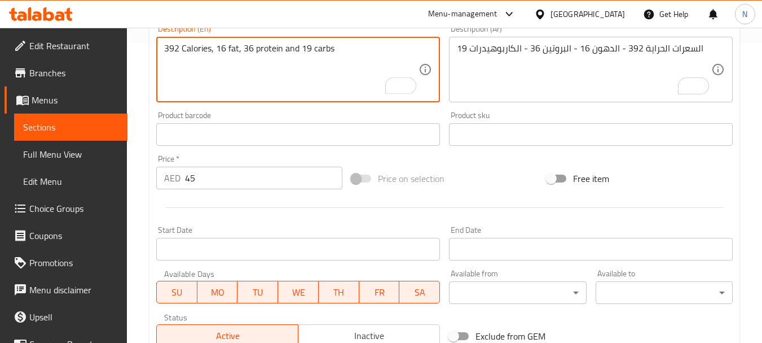
click at [334, 50] on textarea "392 Calories, 16 fat, 36 protein and 19 carbs" at bounding box center [291, 70] width 254 height 54
type textarea "392 Calories, 16 fat, 36 protein and 19 carbs."
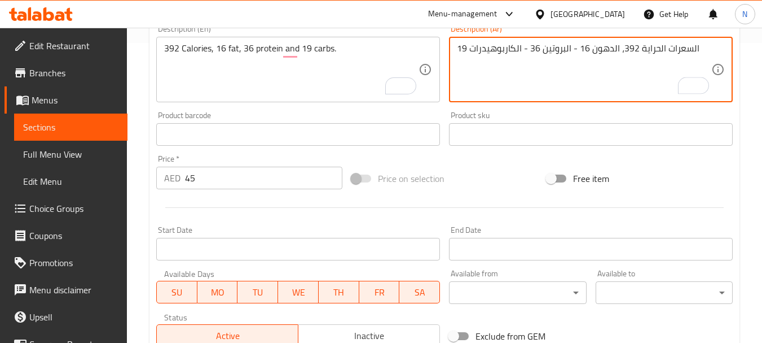
click at [573, 50] on textarea "السعرات الحراية 392، الدهون 16 - البروتين 36 - الكاربوهيدرات 19" at bounding box center [584, 70] width 254 height 54
click at [520, 46] on textarea "السعرات الحراية 392، الدهون 16، البروتين 36 - الكاربوهيدرات 19" at bounding box center [584, 70] width 254 height 54
click at [691, 47] on textarea "السعرات الحراية 392، الدهون 16، البروتين 36 والكاربوهيدرات 19" at bounding box center [584, 70] width 254 height 54
type textarea "السعرات الحراية 392، الدهون 16، البروتين 36 والكاربوهيدرات 19."
click at [515, 162] on div "Change Image Size: 1200 x 800 px / Image formats: jpg, png / 5MB Max. Item name…" at bounding box center [445, 99] width 586 height 503
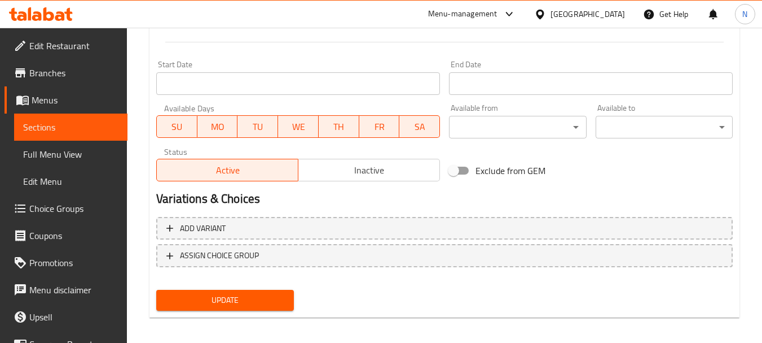
scroll to position [471, 0]
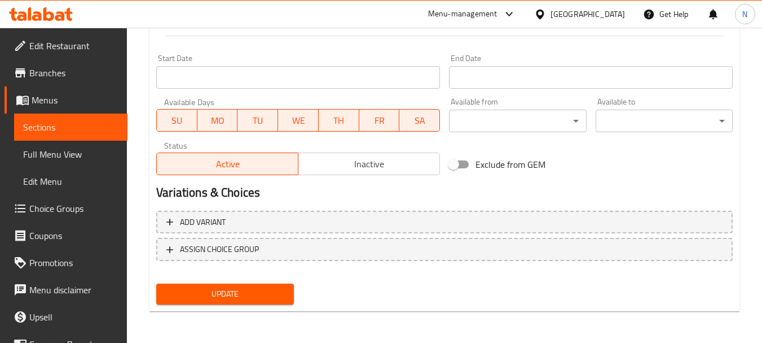
click at [261, 288] on span "Update" at bounding box center [224, 294] width 119 height 14
click at [245, 298] on span "Update" at bounding box center [224, 294] width 119 height 14
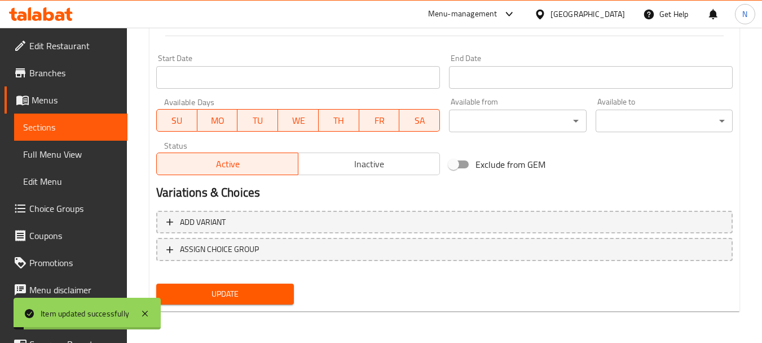
scroll to position [0, 0]
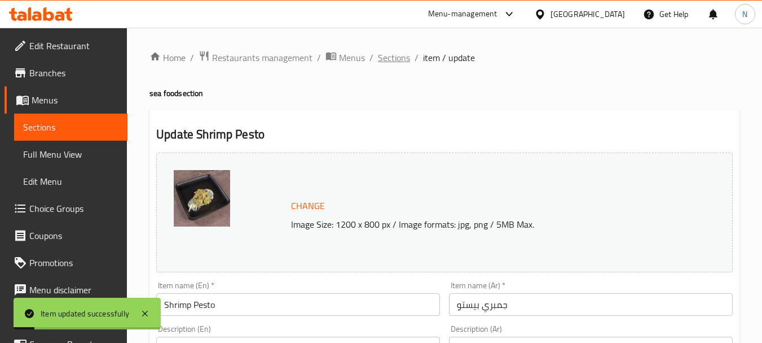
click at [380, 51] on span "Sections" at bounding box center [394, 58] width 32 height 14
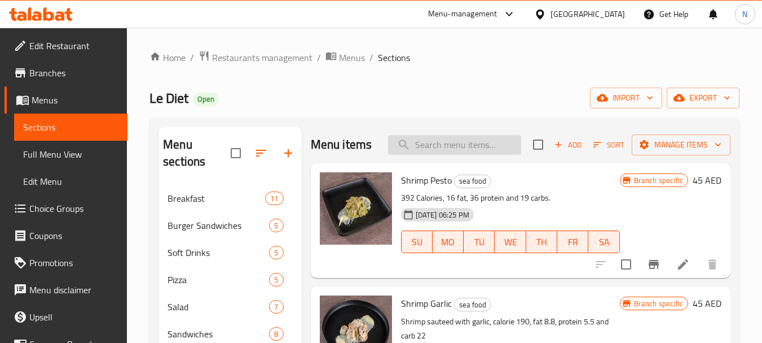
click at [453, 150] on input "search" at bounding box center [454, 145] width 133 height 20
paste input "Mix Seafood"
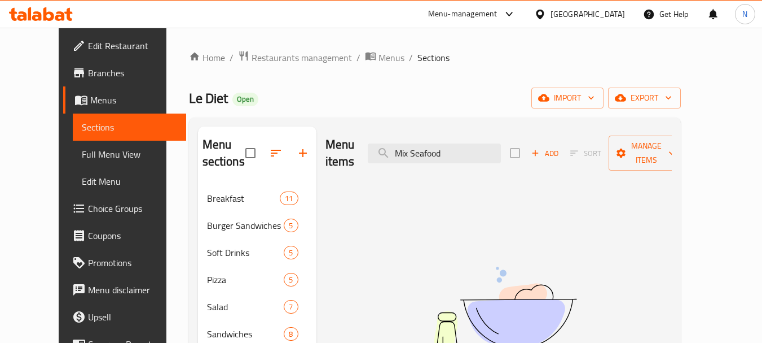
type input "Mix Seafoo"
click at [451, 143] on input "Mix Seafoo" at bounding box center [434, 153] width 133 height 20
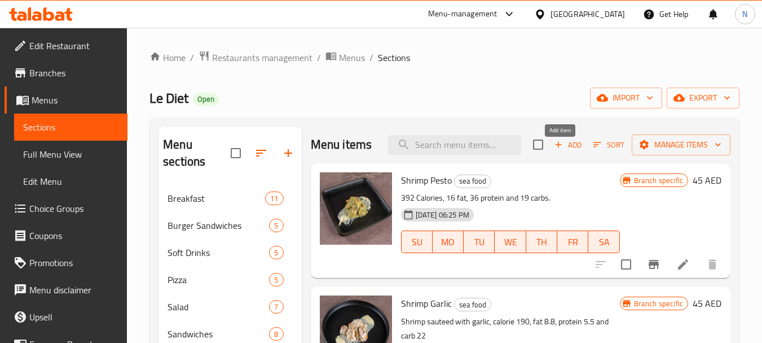
click at [554, 150] on icon "button" at bounding box center [559, 144] width 10 height 10
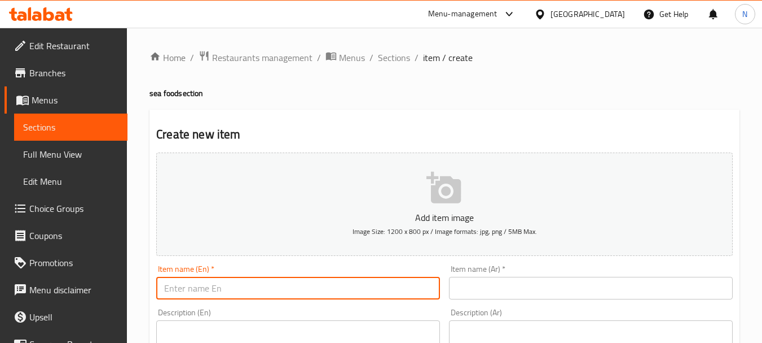
click at [240, 285] on input "text" at bounding box center [298, 288] width 284 height 23
paste input "Mix Seafood"
type input "Mix Seafood"
click at [475, 288] on input "text" at bounding box center [591, 288] width 284 height 23
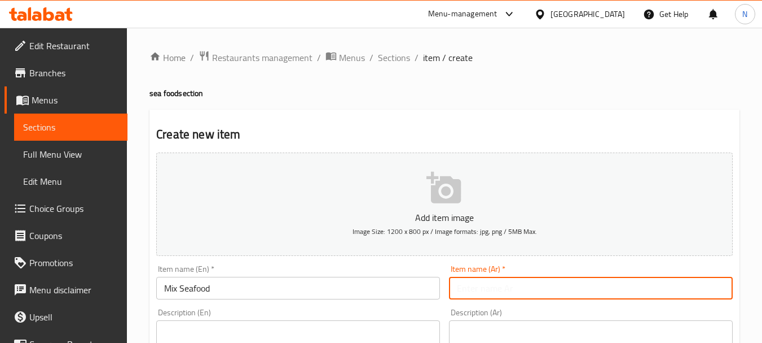
paste input "سي فود مكس"
type input "سي فود مكس"
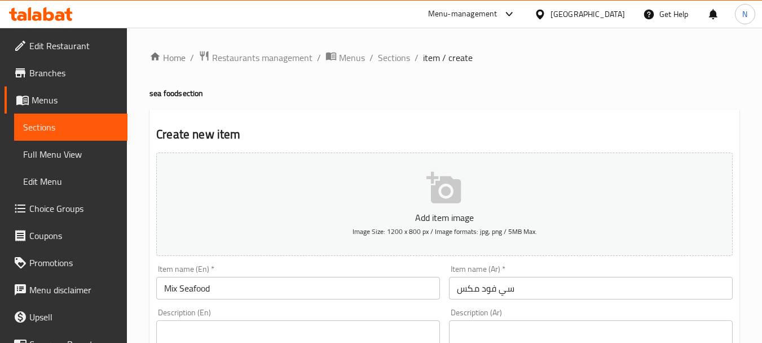
click at [533, 315] on div "Description (Ar) Description (Ar)" at bounding box center [591, 346] width 284 height 77
paste textarea "السعرات الحراية 491 - الدهون 18 - البروتين 47 - الكاربوهيدرات 23"
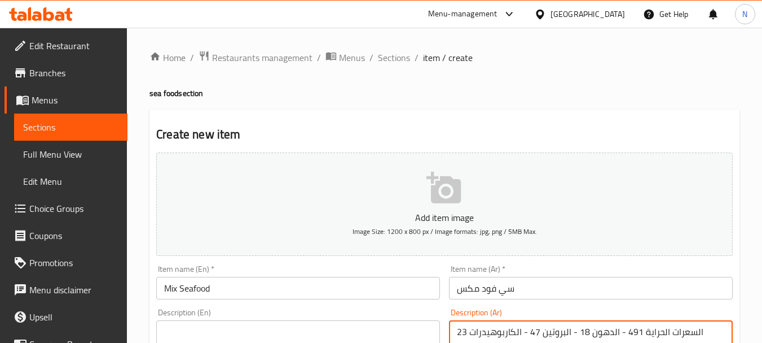
type textarea "السعرات الحراية 491 - الدهون 18 - البروتين 47 - الكاربوهيدرات 23"
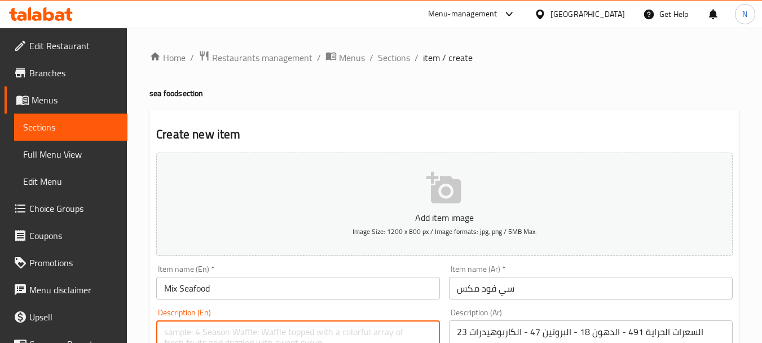
paste textarea "491 calories,18 fat, 47 protein ,23 carbs"
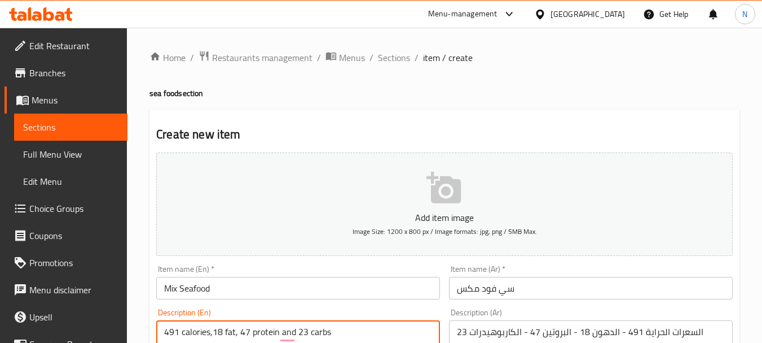
type textarea "491 calories,18 fat, 47 protein and 23 carbs."
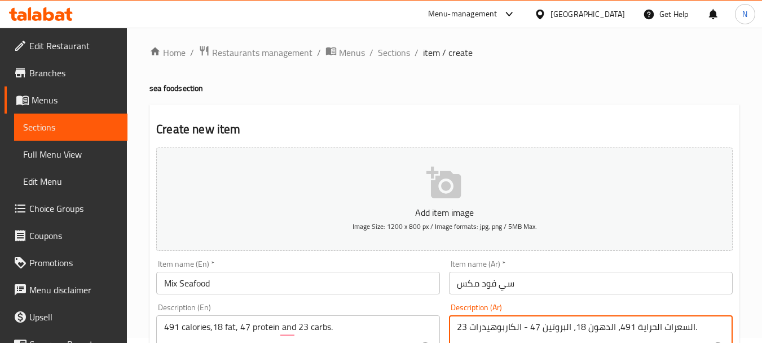
click at [523, 331] on textarea "السعرات الحراية 491، الدهون 18، البروتين 47 - الكاربوهيدرات 23." at bounding box center [584, 348] width 254 height 54
click at [520, 326] on textarea "السعرات الحراية 491، الدهون 18، البروتين 47 - الكاربوهيدرات 23." at bounding box center [584, 348] width 254 height 54
type textarea "السعرات الحراية 491، الدهون 18، البروتين 47 والكاربوهيدرات 23."
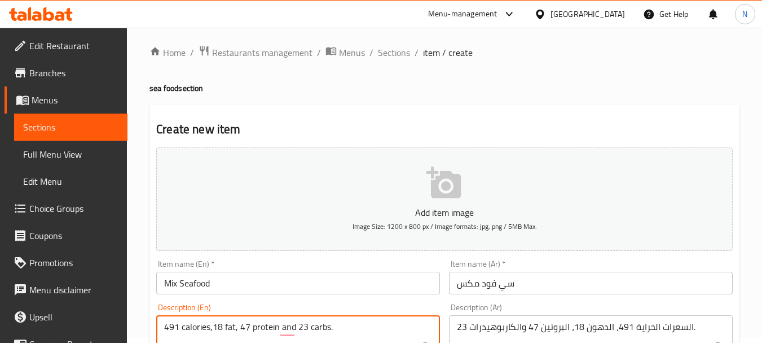
click at [201, 322] on textarea "491 calories,18 fat, 47 protein and 23 carbs." at bounding box center [291, 348] width 254 height 54
type textarea "491 Calories,18 fat, 47 protein and 23 carbs."
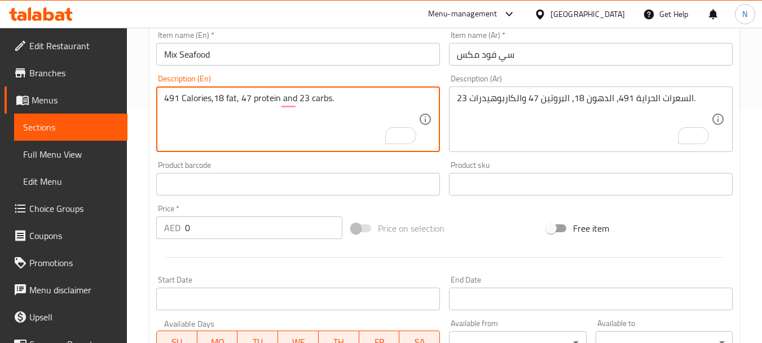
scroll to position [266, 0]
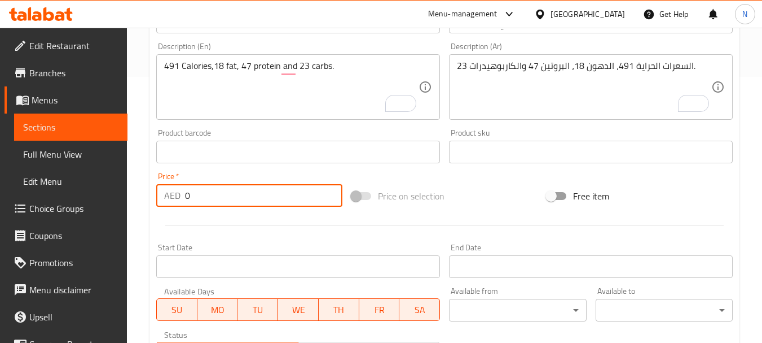
drag, startPoint x: 202, startPoint y: 194, endPoint x: 175, endPoint y: 194, distance: 26.5
click at [175, 194] on div "AED 0 Price *" at bounding box center [249, 195] width 186 height 23
type input "52"
click at [492, 189] on div "Price on selection" at bounding box center [444, 196] width 195 height 30
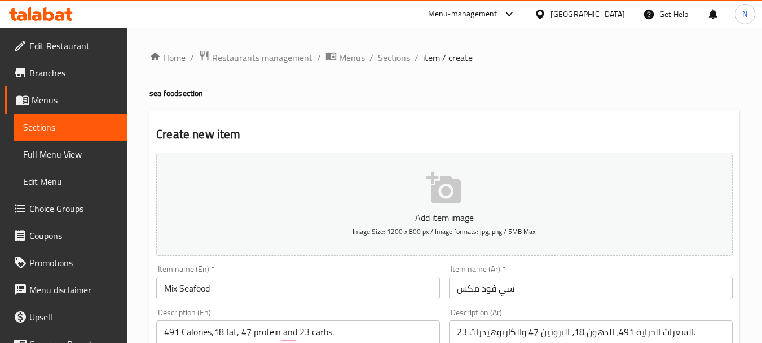
scroll to position [455, 0]
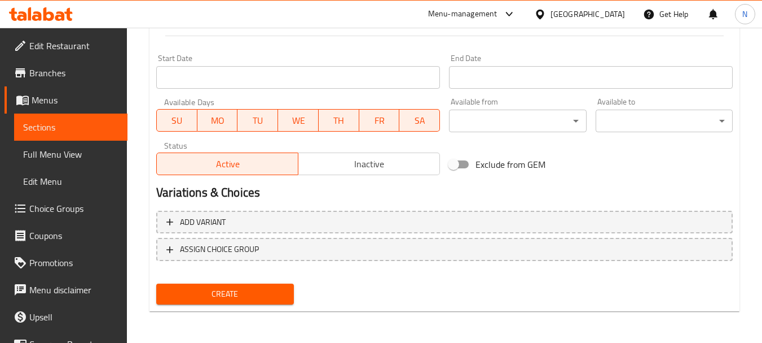
click at [251, 292] on span "Create" at bounding box center [224, 294] width 119 height 14
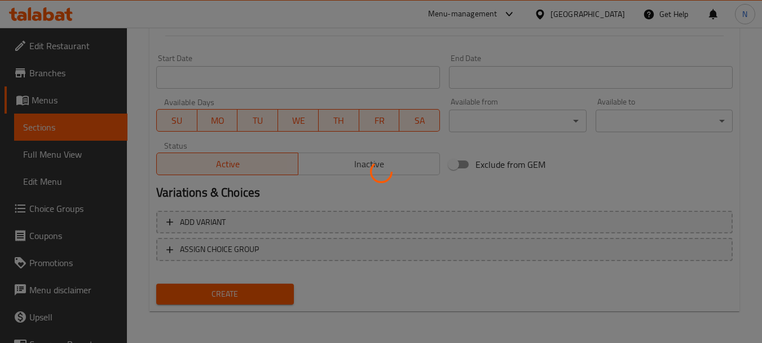
type input "0"
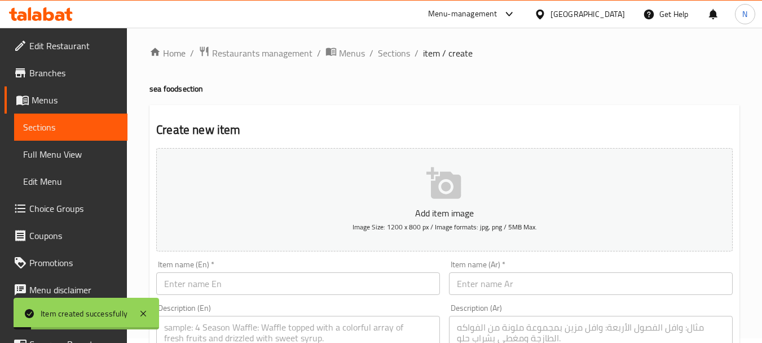
scroll to position [0, 0]
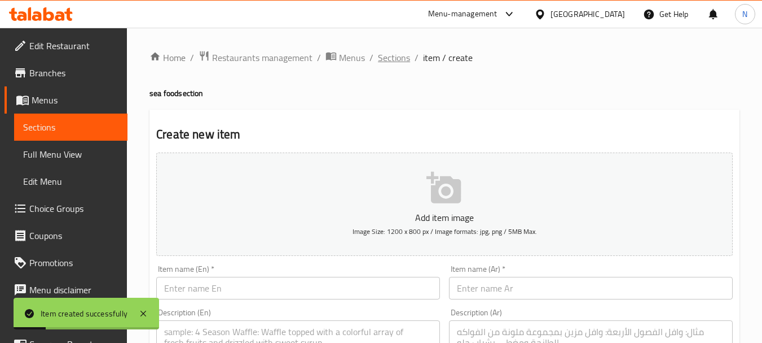
click at [399, 60] on span "Sections" at bounding box center [394, 58] width 32 height 14
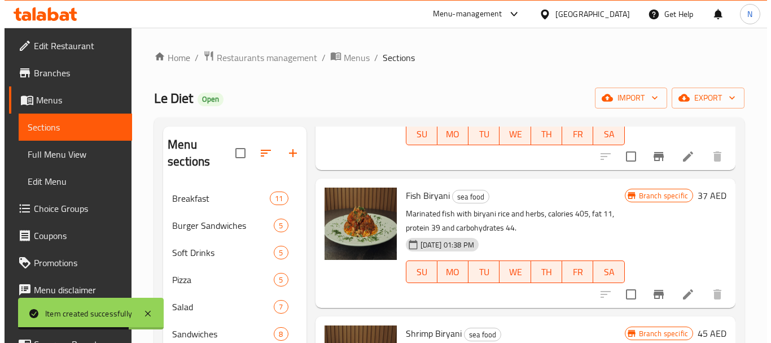
scroll to position [257, 0]
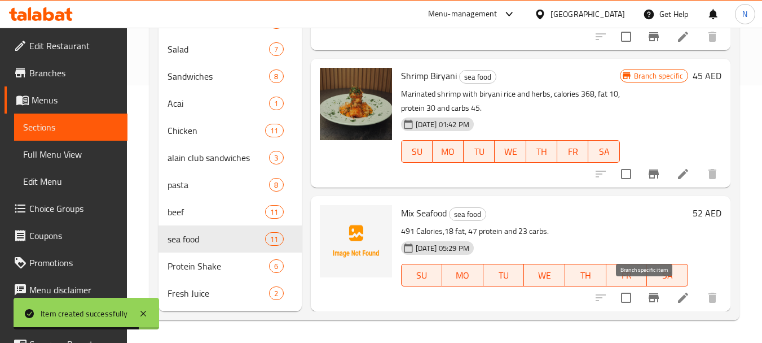
click at [647, 291] on icon "Branch-specific-item" at bounding box center [654, 298] width 14 height 14
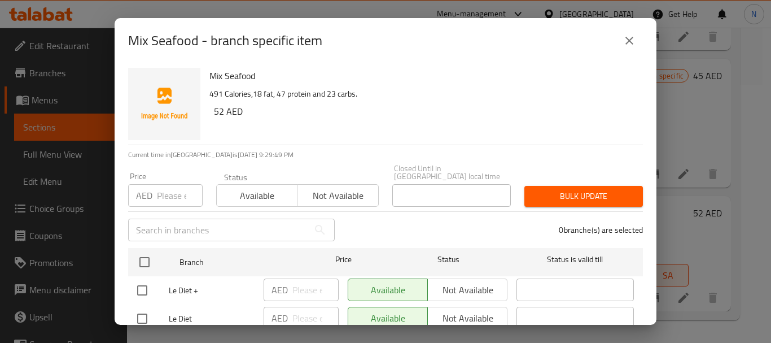
click at [142, 310] on input "checkbox" at bounding box center [142, 318] width 24 height 24
checkbox input "true"
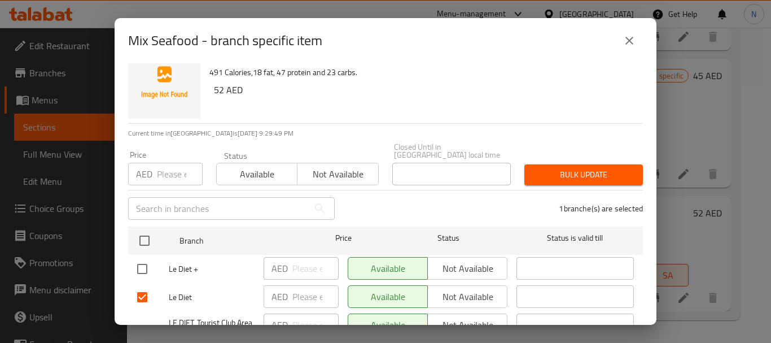
scroll to position [75, 0]
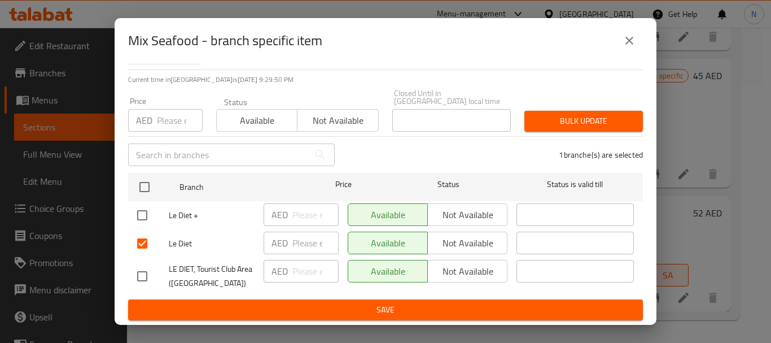
click at [144, 276] on input "checkbox" at bounding box center [142, 276] width 24 height 24
checkbox input "true"
click at [314, 125] on span "Not available" at bounding box center [338, 120] width 72 height 16
click at [564, 125] on span "Bulk update" at bounding box center [583, 121] width 100 height 14
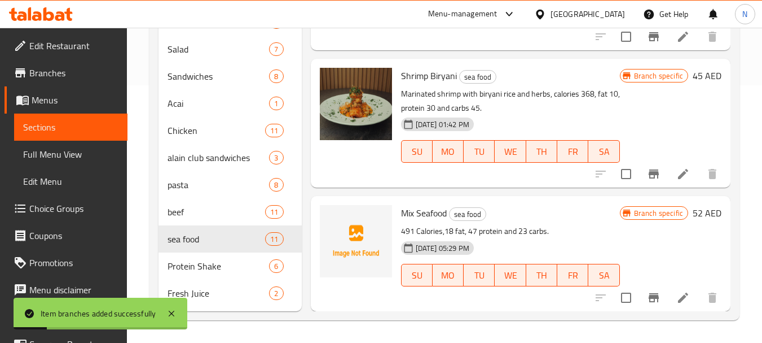
click at [647, 293] on icon "Branch-specific-item" at bounding box center [654, 298] width 14 height 14
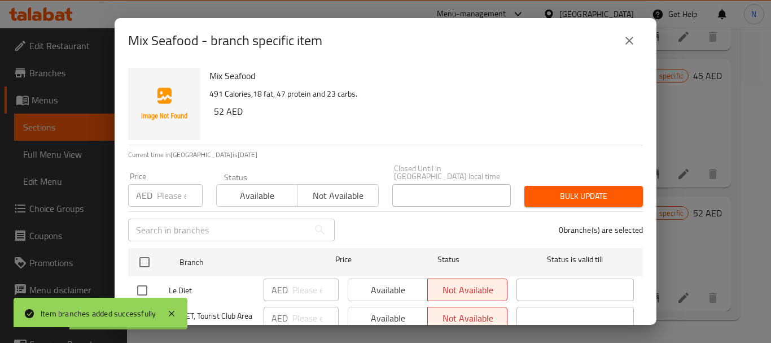
click at [170, 196] on input "number" at bounding box center [180, 195] width 46 height 23
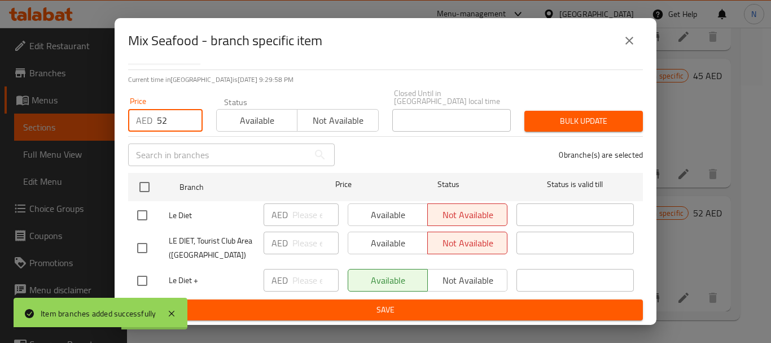
type input "52"
click at [142, 279] on input "checkbox" at bounding box center [142, 281] width 24 height 24
checkbox input "true"
click at [583, 116] on span "Bulk update" at bounding box center [583, 121] width 100 height 14
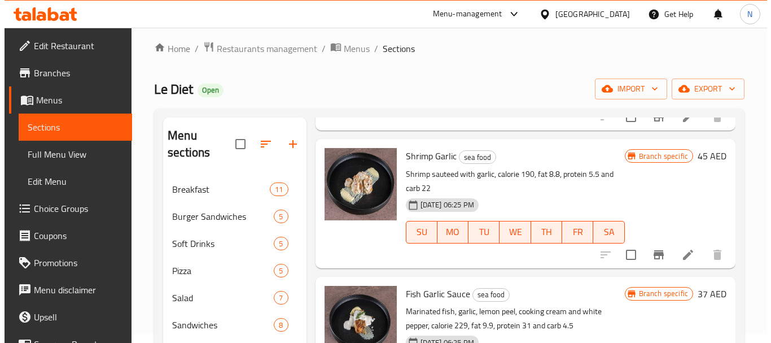
scroll to position [116, 0]
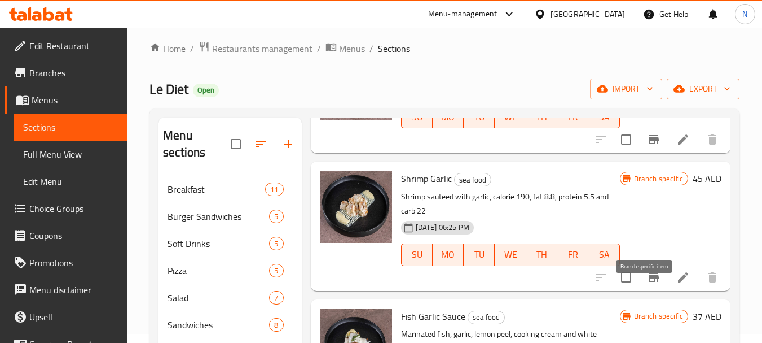
click at [649, 282] on icon "Branch-specific-item" at bounding box center [654, 277] width 10 height 9
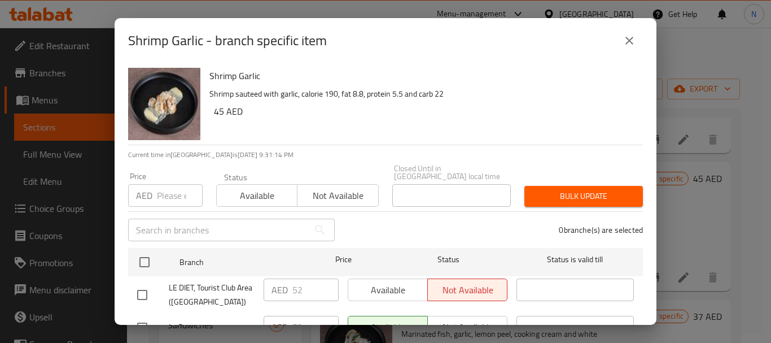
click at [158, 190] on input "number" at bounding box center [180, 195] width 46 height 23
type input "52"
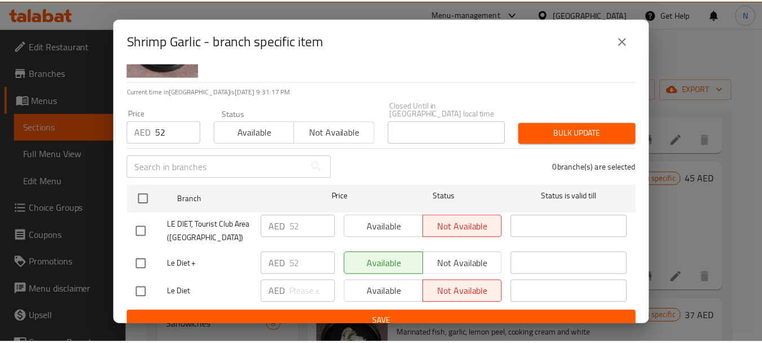
scroll to position [71, 0]
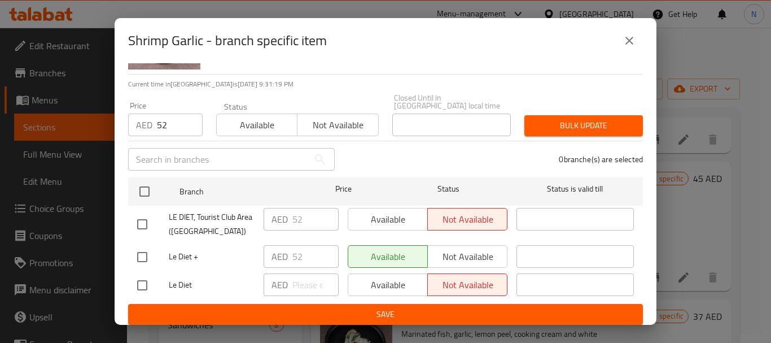
click at [142, 257] on input "checkbox" at bounding box center [142, 257] width 24 height 24
checkbox input "true"
click at [593, 124] on span "Bulk update" at bounding box center [583, 126] width 100 height 14
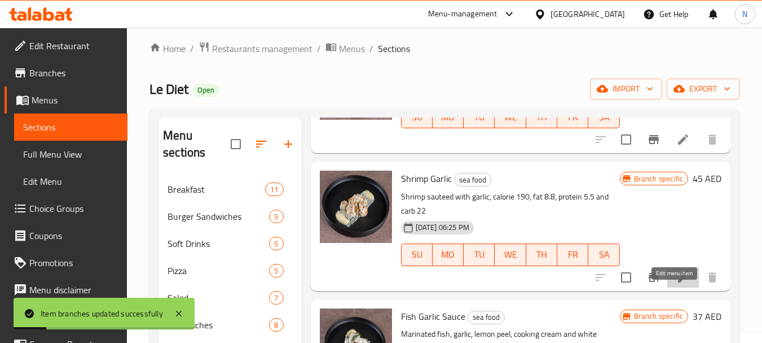
click at [679, 284] on icon at bounding box center [684, 277] width 14 height 14
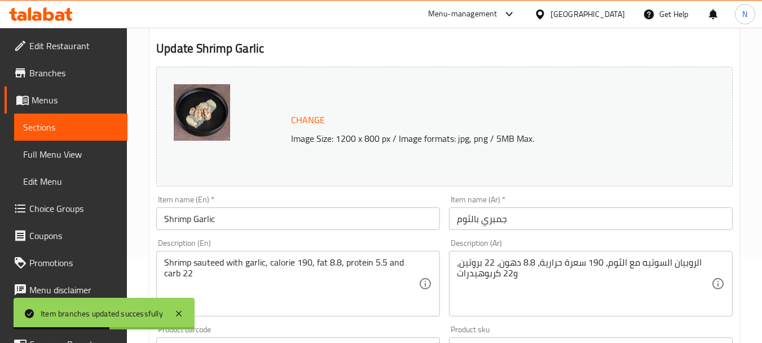
scroll to position [90, 0]
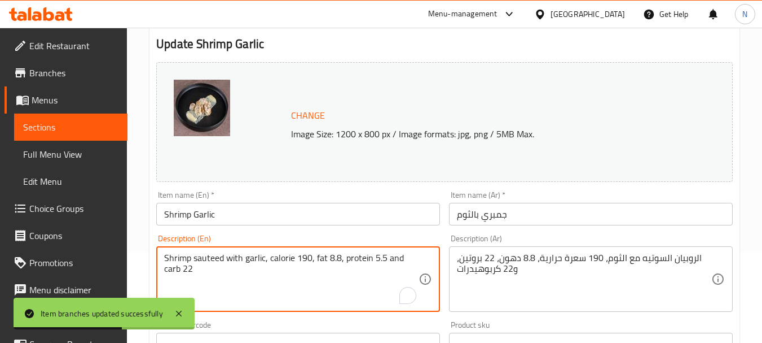
click at [305, 260] on textarea "Shrimp sauteed with garlic, calorie 190, fat 8.8, protein 5.5 and carb 22" at bounding box center [291, 279] width 254 height 54
paste textarea "398 calories,16 fat, 36 protein ,19 carbs"
click at [204, 257] on textarea "398 calories,16 fat, 36 protein ,19 carbs" at bounding box center [291, 279] width 254 height 54
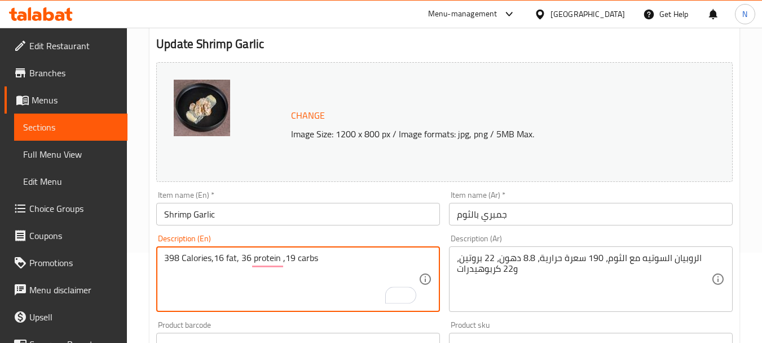
click at [286, 261] on textarea "398 Calories,16 fat, 36 protein ,19 carbs" at bounding box center [291, 279] width 254 height 54
type textarea "398 Calories,16 fat, 36 protein and 19 carbs"
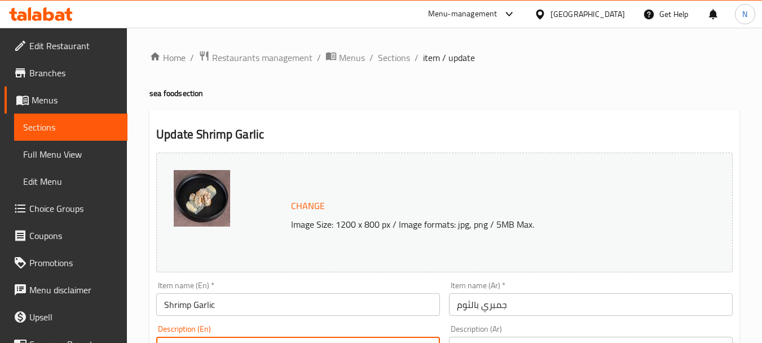
scroll to position [90, 0]
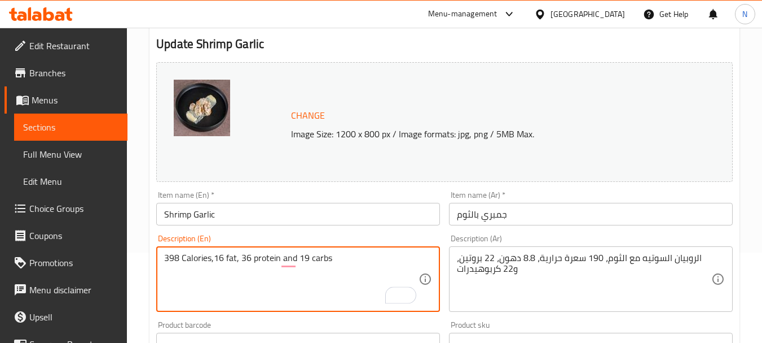
click at [331, 258] on textarea "398 Calories,16 fat, 36 protein and 19 carbs" at bounding box center [291, 279] width 254 height 54
type textarea "398 Calories,16 fat, 36 protein and 19 carbs."
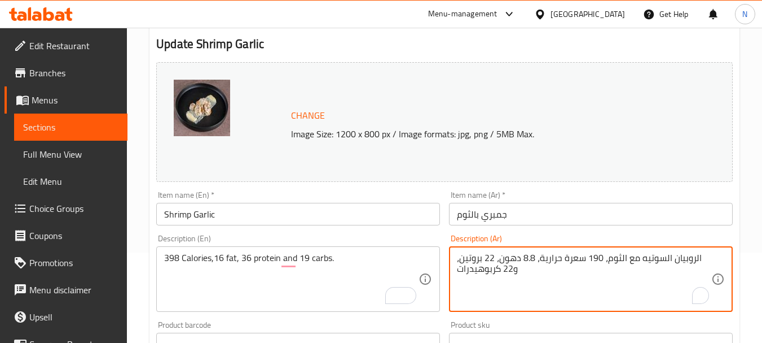
click at [477, 268] on textarea "الروبيان السوتيه مع الثوم، 190 سعرة حرارية، 8.8 دهون، 22 بروتين، و22 كربوهيدرات" at bounding box center [584, 279] width 254 height 54
paste textarea "عرات الحراية 398 - الدهون 16 - البروتين 36 - الكاربوهيدرات 19"
click at [619, 259] on textarea "السعرات الحراية 398 - الدهون 16 - البروتين 36 - الكاربوهيدرات 19" at bounding box center [584, 279] width 254 height 54
click at [572, 260] on textarea "السعرات الحراية 398، الدهون 16 - البروتين 36 - الكاربوهيدرات 19" at bounding box center [584, 279] width 254 height 54
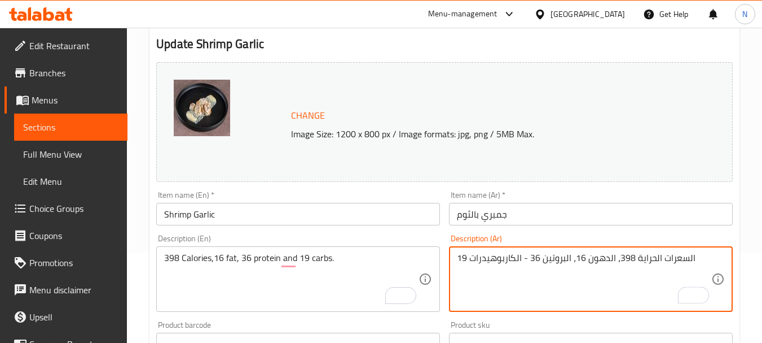
click at [521, 261] on textarea "السعرات الحراية 398، الدهون 16، البروتين 36 - الكاربوهيدرات 19" at bounding box center [584, 279] width 254 height 54
click at [691, 257] on textarea "السعرات الحراية 398، الدهون 16، البروتين 36 والكاربوهيدرات 19" at bounding box center [584, 279] width 254 height 54
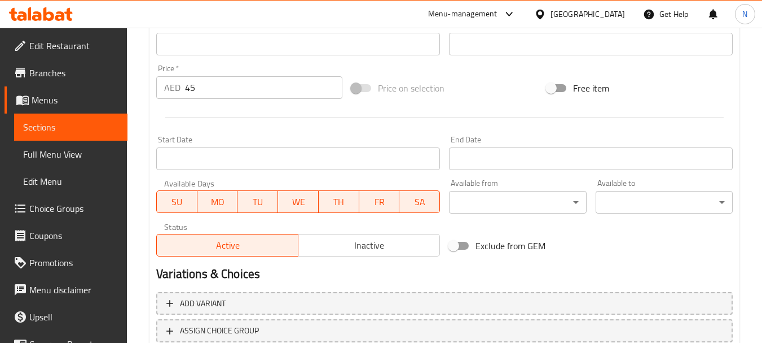
type textarea "السعرات الحراية 398، الدهون 16، البروتين 36 والكاربوهيدرات 19."
click at [513, 82] on div "Price on selection" at bounding box center [444, 88] width 195 height 30
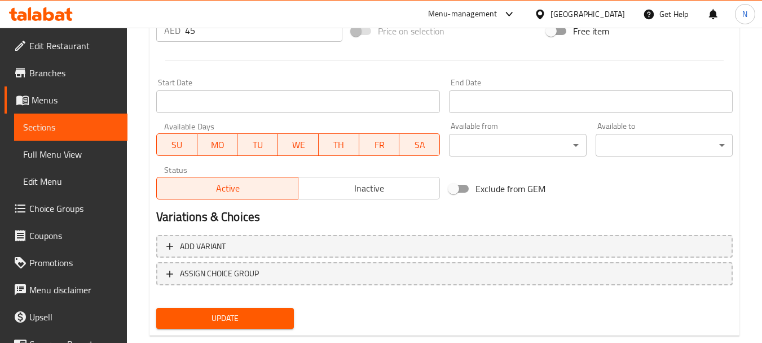
scroll to position [471, 0]
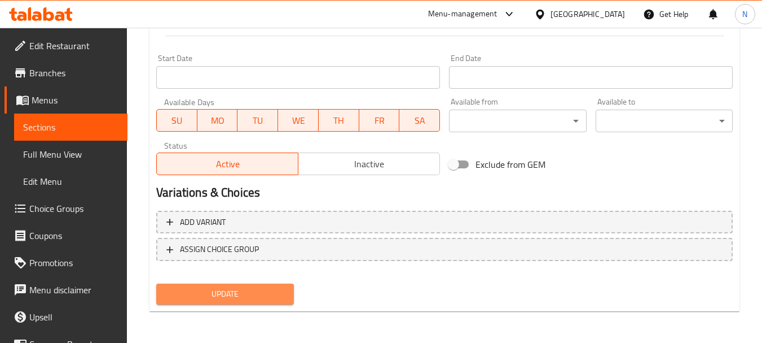
click at [252, 291] on span "Update" at bounding box center [224, 294] width 119 height 14
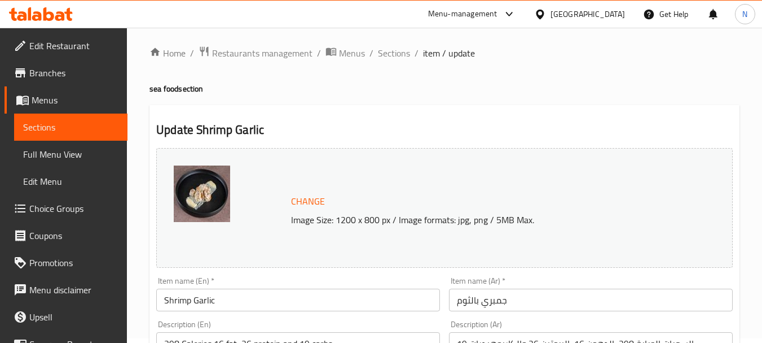
scroll to position [0, 0]
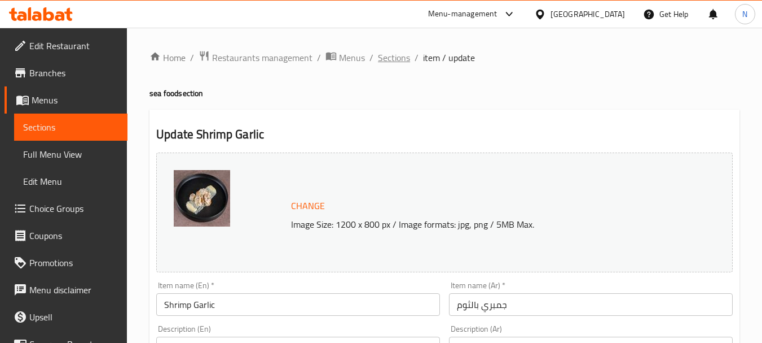
click at [401, 60] on span "Sections" at bounding box center [394, 58] width 32 height 14
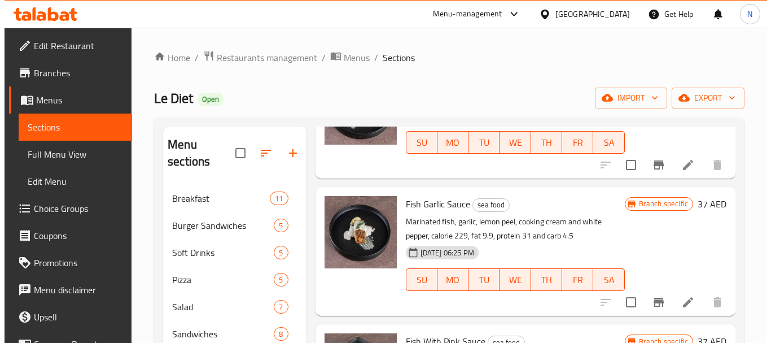
scroll to position [227, 0]
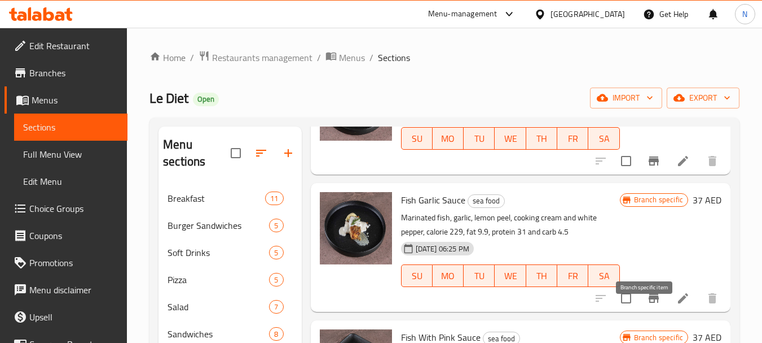
click at [649, 302] on icon "Branch-specific-item" at bounding box center [654, 297] width 10 height 9
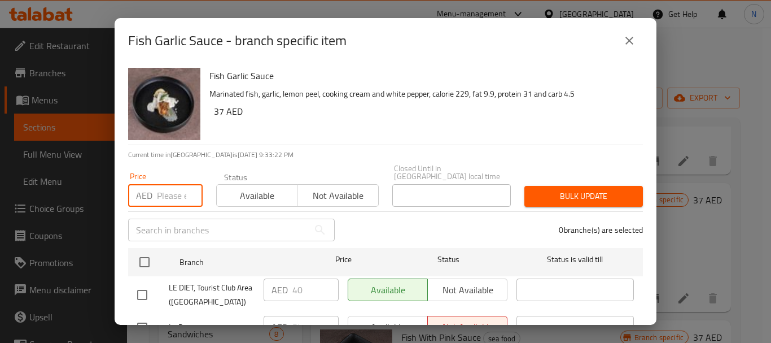
click at [175, 196] on input "number" at bounding box center [180, 195] width 46 height 23
type input "40"
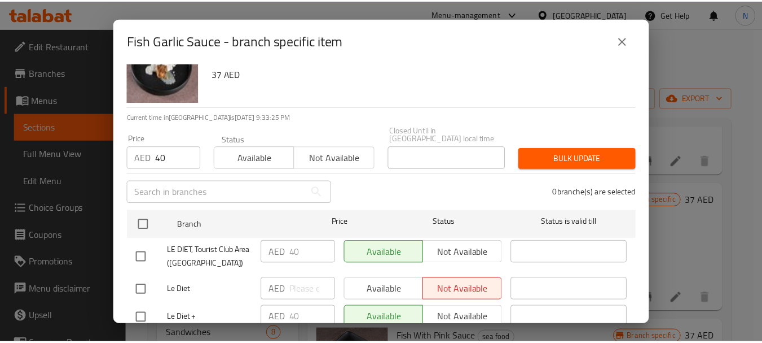
scroll to position [47, 0]
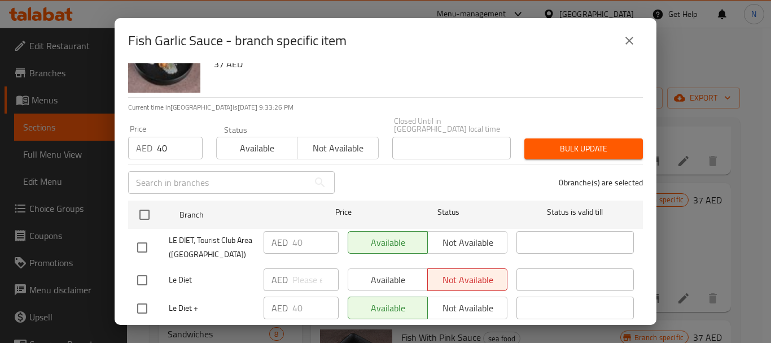
click at [144, 310] on input "checkbox" at bounding box center [142, 308] width 24 height 24
checkbox input "true"
click at [544, 156] on button "Bulk update" at bounding box center [583, 148] width 119 height 21
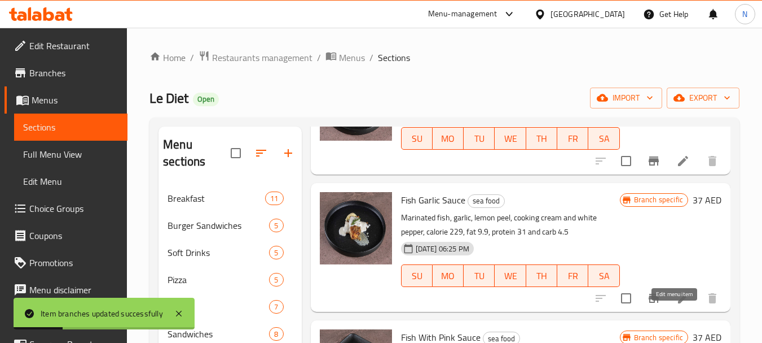
click at [677, 305] on icon at bounding box center [684, 298] width 14 height 14
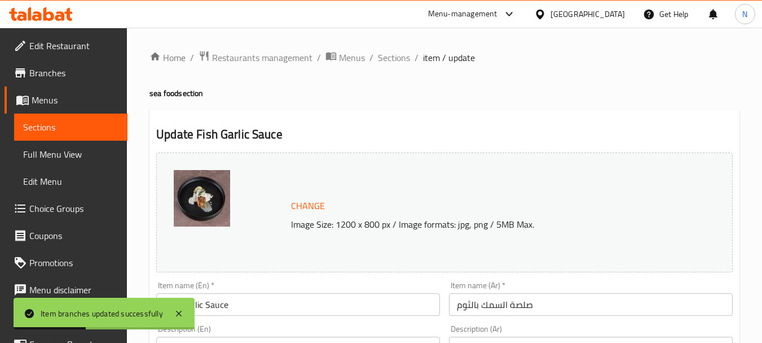
scroll to position [300, 0]
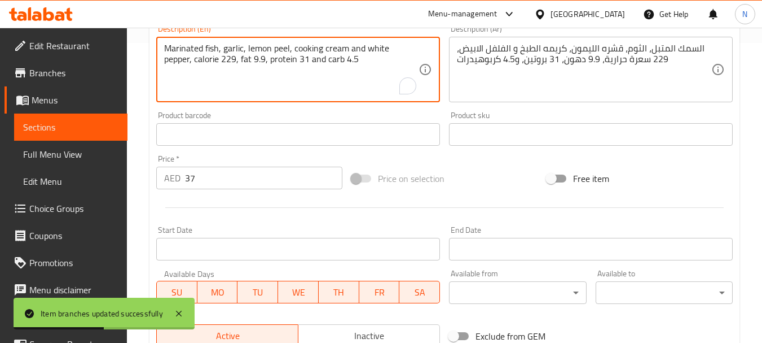
click at [254, 63] on textarea "Marinated fish, garlic, lemon peel, cooking cream and white pepper, calorie 229…" at bounding box center [291, 70] width 254 height 54
paste textarea "السعرات الحراية 410 - الدهون 19 - البروتين 39 - الكاربوهيدرات 21"
type textarea "السعرات الحراية 410 - الدهون 19 - البروتين 39 - الكاربوهيدرات 21"
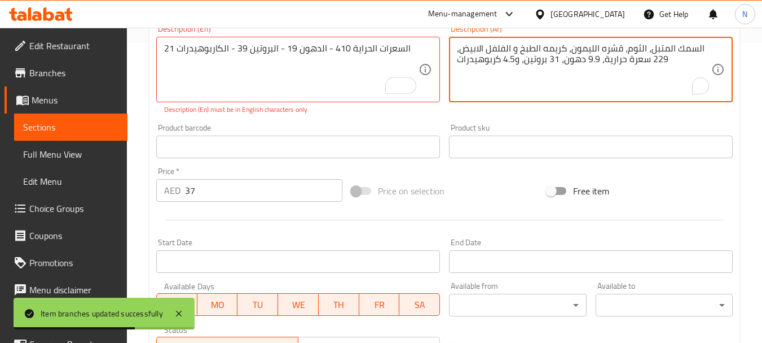
click at [534, 63] on textarea "السمك المتبل، الثوم، قشره الليمون، كريمه الطبخ و الفلفل الابيض، 229 سعرة حرارية…" at bounding box center [584, 70] width 254 height 54
paste textarea "عرات الحراية 410 - الدهون 19 - البروتين 39 - الكاربوهيدرات 21"
type textarea "السعرات الحراية 410 - الدهون 19 - البروتين 39 - الكاربوهيدرات 21"
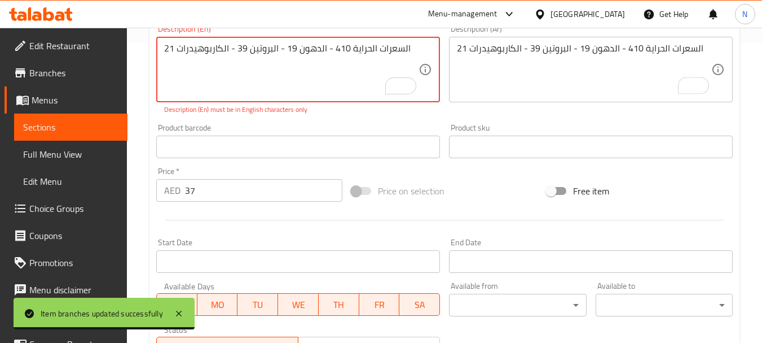
click at [260, 49] on textarea "السعرات الحراية 410 - الدهون 19 - البروتين 39 - الكاربوهيدرات 21" at bounding box center [291, 70] width 254 height 54
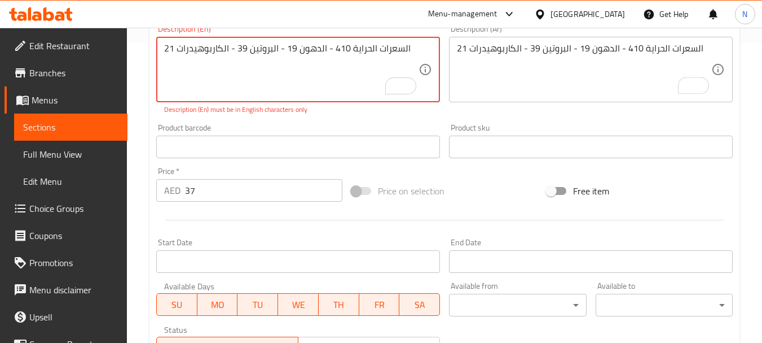
click at [260, 49] on textarea "السعرات الحراية 410 - الدهون 19 - البروتين 39 - الكاربوهيدرات 21" at bounding box center [291, 70] width 254 height 54
paste textarea "410 calories, 19 fat, 39 protein ,21 carbs"
click at [286, 53] on textarea "410 calories, 19 fat, 39 protein ,21 carbs" at bounding box center [291, 70] width 254 height 54
click at [331, 52] on textarea "410 calories, 19 fat, 39 protein and 21 carbs" at bounding box center [291, 70] width 254 height 54
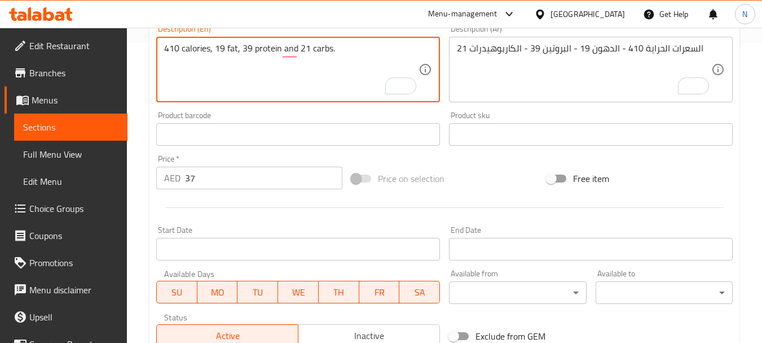
click at [196, 52] on textarea "410 calories, 19 fat, 39 protein and 21 carbs." at bounding box center [291, 70] width 254 height 54
type textarea "410 Calories, 19 fat, 39 protein and 21 carbs."
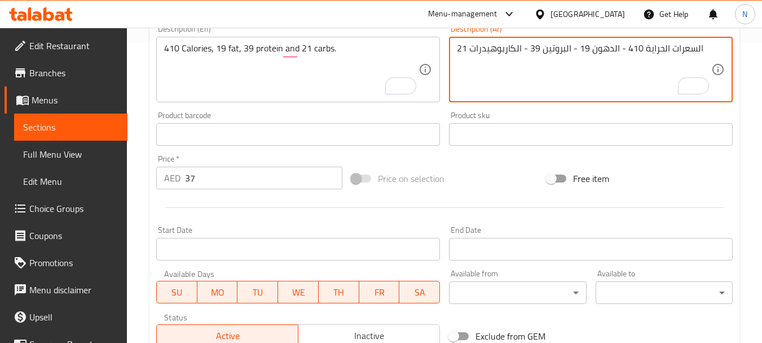
click at [621, 45] on textarea "السعرات الحراية 410 - الدهون 19 - البروتين 39 - الكاربوهيدرات 21" at bounding box center [584, 70] width 254 height 54
click at [571, 49] on textarea "السعرات الحراية 410، الدهون 19 - البروتين 39 - الكاربوهيدرات 21" at bounding box center [584, 70] width 254 height 54
click at [520, 49] on textarea "السعرات الحراية 410، الدهون 19، البروتين 39 - الكاربوهيدرات 21" at bounding box center [584, 70] width 254 height 54
click at [607, 88] on textarea "السعرات الحراية 410، الدهون 19، البروتين 39 والكاربوهيدرات 21" at bounding box center [584, 70] width 254 height 54
click at [692, 55] on textarea "السعرات الحراية 410، الدهون 19، البروتين 39 والكاربوهيدرات 21" at bounding box center [584, 70] width 254 height 54
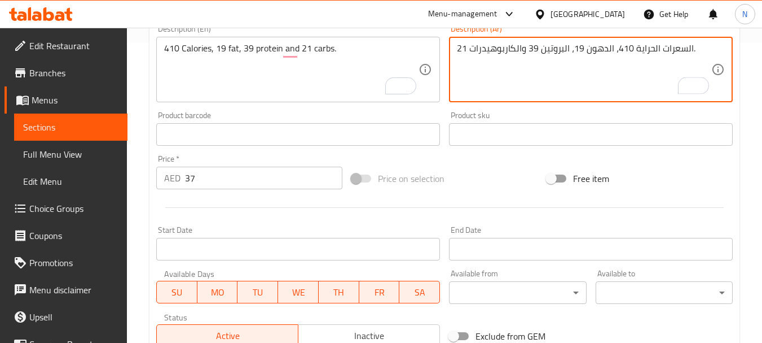
type textarea "السعرات الحراية 410، الدهون 19، البروتين 39 والكاربوهيدرات 21."
click at [499, 179] on div "Price on selection" at bounding box center [444, 178] width 195 height 30
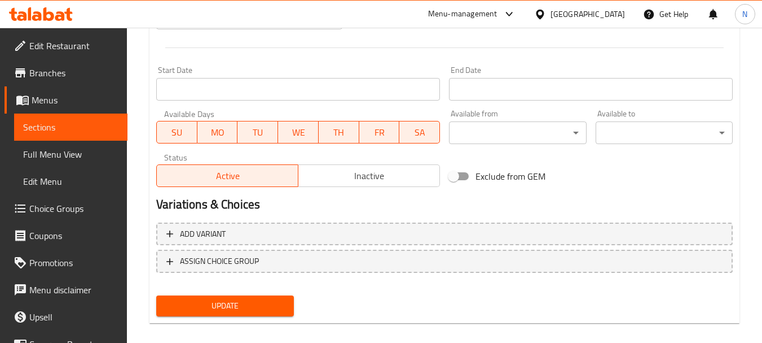
scroll to position [471, 0]
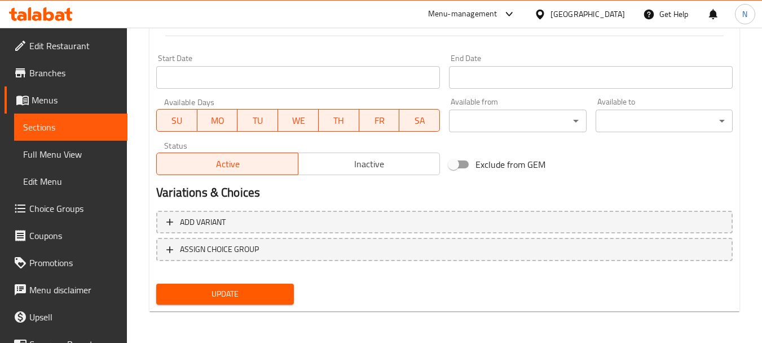
click at [222, 292] on span "Update" at bounding box center [224, 294] width 119 height 14
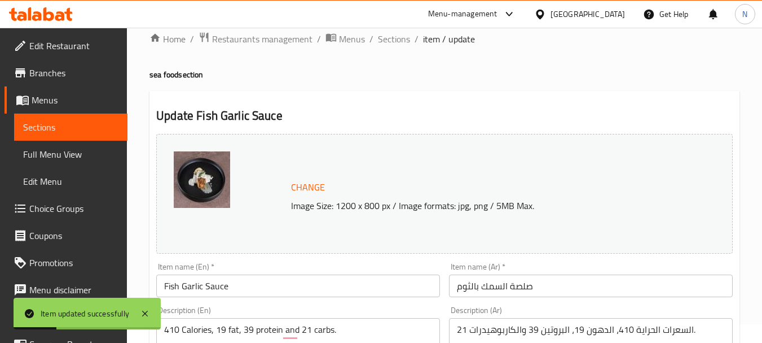
scroll to position [0, 0]
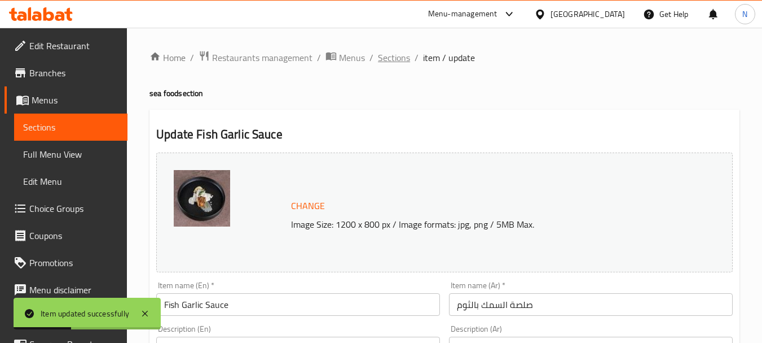
click at [388, 63] on span "Sections" at bounding box center [394, 58] width 32 height 14
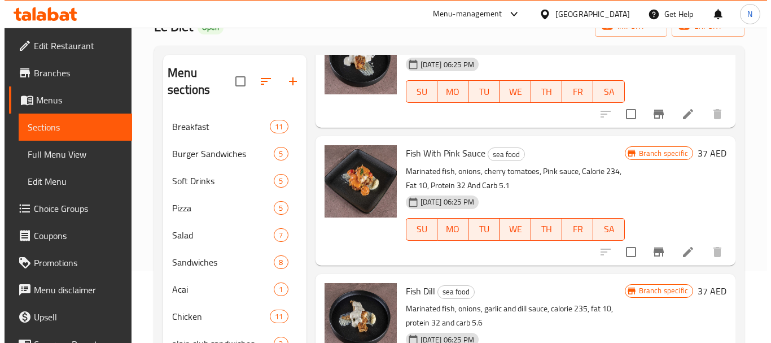
scroll to position [73, 0]
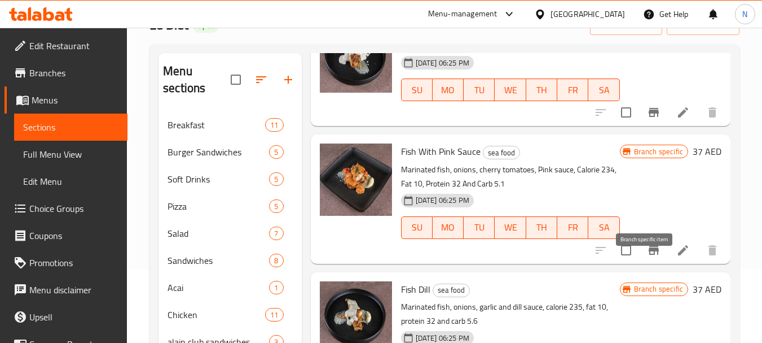
click at [649, 254] on icon "Branch-specific-item" at bounding box center [654, 249] width 10 height 9
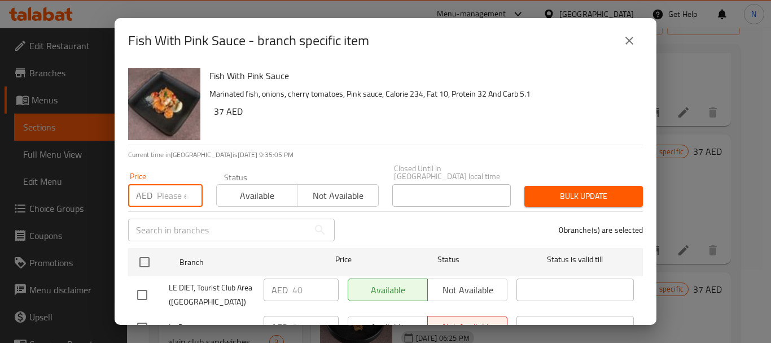
click at [160, 198] on input "number" at bounding box center [180, 195] width 46 height 23
type input "40"
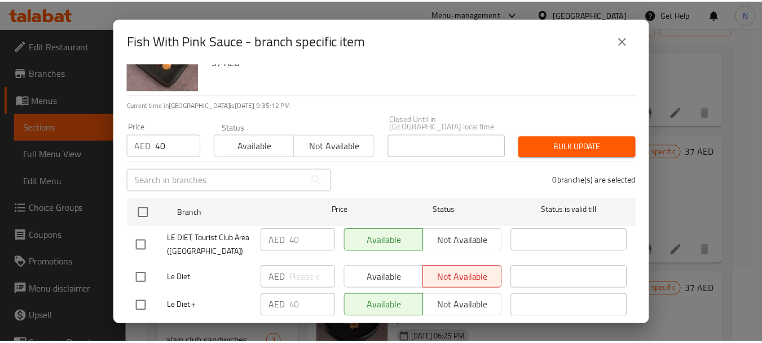
scroll to position [55, 0]
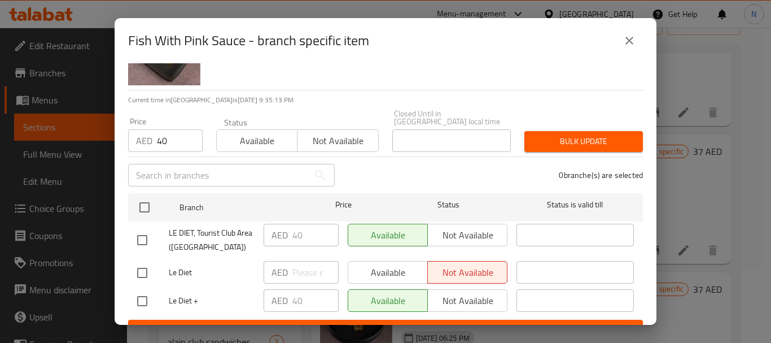
click at [138, 302] on input "checkbox" at bounding box center [142, 301] width 24 height 24
checkbox input "true"
click at [594, 141] on span "Bulk update" at bounding box center [583, 141] width 100 height 14
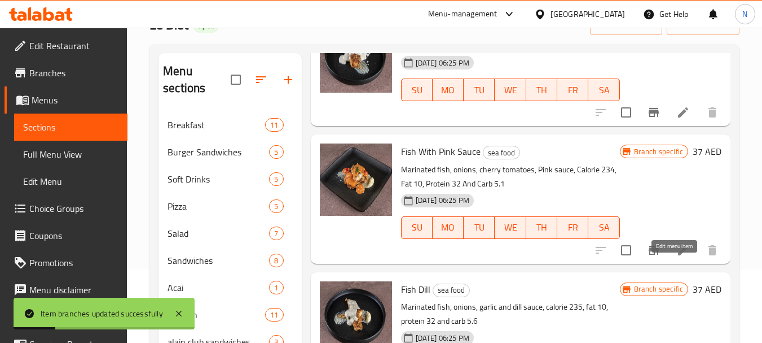
click at [678, 255] on icon at bounding box center [683, 250] width 10 height 10
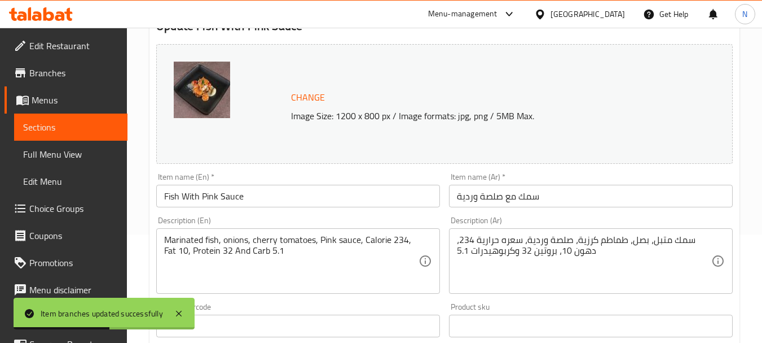
scroll to position [114, 0]
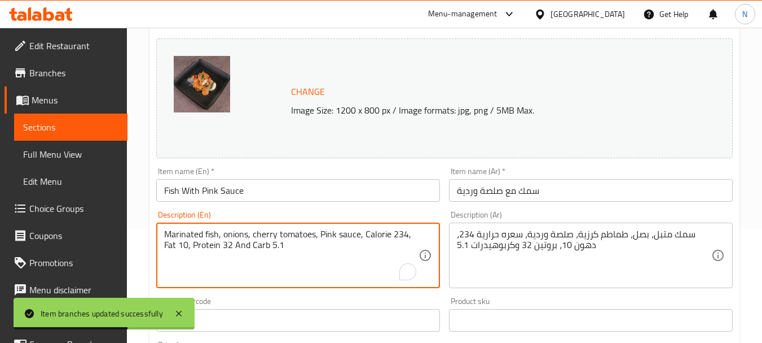
click at [256, 238] on textarea "Marinated fish, onions, cherry tomatoes, Pink sauce, Calorie 234, Fat 10, Prote…" at bounding box center [291, 256] width 254 height 54
paste textarea "السعرات الحراية 403 - الدهون 12 - البروتين 33 - الكاربوهيدرات 19"
type textarea "السعرات الحراية 403 - الدهون 12 - البروتين 33 - الكاربوهيدرات 19"
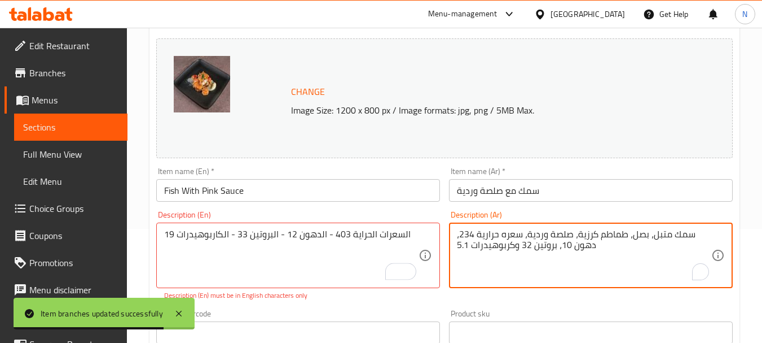
click at [489, 243] on textarea "سمك متبل، بصل، طماطم كرزية، صلصة وردية، سعره حرارية 234، دهون 10، بروتين 32 وكر…" at bounding box center [584, 256] width 254 height 54
paste textarea "لسعرات الحراية 403 - الدهون 12 - البروتين 33 - الكاربوهيدرات 19"
type textarea "السعرات الحراية 403 - الدهون 12 - البروتين 33 - الكاربوهيدرات 19"
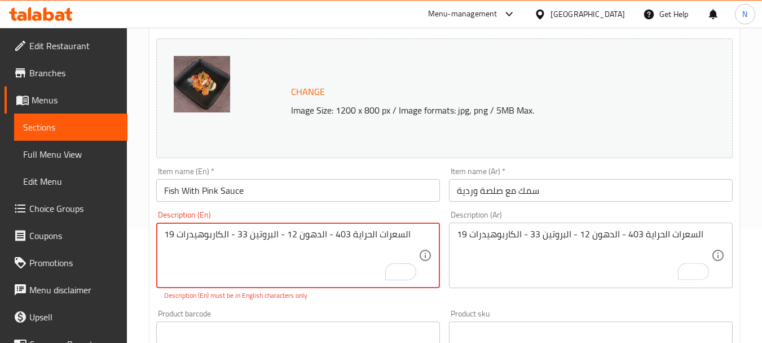
click at [248, 239] on textarea "السعرات الحراية 403 - الدهون 12 - البروتين 33 - الكاربوهيدرات 19" at bounding box center [291, 256] width 254 height 54
paste textarea "403 calories, 12 fat, 33 protein ,19 carbs"
click at [197, 230] on textarea "403 calories, 12 fat, 33 protein ,19 carbs" at bounding box center [291, 256] width 254 height 54
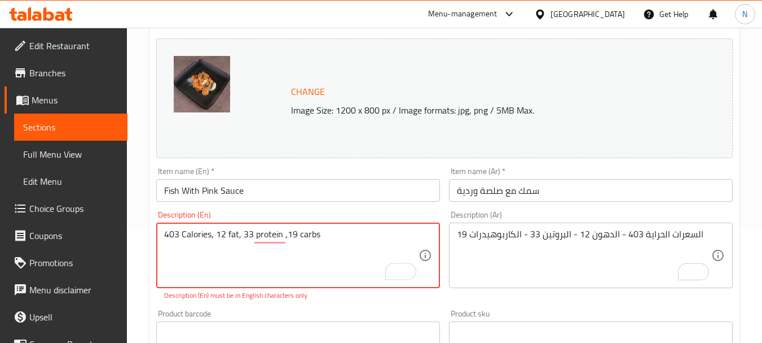
click at [287, 235] on textarea "403 Calories, 12 fat, 33 protein ,19 carbs" at bounding box center [291, 256] width 254 height 54
click at [335, 238] on textarea "403 Calories, 12 fat, 33 protein and 19 carbs" at bounding box center [291, 256] width 254 height 54
type textarea "403 Calories, 12 fat, 33 protein and 19 carbs."
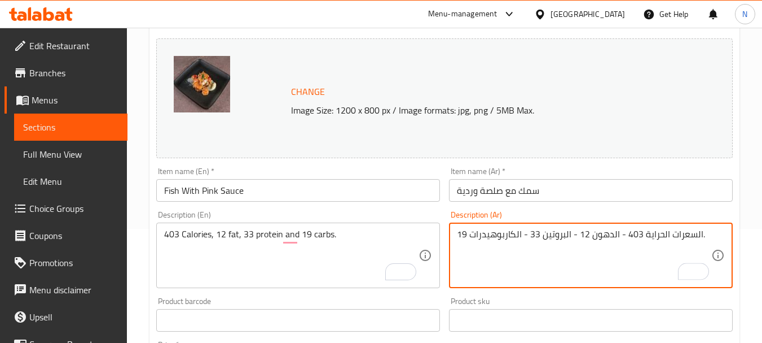
click at [620, 231] on textarea "السعرات الحراية 403 - الدهون 12 - البروتين 33 - الكاربوهيدرات 19." at bounding box center [584, 256] width 254 height 54
click at [574, 235] on textarea "السعرات الحراية 403، الدهون 12 - البروتين 33 - الكاربوهيدرات 19." at bounding box center [584, 256] width 254 height 54
click at [573, 239] on textarea "السعرات الحراية 403، الدهون 12 - البروتين 33 - الكاربوهيدرات 19." at bounding box center [584, 256] width 254 height 54
click at [521, 235] on textarea "السعرات الحراية 403، الدهون 12، البروتين 33 - الكاربوهيدرات 19." at bounding box center [584, 256] width 254 height 54
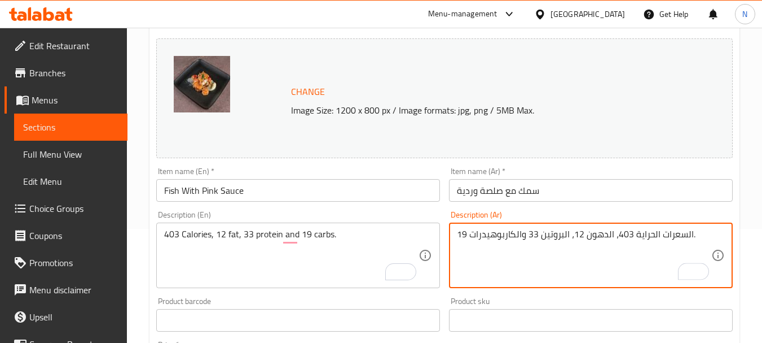
type textarea "السعرات الحراية 403، الدهون 12، البروتين 33 والكاربوهيدرات 19."
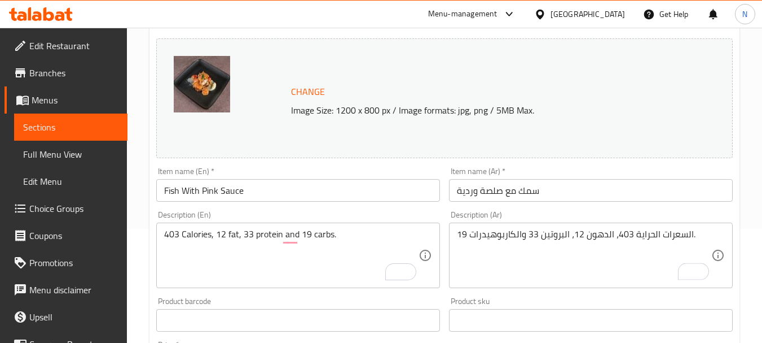
click at [472, 287] on div "السعرات الحراية 403، الدهون 12، البروتين 33 والكاربوهيدرات 19. Description (Ar)" at bounding box center [591, 254] width 284 height 65
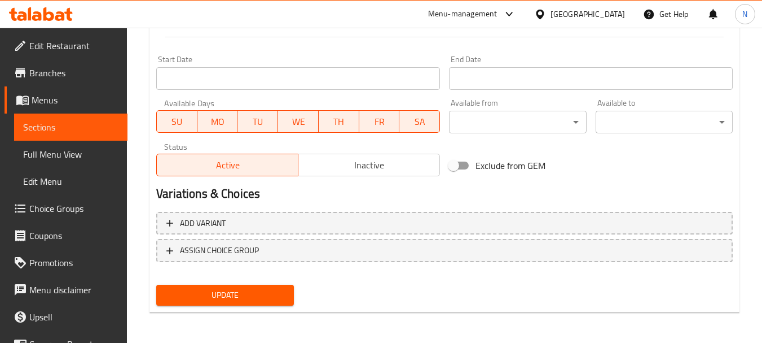
scroll to position [471, 0]
click at [245, 305] on div "Update" at bounding box center [225, 294] width 146 height 30
click at [248, 294] on span "Update" at bounding box center [224, 294] width 119 height 14
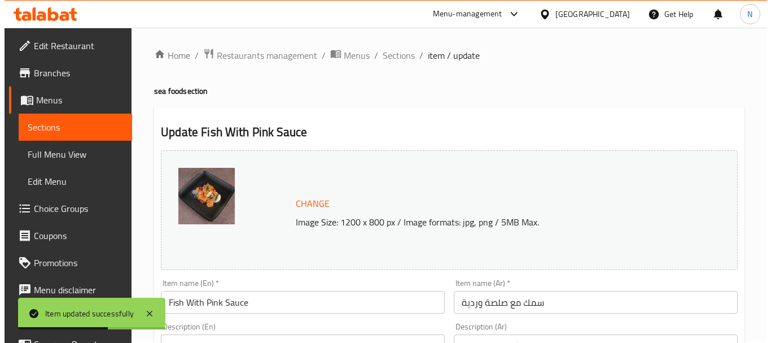
scroll to position [0, 0]
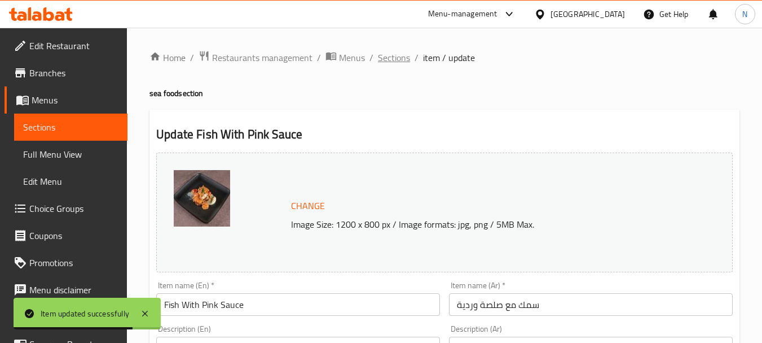
click at [394, 60] on span "Sections" at bounding box center [394, 58] width 32 height 14
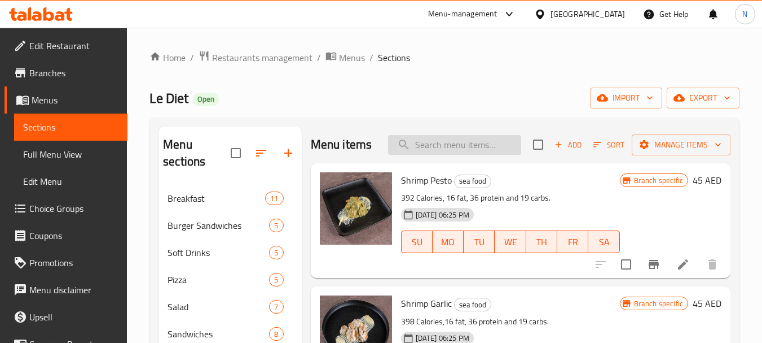
click at [456, 155] on input "search" at bounding box center [454, 145] width 133 height 20
paste input "Fish Dill"
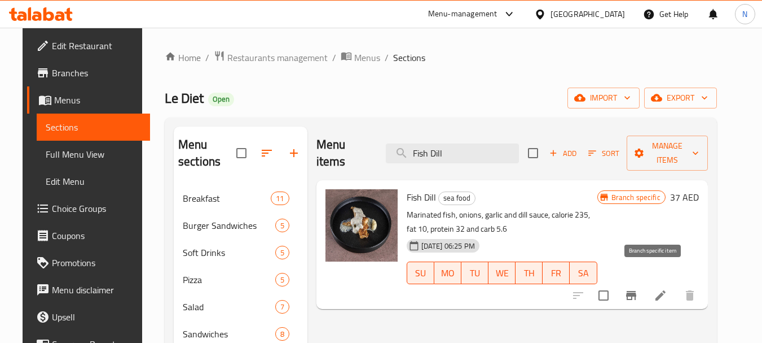
type input "Fish Dill"
click at [638, 288] on icon "Branch-specific-item" at bounding box center [632, 295] width 14 height 14
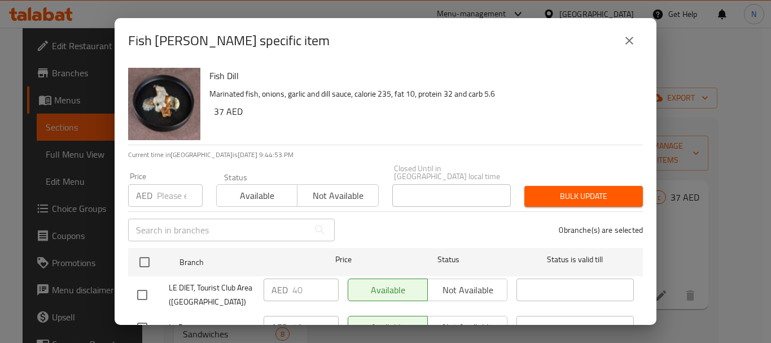
click at [164, 187] on input "number" at bounding box center [180, 195] width 46 height 23
type input "40"
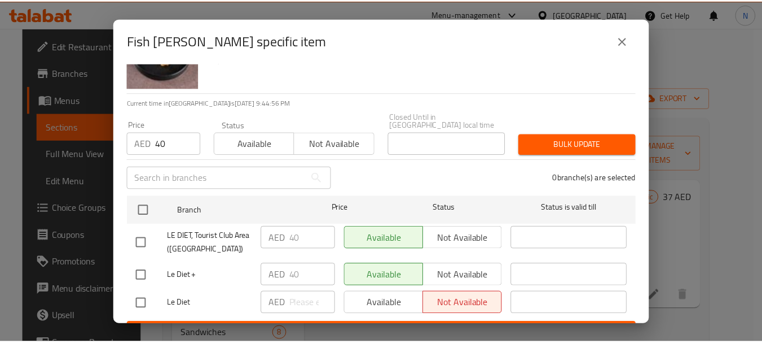
scroll to position [58, 0]
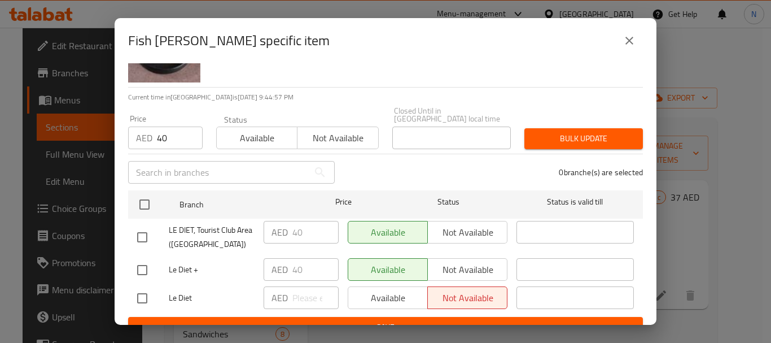
click at [143, 271] on input "checkbox" at bounding box center [142, 270] width 24 height 24
checkbox input "true"
click at [573, 139] on span "Bulk update" at bounding box center [583, 138] width 100 height 14
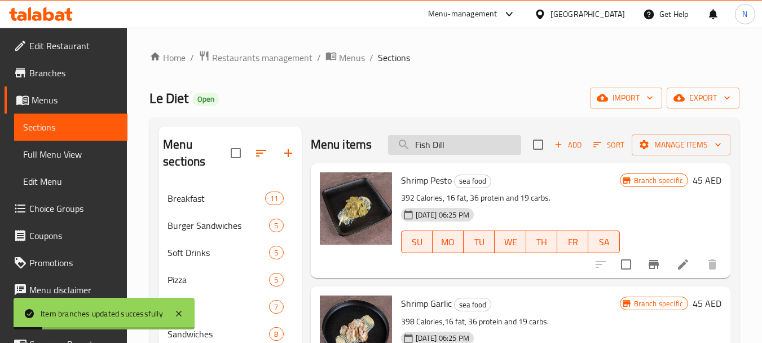
click at [480, 155] on input "Fish Dill" at bounding box center [454, 145] width 133 height 20
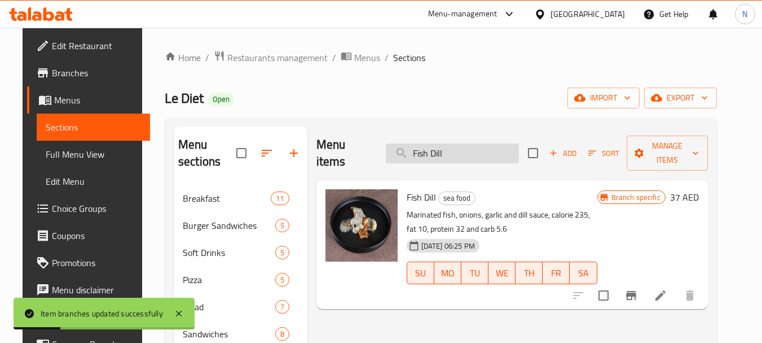
type input "Fish Dill"
click at [668, 288] on icon at bounding box center [661, 295] width 14 height 14
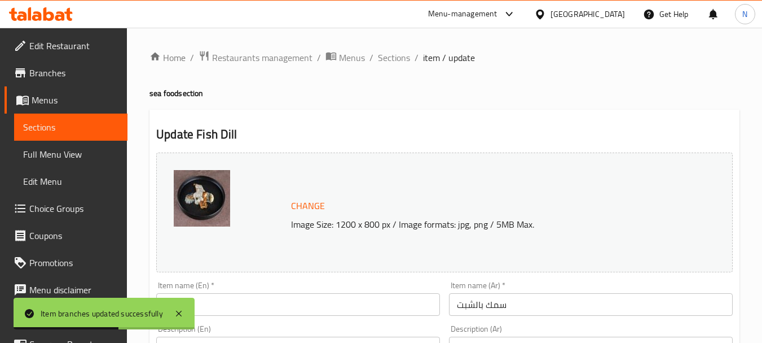
scroll to position [300, 0]
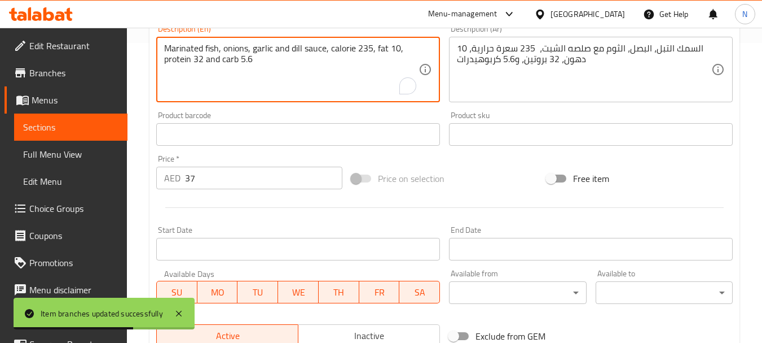
click at [368, 43] on textarea "Marinated fish, onions, garlic and dill sauce, calorie 235, fat 10, protein 32 …" at bounding box center [291, 70] width 254 height 54
paste textarea "419 calories, 16 fat, 33 protein ,19 carbs"
type textarea "419 calories, 16 fat, 33 protein ,19 carbs"
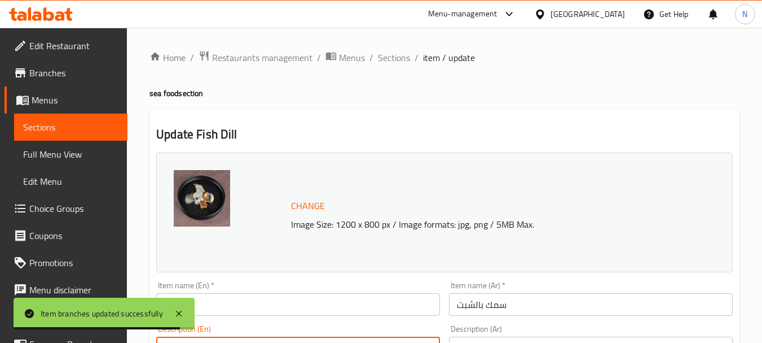
scroll to position [300, 0]
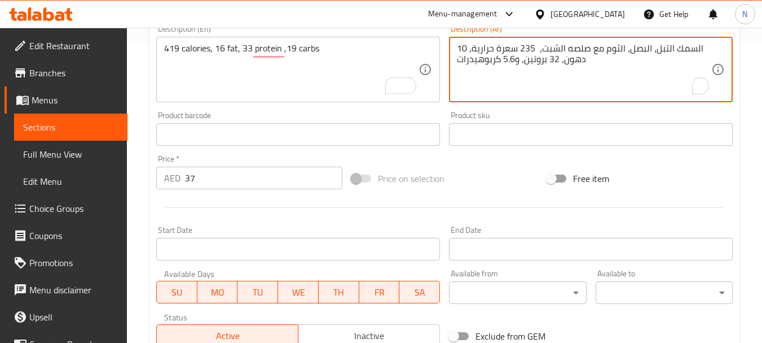
click at [510, 52] on textarea "السمك التبل، البصل، الثوم مع صلصه الشبت، 235 سعرة حرارية، 10 دهون، 32 بروتين، و…" at bounding box center [584, 70] width 254 height 54
paste textarea "عرات الحراية 194 - الدهون 16 - البروتين 33 - الكاربوهيدرات 19"
type textarea "السعرات الحراية 194 - الدهون 16 - البروتين 33 - الكاربوهيدرات 19"
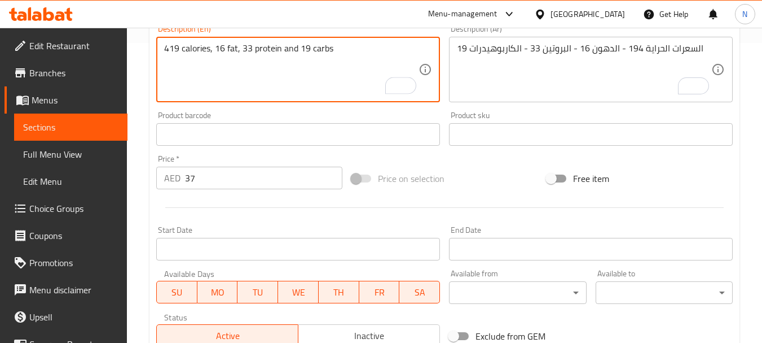
click at [333, 50] on textarea "419 calories, 16 fat, 33 protein and 19 carbs" at bounding box center [291, 70] width 254 height 54
click at [199, 50] on textarea "419 calories, 16 fat, 33 protein and 19 carbs." at bounding box center [291, 70] width 254 height 54
type textarea "419 Calories, 16 fat, 33 protein and 19 carbs."
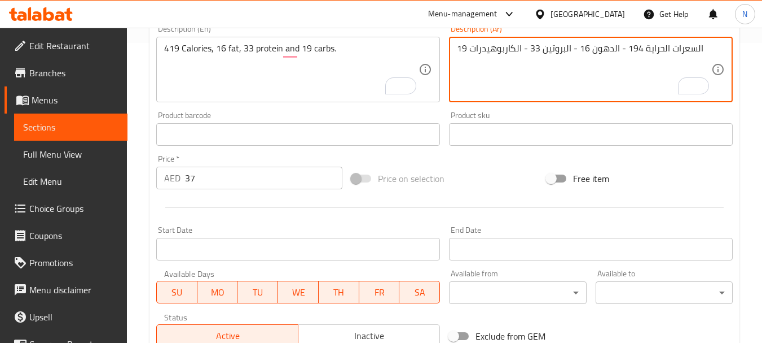
click at [596, 55] on textarea "السعرات الحراية 194 - الدهون 16 - البروتين 33 - الكاربوهيدرات 19" at bounding box center [584, 70] width 254 height 54
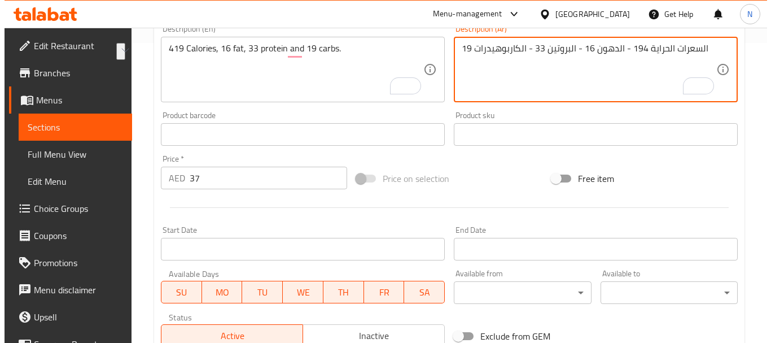
scroll to position [0, 0]
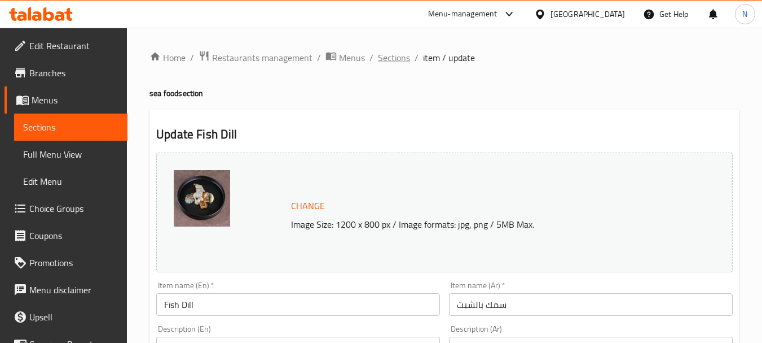
click at [386, 52] on span "Sections" at bounding box center [394, 58] width 32 height 14
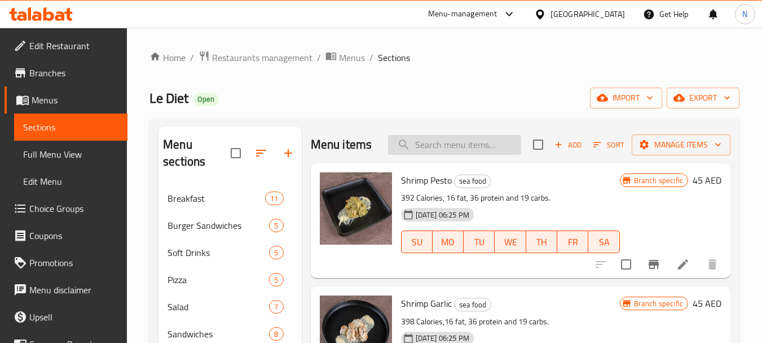
click at [453, 152] on input "search" at bounding box center [454, 145] width 133 height 20
paste input "Salmon Pesto"
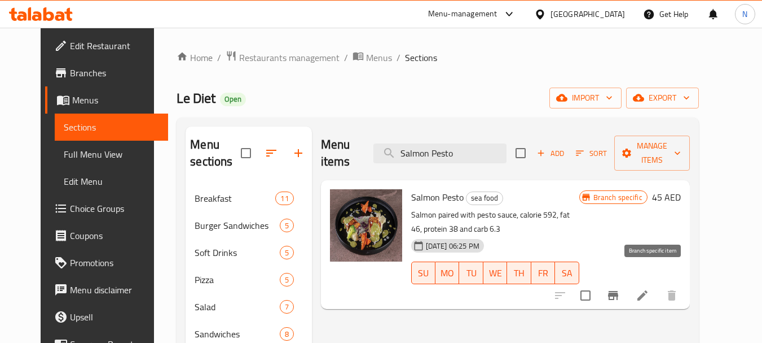
type input "Salmon Pesto"
click at [627, 286] on button "Branch-specific-item" at bounding box center [613, 295] width 27 height 27
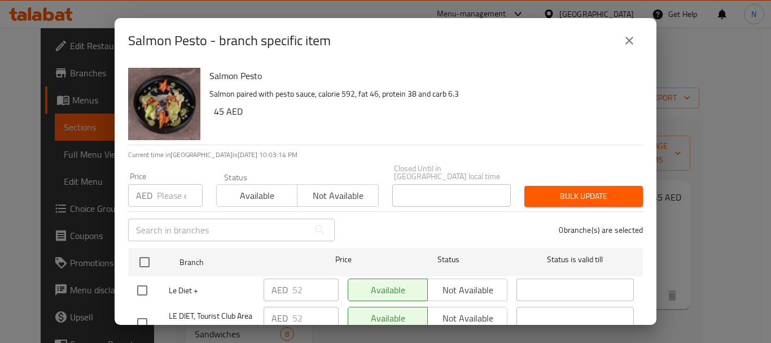
click at [157, 183] on div "Price AED Price" at bounding box center [165, 189] width 74 height 34
click at [169, 194] on input "number" at bounding box center [180, 195] width 46 height 23
type input "52"
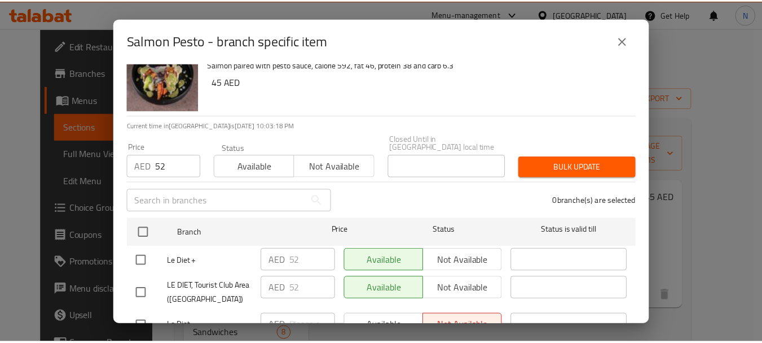
scroll to position [51, 0]
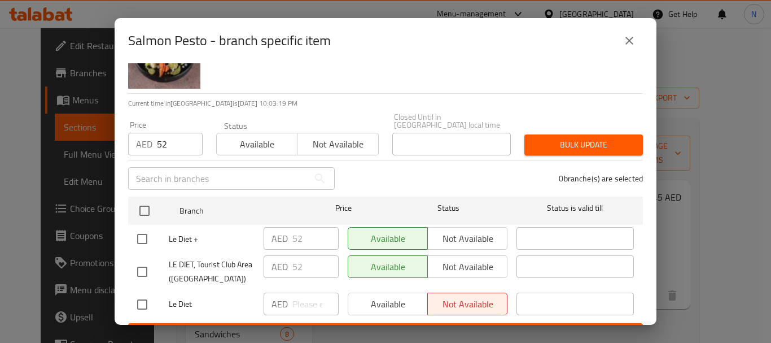
click at [143, 236] on input "checkbox" at bounding box center [142, 239] width 24 height 24
checkbox input "true"
click at [564, 142] on span "Bulk update" at bounding box center [583, 145] width 100 height 14
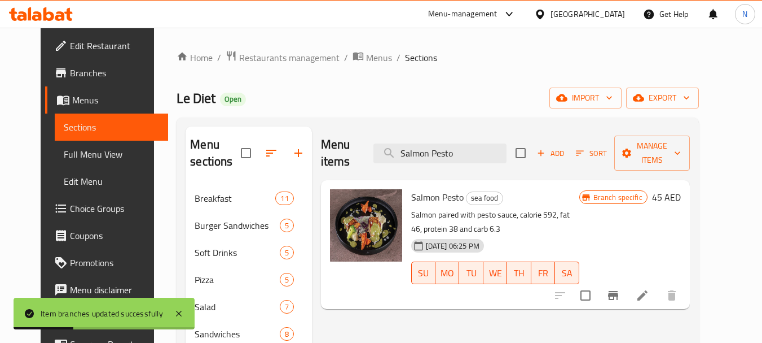
click at [649, 288] on icon at bounding box center [643, 295] width 14 height 14
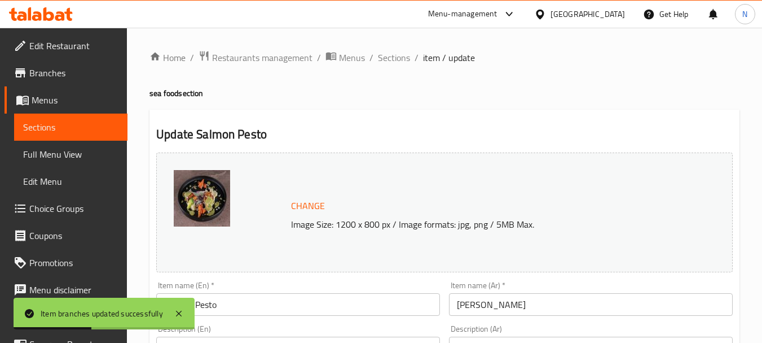
scroll to position [300, 0]
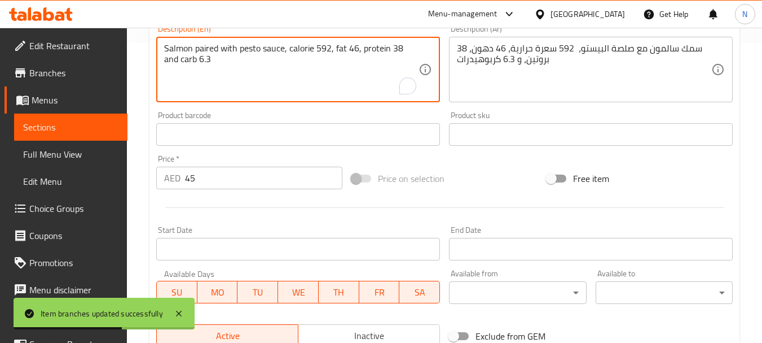
click at [284, 52] on textarea "Salmon paired with pesto sauce, calorie 592, fat 46, protein 38 and carb 6.3" at bounding box center [291, 70] width 254 height 54
paste textarea "السعرات الحراية 461 - الدهون 16 - البروتين 41 - الكاربوهيدرات 20.8"
type textarea "السعرات الحراية 461 - الدهون 16 - البروتين 41 - الكاربوهيدرات 20.8"
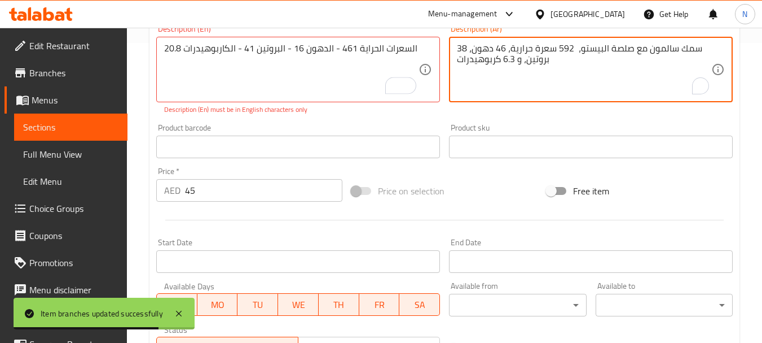
click at [469, 50] on textarea "سمك سالمون مع صلصة البيستو، 592 سعرة حرارية، 46 دهون، 38 بروتين، و 6.3 كربوهيدر…" at bounding box center [584, 70] width 254 height 54
paste textarea "لسعرات الحراية 461 - الدهون 16 - البروتين 41 - الكاربوهيدرات 20.8"
type textarea "السعرات الحراية 461 - الدهون 16 - البروتين 41 - الكاربوهيدرات 20.8"
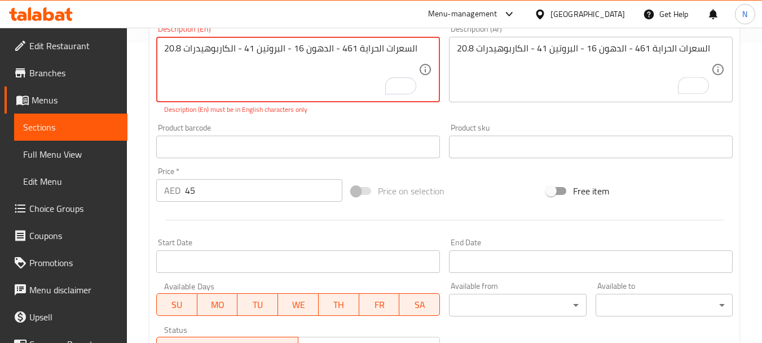
click at [235, 51] on textarea "السعرات الحراية 461 - الدهون 16 - البروتين 41 - الكاربوهيدرات 20.8" at bounding box center [291, 70] width 254 height 54
paste textarea "461 calories, 16 fat, 41 protein ,20.8 carbs"
click at [193, 47] on textarea "461 calories, 16 fat, 41 protein ,20.8 carbs" at bounding box center [291, 70] width 254 height 54
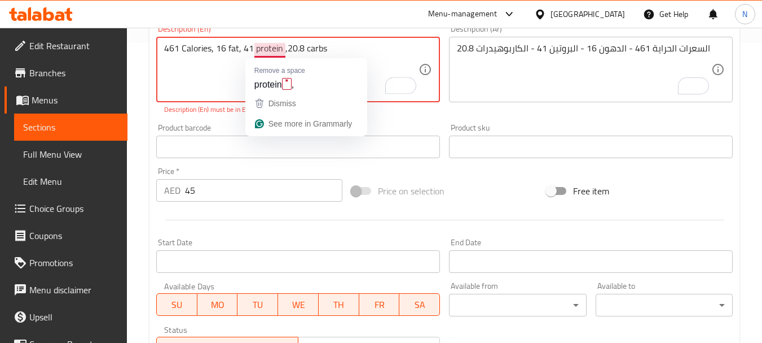
click at [286, 50] on textarea "461 Calories, 16 fat, 41 protein ,20.8 carbs" at bounding box center [291, 70] width 254 height 54
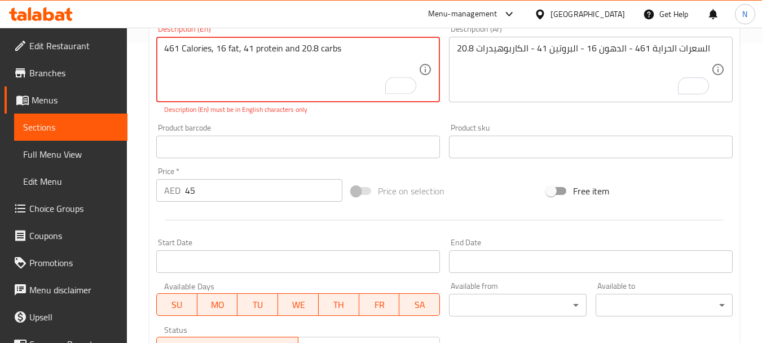
click at [355, 47] on textarea "461 Calories, 16 fat, 41 protein and 20.8 carbs" at bounding box center [291, 70] width 254 height 54
type textarea "461 Calories, 16 fat, 41 protein and 20.8 carbs."
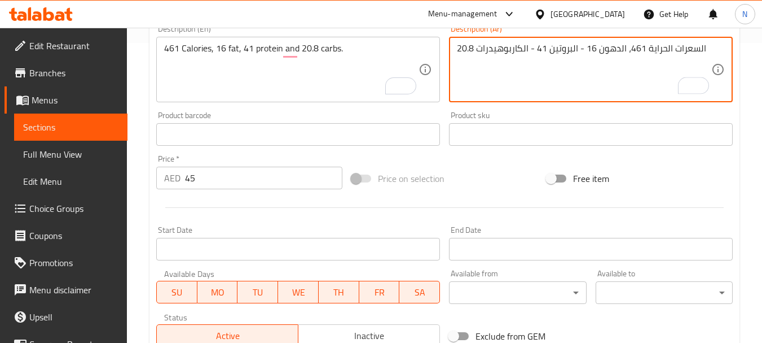
click at [580, 49] on textarea "السعرات الحراية 461، الدهون 16 - البروتين 41 - الكاربوهيدرات 20.8" at bounding box center [584, 70] width 254 height 54
click at [528, 50] on textarea "السعرات الحراية 461، الدهون 16، البروتين 41 - الكاربوهيدرات 20.8" at bounding box center [584, 70] width 254 height 54
type textarea "السعرات الحراية 461، الدهون 16، البروتين 41 والكاربوهيدرات 20.8"
click at [499, 177] on div "Price on selection" at bounding box center [444, 178] width 195 height 30
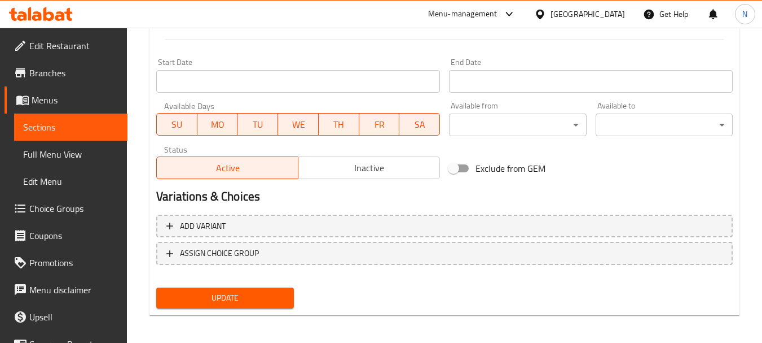
scroll to position [471, 0]
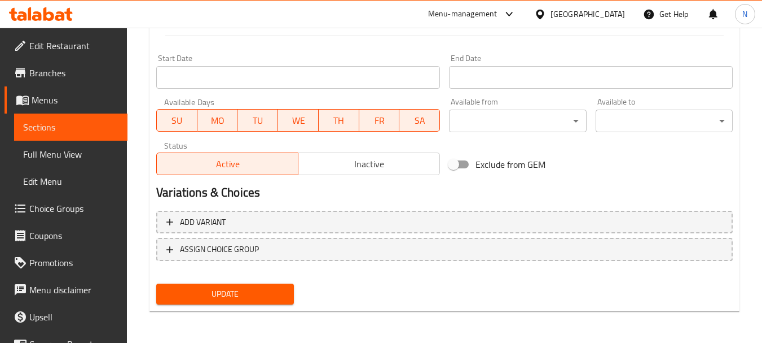
click at [271, 295] on span "Update" at bounding box center [224, 294] width 119 height 14
click at [234, 298] on span "Update" at bounding box center [224, 294] width 119 height 14
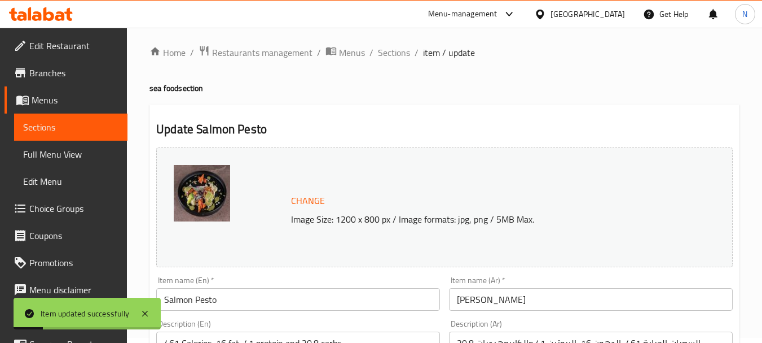
scroll to position [0, 0]
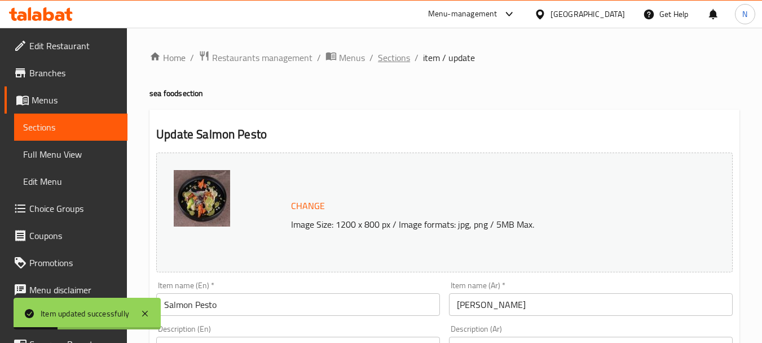
click at [392, 55] on span "Sections" at bounding box center [394, 58] width 32 height 14
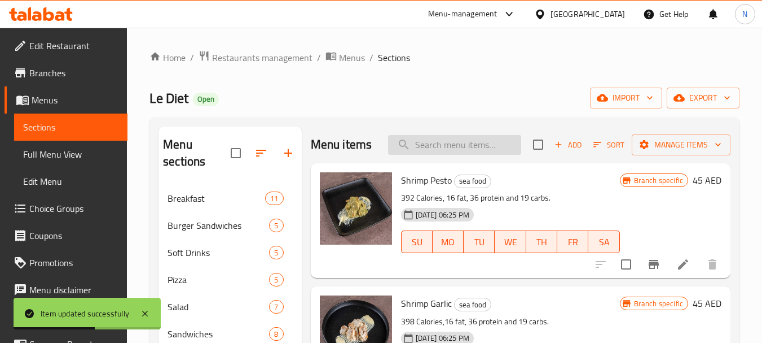
click at [498, 155] on input "search" at bounding box center [454, 145] width 133 height 20
paste input "Salmon Teriyaki"
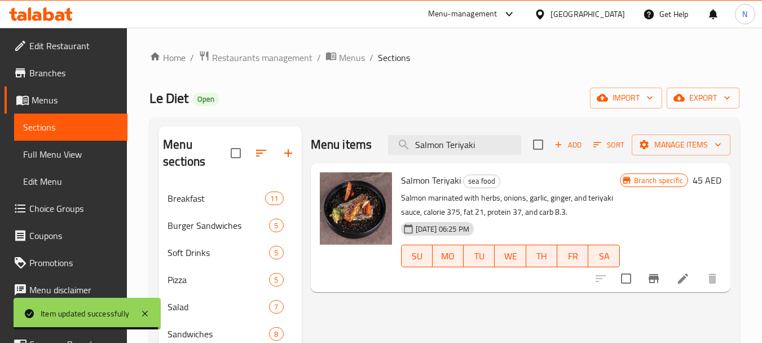
type input "Salmon Teriyaki"
click at [657, 281] on icon "Branch-specific-item" at bounding box center [654, 278] width 14 height 14
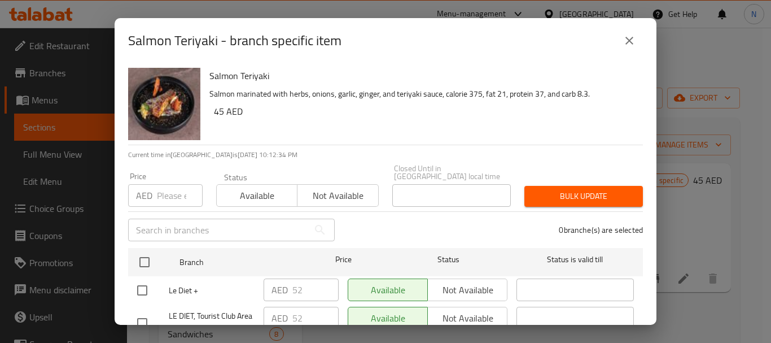
click at [167, 198] on input "number" at bounding box center [180, 195] width 46 height 23
type input "52"
click at [146, 289] on input "checkbox" at bounding box center [142, 290] width 24 height 24
checkbox input "true"
click at [553, 200] on span "Bulk update" at bounding box center [583, 196] width 100 height 14
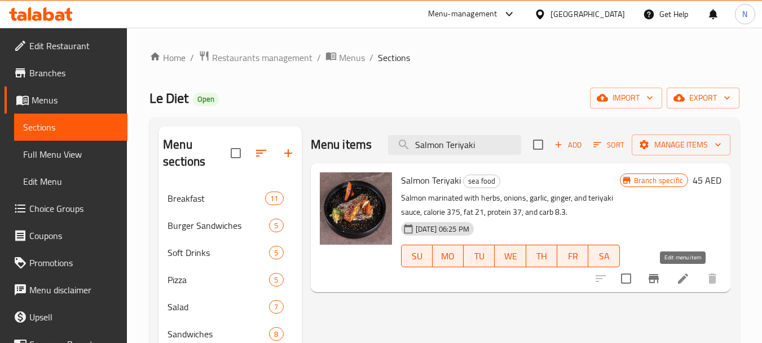
click at [682, 278] on icon at bounding box center [683, 278] width 10 height 10
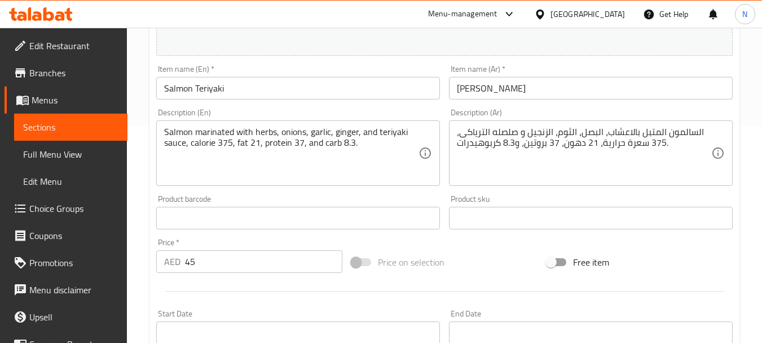
scroll to position [226, 0]
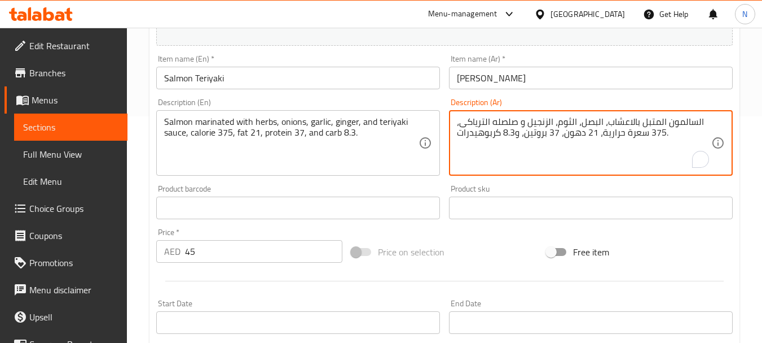
click at [554, 133] on textarea "السالمون المتبل بالاعشاب، البصل، الثوم، الزنجيل و صلصله الترياكى، 375 سعرة حرار…" at bounding box center [584, 143] width 254 height 54
paste textarea "رات الحراية 471 - الدهون 16 - البروتين 41 - الكاربوهيدرات 29"
type textarea "السعرات الحراية 471 - الدهون 16 - البروتين 41 - الكاربوهيدرات 29"
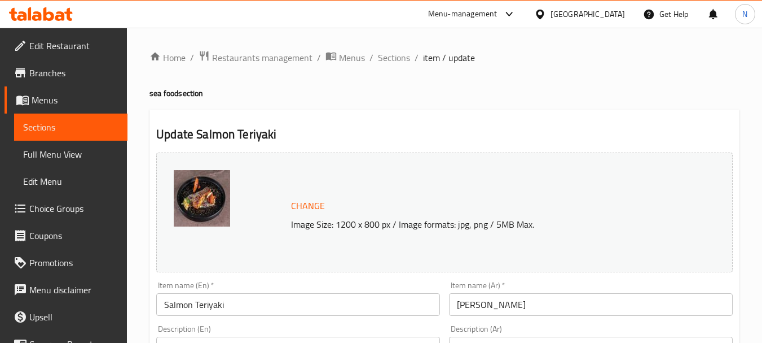
scroll to position [226, 0]
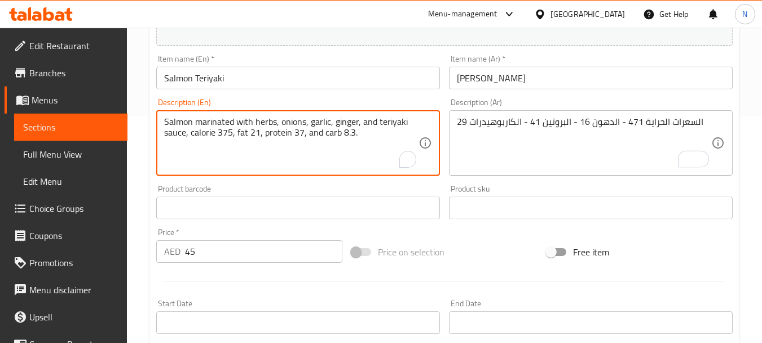
click at [310, 131] on textarea "Salmon marinated with herbs, onions, garlic, ginger, and teriyaki sauce, calori…" at bounding box center [291, 143] width 254 height 54
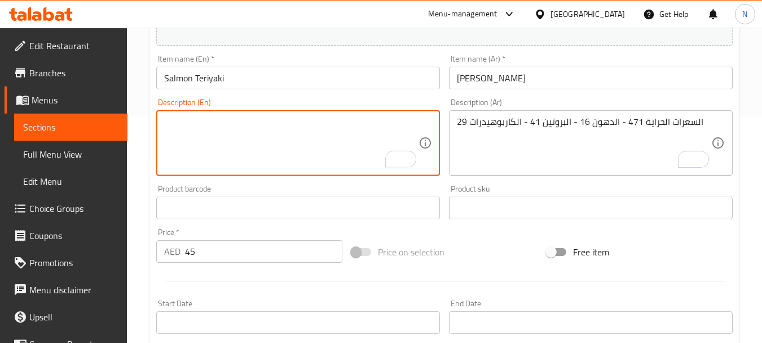
click at [303, 121] on textarea "To enrich screen reader interactions, please activate Accessibility in Grammarl…" at bounding box center [291, 143] width 254 height 54
paste textarea "471 calories, 16 fat, 41 protein ,29 carbs"
click at [190, 119] on textarea "471 calories, 16 fat, 41 protein ,29 carbs" at bounding box center [291, 143] width 254 height 54
type textarea "471 Calories, 16 fat, 41 protein ,29 carbs"
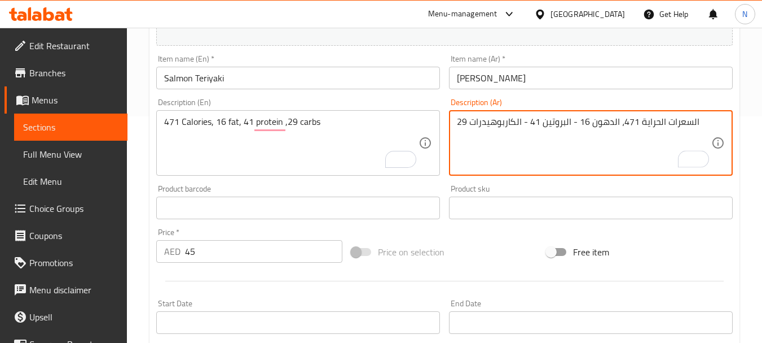
click at [573, 121] on textarea "السعرات الحراية 471، الدهون 16 - البروتين 41 - الكاربوهيدرات 29" at bounding box center [584, 143] width 254 height 54
click at [521, 120] on textarea "السعرات الحراية 471، الدهون 16، البروتين 41 - الكاربوهيدرات 29" at bounding box center [584, 143] width 254 height 54
click at [691, 128] on textarea "السعرات الحراية 471، الدهون 16، البروتين 41 والكاربوهيدرات 29" at bounding box center [584, 143] width 254 height 54
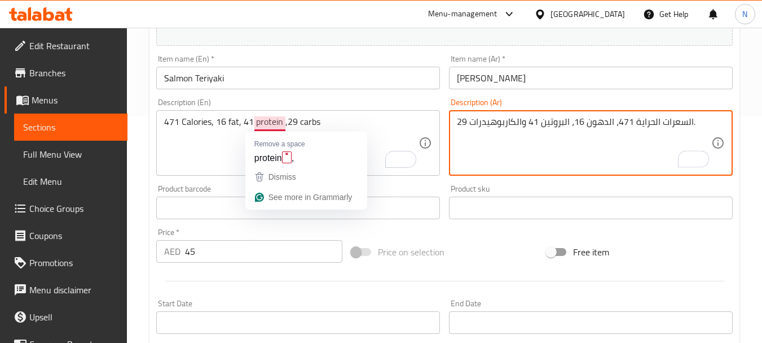
type textarea "السعرات الحراية 471، الدهون 16، البروتين 41 والكاربوهيدرات 29."
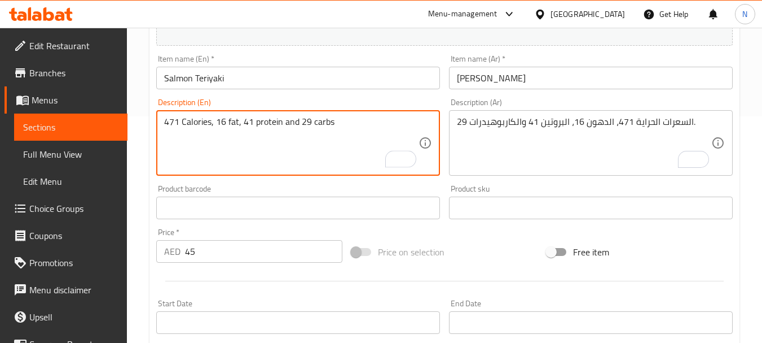
type textarea "471 Calories, 16 fat, 41 protein and 29 carbs"
click at [466, 254] on div "Price on selection" at bounding box center [444, 251] width 195 height 30
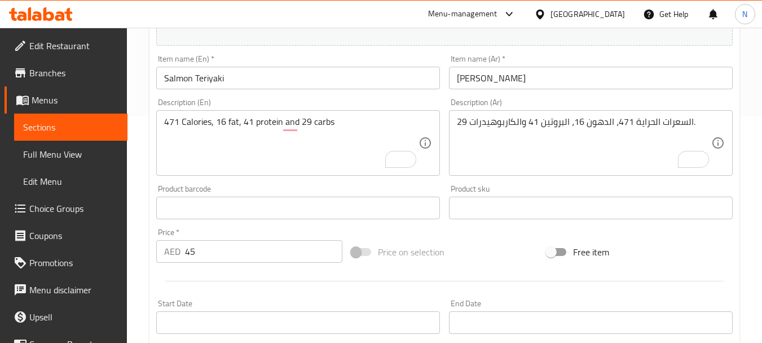
scroll to position [471, 0]
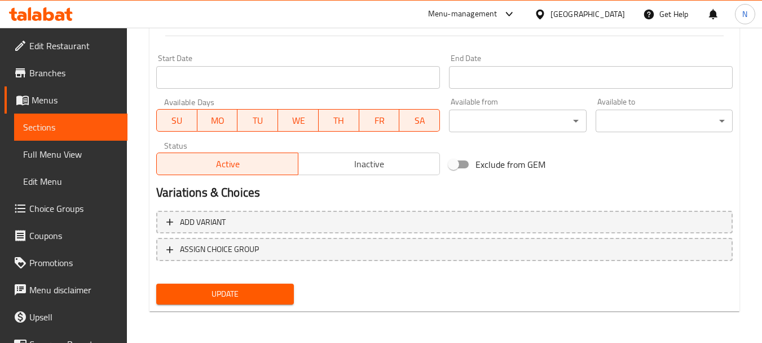
click at [256, 294] on span "Update" at bounding box center [224, 294] width 119 height 14
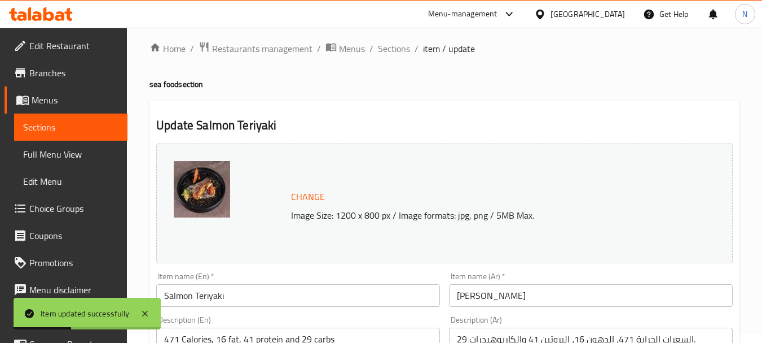
scroll to position [0, 0]
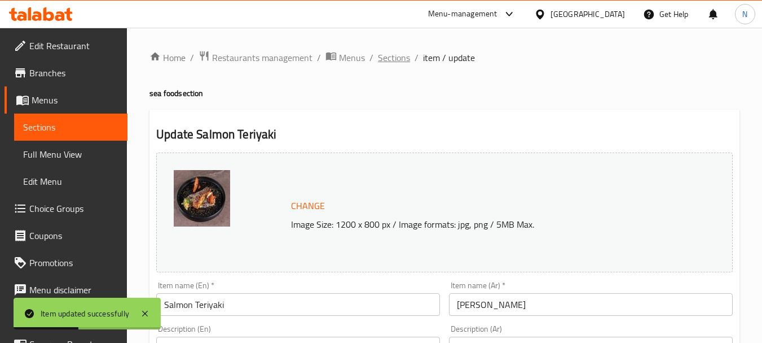
click at [394, 60] on span "Sections" at bounding box center [394, 58] width 32 height 14
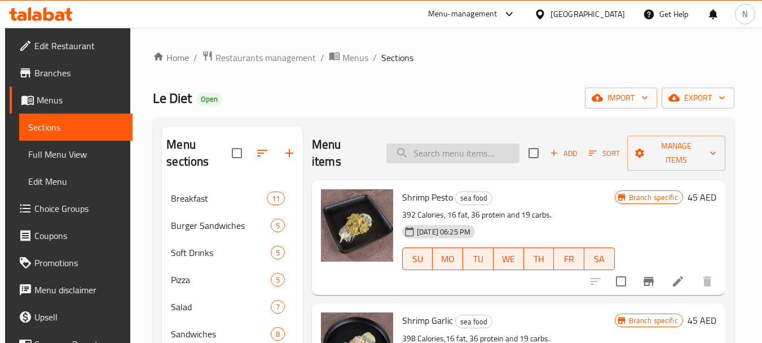
click at [438, 163] on input "search" at bounding box center [453, 153] width 133 height 20
paste input "salmon LE DIET"
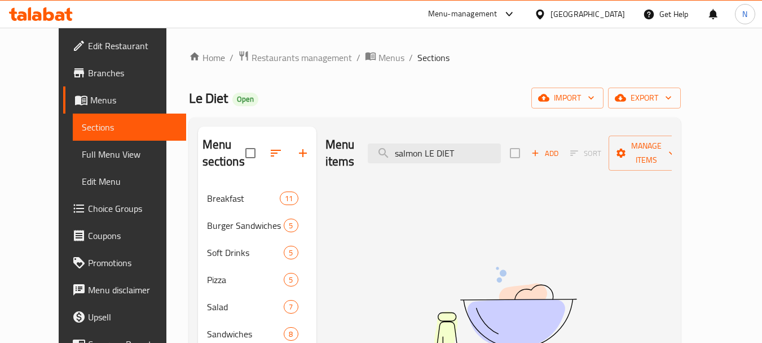
type input "salmon LE DIET"
click at [435, 152] on input "salmon LE DIET" at bounding box center [434, 153] width 133 height 20
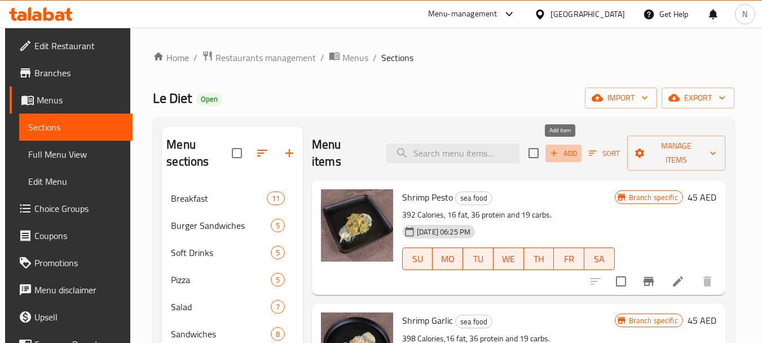
click at [555, 153] on icon "button" at bounding box center [554, 153] width 10 height 10
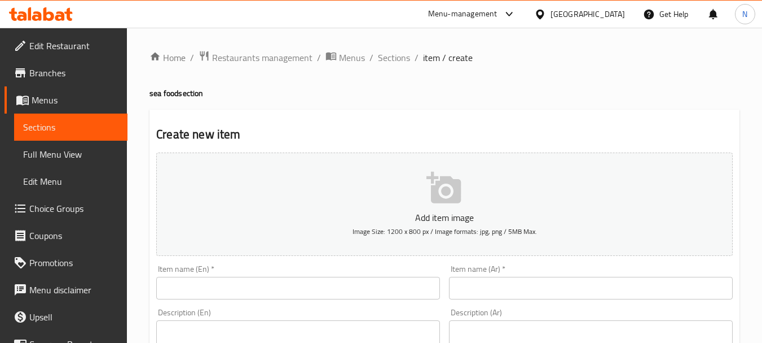
click at [273, 283] on input "text" at bounding box center [298, 288] width 284 height 23
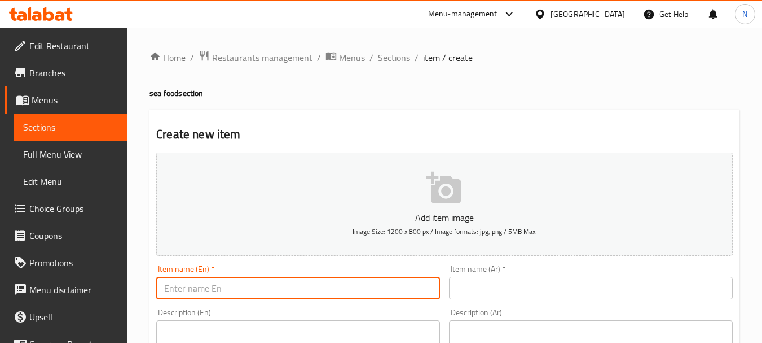
paste input "salmon LE DIET"
click at [180, 288] on input "salmon LE DIET" at bounding box center [298, 288] width 284 height 23
click at [182, 293] on input "salmon Le Diet" at bounding box center [298, 288] width 284 height 23
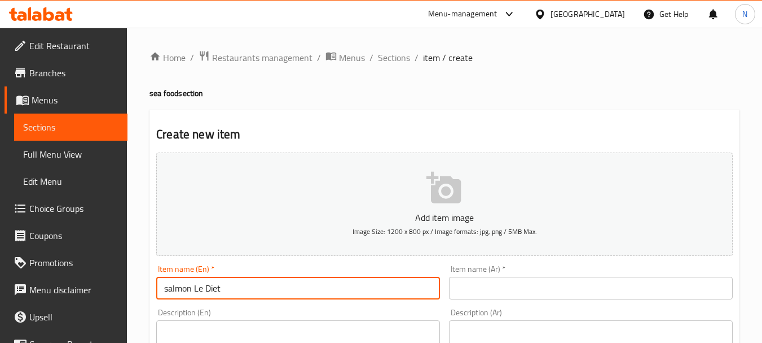
click at [182, 293] on input "salmon Le Diet" at bounding box center [298, 288] width 284 height 23
click at [202, 283] on input "Salmon Le Diet" at bounding box center [298, 288] width 284 height 23
type input "Salmon Le Diet"
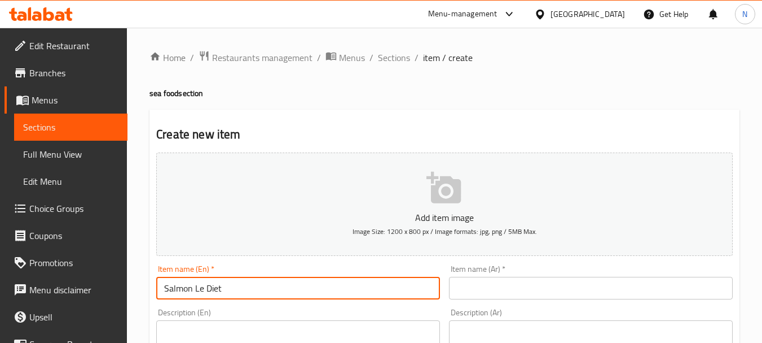
click at [510, 283] on input "text" at bounding box center [591, 288] width 284 height 23
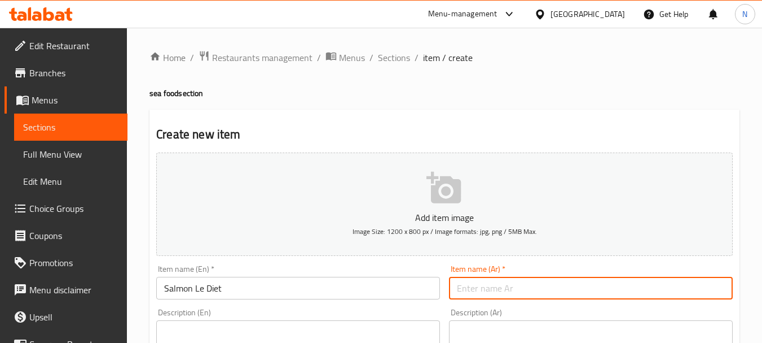
paste input "سلمون لو دايت"
type input "سلمون لو دايت"
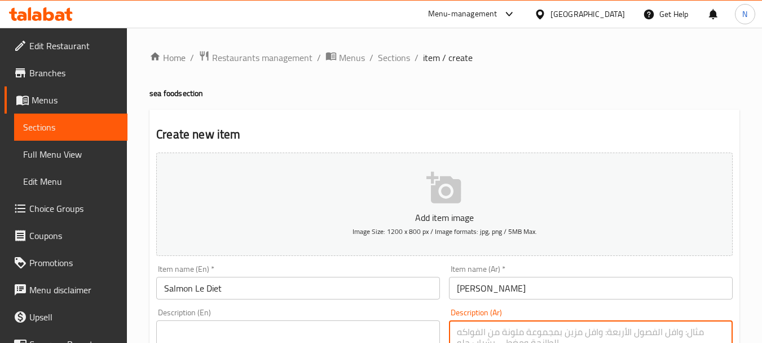
paste textarea "السعرات الحراية 415 - الدهون 13.8 - البروتين 36 - الكاربوهيدرات 23"
type textarea "السعرات الحراية 415 - الدهون 13.8 - البروتين 36 - الكاربوهيدرات 23"
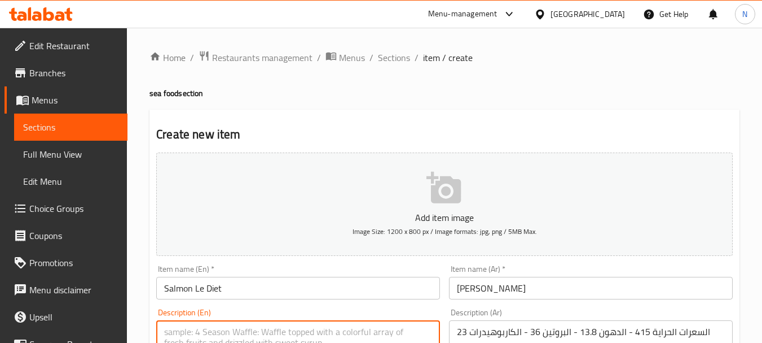
paste textarea "415 calories, 13.8 fat, 36 protein ,23 carbs"
type textarea "415 calories, 13.8 fat, 36 protein ,23 carbs"
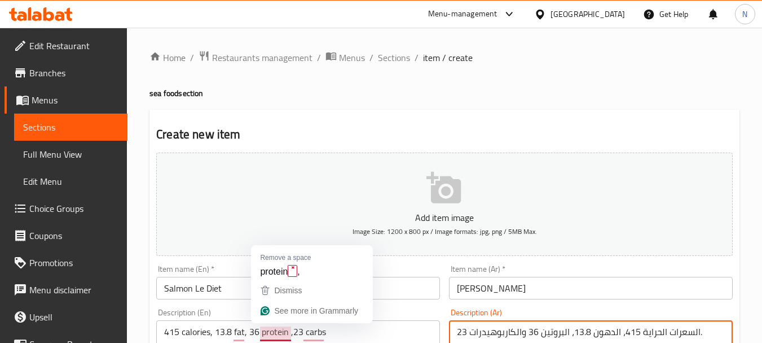
type textarea "السعرات الحراية 415، الدهون 13.8، البروتين 36 والكاربوهيدرات 23."
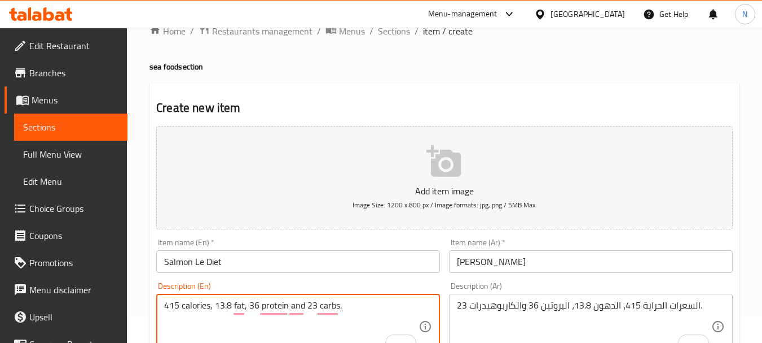
scroll to position [46, 0]
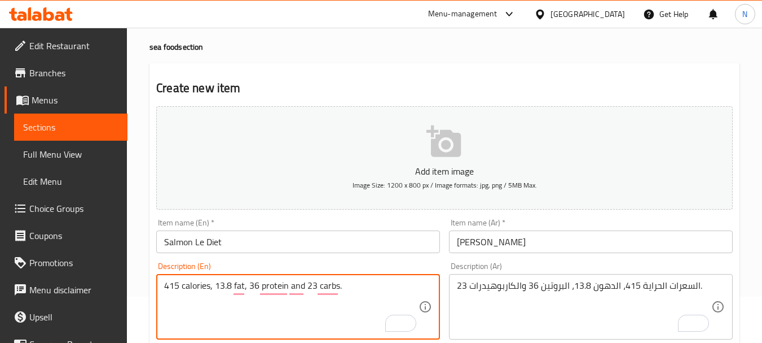
click at [189, 287] on textarea "415 calories, 13.8 fat, 36 protein and 23 carbs." at bounding box center [291, 307] width 254 height 54
click at [203, 306] on textarea "415 Calories, 13.8 fat, 36 protein and 23 carbs." at bounding box center [291, 307] width 254 height 54
click at [218, 303] on textarea "415 Calories, 13.8 fat, 36 protein and 23 carbs." at bounding box center [291, 307] width 254 height 54
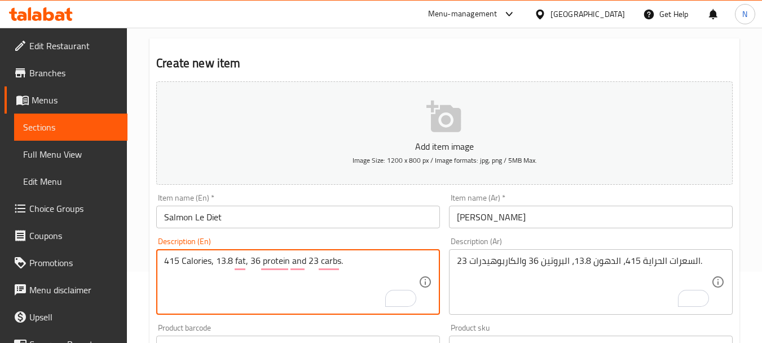
scroll to position [91, 0]
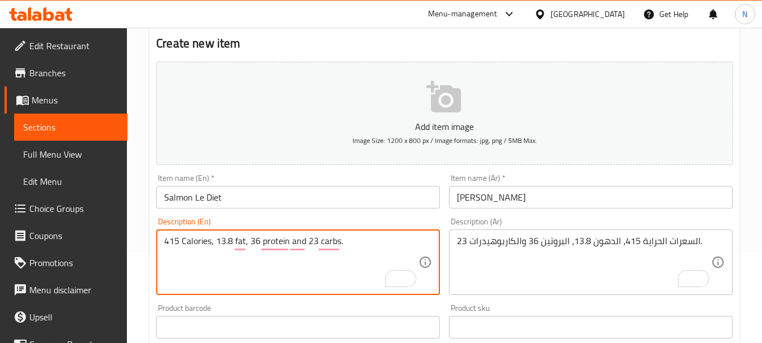
type textarea "415 Calories, 13.8 fat, 36 protein and 23 carbs."
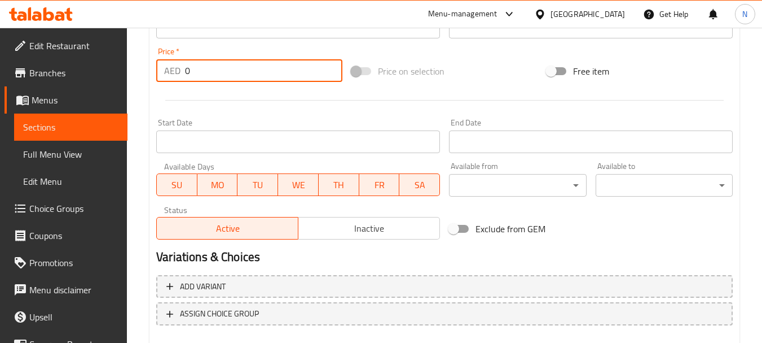
drag, startPoint x: 201, startPoint y: 74, endPoint x: 172, endPoint y: 68, distance: 30.4
click at [172, 68] on div "AED 0 Price *" at bounding box center [249, 70] width 186 height 23
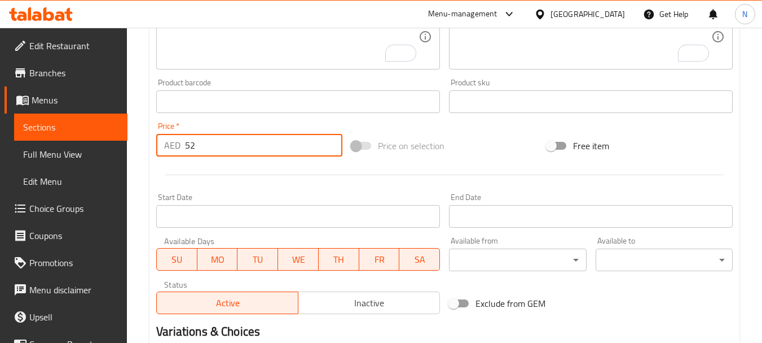
scroll to position [455, 0]
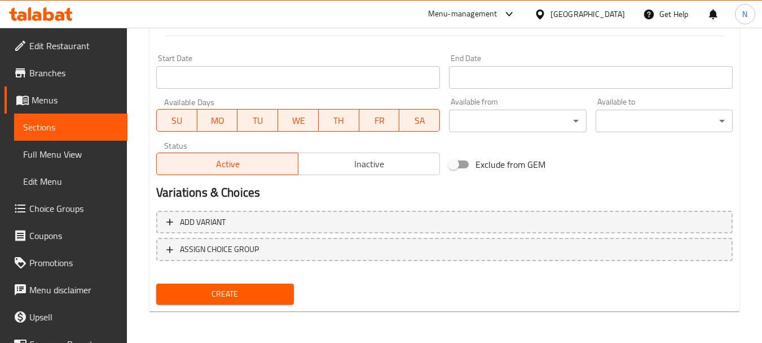
type input "52"
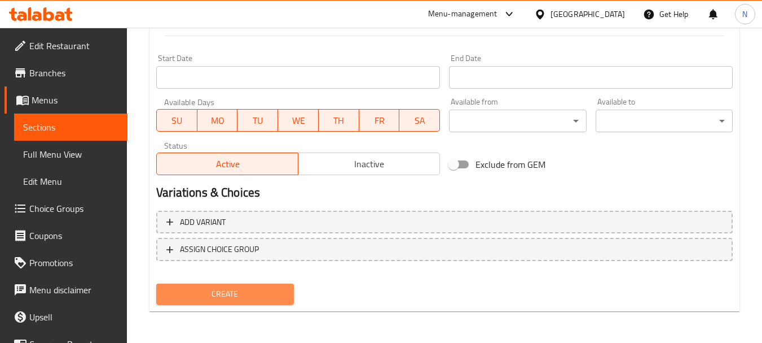
click at [232, 296] on span "Create" at bounding box center [224, 294] width 119 height 14
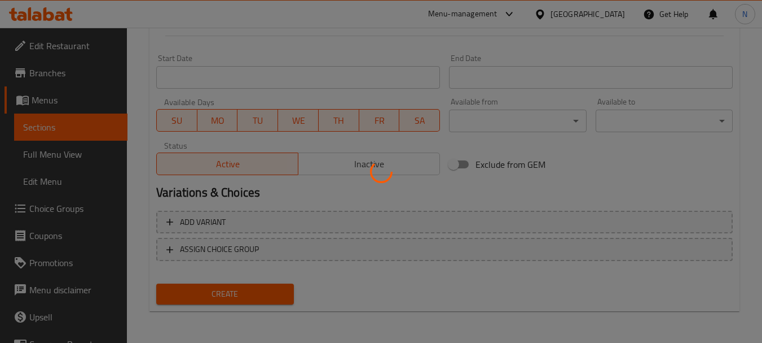
type input "0"
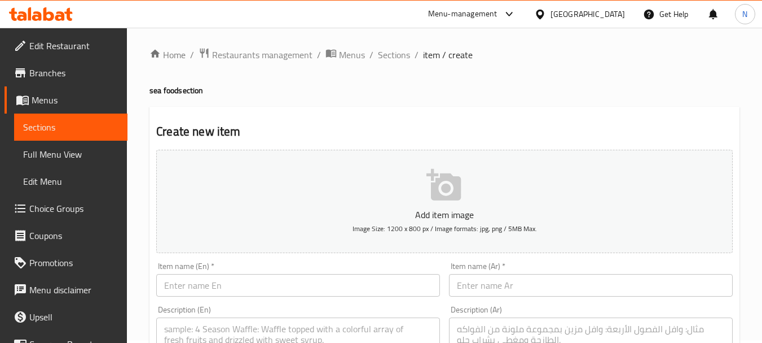
scroll to position [0, 0]
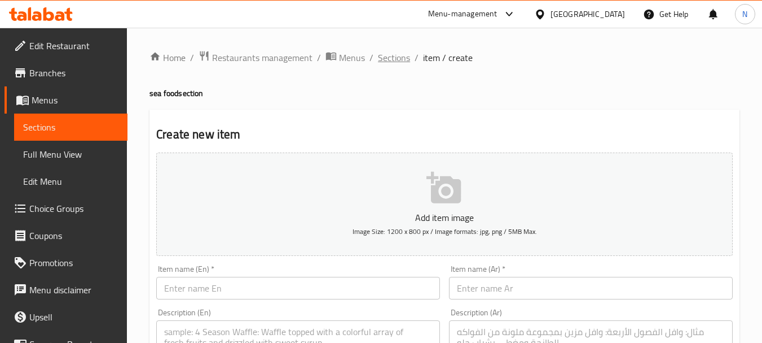
click at [398, 55] on span "Sections" at bounding box center [394, 58] width 32 height 14
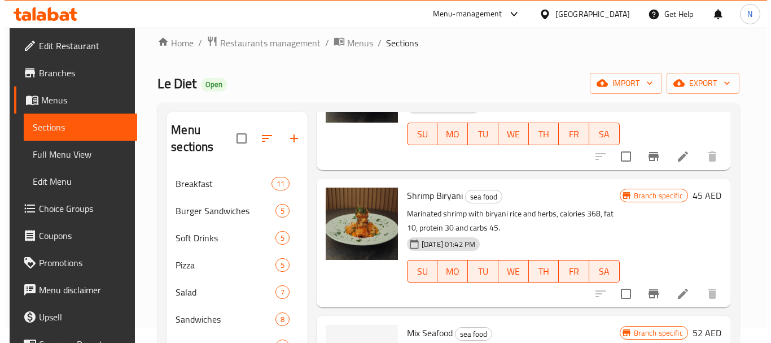
scroll to position [257, 0]
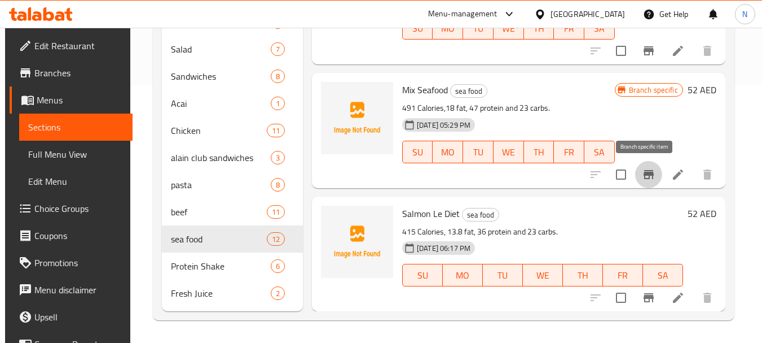
click at [646, 175] on icon "Branch-specific-item" at bounding box center [649, 174] width 10 height 9
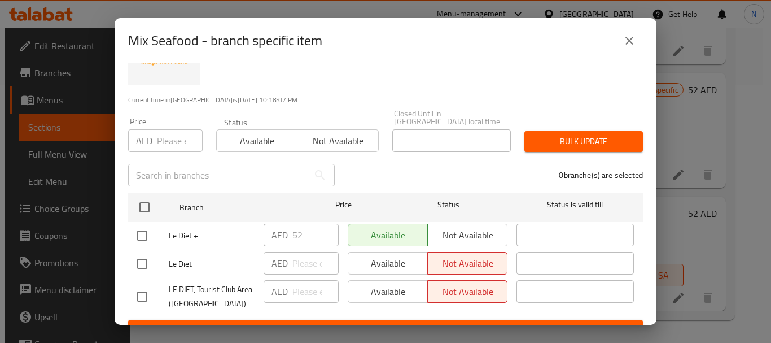
scroll to position [75, 0]
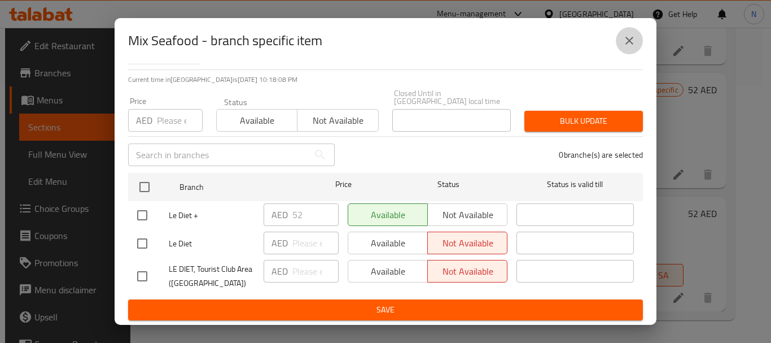
click at [634, 36] on icon "close" at bounding box center [629, 41] width 14 height 14
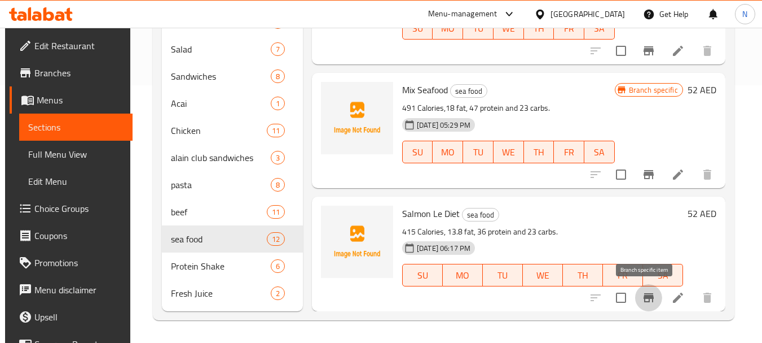
click at [644, 293] on icon "Branch-specific-item" at bounding box center [649, 298] width 14 height 14
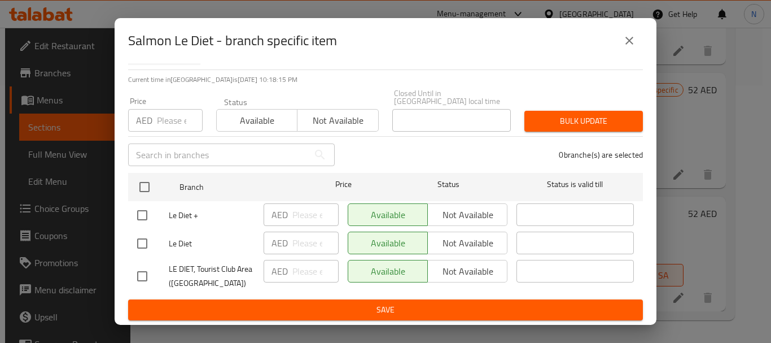
click at [144, 245] on input "checkbox" at bounding box center [142, 243] width 24 height 24
checkbox input "true"
click at [143, 282] on input "checkbox" at bounding box center [142, 276] width 24 height 24
checkbox input "true"
click at [337, 117] on span "Not available" at bounding box center [338, 120] width 72 height 16
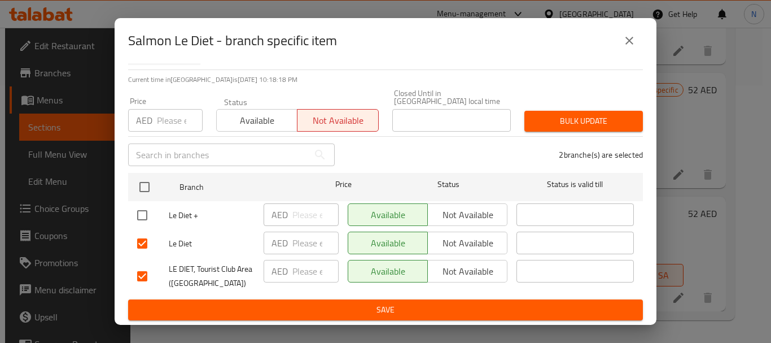
click at [582, 118] on span "Bulk update" at bounding box center [583, 121] width 100 height 14
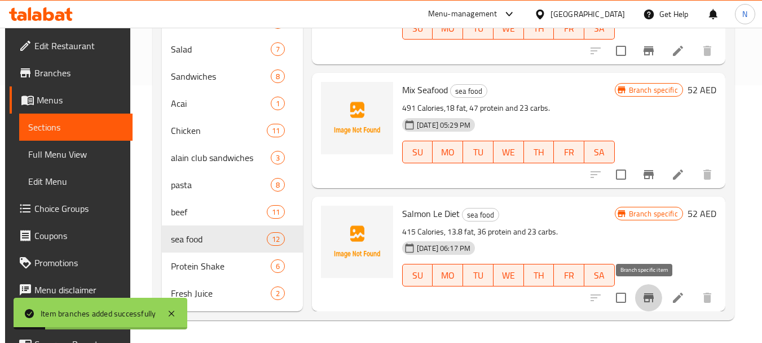
click at [644, 299] on icon "Branch-specific-item" at bounding box center [649, 297] width 10 height 9
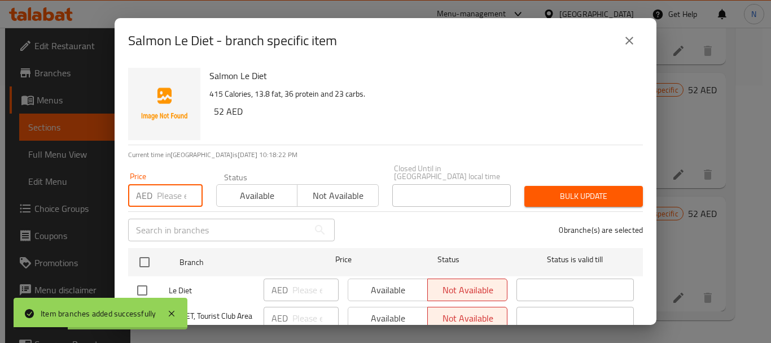
click at [178, 198] on input "number" at bounding box center [180, 195] width 46 height 23
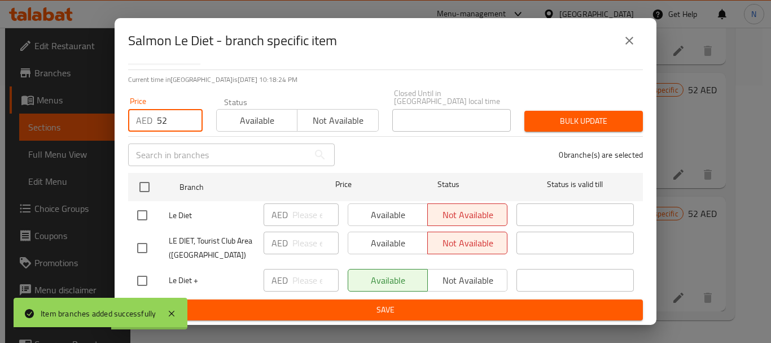
type input "52"
click at [143, 278] on input "checkbox" at bounding box center [142, 281] width 24 height 24
checkbox input "true"
click at [594, 127] on span "Bulk update" at bounding box center [583, 121] width 100 height 14
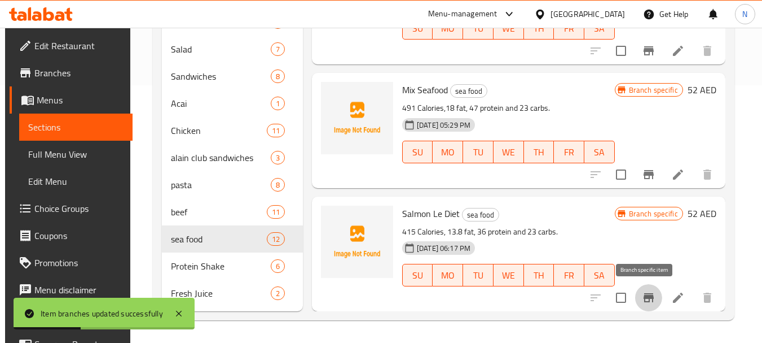
click at [648, 304] on icon "Branch-specific-item" at bounding box center [649, 298] width 14 height 14
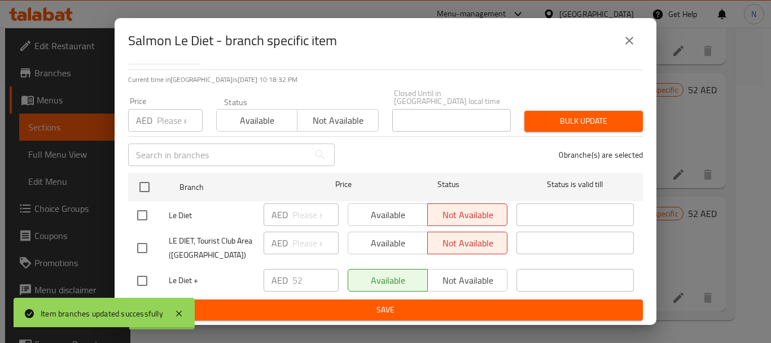
click at [626, 41] on icon "close" at bounding box center [629, 41] width 14 height 14
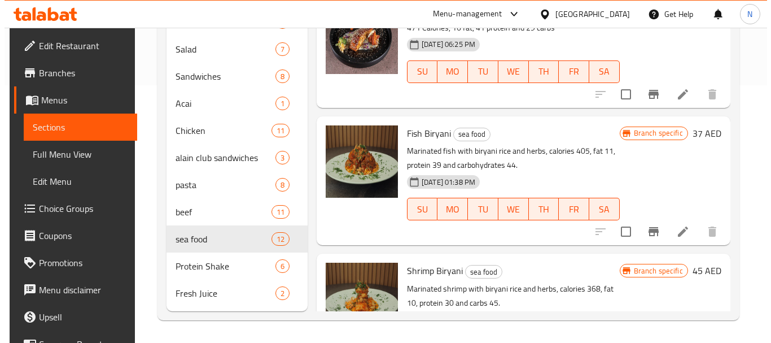
scroll to position [815, 0]
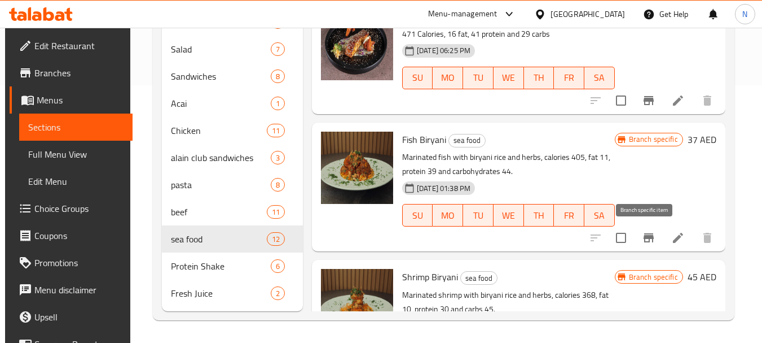
click at [648, 242] on icon "Branch-specific-item" at bounding box center [649, 238] width 14 height 14
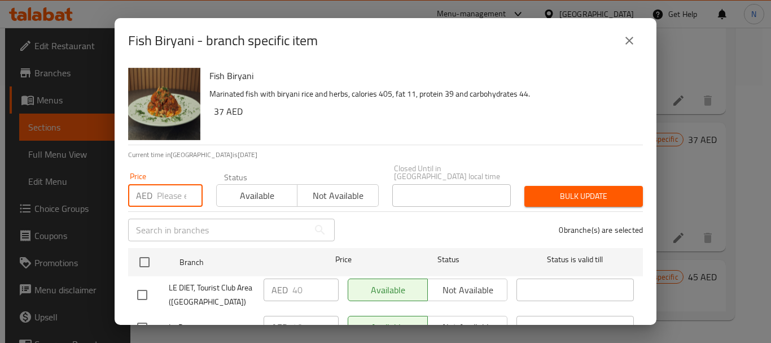
click at [161, 185] on input "number" at bounding box center [180, 195] width 46 height 23
type input "40"
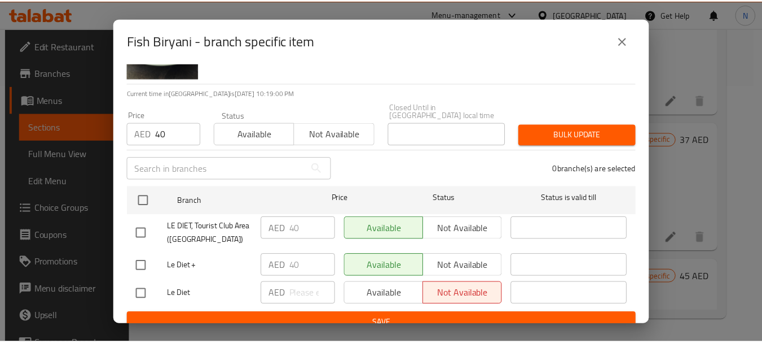
scroll to position [63, 0]
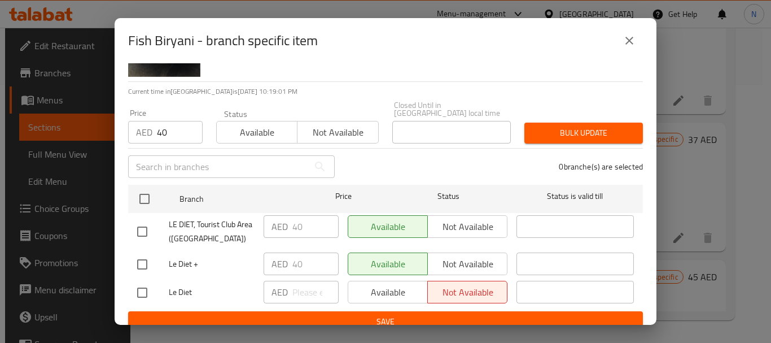
click at [138, 265] on input "checkbox" at bounding box center [142, 264] width 24 height 24
checkbox input "true"
click at [537, 131] on span "Bulk update" at bounding box center [583, 133] width 100 height 14
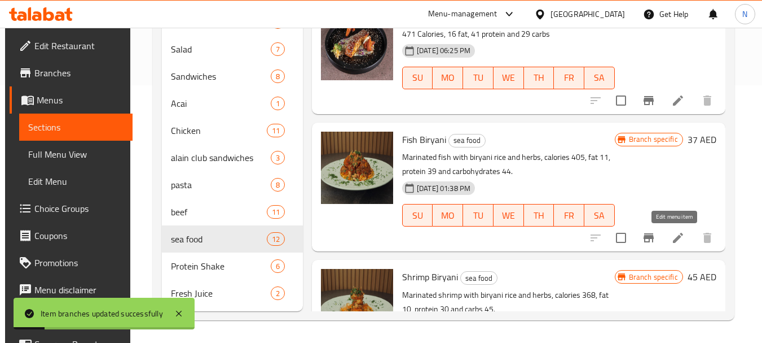
click at [679, 234] on icon at bounding box center [678, 237] width 10 height 10
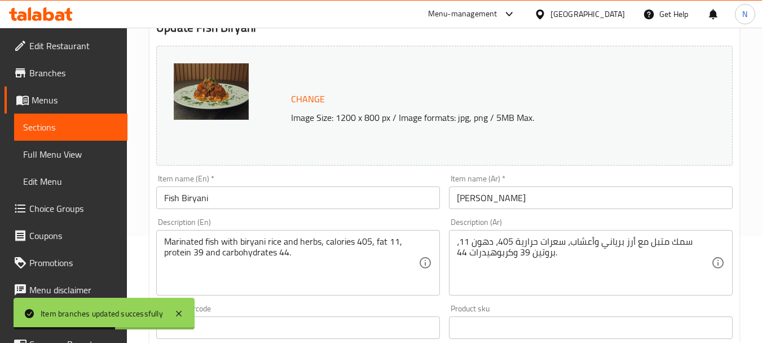
scroll to position [125, 0]
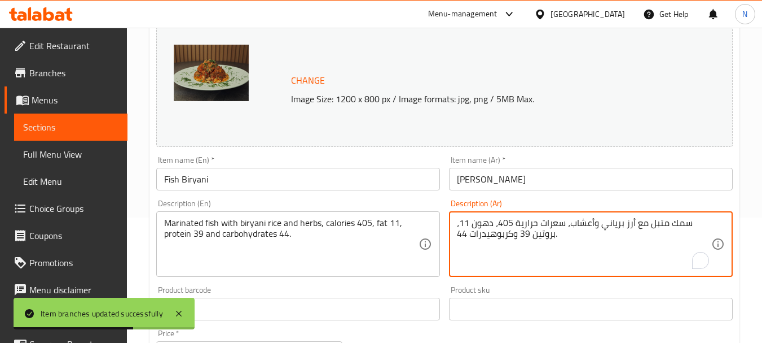
click at [555, 226] on textarea "سمك متبل مع أرز برياني وأعشاب، سعرات حرارية 405، دهون 11، بروتين 39 وكربوهيدرات…" at bounding box center [584, 244] width 254 height 54
paste textarea "لسعرات الحراية 465 - الدهون 16 - البروتين 35 - الكاربوهيدرات 20"
type textarea "السعرات الحراية 465 - الدهون 16 - البروتين 35 - الكاربوهيدرات 20"
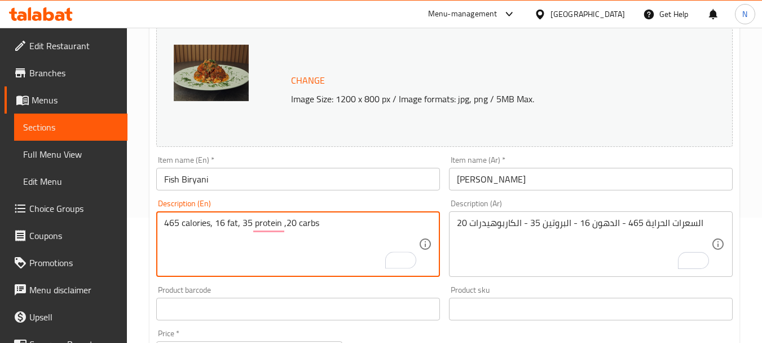
click at [187, 225] on textarea "465 calories, 16 fat, 35 protein ,20 carbs" at bounding box center [291, 244] width 254 height 54
click at [286, 226] on textarea "465 Calories, 16 fat, 35 protein ,20 carbs" at bounding box center [291, 244] width 254 height 54
click at [334, 220] on textarea "465 Calories, 16 fat, 35 protein and 20 carbs" at bounding box center [291, 244] width 254 height 54
type textarea "465 Calories, 16 fat, 35 protein and 20 carbs."
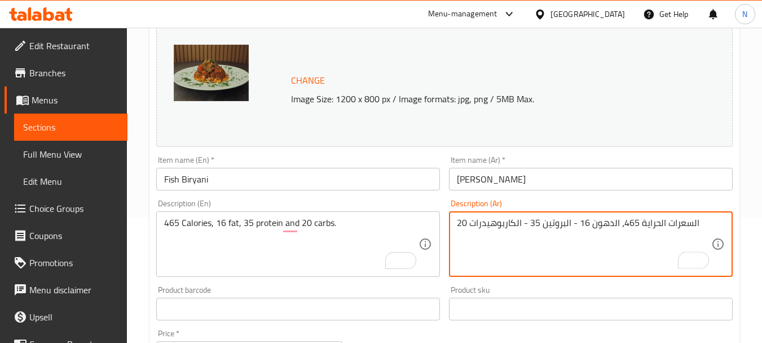
click at [572, 222] on textarea "السعرات الحراية 465، الدهون 16 - البروتين 35 - الكاربوهيدرات 20" at bounding box center [584, 244] width 254 height 54
click at [521, 223] on textarea "السعرات الحراية 465، الدهون 16، البروتين 35 - الكاربوهيدرات 20" at bounding box center [584, 244] width 254 height 54
click at [692, 226] on textarea "السعرات الحراية 465، الدهون 16، البروتين 35 والكاربوهيدرات 20" at bounding box center [584, 244] width 254 height 54
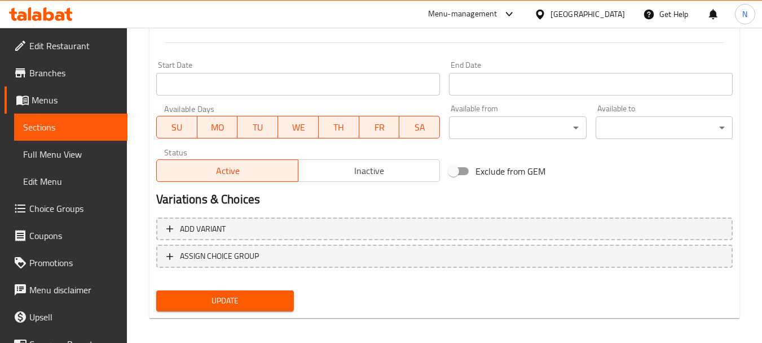
scroll to position [471, 0]
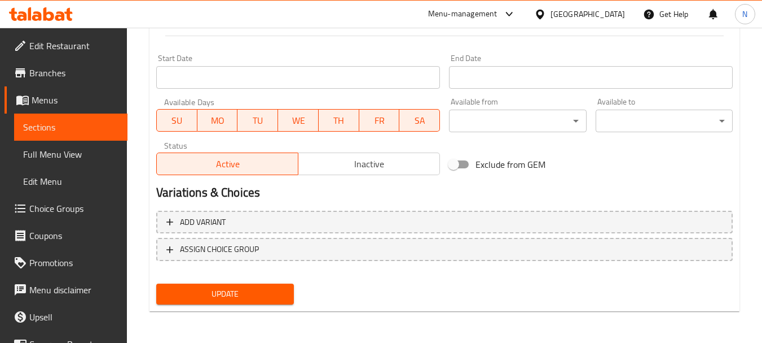
type textarea "السعرات الحراية 465، الدهون 16، البروتين 35 والكاربوهيدرات 20."
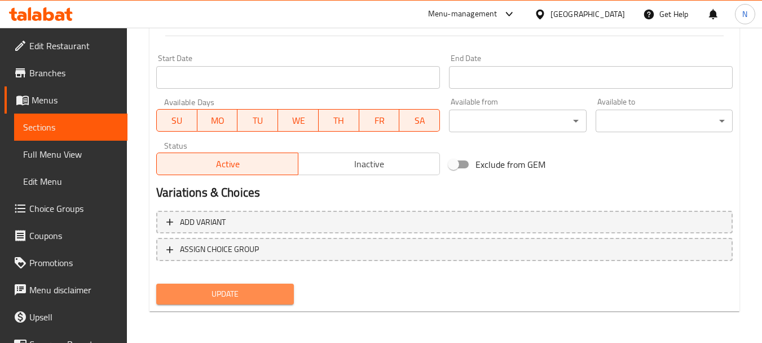
click at [228, 297] on span "Update" at bounding box center [224, 294] width 119 height 14
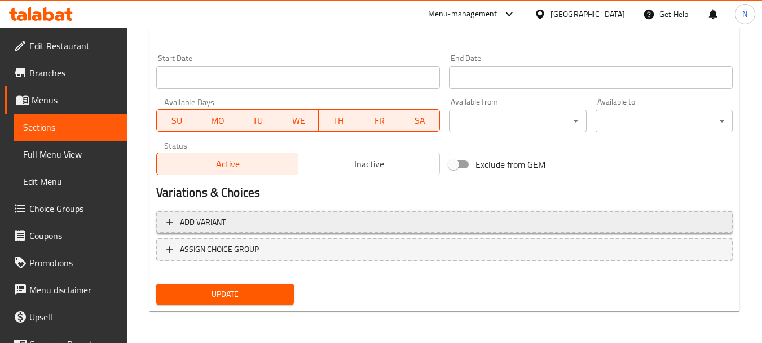
scroll to position [0, 0]
